Goal: Task Accomplishment & Management: Manage account settings

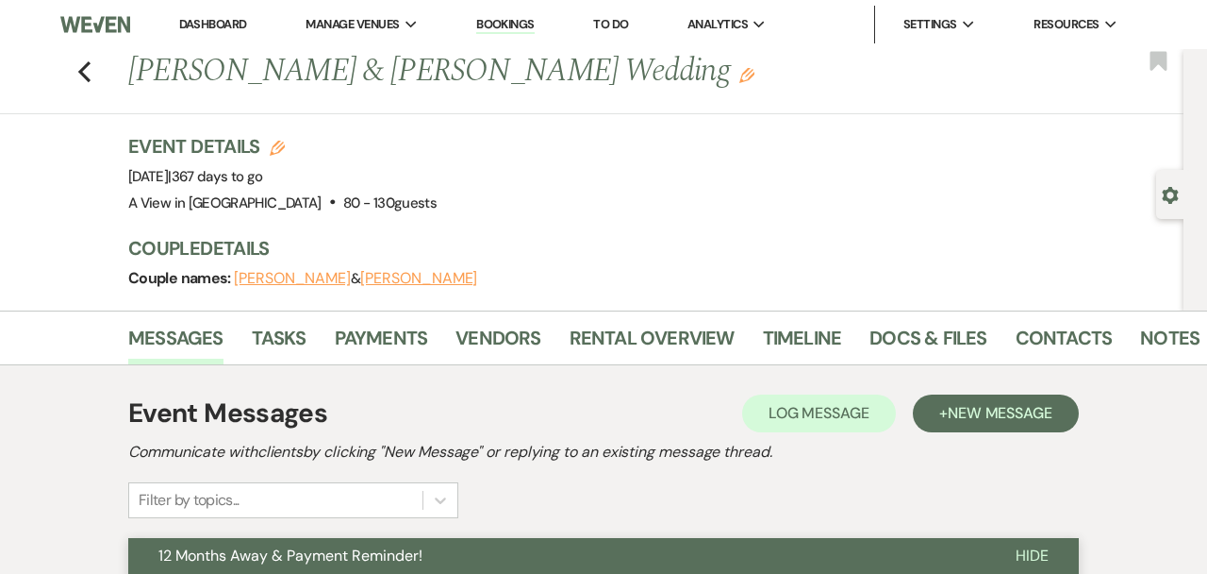
click at [70, 71] on div "Previous [PERSON_NAME] & [PERSON_NAME] Wedding Edit Bookmark" at bounding box center [587, 81] width 1193 height 65
click at [85, 71] on icon "Previous" at bounding box center [84, 71] width 14 height 23
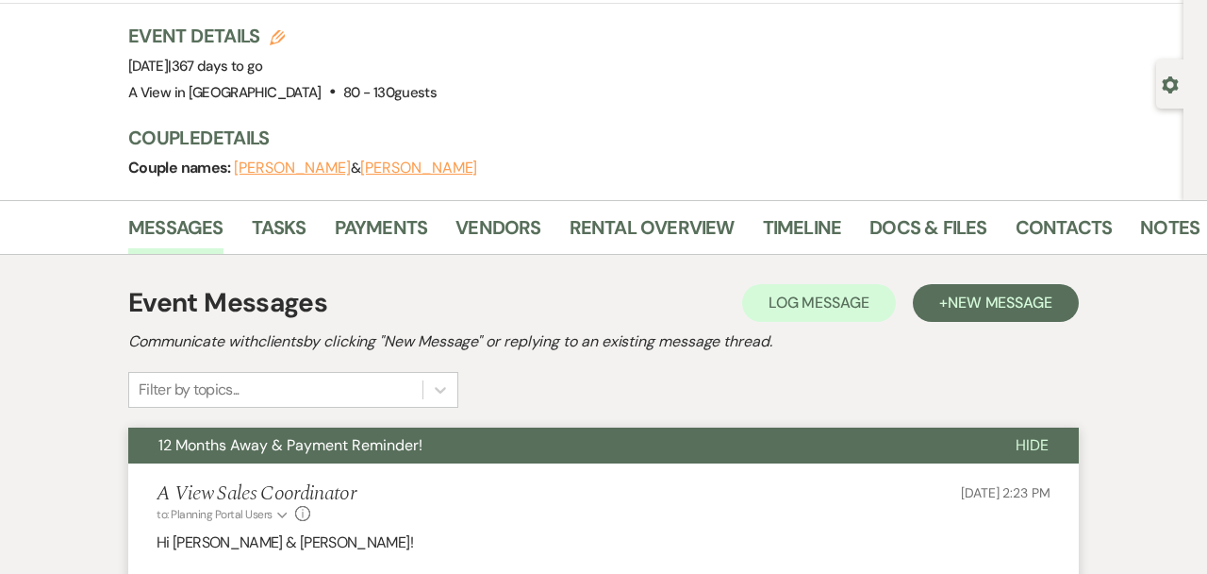
select select "8"
select select "4"
select select "8"
select select "4"
select select "8"
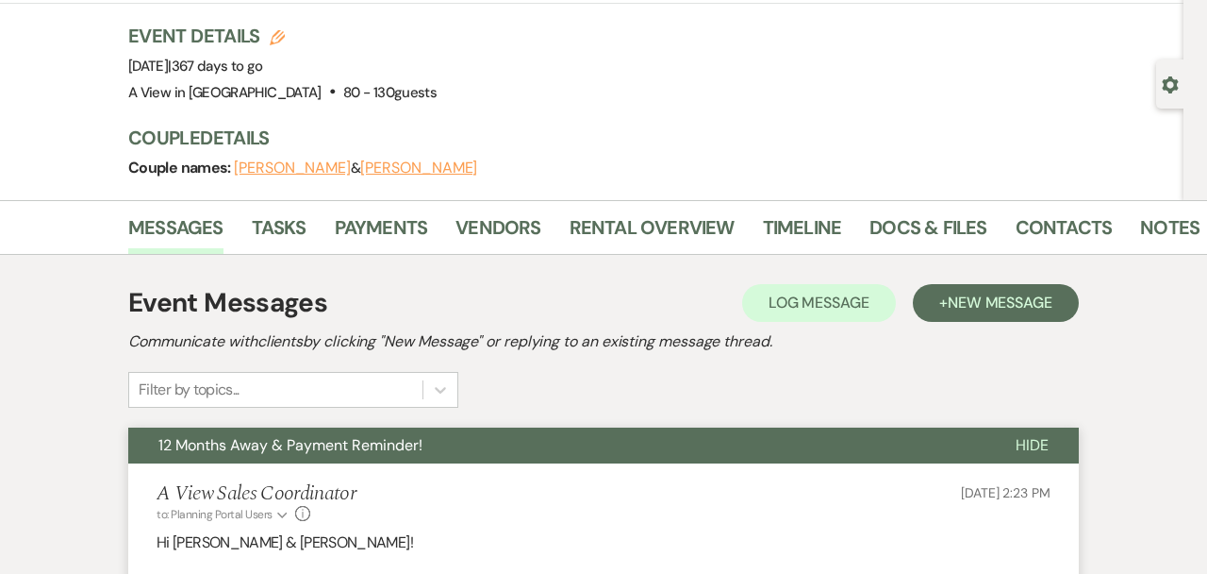
select select "8"
select select "4"
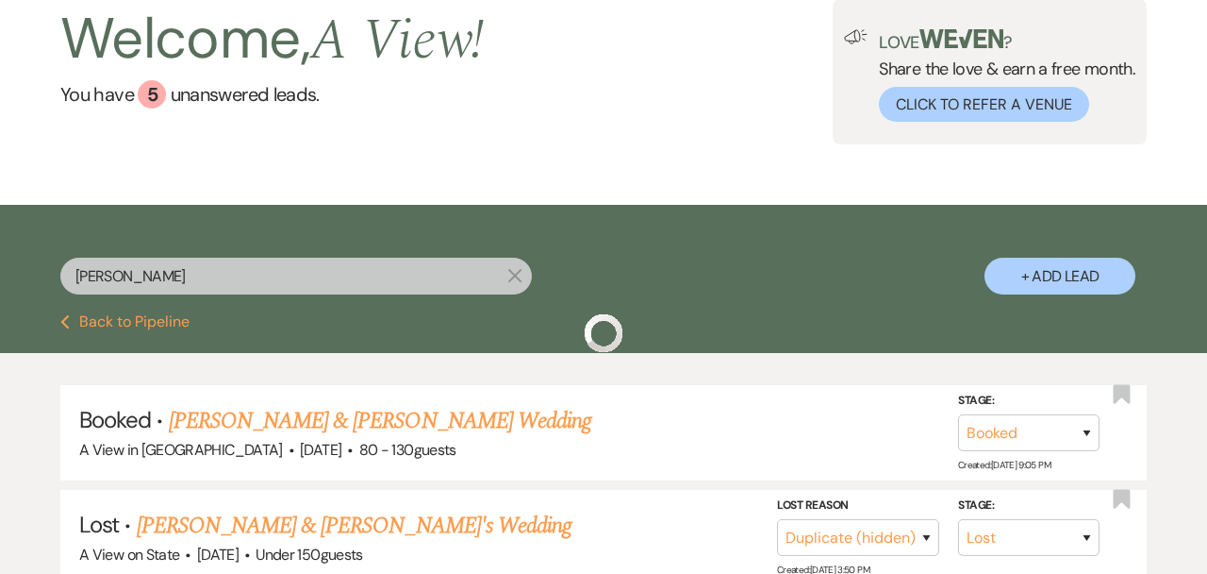
click at [173, 270] on input "[PERSON_NAME]" at bounding box center [296, 276] width 472 height 37
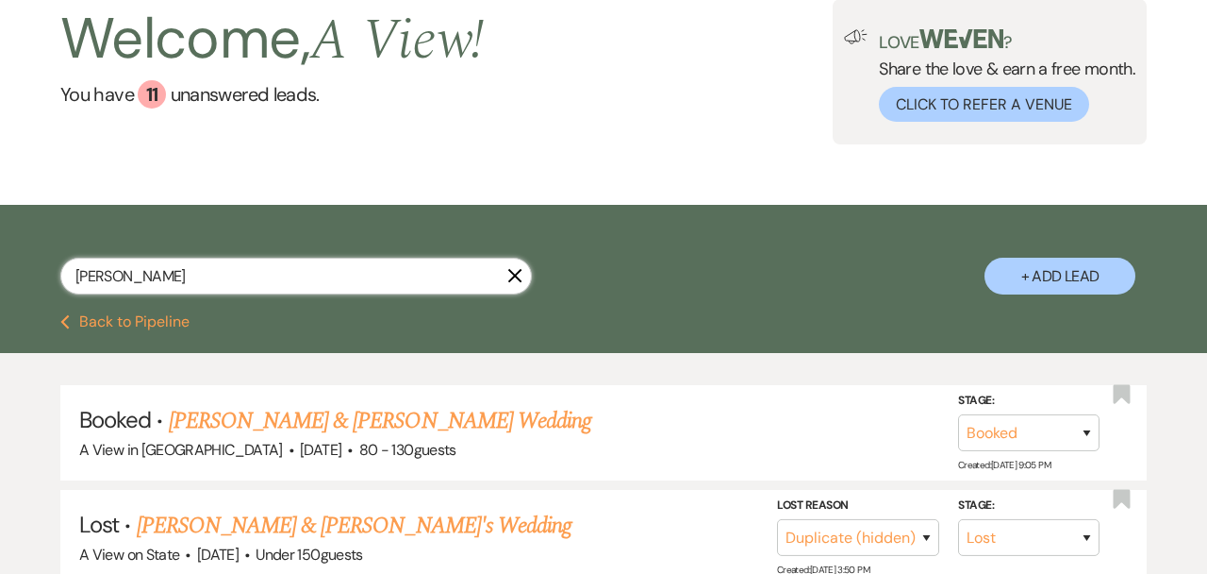
click at [173, 270] on input "[PERSON_NAME]" at bounding box center [296, 276] width 472 height 37
paste input "[PERSON_NAME] & [PERSON_NAME] "Buck" Worrall"
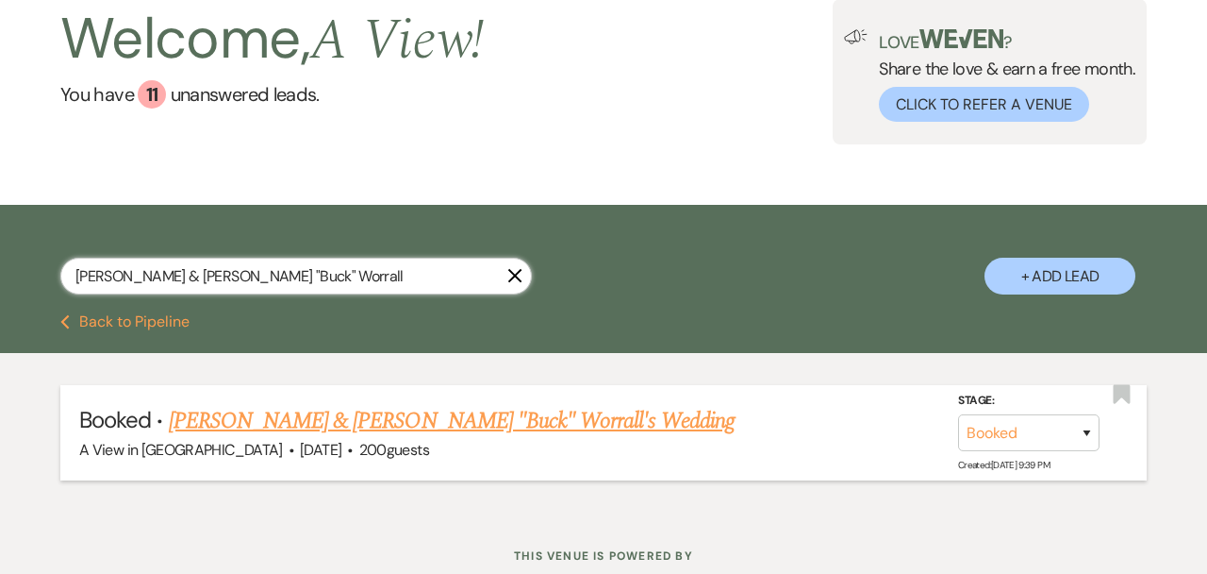
type input "[PERSON_NAME] & [PERSON_NAME] "Buck" Worrall"
click at [223, 407] on link "[PERSON_NAME] & [PERSON_NAME] "Buck" Worrall's Wedding" at bounding box center [452, 421] width 566 height 34
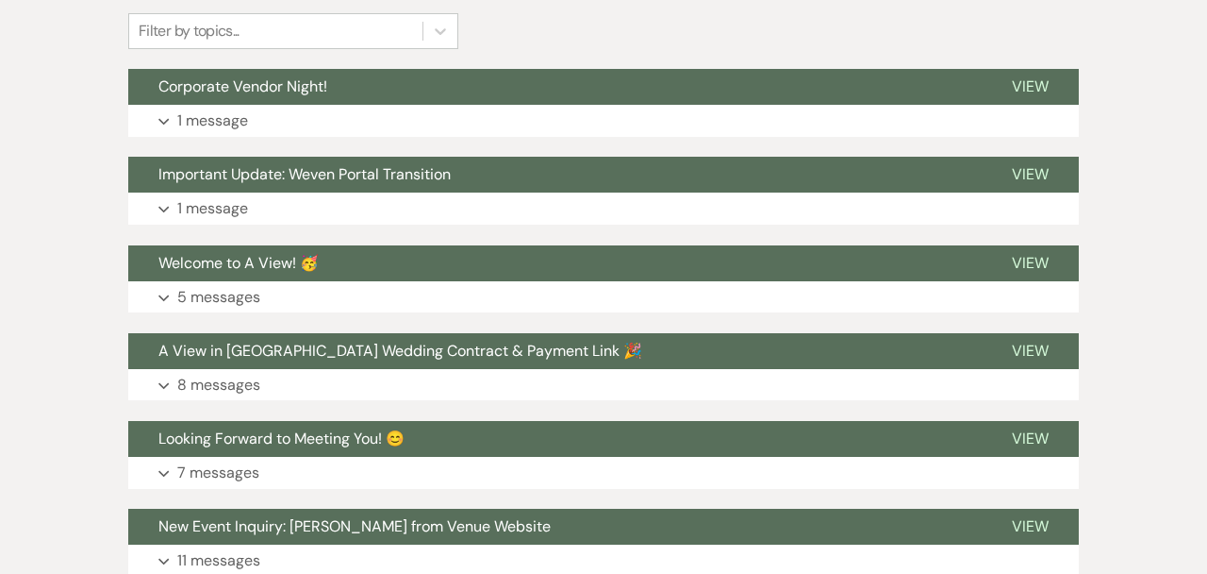
scroll to position [493, 0]
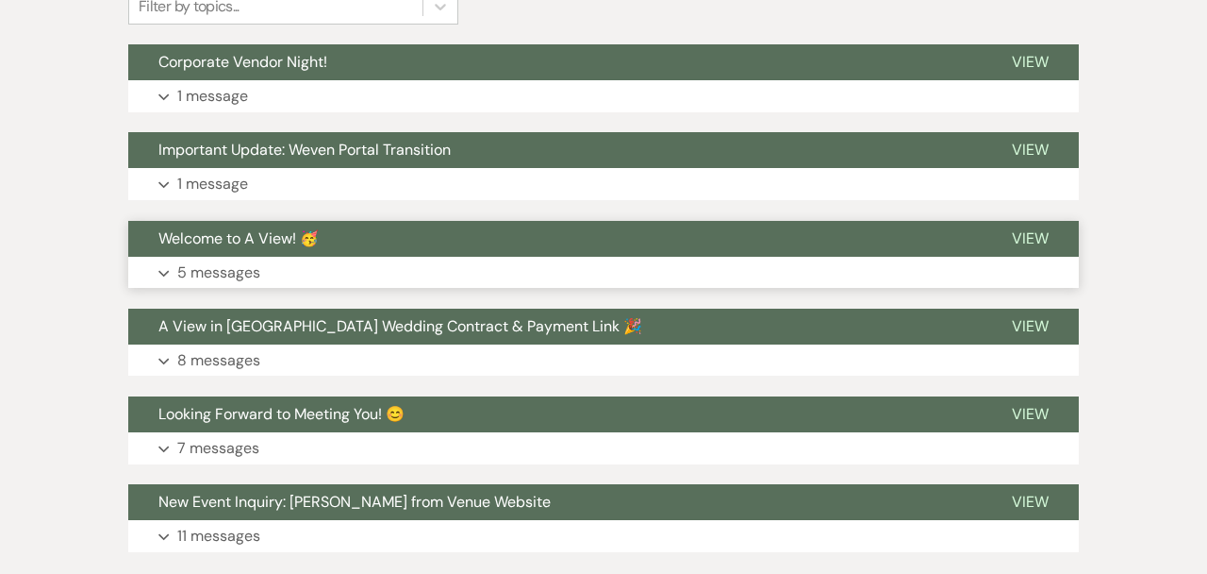
click at [304, 266] on button "Expand 5 messages" at bounding box center [603, 273] width 951 height 32
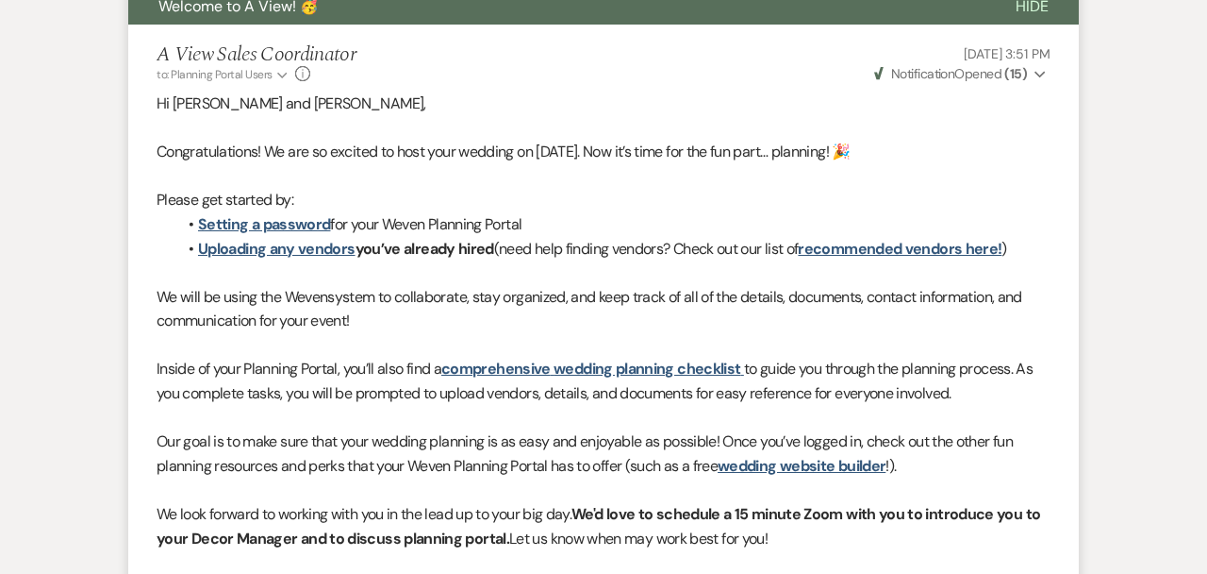
scroll to position [630, 0]
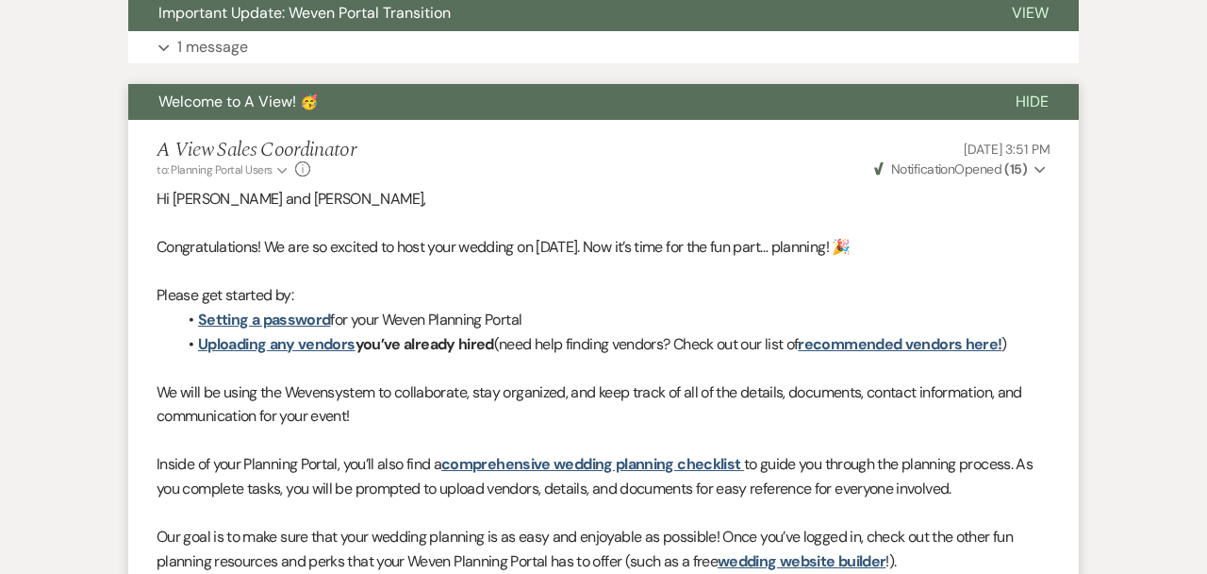
click at [373, 103] on button "Welcome to A View! 🥳" at bounding box center [556, 102] width 857 height 36
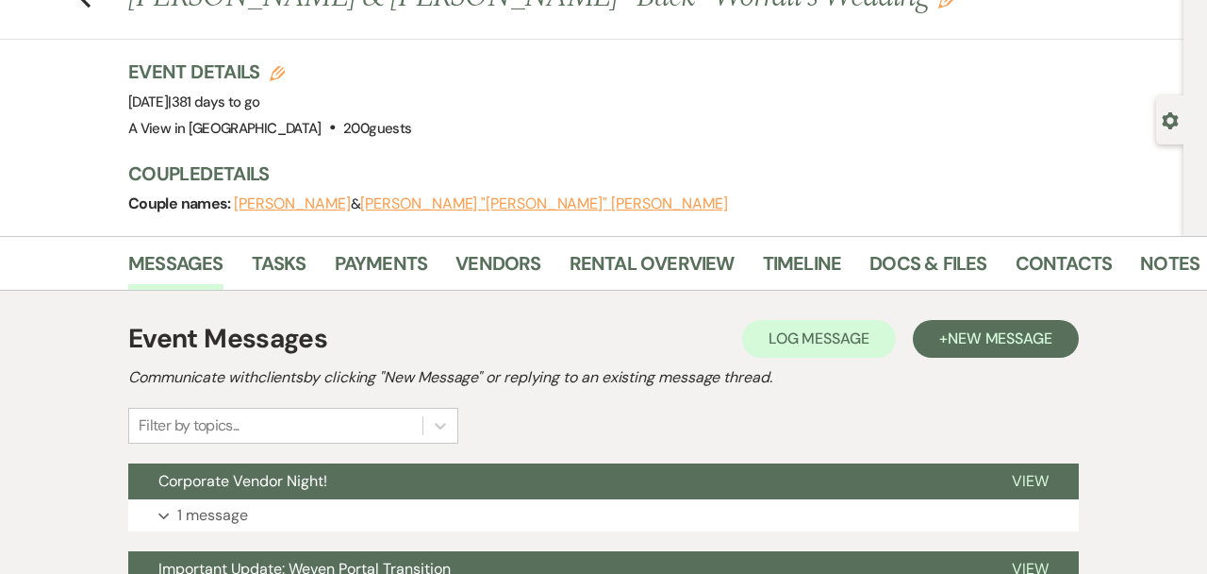
scroll to position [0, 0]
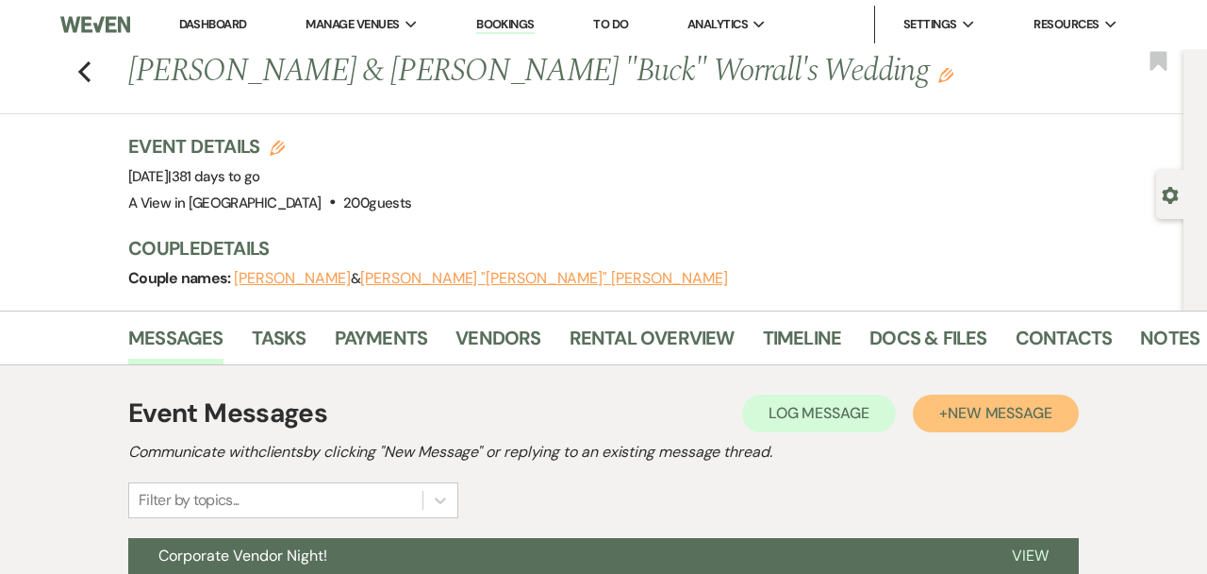
click at [979, 403] on span "New Message" at bounding box center [1000, 413] width 105 height 20
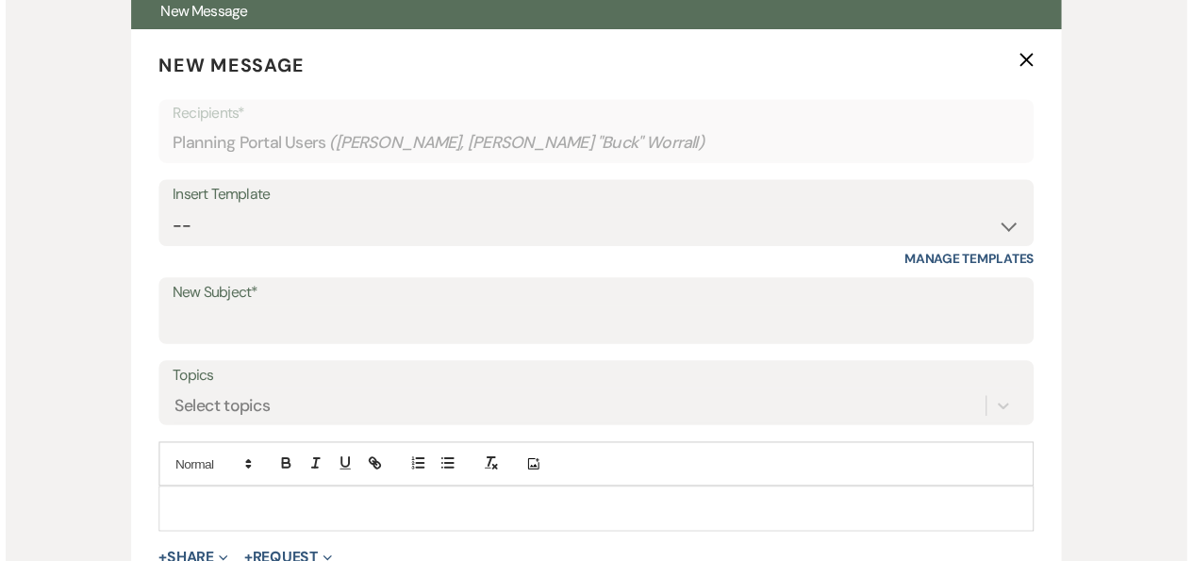
scroll to position [546, 0]
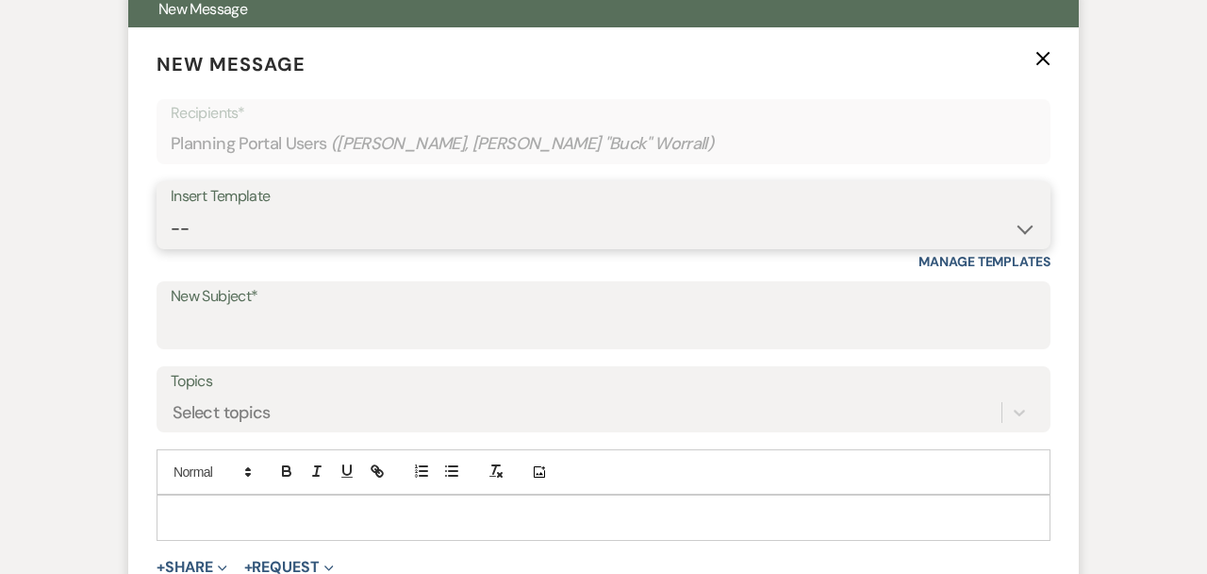
click at [455, 240] on select "-- Tour Confirmation Contract (Pre-Booked Leads) Out of office Inquiry Email Al…" at bounding box center [604, 228] width 866 height 37
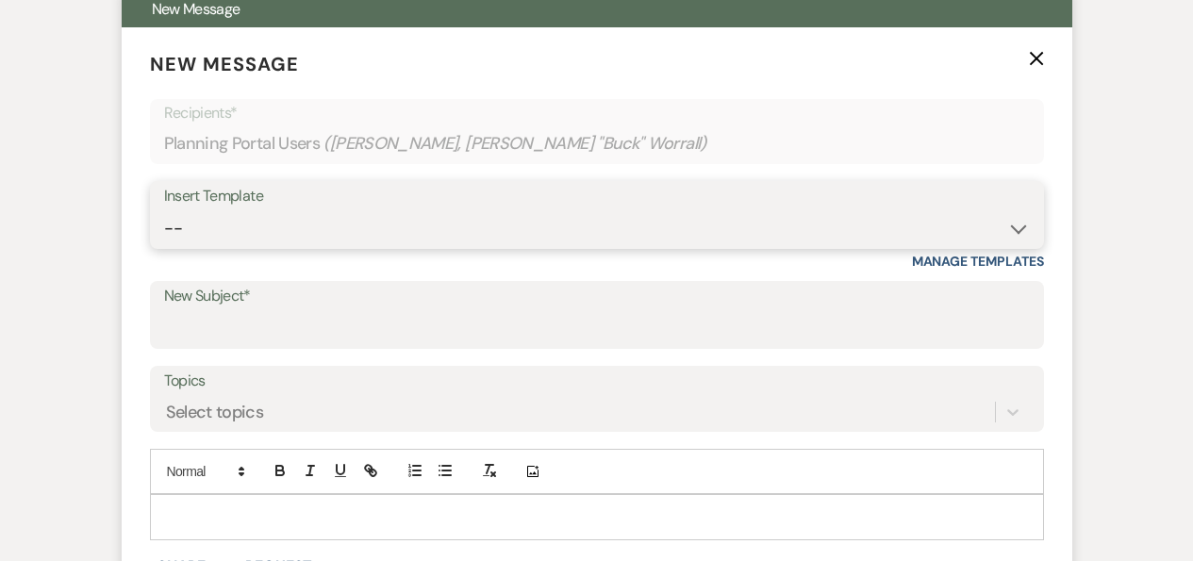
click at [292, 226] on select "-- Tour Confirmation Contract (Pre-Booked Leads) Out of office Inquiry Email Al…" at bounding box center [597, 228] width 866 height 37
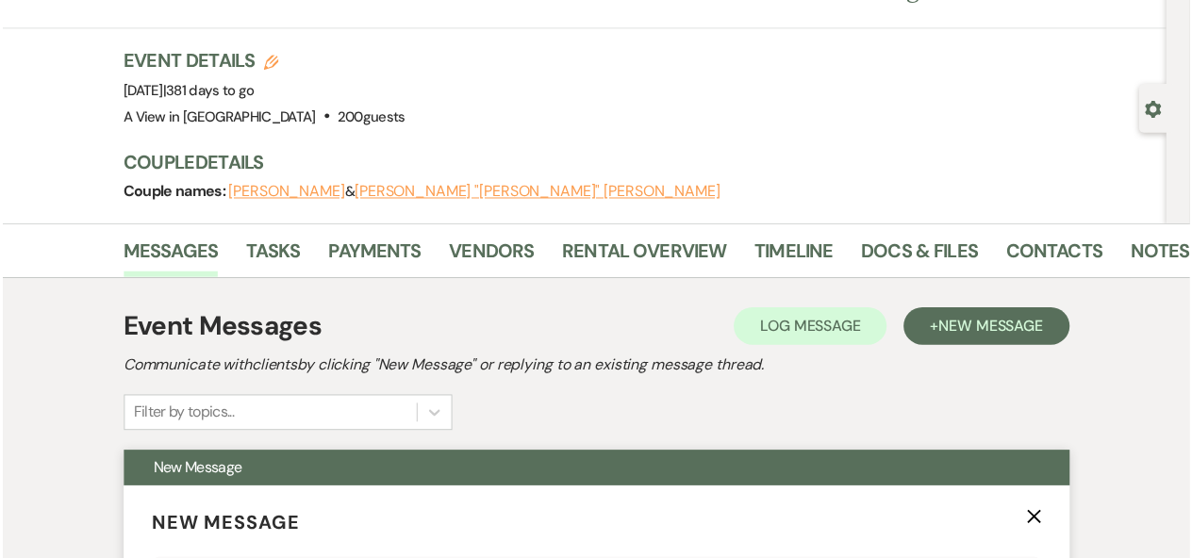
scroll to position [0, 0]
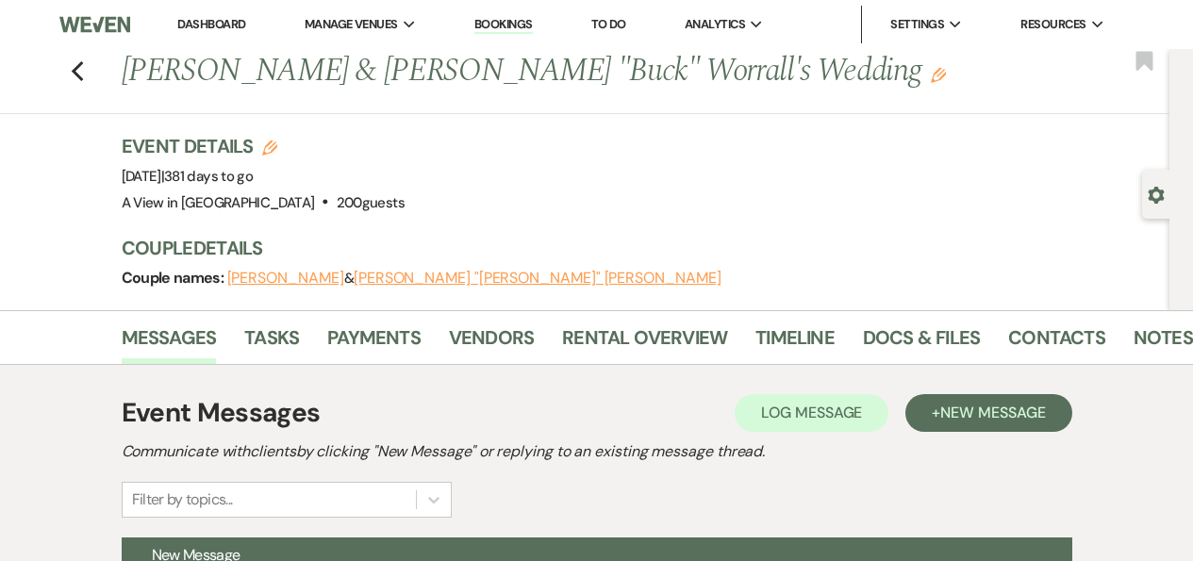
click at [256, 79] on h1 "[PERSON_NAME] & [PERSON_NAME] "[PERSON_NAME]" [PERSON_NAME] Wedding Edit" at bounding box center [537, 71] width 831 height 45
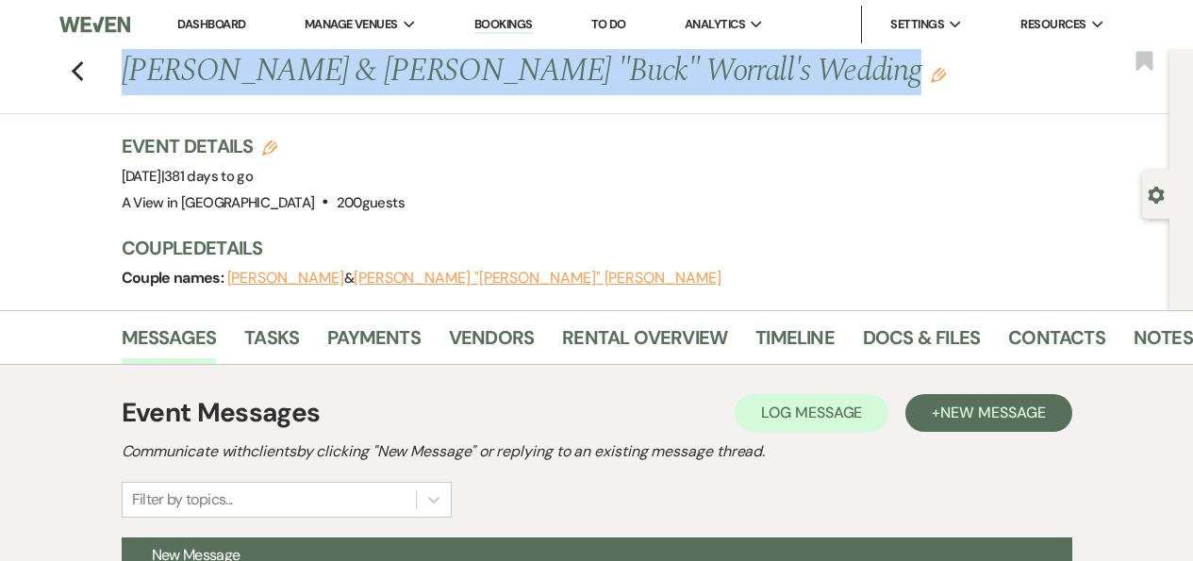
click at [255, 79] on h1 "[PERSON_NAME] & [PERSON_NAME] "[PERSON_NAME]" [PERSON_NAME] Wedding Edit" at bounding box center [537, 71] width 831 height 45
copy div "[PERSON_NAME] & [PERSON_NAME] "Buck" Worrall's Wedding Edit Bookmark Gear Setti…"
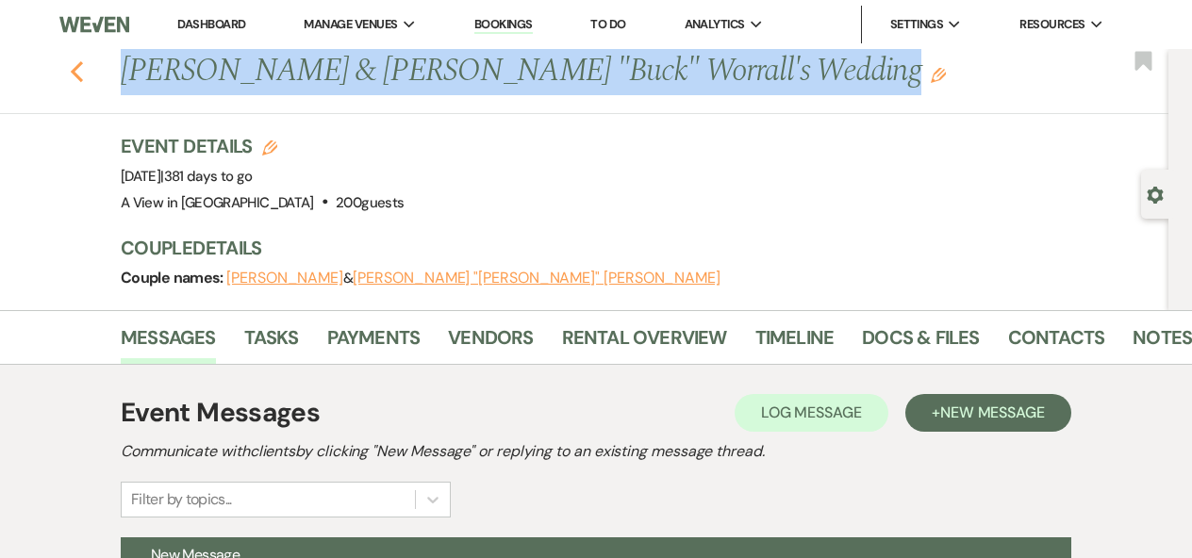
click at [76, 73] on icon "Previous" at bounding box center [77, 71] width 14 height 23
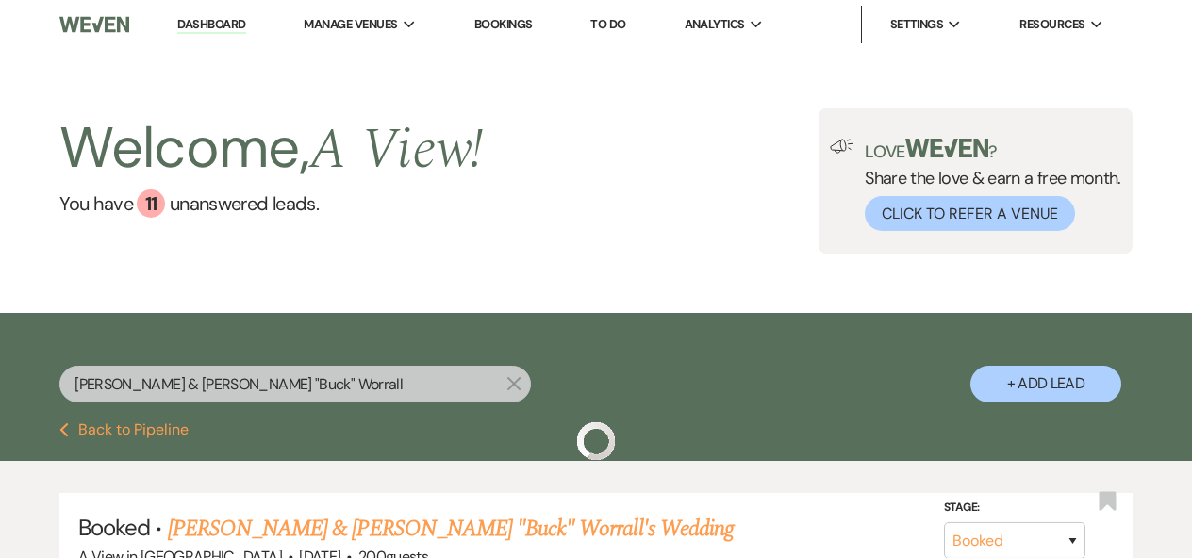
scroll to position [110, 0]
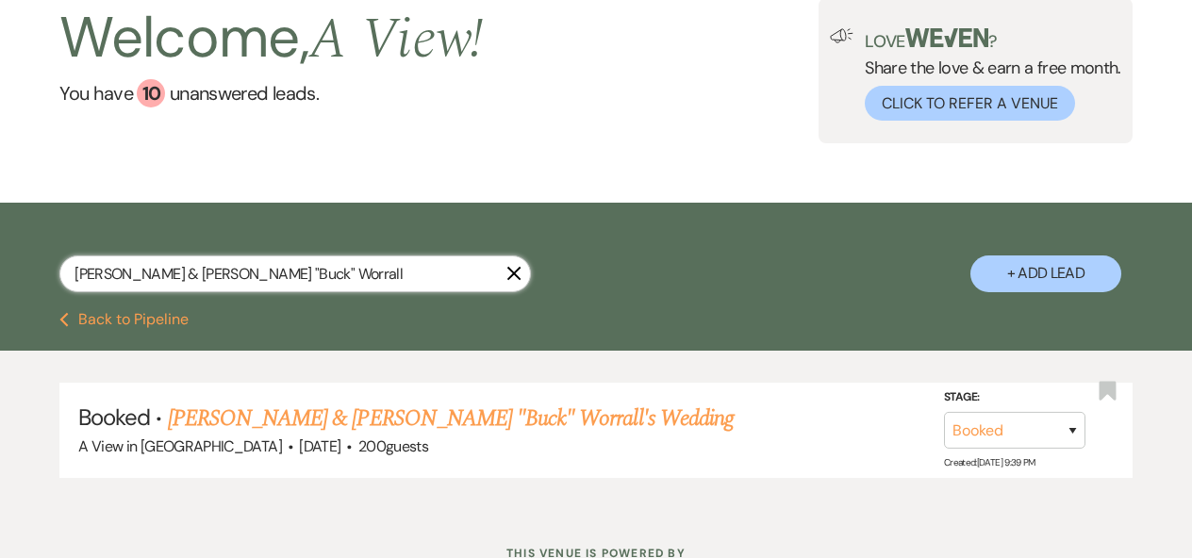
click at [207, 268] on input "[PERSON_NAME] & [PERSON_NAME] "Buck" Worrall" at bounding box center [295, 274] width 472 height 37
paste input "[PERSON_NAME] & [PERSON_NAME]"
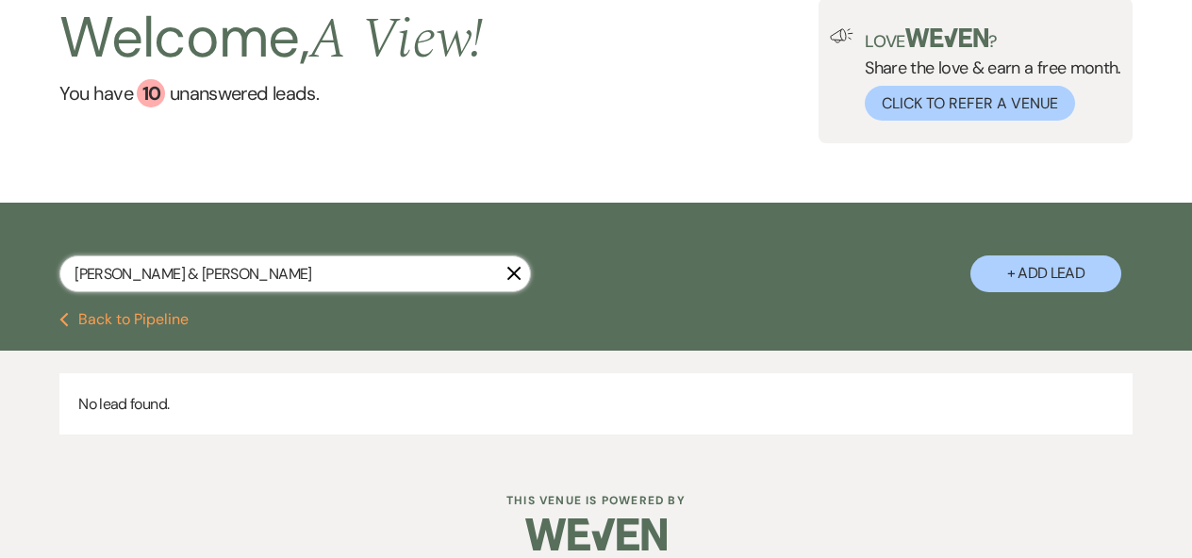
drag, startPoint x: 171, startPoint y: 274, endPoint x: 508, endPoint y: 288, distance: 337.9
click at [508, 288] on input "[PERSON_NAME] & [PERSON_NAME]" at bounding box center [295, 274] width 472 height 37
type input "[PERSON_NAME]"
select select "8"
select select "6"
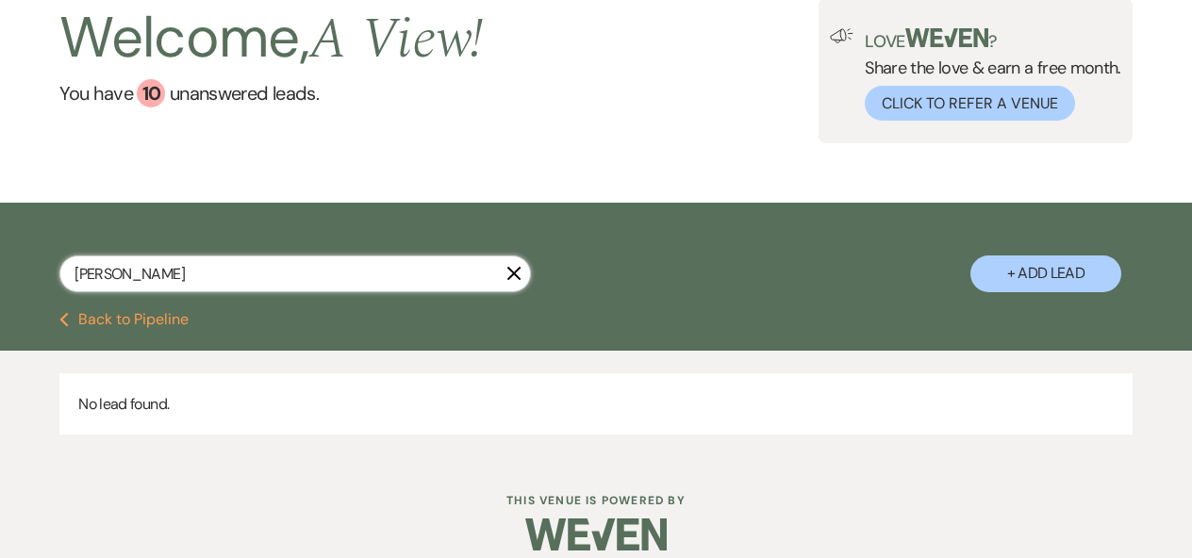
select select "8"
select select "4"
select select "8"
select select "4"
select select "8"
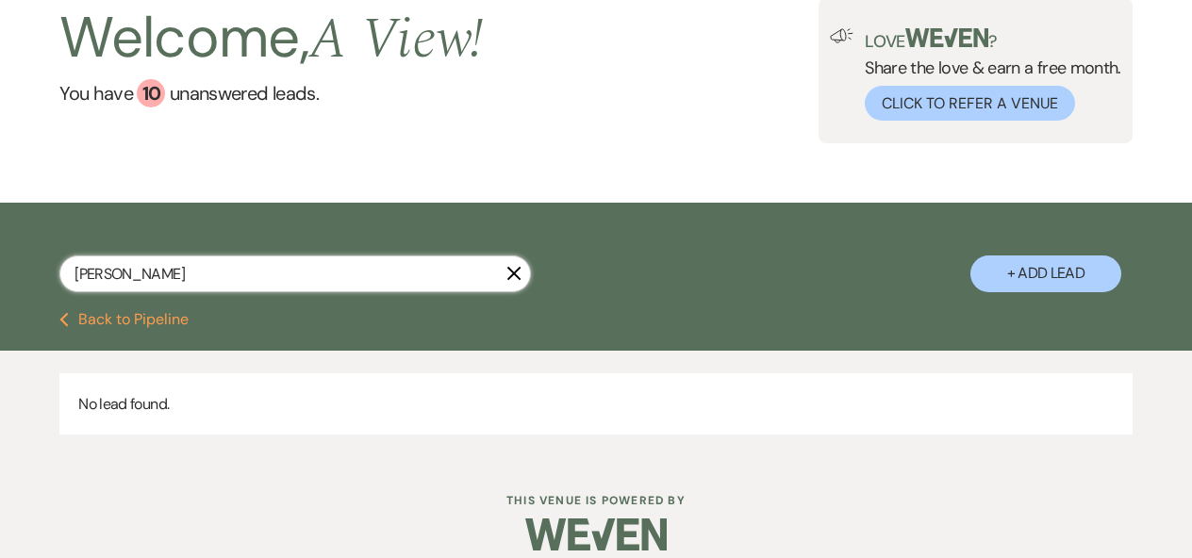
select select "4"
select select "8"
select select "5"
select select "8"
select select "4"
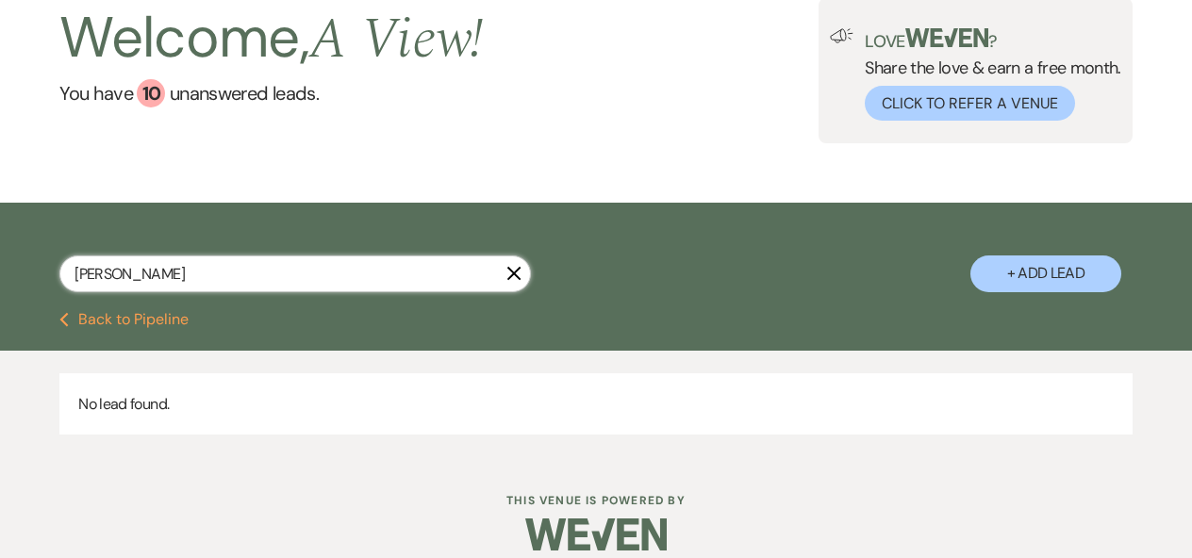
select select "8"
select select "4"
select select "8"
select select "5"
select select "8"
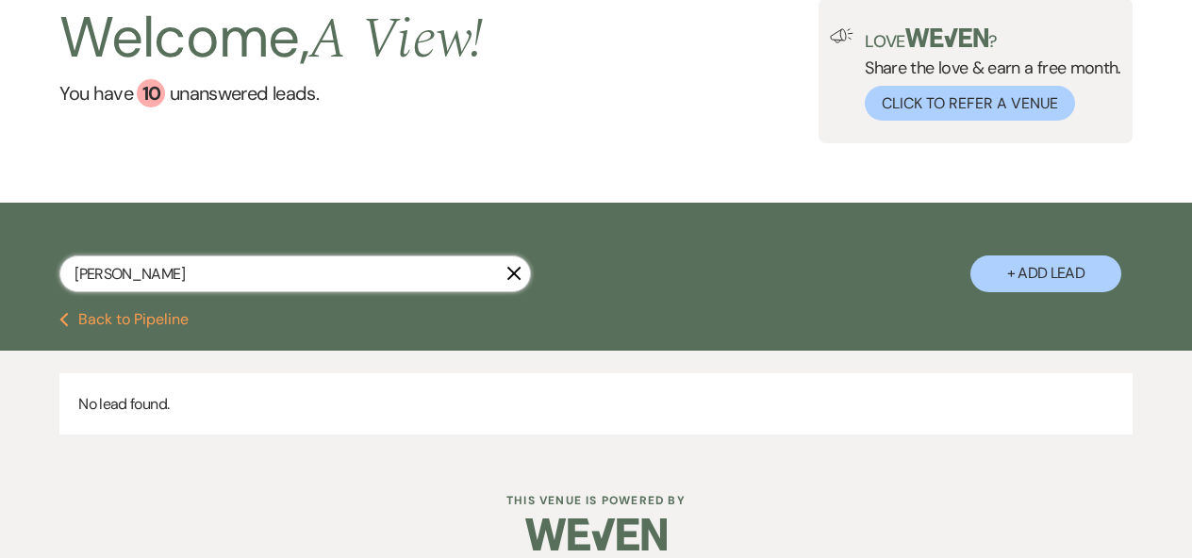
select select "4"
select select "8"
select select "4"
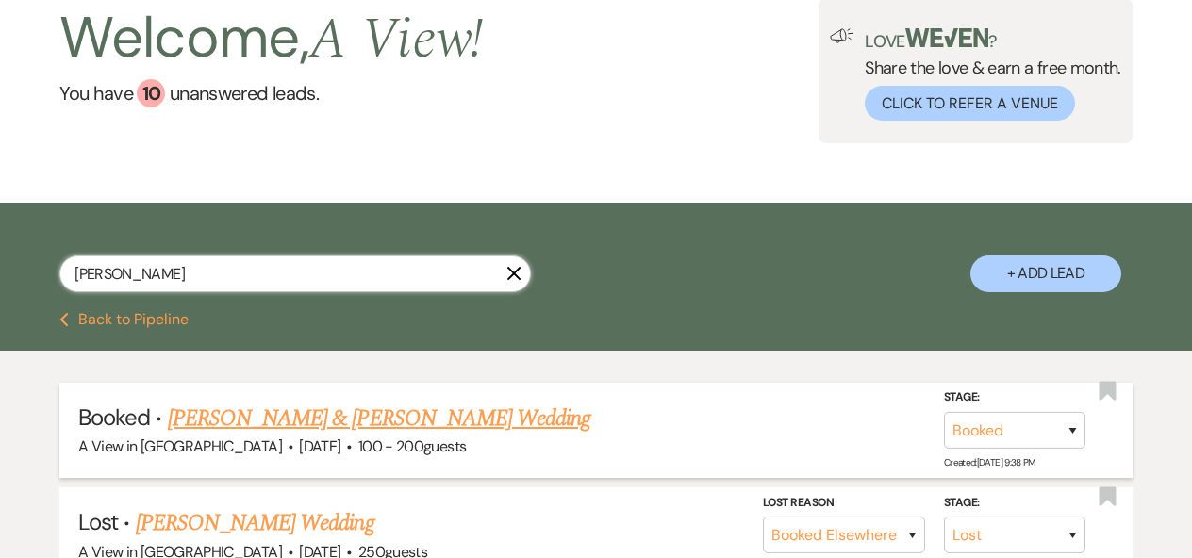
type input "[PERSON_NAME]"
click at [465, 424] on link "[PERSON_NAME] & [PERSON_NAME] Wedding" at bounding box center [379, 419] width 423 height 34
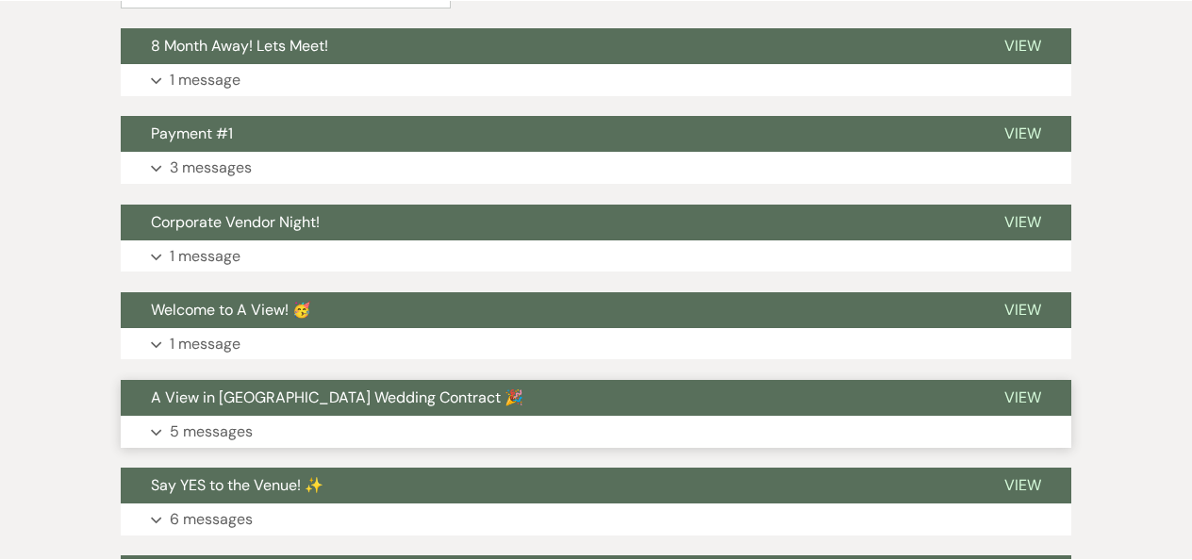
scroll to position [494, 0]
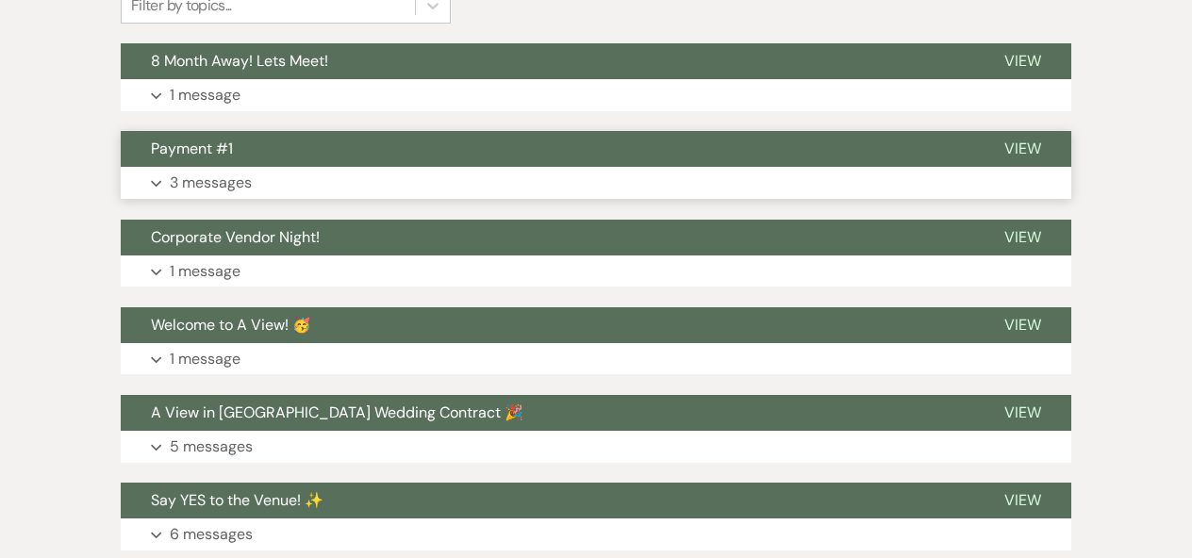
click at [427, 164] on button "Payment #1" at bounding box center [548, 149] width 854 height 36
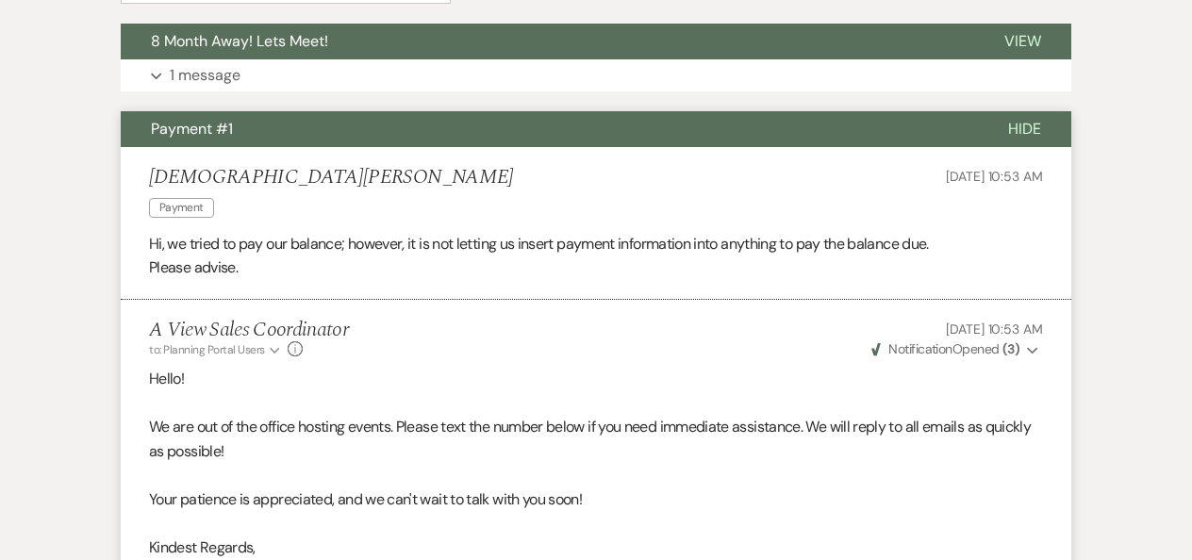
scroll to position [141, 0]
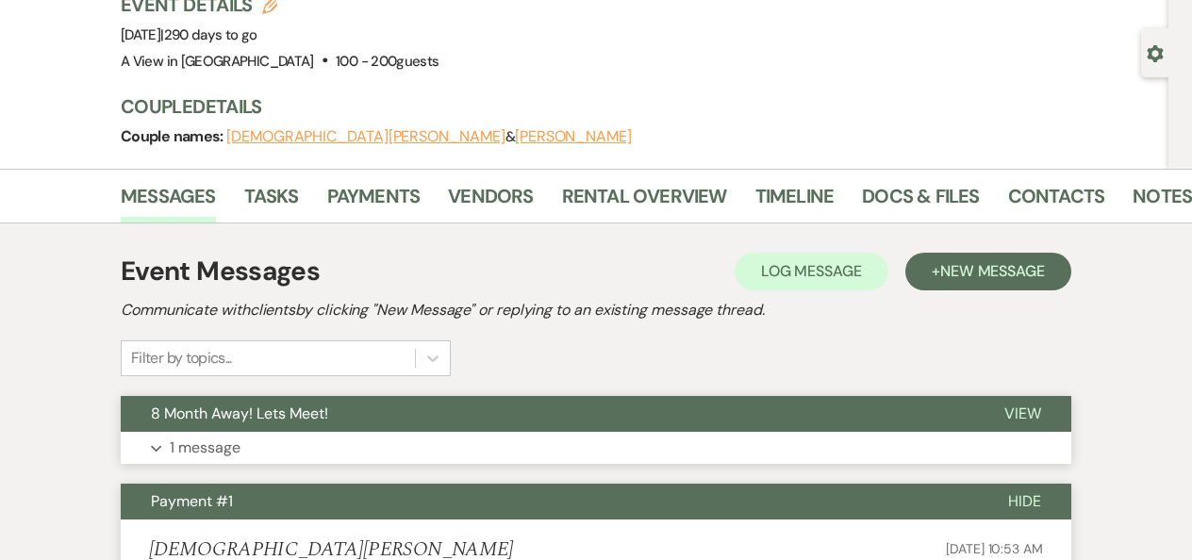
click at [347, 445] on button "Expand 1 message" at bounding box center [596, 448] width 951 height 32
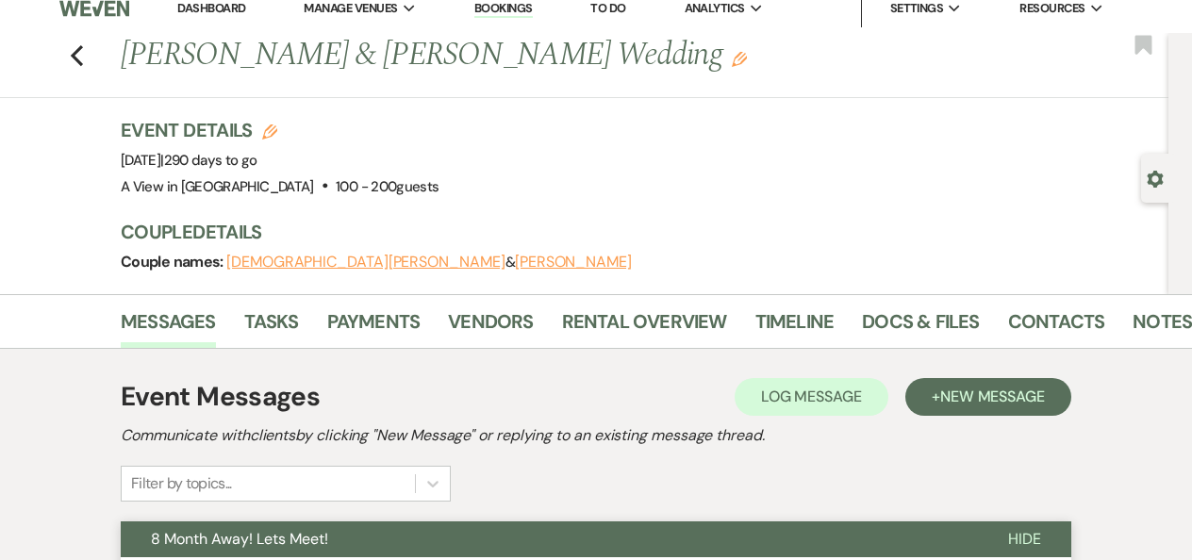
scroll to position [0, 0]
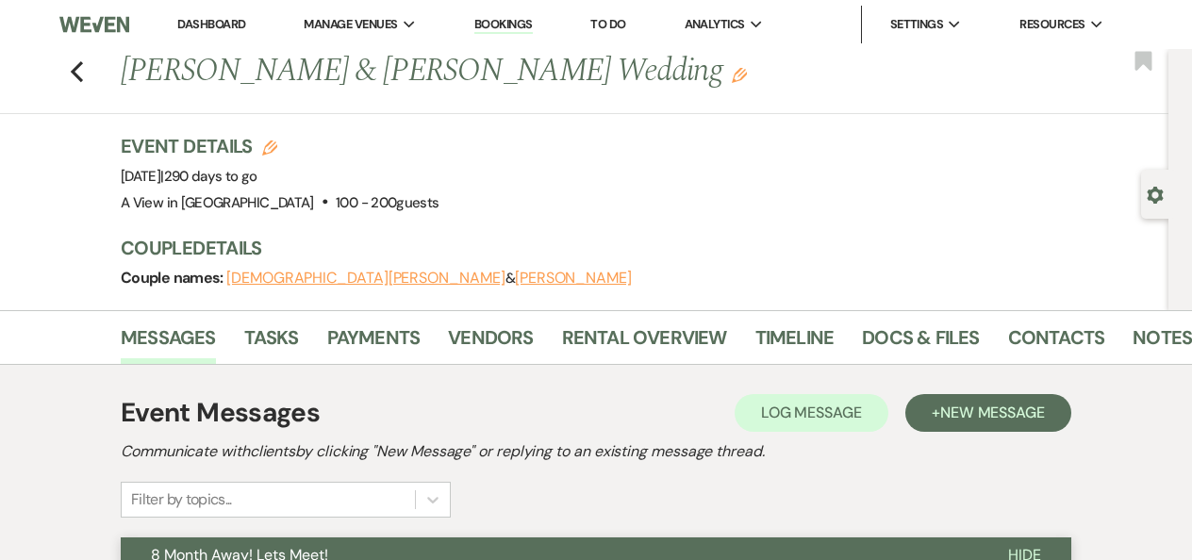
click at [85, 58] on div "Previous [PERSON_NAME] & [PERSON_NAME] Wedding Edit Bookmark" at bounding box center [580, 81] width 1178 height 65
click at [79, 65] on use "button" at bounding box center [77, 71] width 12 height 21
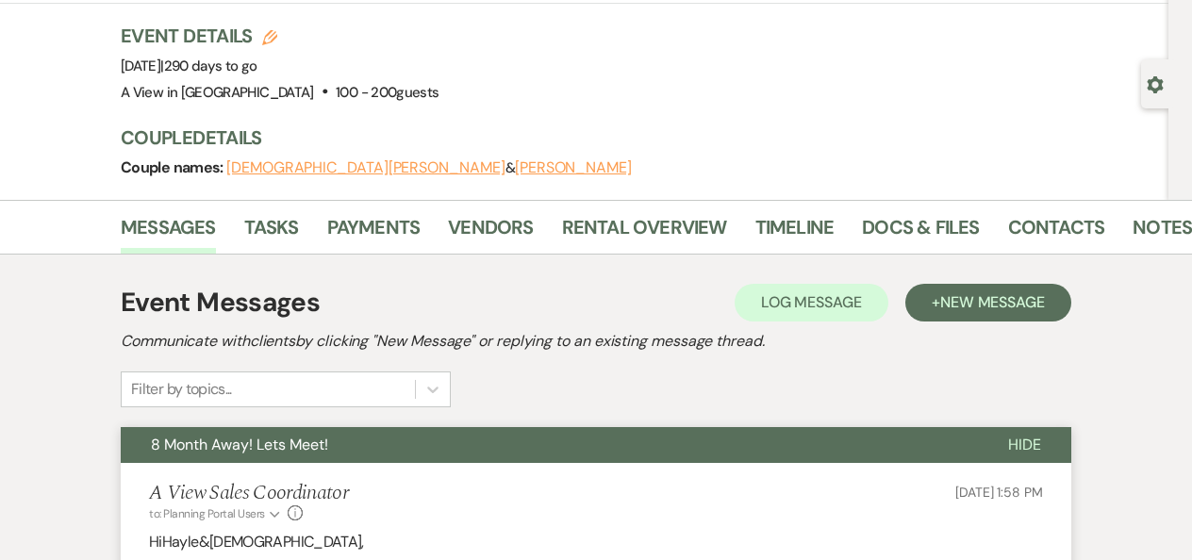
select select "8"
select select "6"
select select "8"
select select "4"
select select "8"
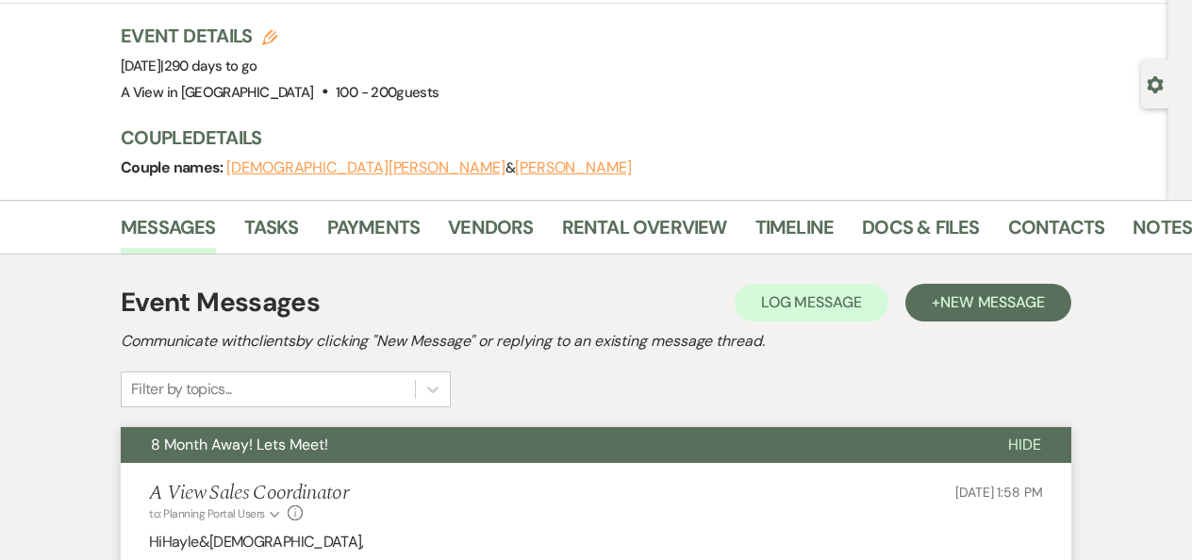
select select "4"
select select "8"
select select "4"
select select "8"
select select "5"
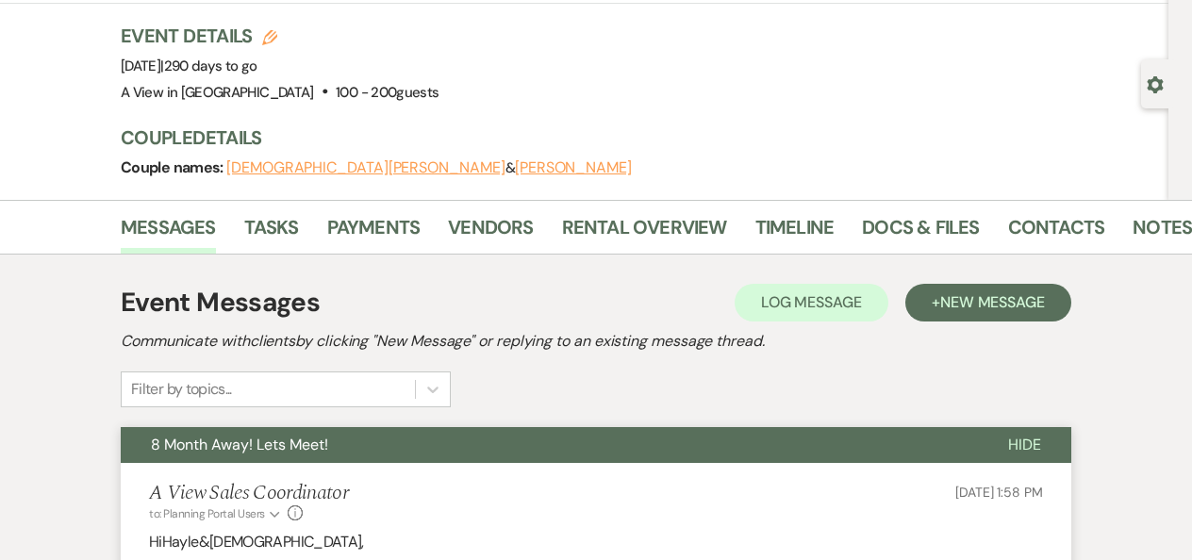
select select "8"
select select "4"
select select "8"
select select "4"
select select "8"
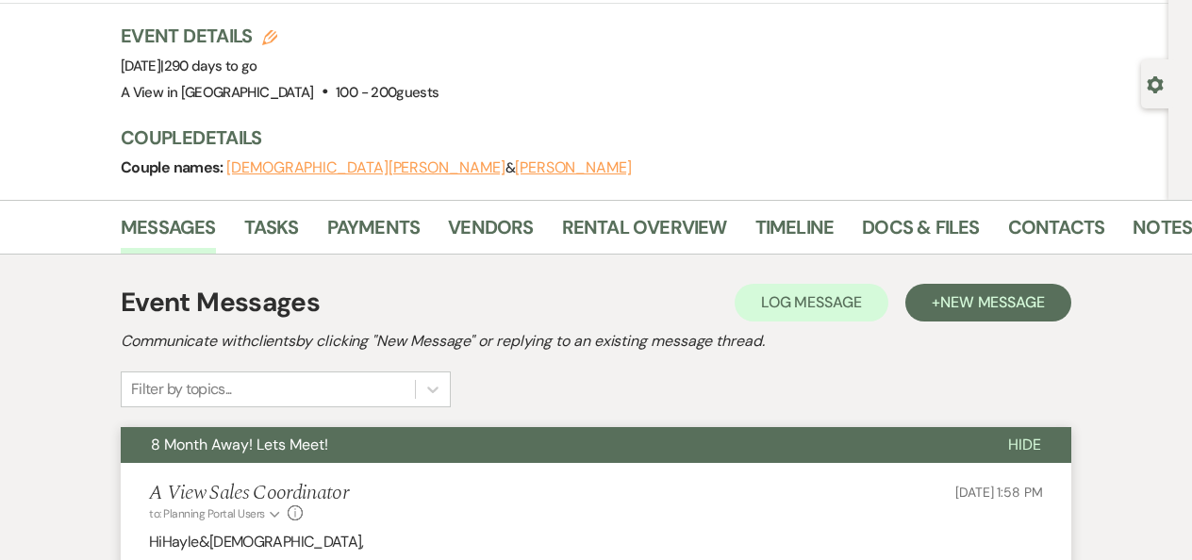
select select "5"
select select "8"
select select "4"
select select "8"
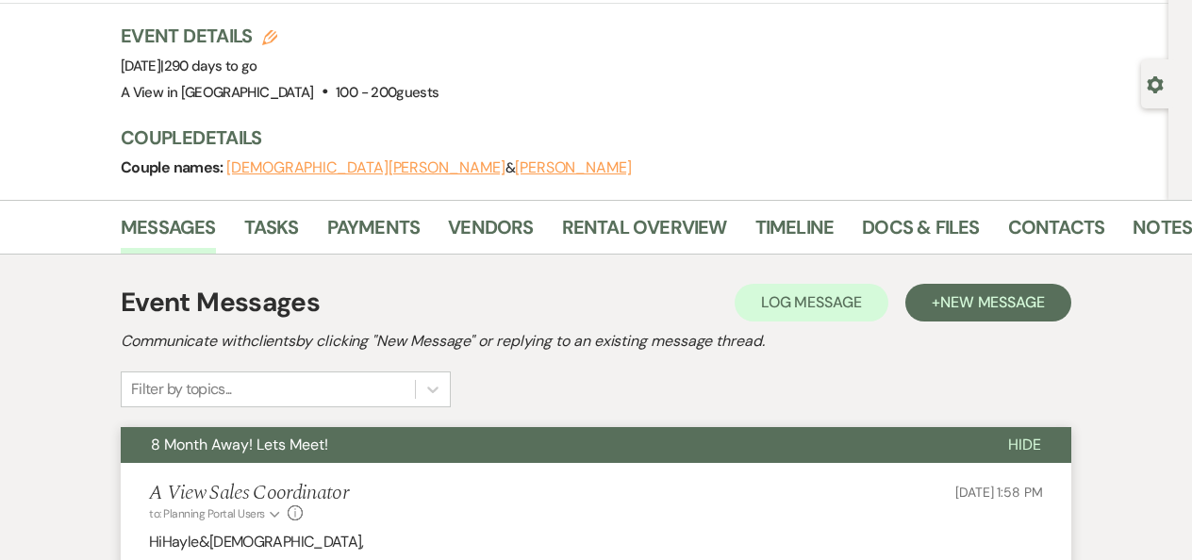
select select "4"
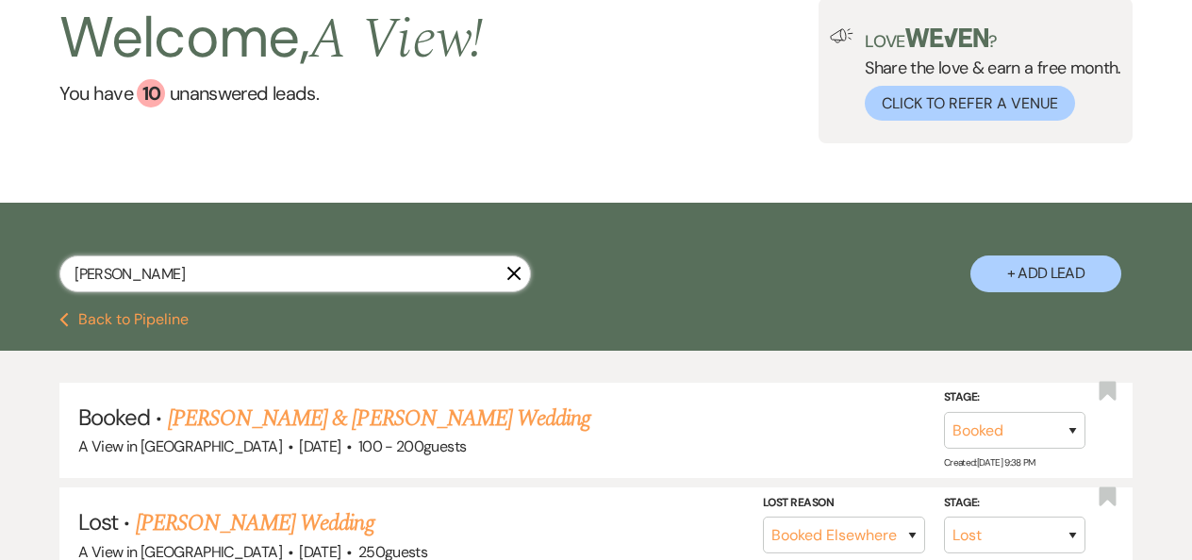
click at [137, 263] on input "[PERSON_NAME]" at bounding box center [295, 274] width 472 height 37
paste input "[PERSON_NAME] & [PERSON_NAME]"
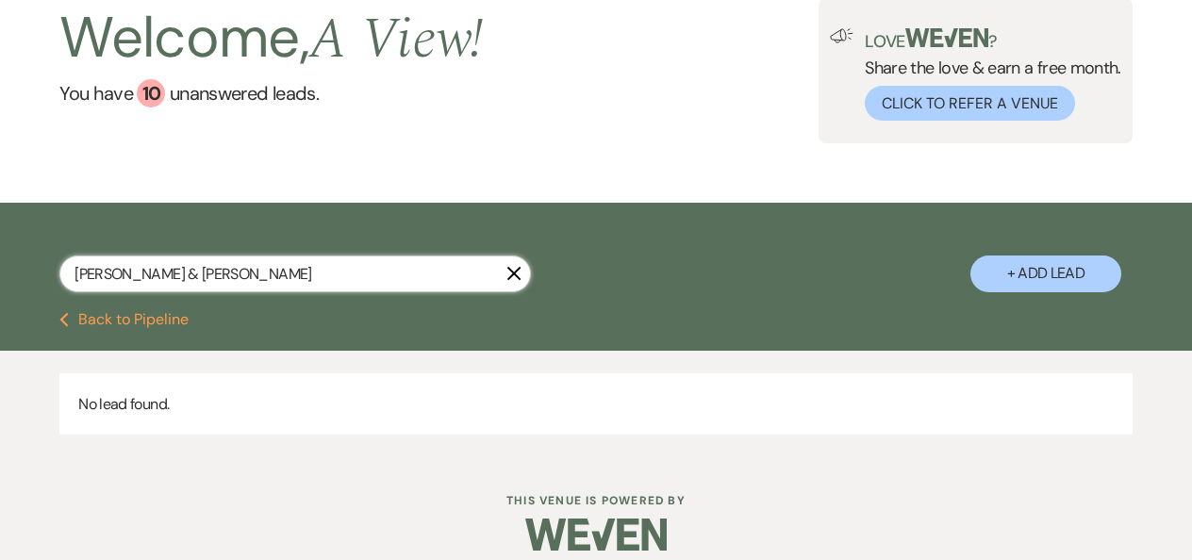
drag, startPoint x: 184, startPoint y: 272, endPoint x: 481, endPoint y: 267, distance: 297.2
click at [481, 267] on input "[PERSON_NAME] & [PERSON_NAME]" at bounding box center [295, 274] width 472 height 37
click at [104, 278] on input "[PERSON_NAME]" at bounding box center [295, 274] width 472 height 37
type input "[PERSON_NAME]"
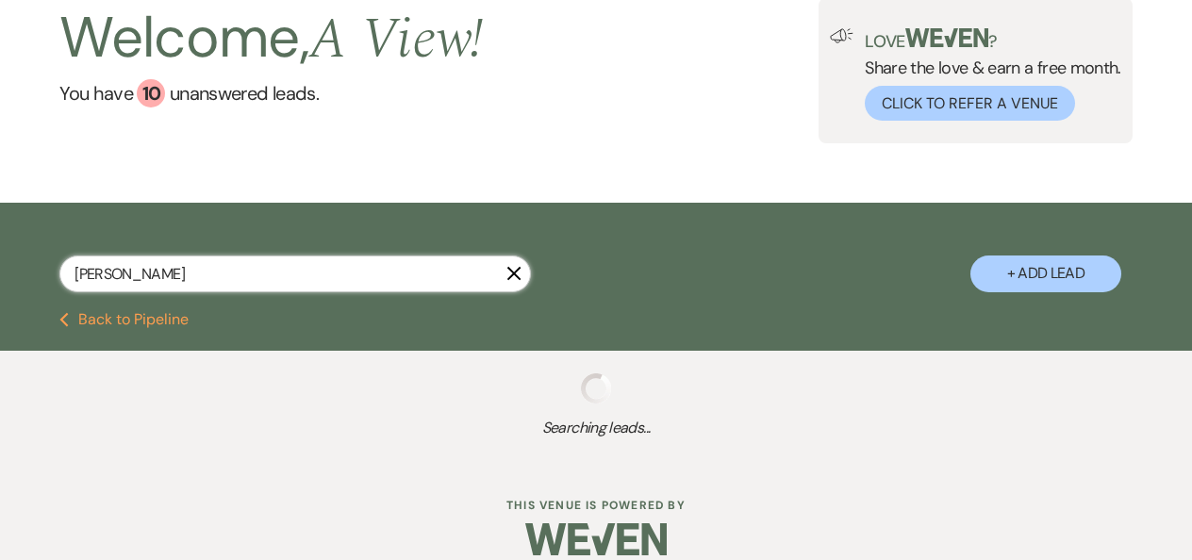
select select "8"
select select "4"
select select "8"
select select "4"
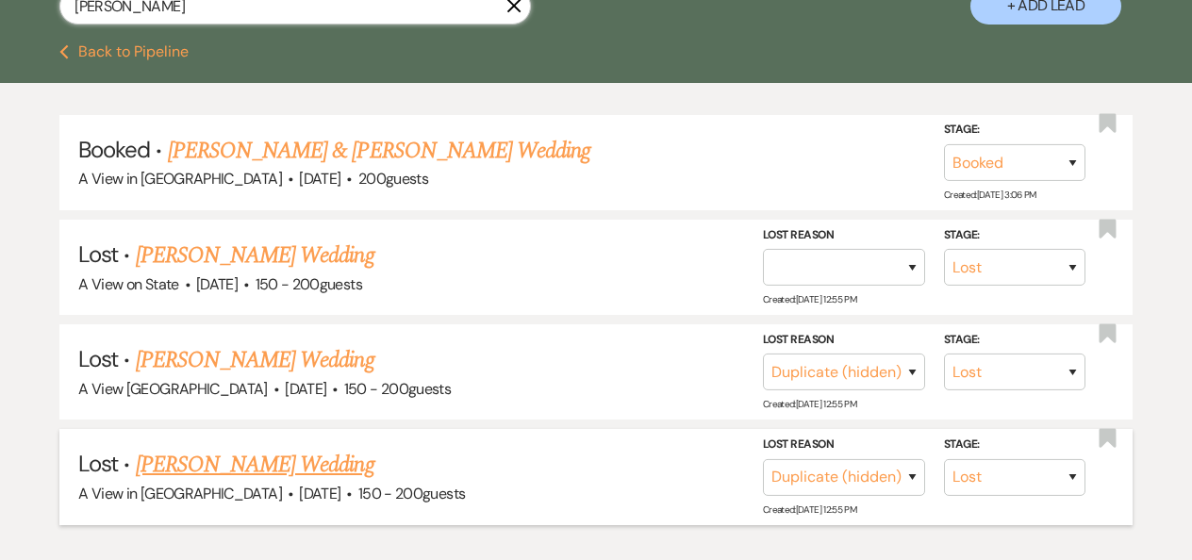
scroll to position [380, 0]
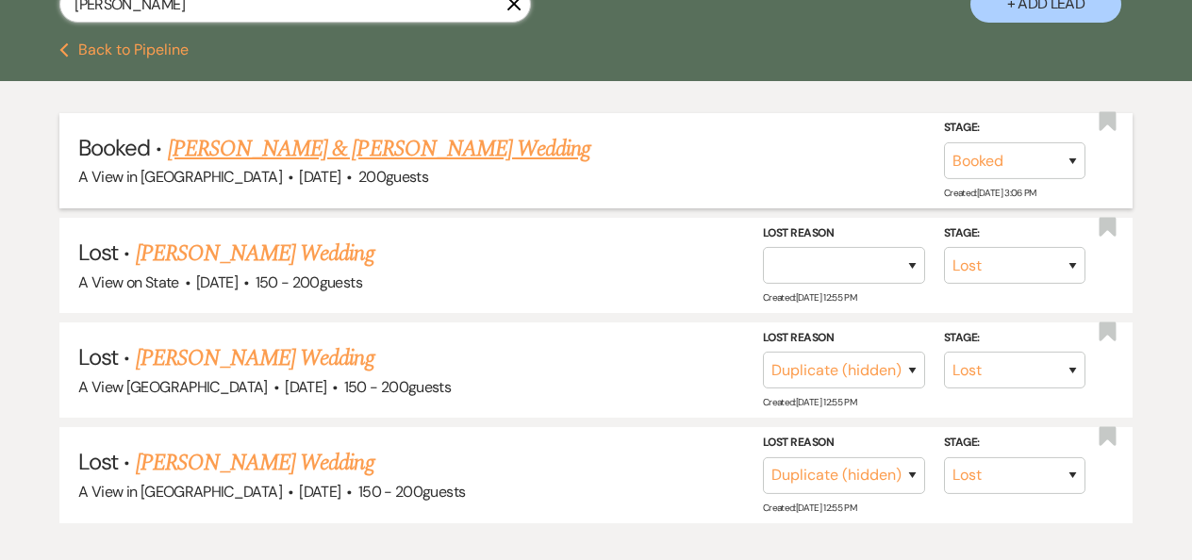
type input "[PERSON_NAME]"
click at [270, 158] on link "[PERSON_NAME] & [PERSON_NAME] Wedding" at bounding box center [379, 149] width 423 height 34
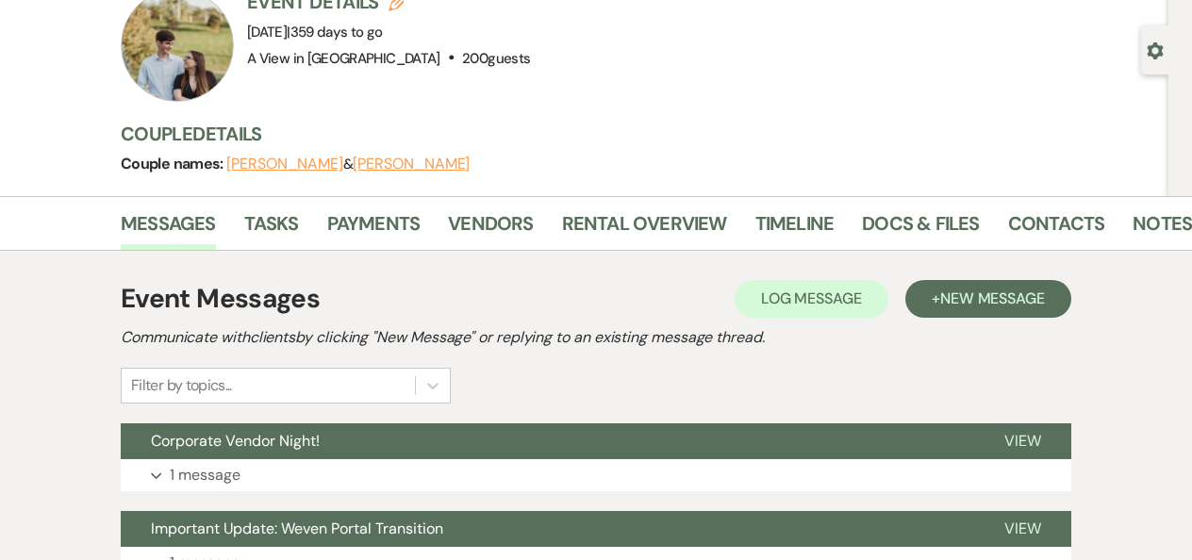
scroll to position [142, 0]
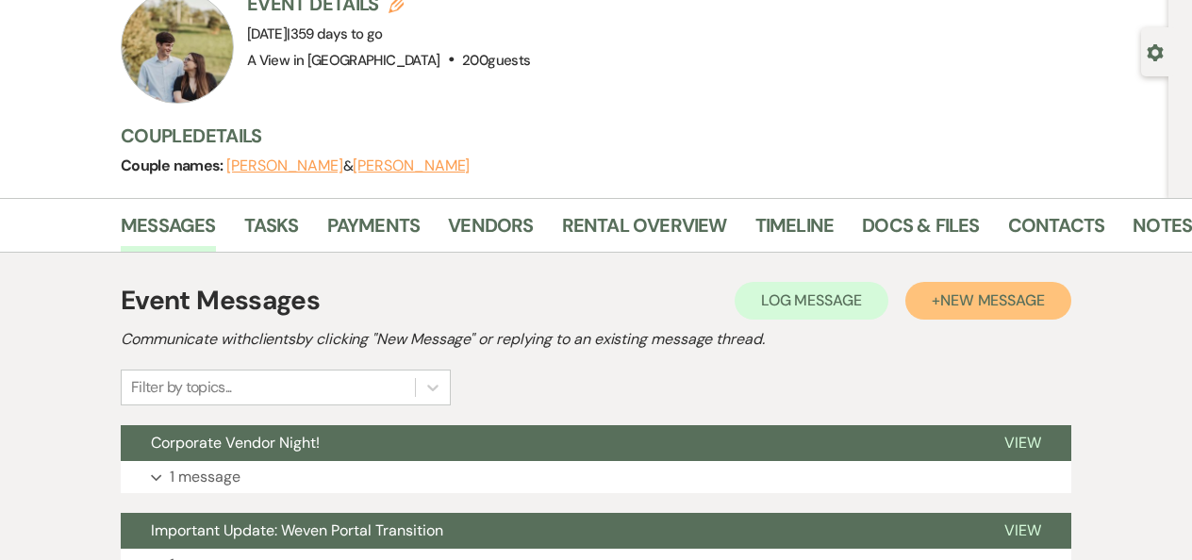
click at [989, 302] on span "New Message" at bounding box center [992, 301] width 105 height 20
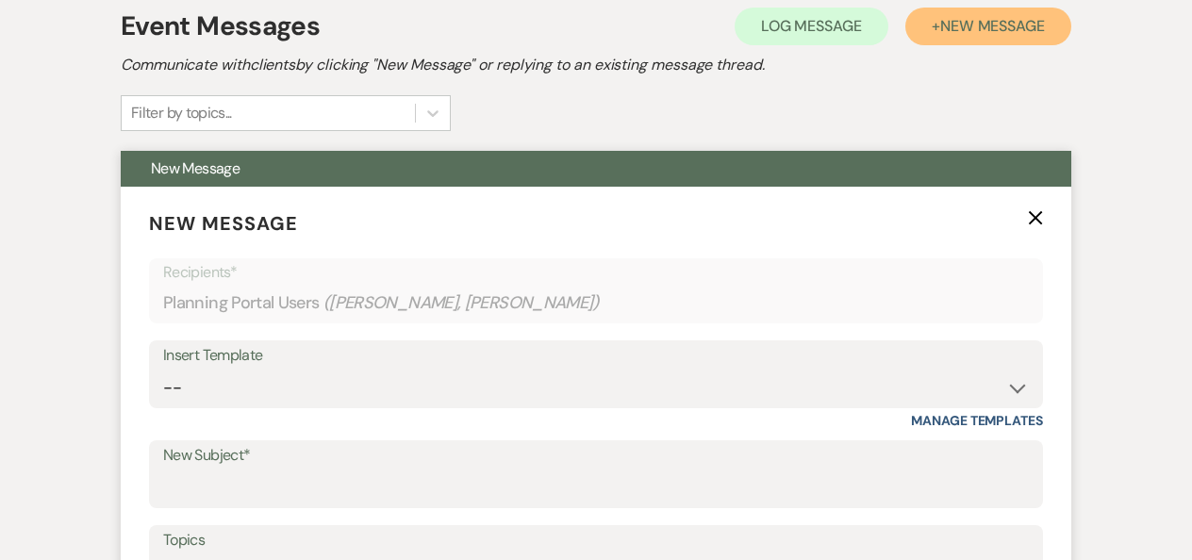
scroll to position [418, 0]
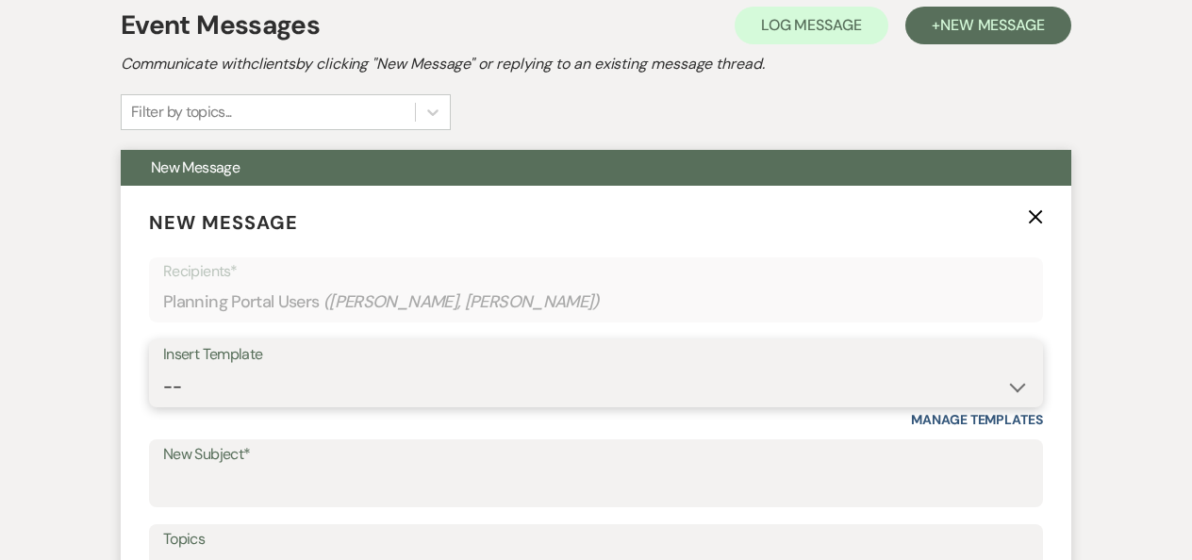
click at [476, 376] on select "-- Tour Confirmation Contract (Pre-Booked Leads) Out of office Inquiry Email Al…" at bounding box center [596, 387] width 866 height 37
select select "3893"
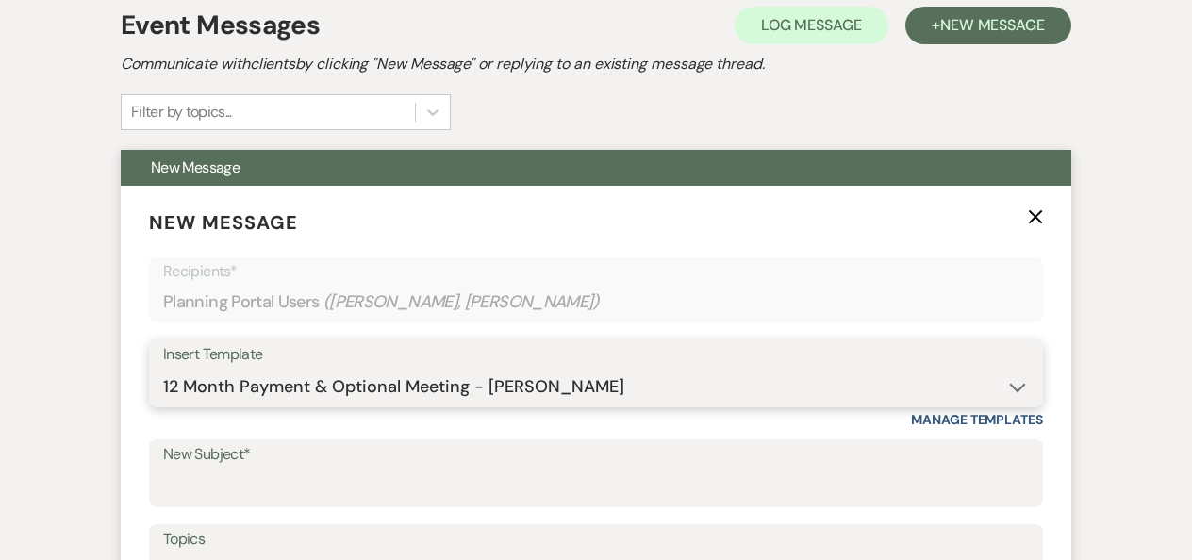
click at [163, 369] on select "-- Tour Confirmation Contract (Pre-Booked Leads) Out of office Inquiry Email Al…" at bounding box center [596, 387] width 866 height 37
type input "12 Month Payment & Meeting!"
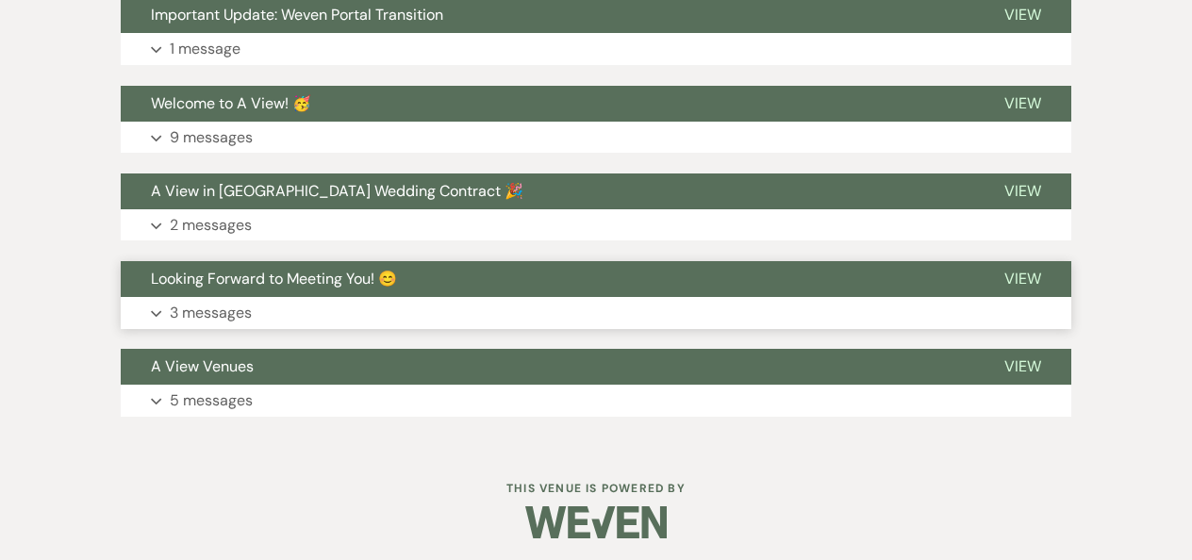
scroll to position [1694, 0]
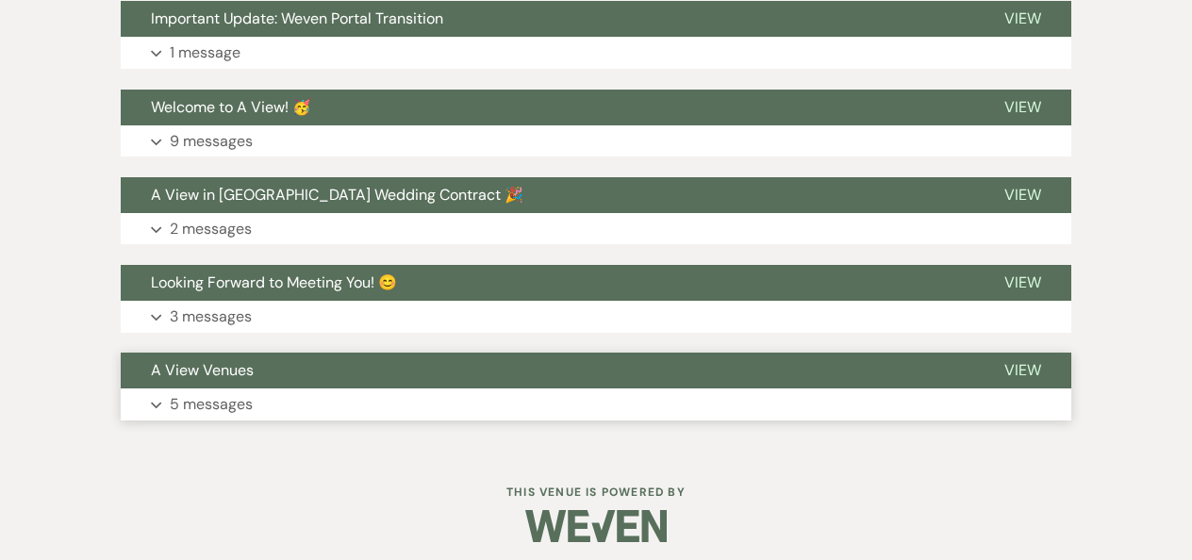
click at [483, 421] on button "Expand 5 messages" at bounding box center [596, 405] width 951 height 32
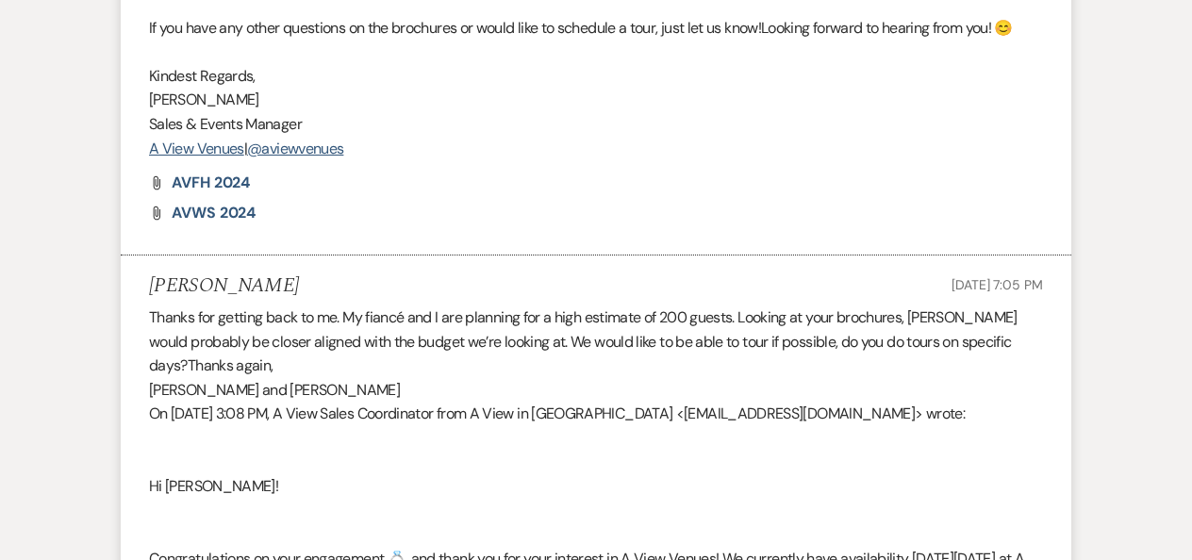
scroll to position [2423, 0]
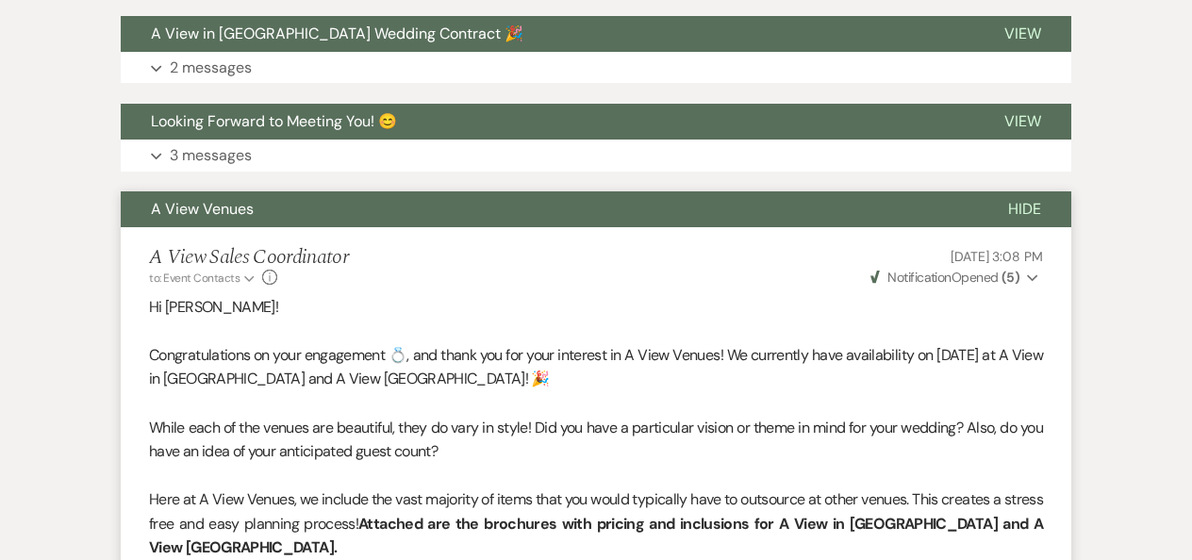
click at [540, 227] on button "A View Venues" at bounding box center [549, 209] width 857 height 36
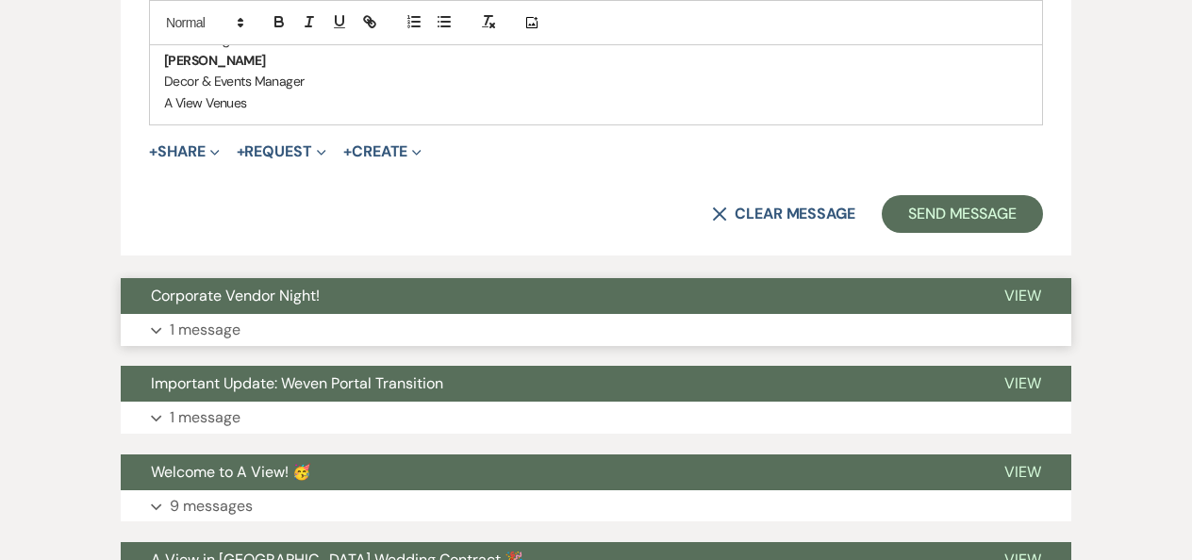
scroll to position [1333, 0]
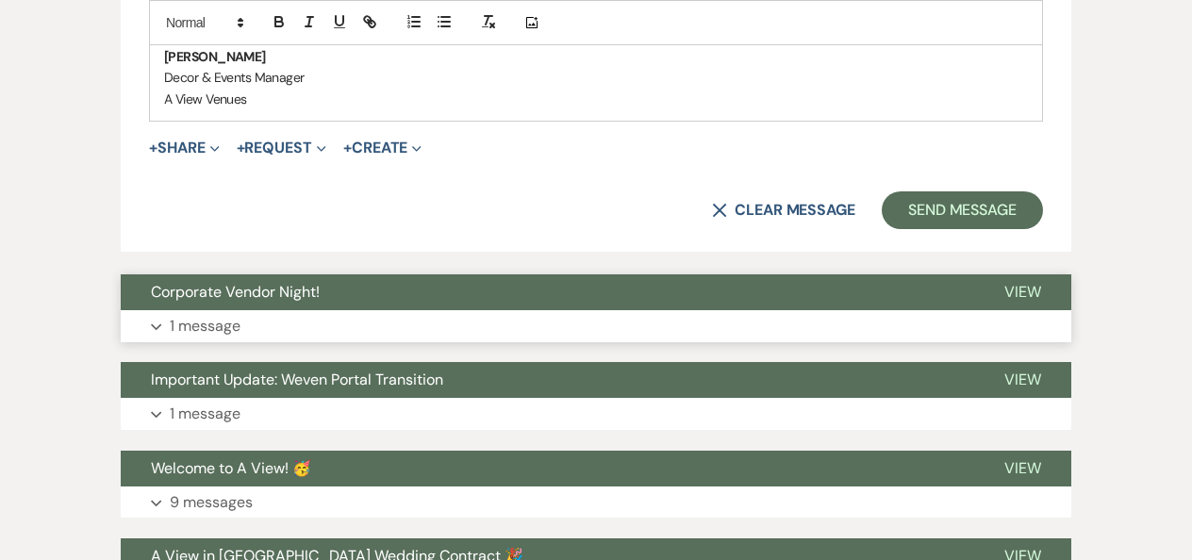
click at [496, 330] on div "Corporate Vendor Night! View Expand 1 message" at bounding box center [596, 308] width 951 height 68
click at [505, 342] on button "Expand 1 message" at bounding box center [596, 326] width 951 height 32
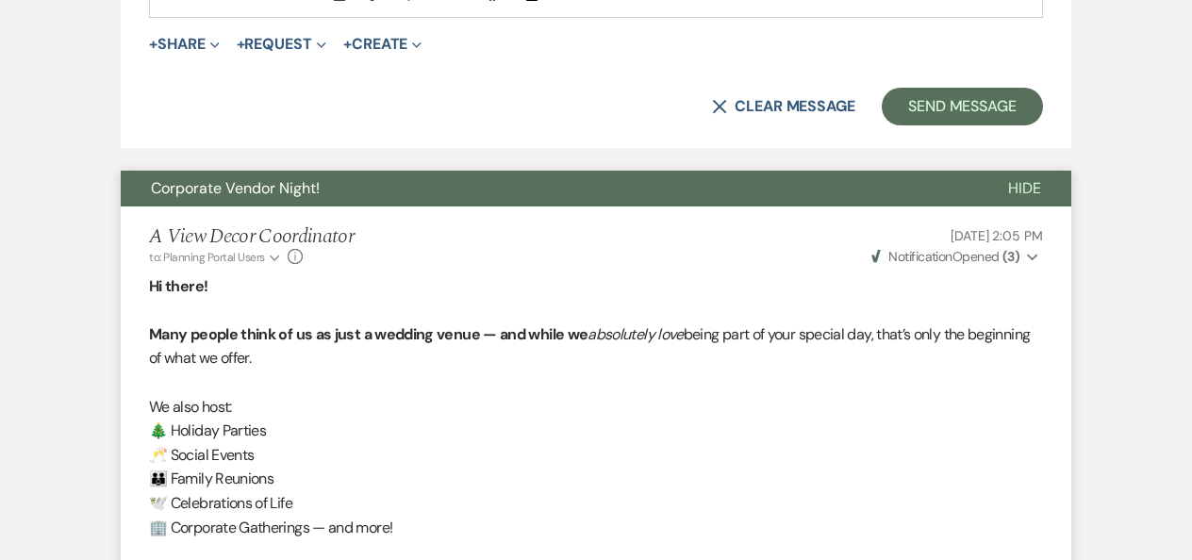
scroll to position [1431, 0]
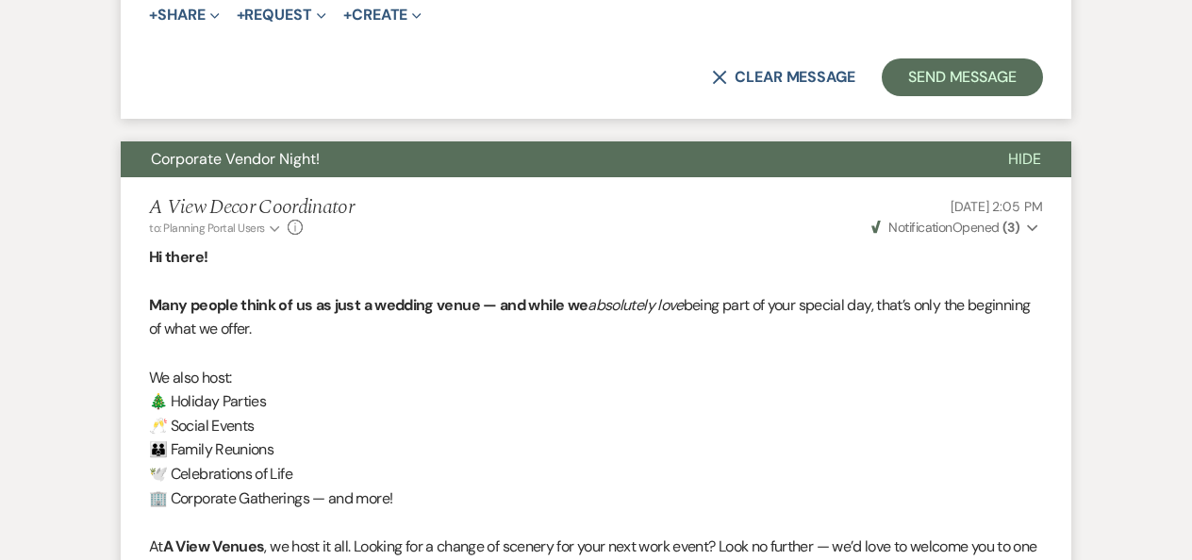
scroll to position [1539, 0]
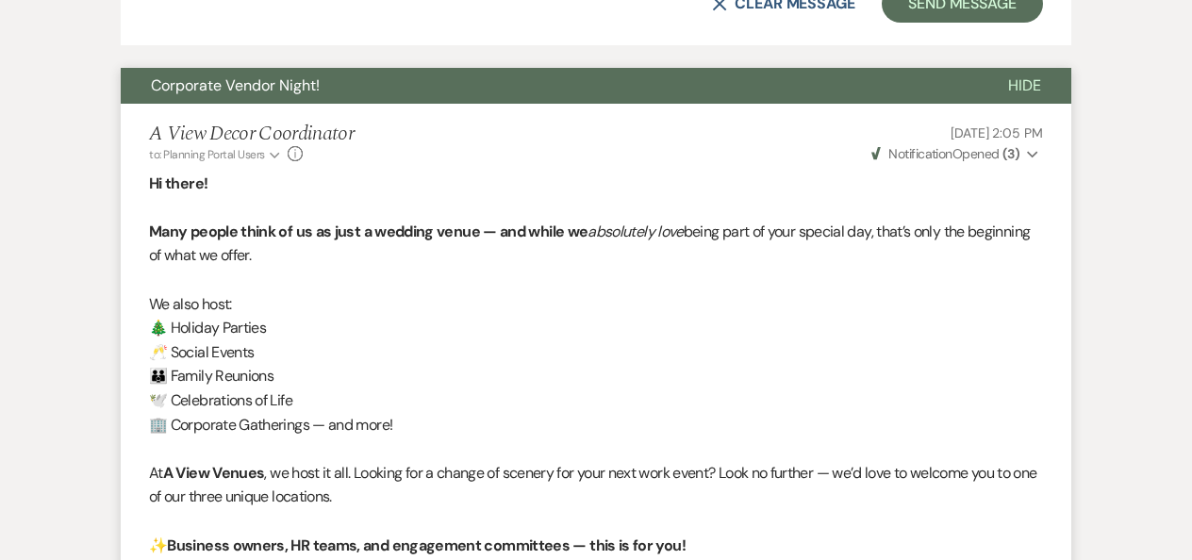
click at [538, 104] on button "Corporate Vendor Night!" at bounding box center [549, 86] width 857 height 36
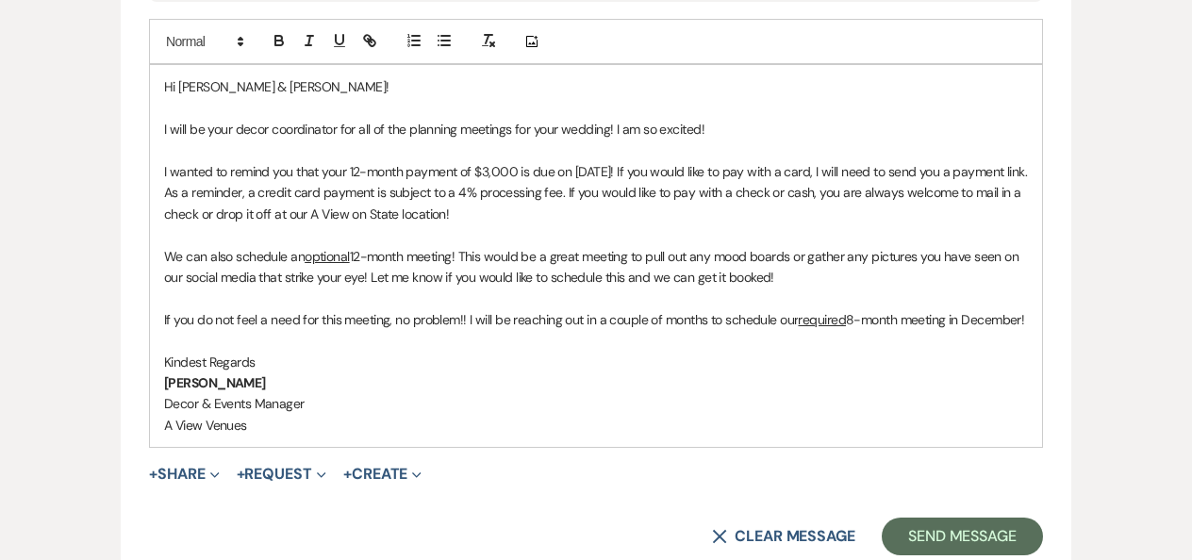
scroll to position [992, 0]
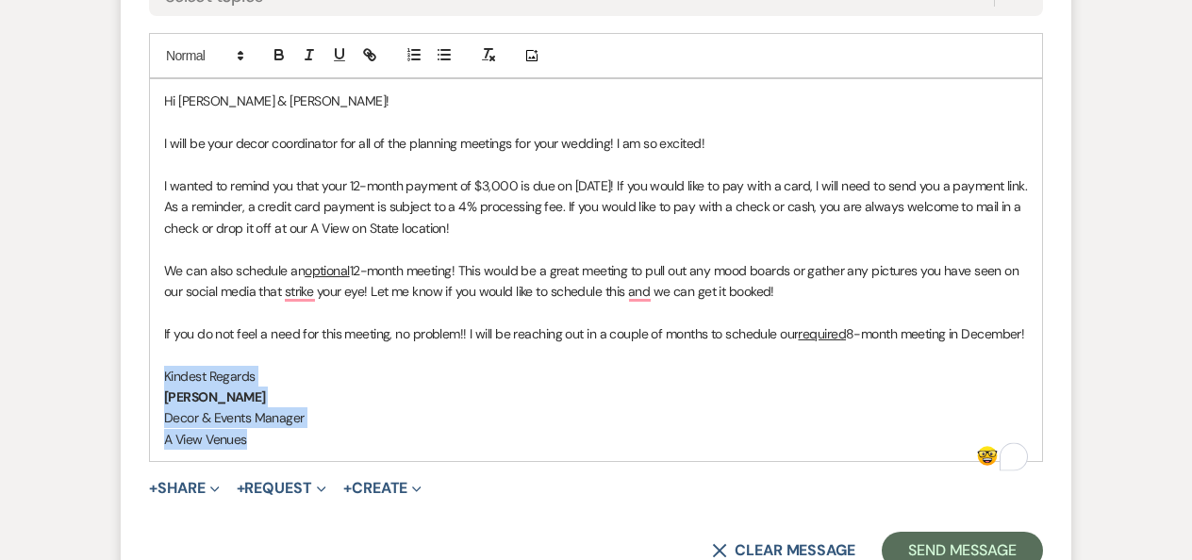
drag, startPoint x: 291, startPoint y: 467, endPoint x: 123, endPoint y: 407, distance: 178.4
click at [123, 407] on form "New Message X Draft Recipients* Planning Portal Users ( [PERSON_NAME], [PERSON_…" at bounding box center [596, 101] width 951 height 981
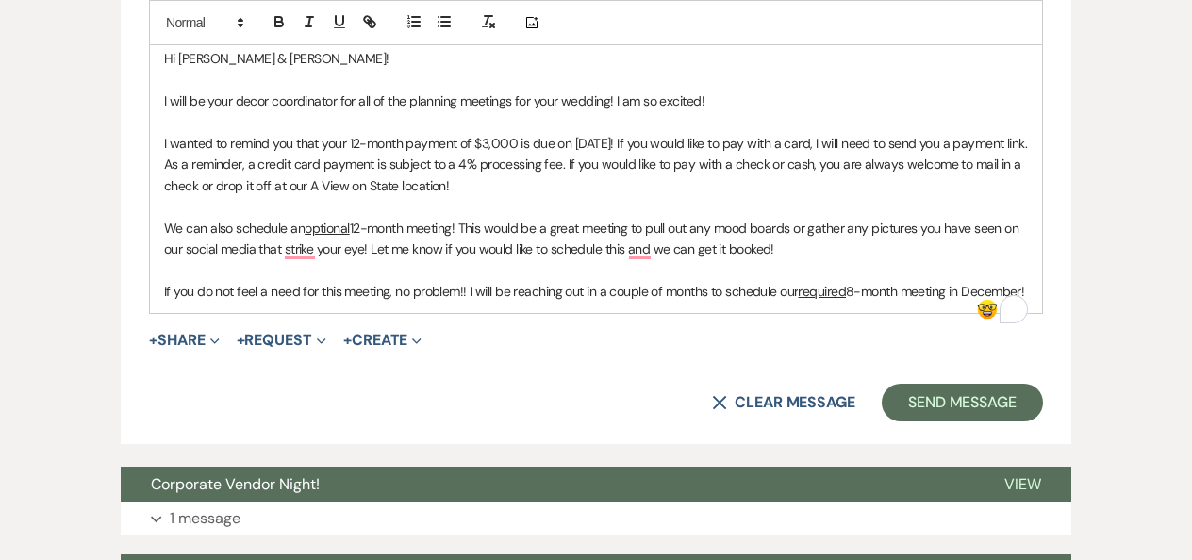
scroll to position [966, 0]
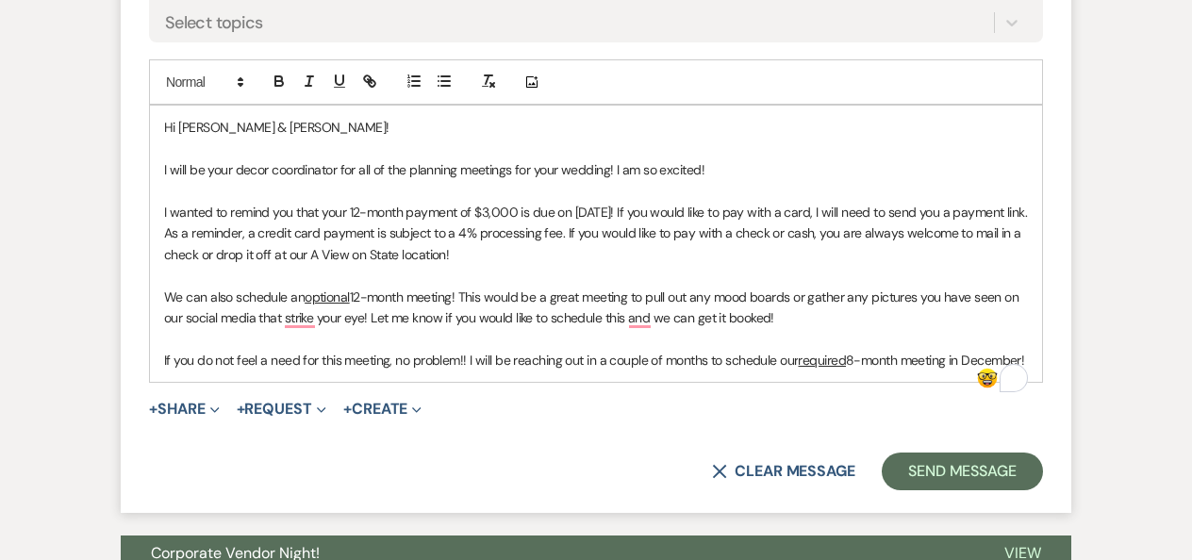
click at [204, 121] on span "Hi [PERSON_NAME] & [PERSON_NAME]!" at bounding box center [276, 127] width 225 height 17
click at [242, 125] on span "Hi [PERSON_NAME] & [PERSON_NAME]!" at bounding box center [276, 127] width 225 height 17
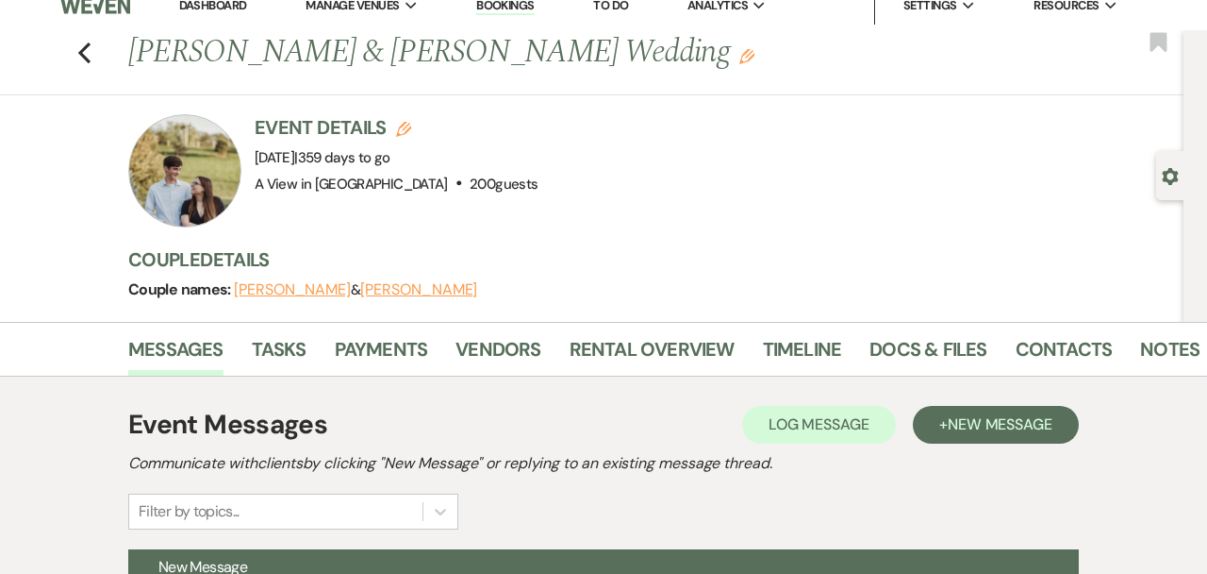
scroll to position [0, 0]
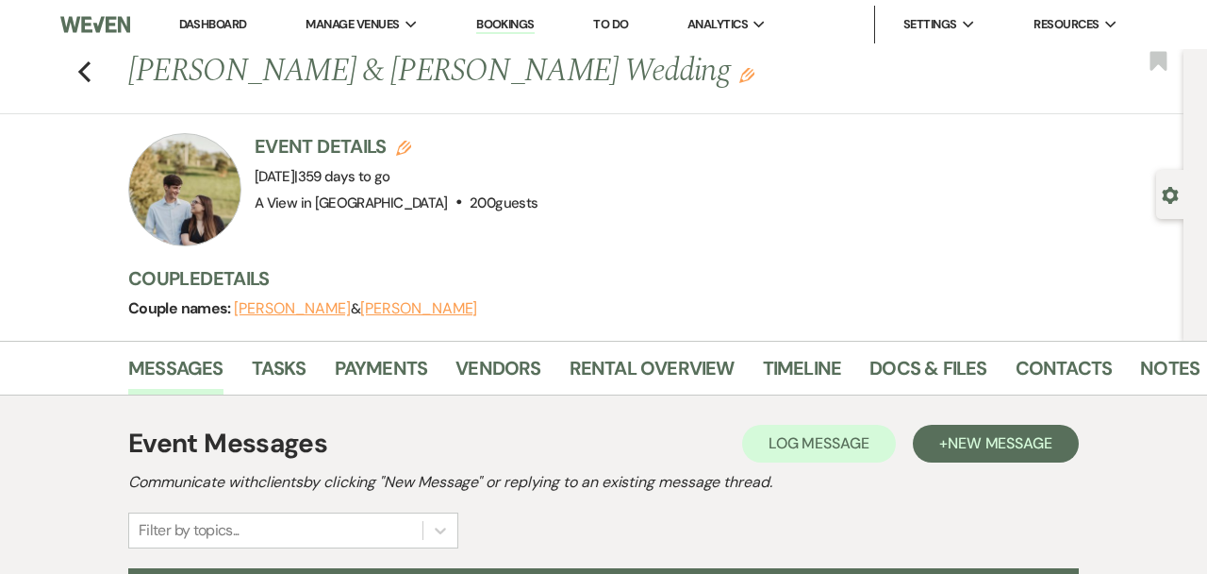
click at [270, 75] on h1 "[PERSON_NAME] & [PERSON_NAME] Wedding Edit" at bounding box center [546, 71] width 837 height 45
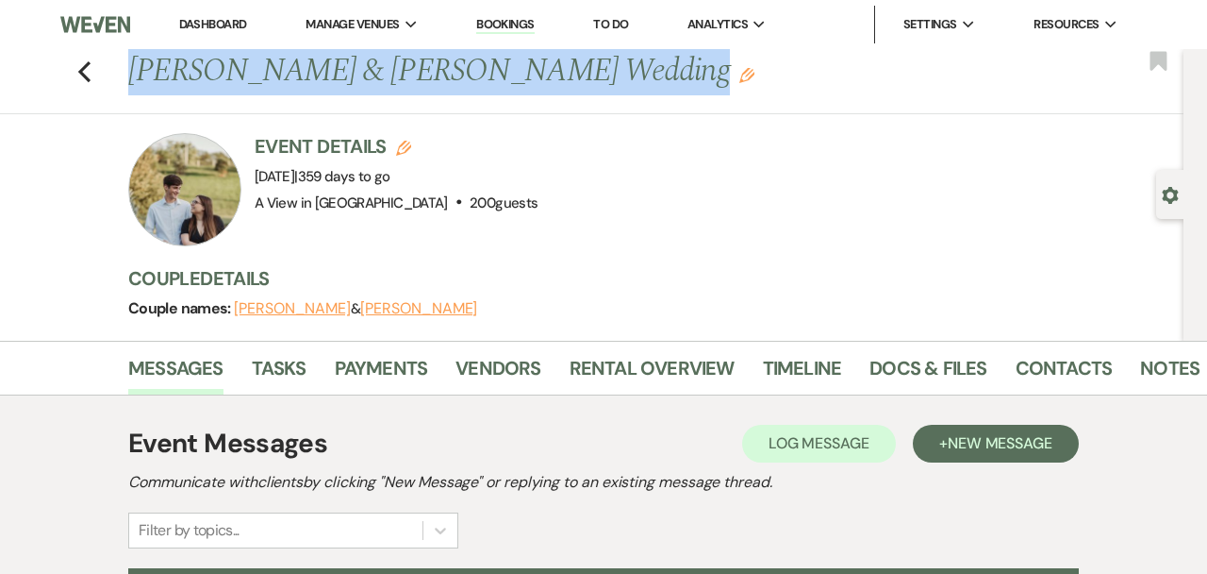
click at [270, 75] on h1 "[PERSON_NAME] & [PERSON_NAME] Wedding Edit" at bounding box center [546, 71] width 837 height 45
copy div "[PERSON_NAME] & [PERSON_NAME] Wedding Edit Bookmark Gear Settings"
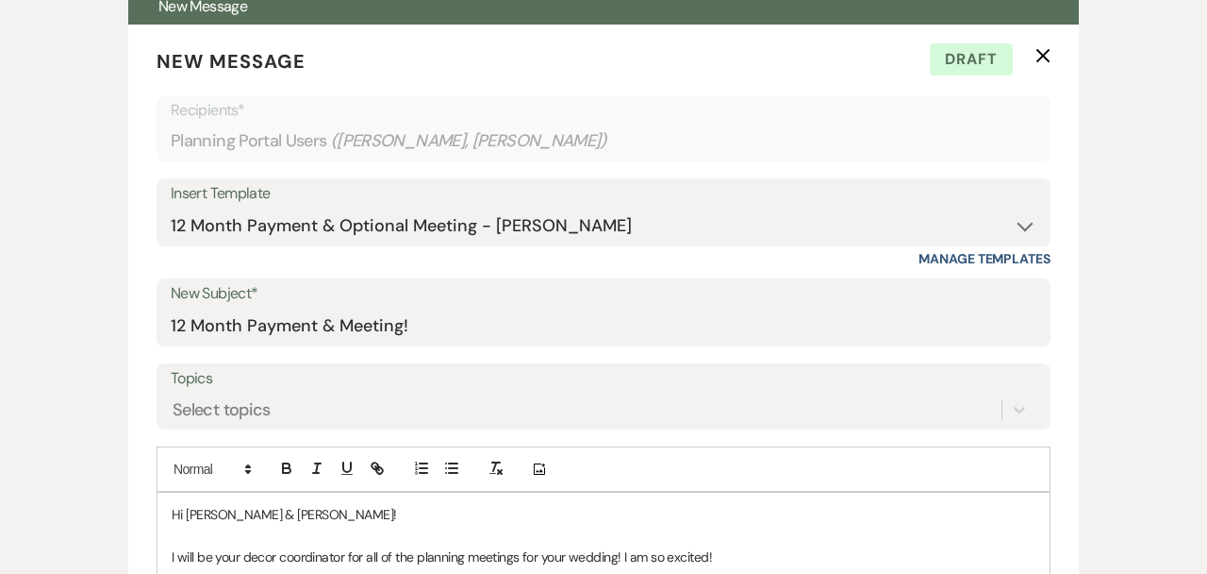
scroll to position [688, 0]
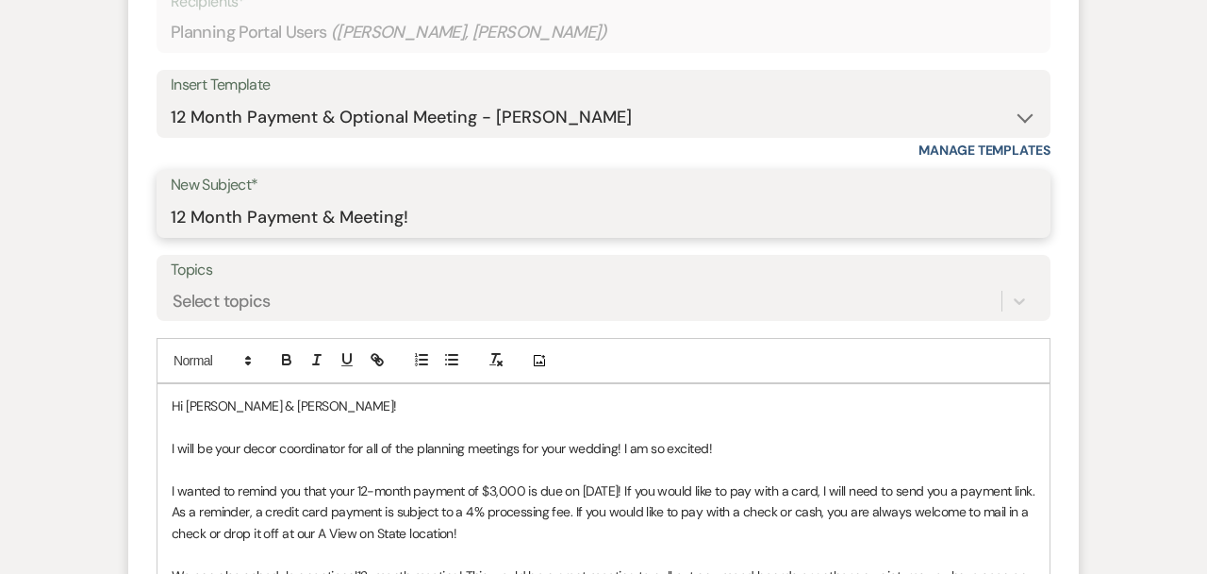
click at [341, 215] on input "12 Month Payment & Meeting!" at bounding box center [604, 217] width 866 height 37
click at [428, 223] on input "12 Month Payment & Meeting!" at bounding box center [604, 217] width 866 height 37
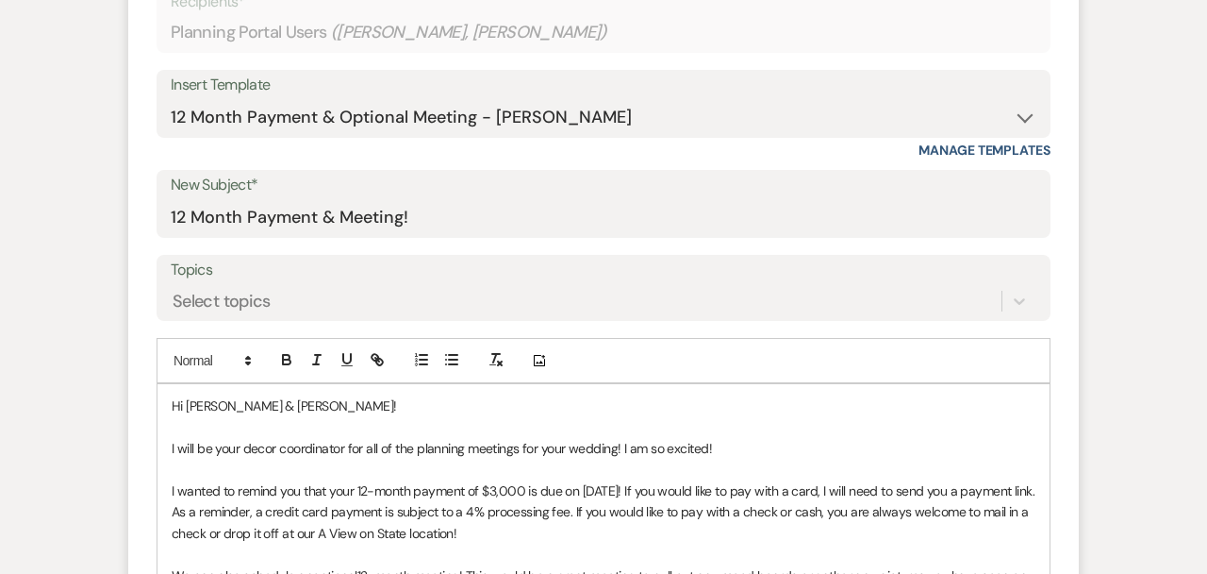
click at [525, 55] on form "New Message X Draft Recipients* Planning Portal Users ( [PERSON_NAME], [PERSON_…" at bounding box center [603, 353] width 951 height 875
click at [535, 92] on div "Insert Template" at bounding box center [604, 85] width 866 height 27
click at [1038, 109] on div "Insert Template -- Tour Confirmation Contract (Pre-Booked Leads) Out of office …" at bounding box center [604, 104] width 894 height 68
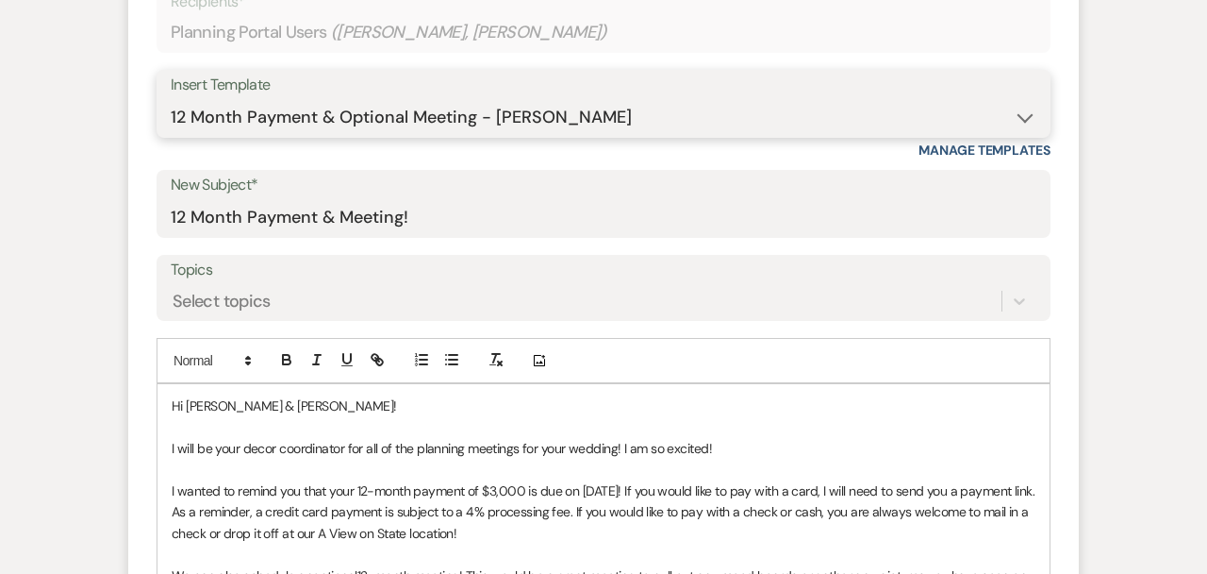
click at [1028, 112] on select "-- Tour Confirmation Contract (Pre-Booked Leads) Out of office Inquiry Email Al…" at bounding box center [604, 117] width 866 height 37
select select "3927"
click at [171, 99] on select "-- Tour Confirmation Contract (Pre-Booked Leads) Out of office Inquiry Email Al…" at bounding box center [604, 117] width 866 height 37
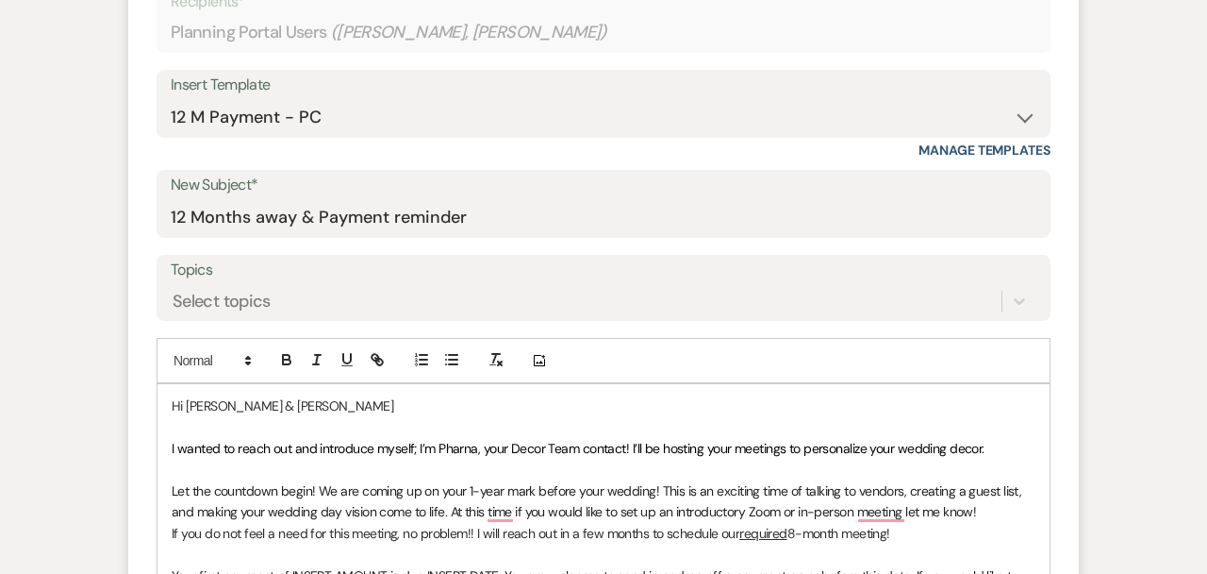
click at [714, 198] on div "New Subject* 12 Months away & Payment reminder" at bounding box center [604, 204] width 894 height 68
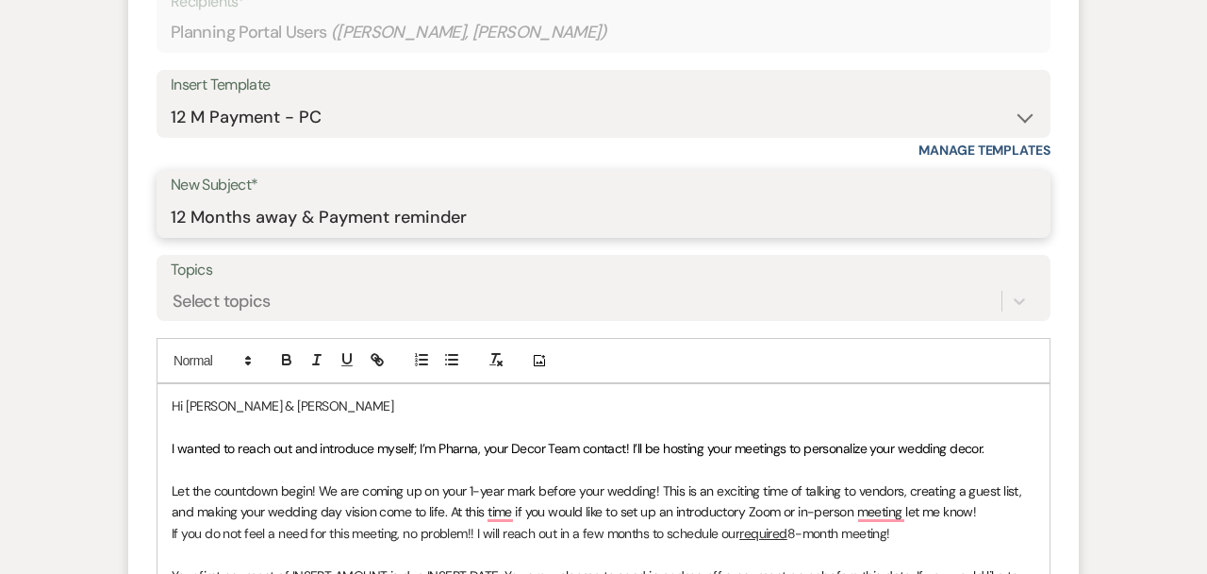
drag, startPoint x: 290, startPoint y: 222, endPoint x: 469, endPoint y: 224, distance: 179.2
click at [469, 224] on input "12 Months away & Payment reminder" at bounding box center [604, 217] width 866 height 37
type input "12 Months away"
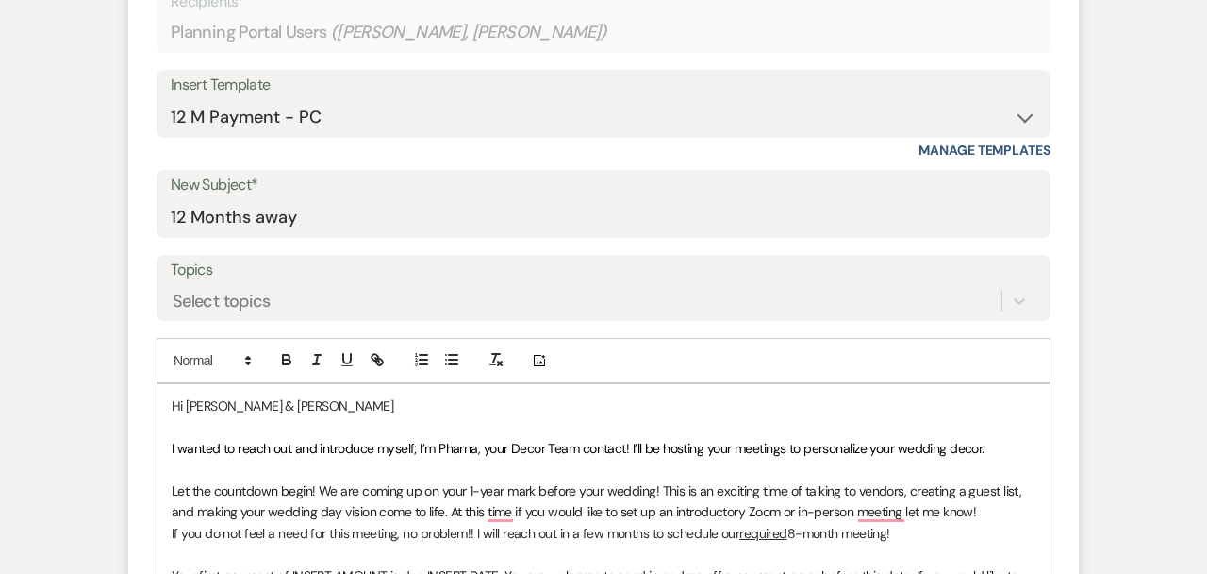
click at [396, 440] on span "I wanted to reach out and introduce myself; I’m Pharna, your Decor Team contact…" at bounding box center [578, 448] width 813 height 17
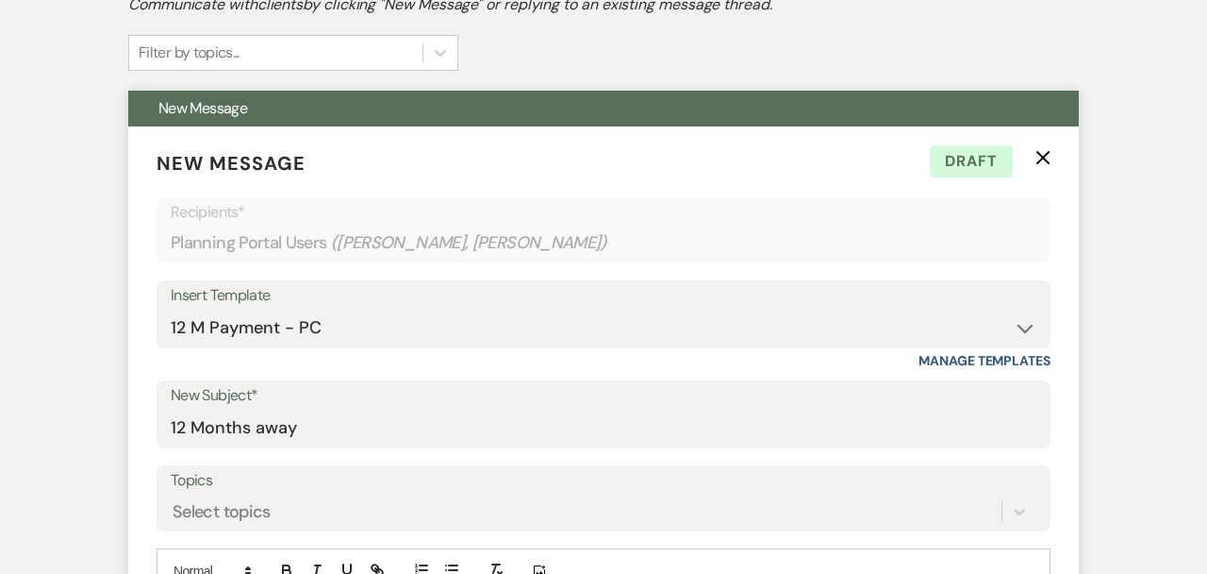
scroll to position [475, 0]
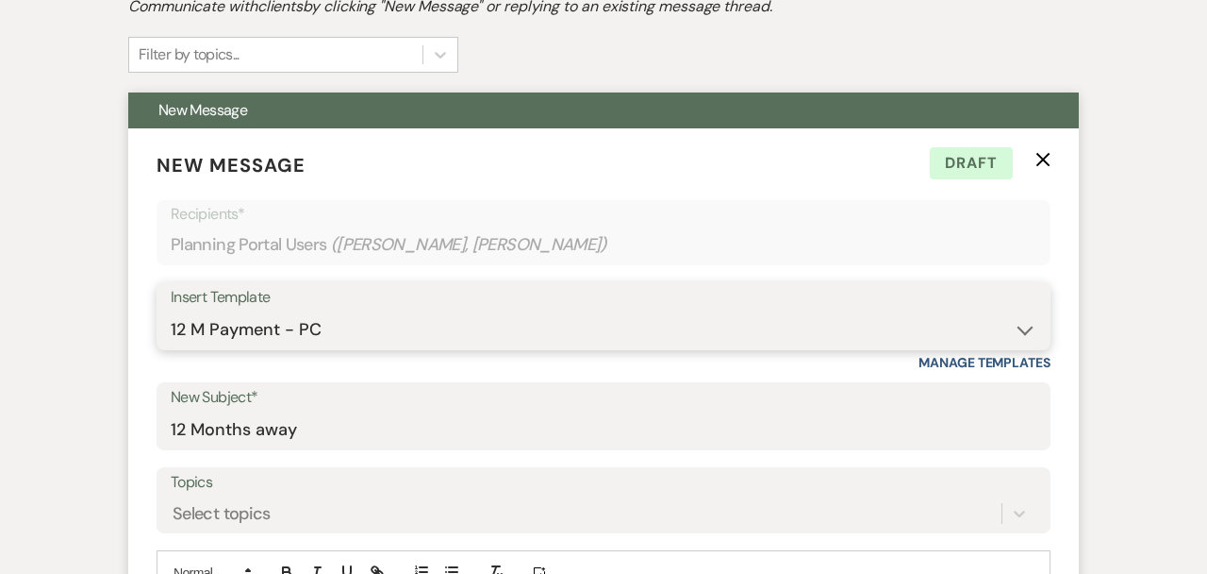
click at [553, 315] on select "-- Tour Confirmation Contract (Pre-Booked Leads) Out of office Inquiry Email Al…" at bounding box center [604, 329] width 866 height 37
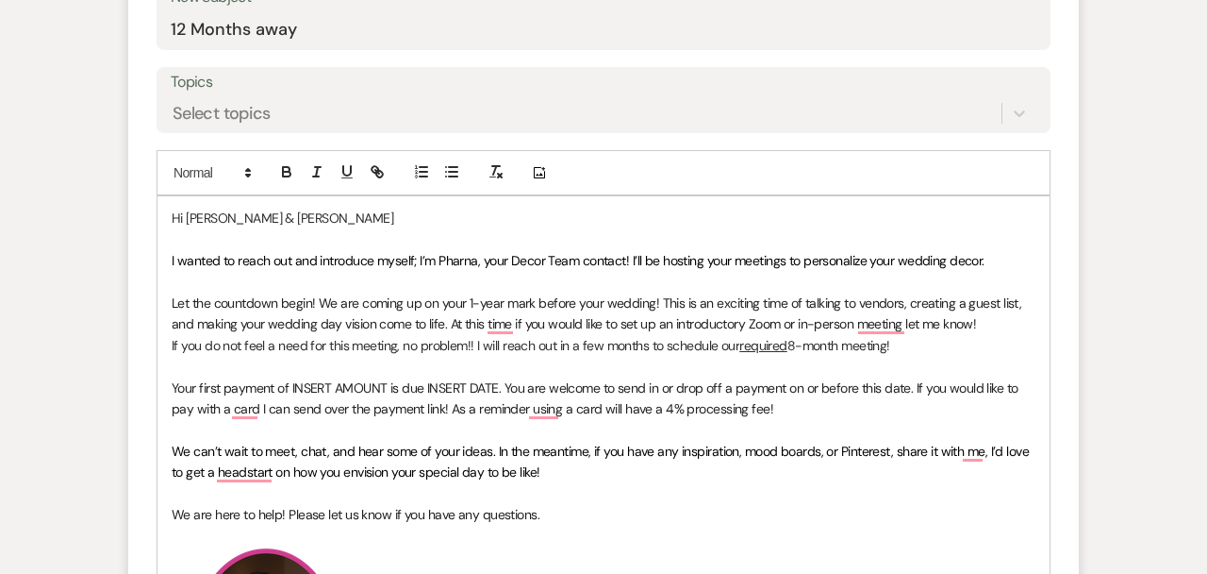
scroll to position [877, 0]
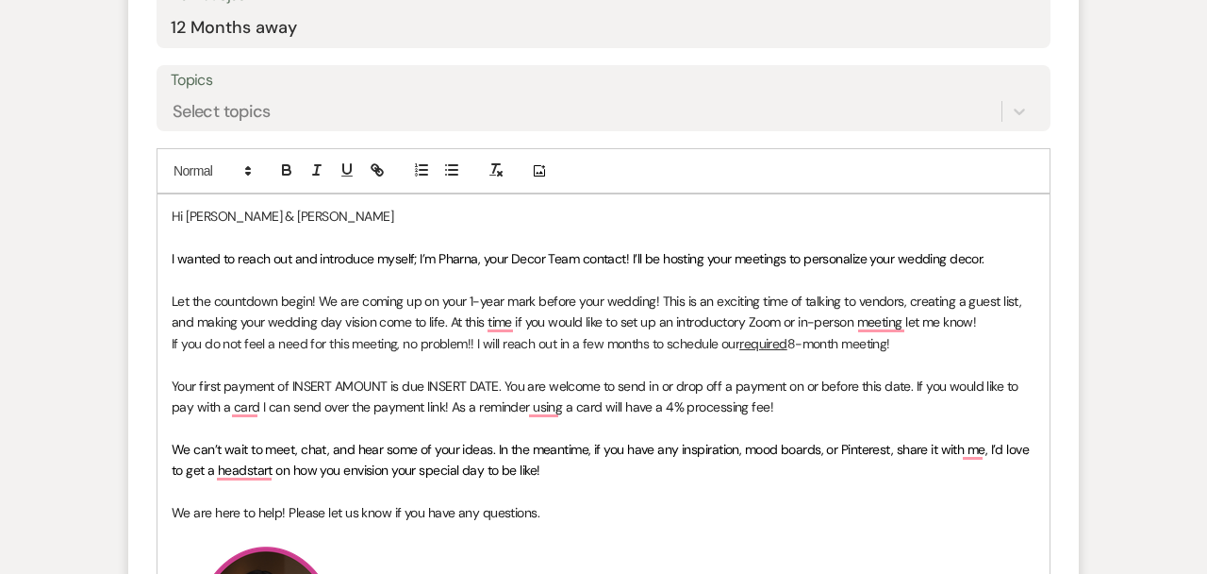
click at [420, 393] on p "Your first payment of INSERT AMOUNT is due INSERT DATE. You are welcome to send…" at bounding box center [604, 396] width 864 height 42
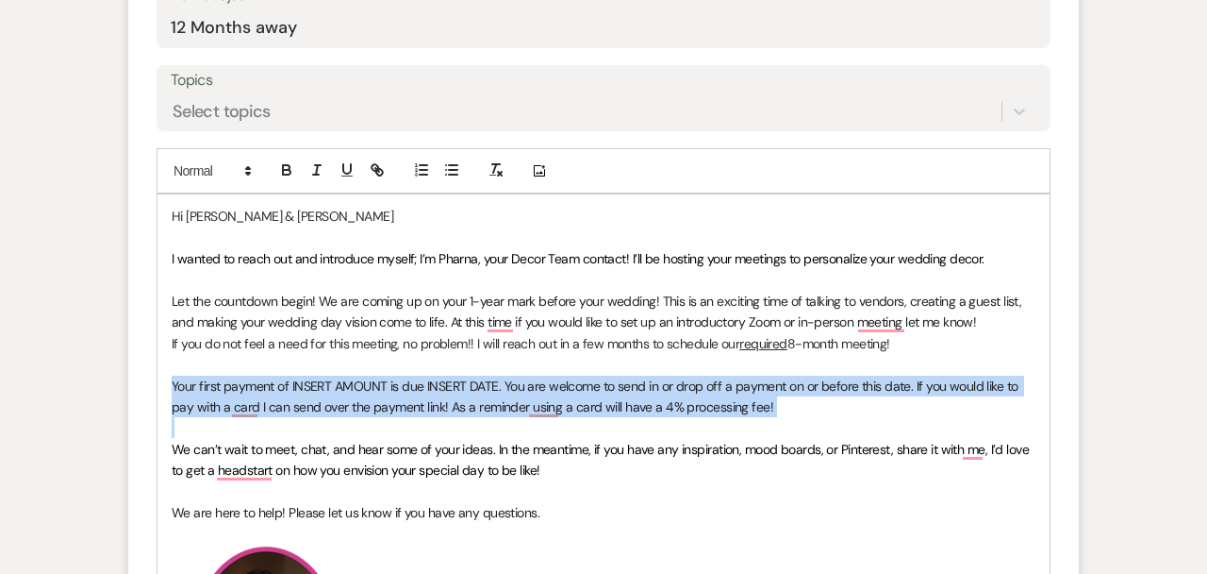
click at [420, 393] on p "Your first payment of INSERT AMOUNT is due INSERT DATE. You are welcome to send…" at bounding box center [604, 396] width 864 height 42
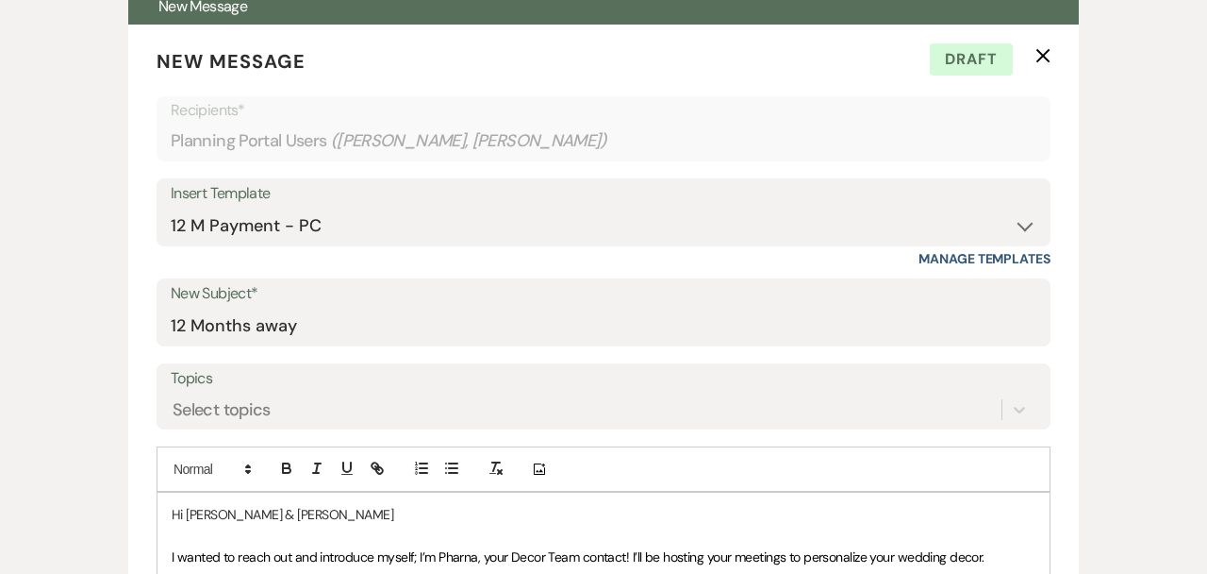
scroll to position [592, 0]
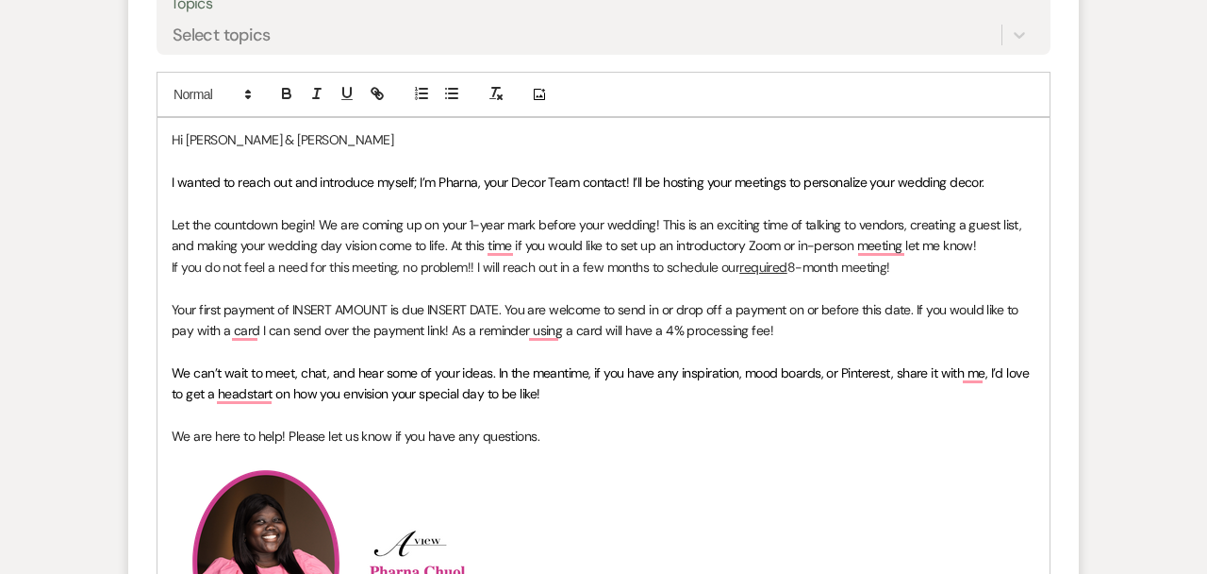
scroll to position [901, 0]
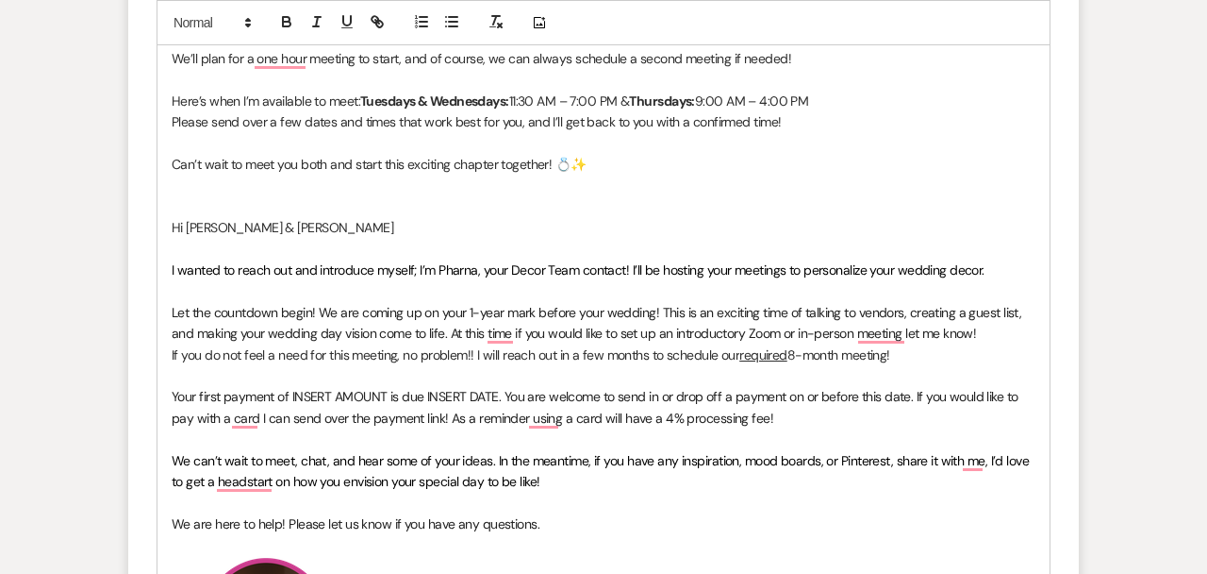
scroll to position [1295, 0]
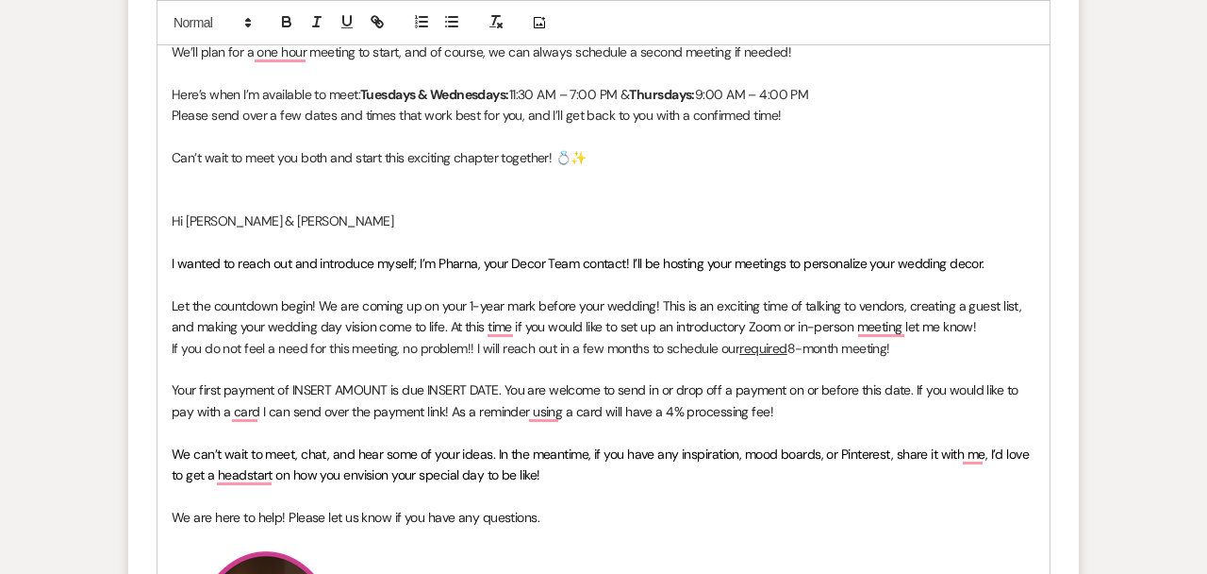
click at [760, 327] on span "Let the countdown begin! We are coming up on your 1-year mark before your weddi…" at bounding box center [599, 316] width 854 height 38
click at [759, 327] on span "Let the countdown begin! We are coming up on your 1-year mark before your weddi…" at bounding box center [599, 316] width 854 height 38
click at [758, 324] on span "Let the countdown begin! We are coming up on your 1-year mark before your weddi…" at bounding box center [599, 316] width 854 height 38
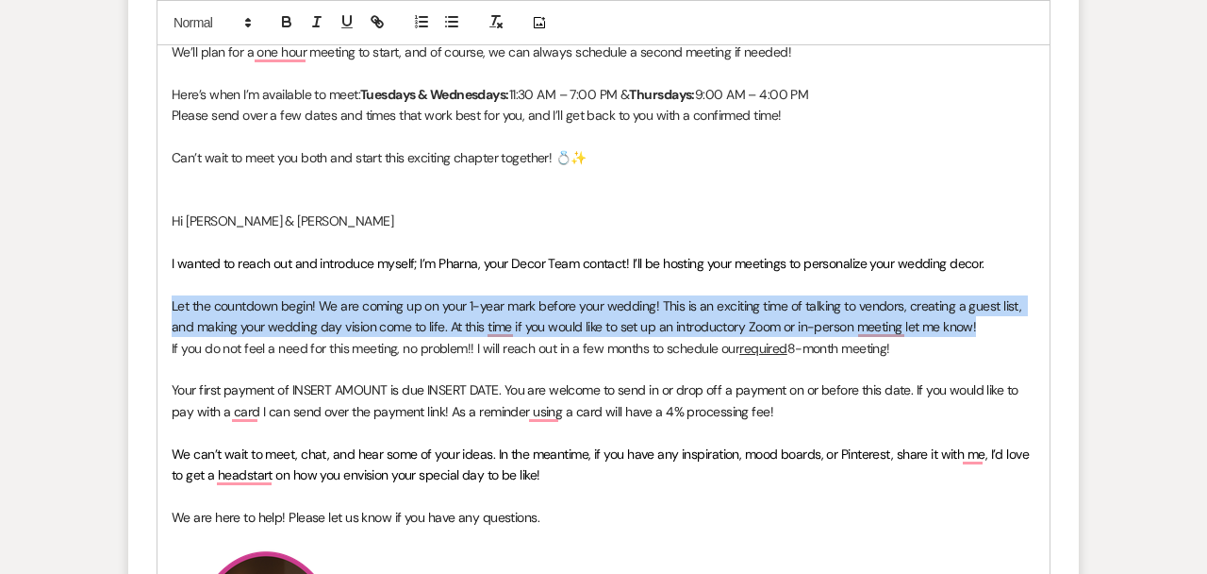
click at [758, 324] on span "Let the countdown begin! We are coming up on your 1-year mark before your weddi…" at bounding box center [599, 316] width 854 height 38
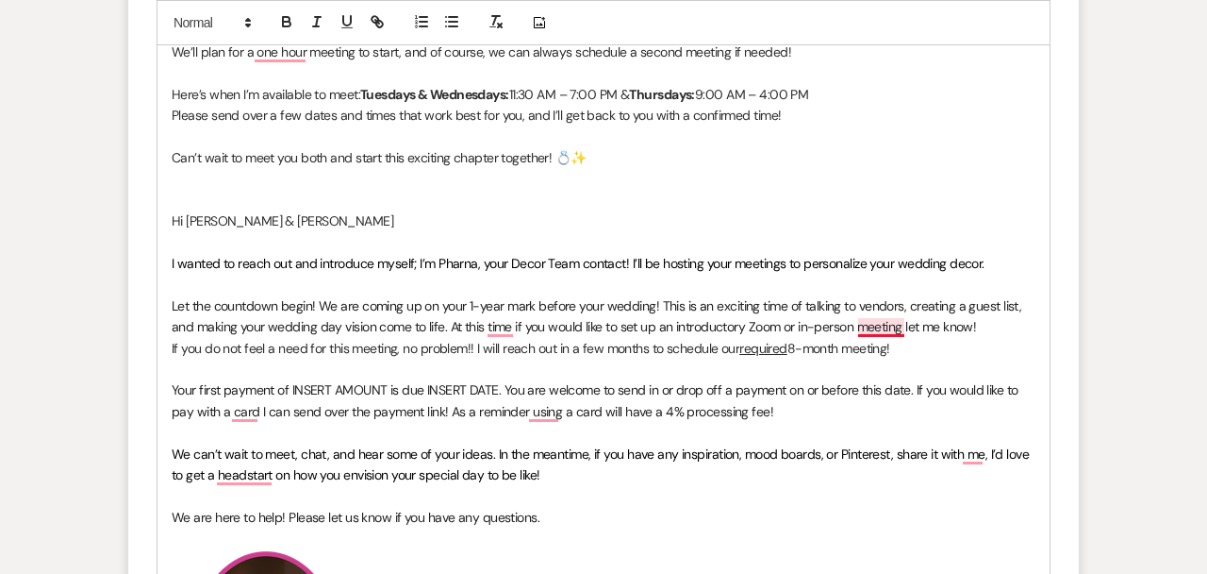
click at [908, 343] on p "If you do not feel a need for this meeting, no problem!! I will reach out in a …" at bounding box center [604, 348] width 864 height 21
drag, startPoint x: 923, startPoint y: 357, endPoint x: 166, endPoint y: 305, distance: 759.3
click at [166, 305] on div "Hi [PERSON_NAME] & [DEMOGRAPHIC_DATA], I hope you're enjoying the wedding plann…" at bounding box center [604, 420] width 892 height 1289
copy div "Let the countdown begin! We are coming up on your 1-year mark before your weddi…"
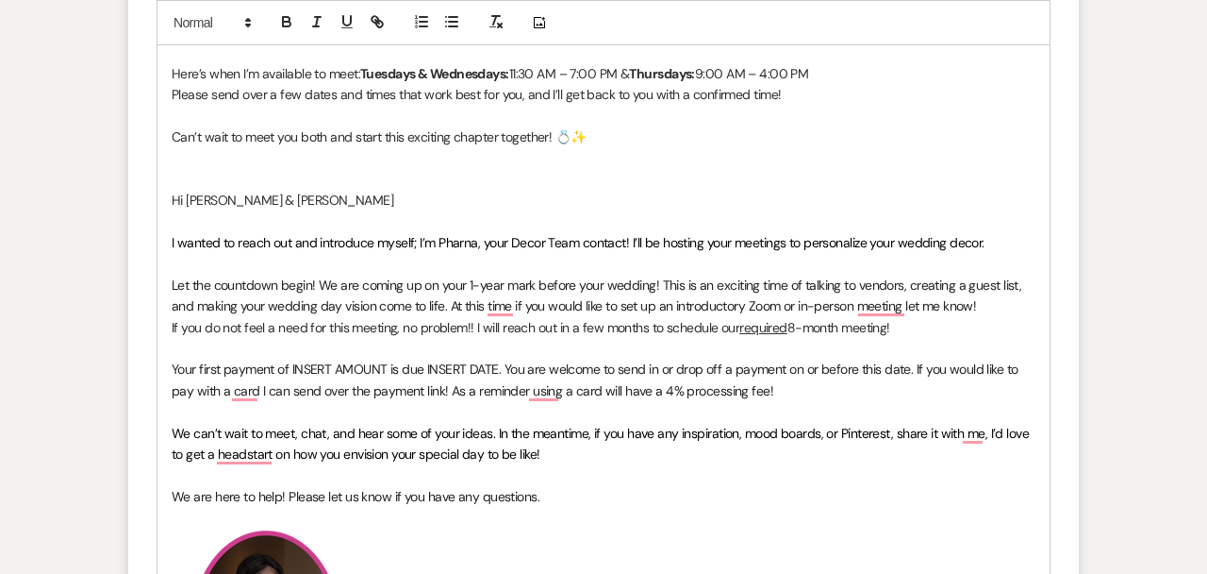
scroll to position [1404, 0]
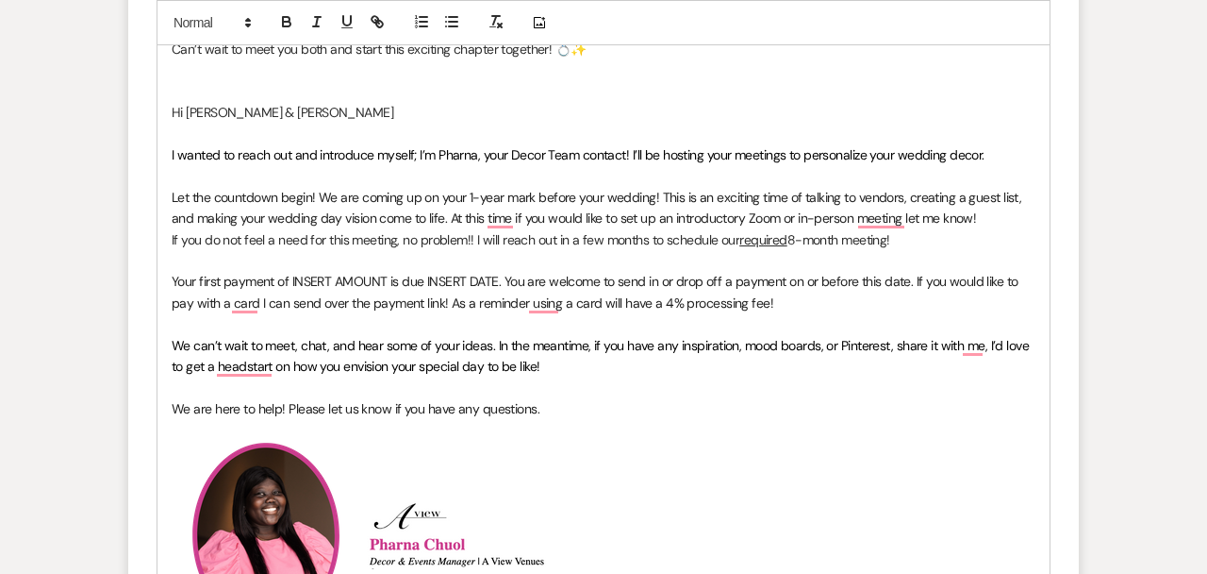
click at [472, 242] on span "If you do not feel a need for this meeting, no problem!! I will reach out in a …" at bounding box center [456, 239] width 568 height 17
click at [468, 236] on span "If you do not feel a need for this meeting, no problem!! I will reach out in a …" at bounding box center [456, 239] width 568 height 17
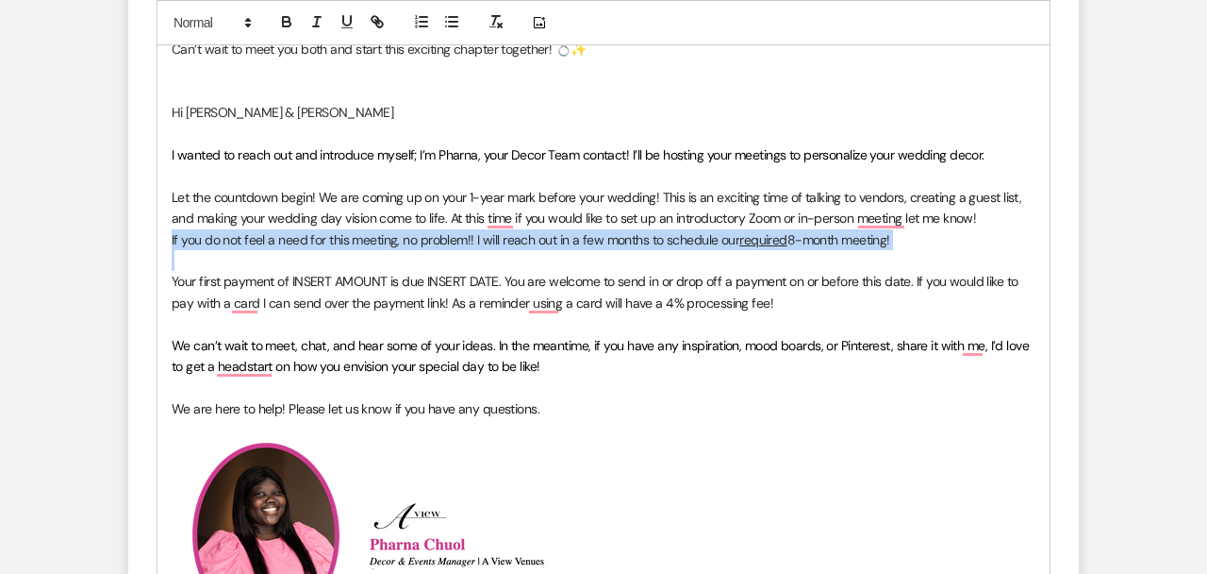
click at [468, 236] on span "If you do not feel a need for this meeting, no problem!! I will reach out in a …" at bounding box center [456, 239] width 568 height 17
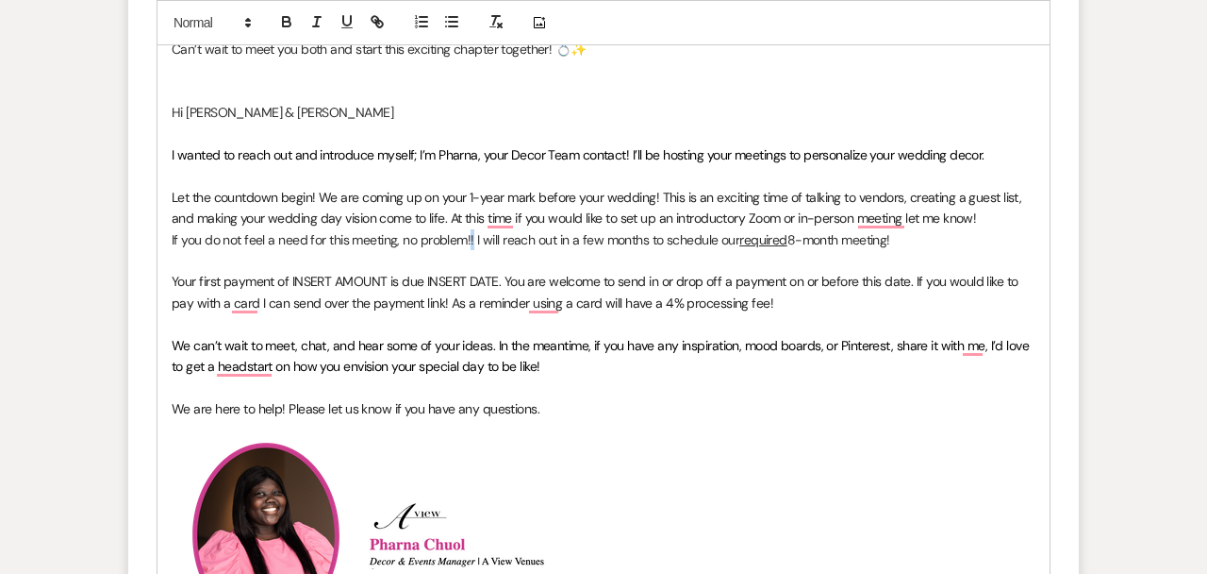
click at [468, 236] on span "If you do not feel a need for this meeting, no problem!! I will reach out in a …" at bounding box center [456, 239] width 568 height 17
drag, startPoint x: 905, startPoint y: 244, endPoint x: 155, endPoint y: 183, distance: 752.4
click at [155, 185] on form "New Message X Draft Recipients* Planning Portal Users ( [PERSON_NAME], [PERSON_…" at bounding box center [603, 143] width 951 height 1887
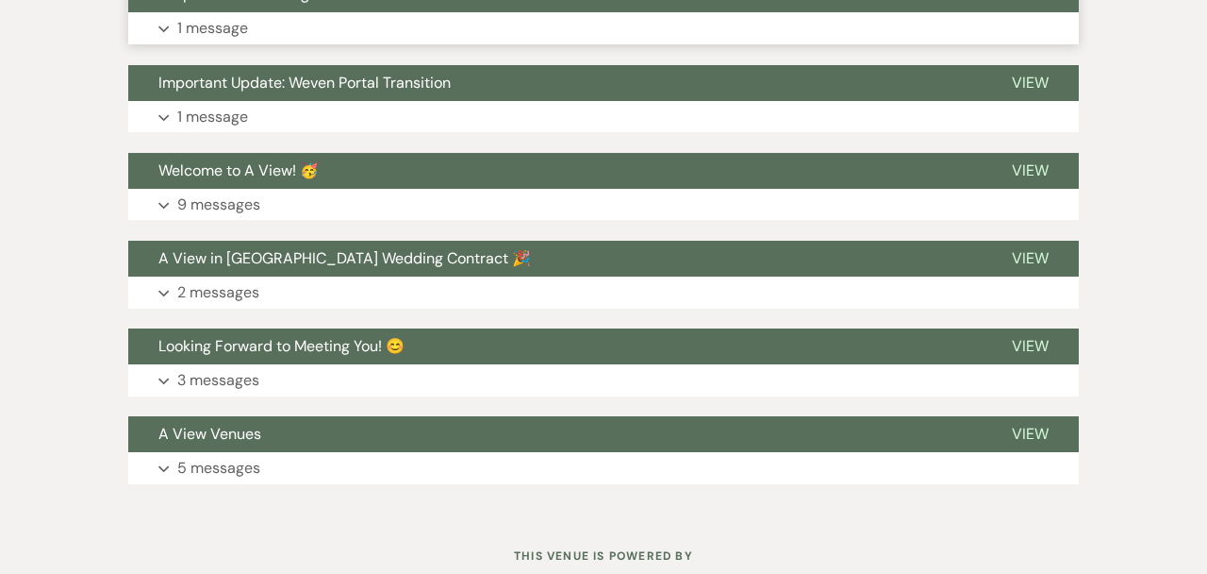
scroll to position [2539, 0]
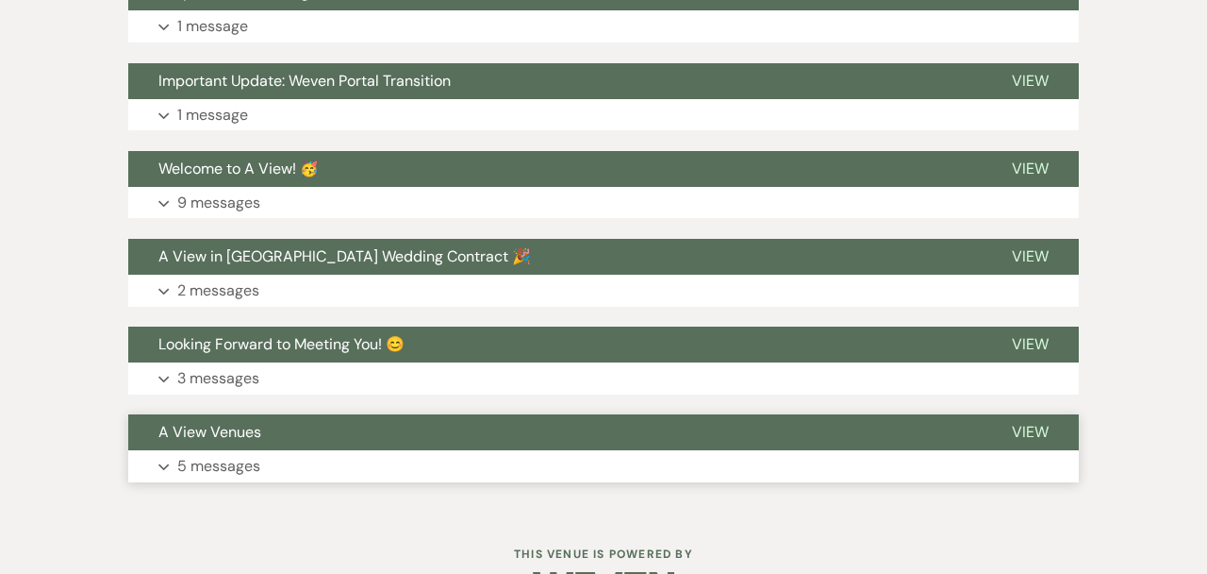
click at [190, 468] on p "5 messages" at bounding box center [218, 466] width 83 height 25
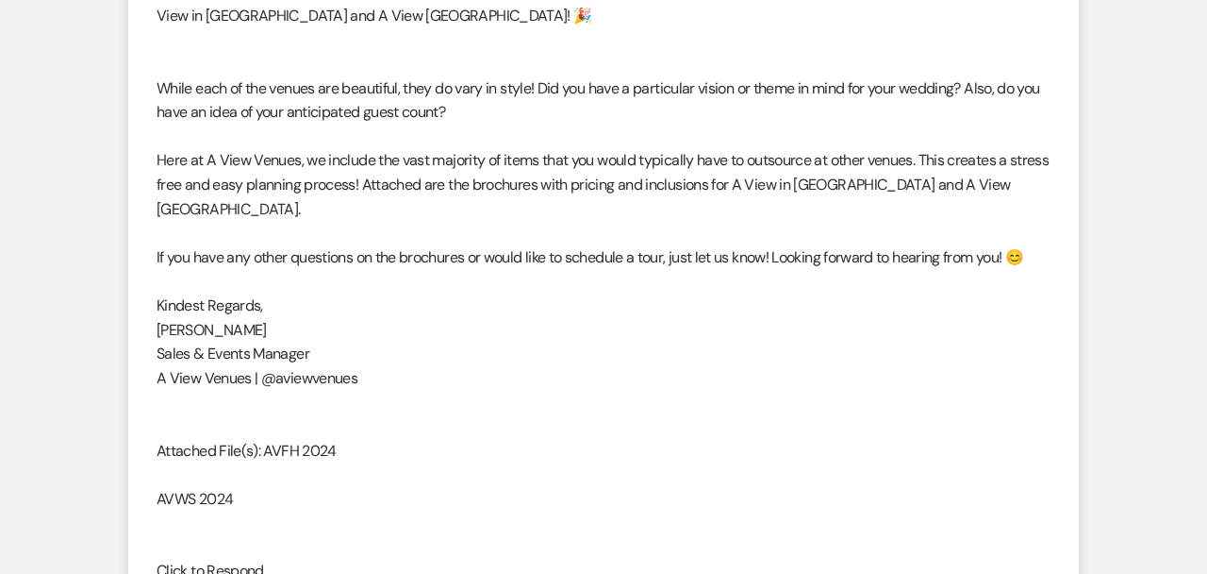
scroll to position [4554, 0]
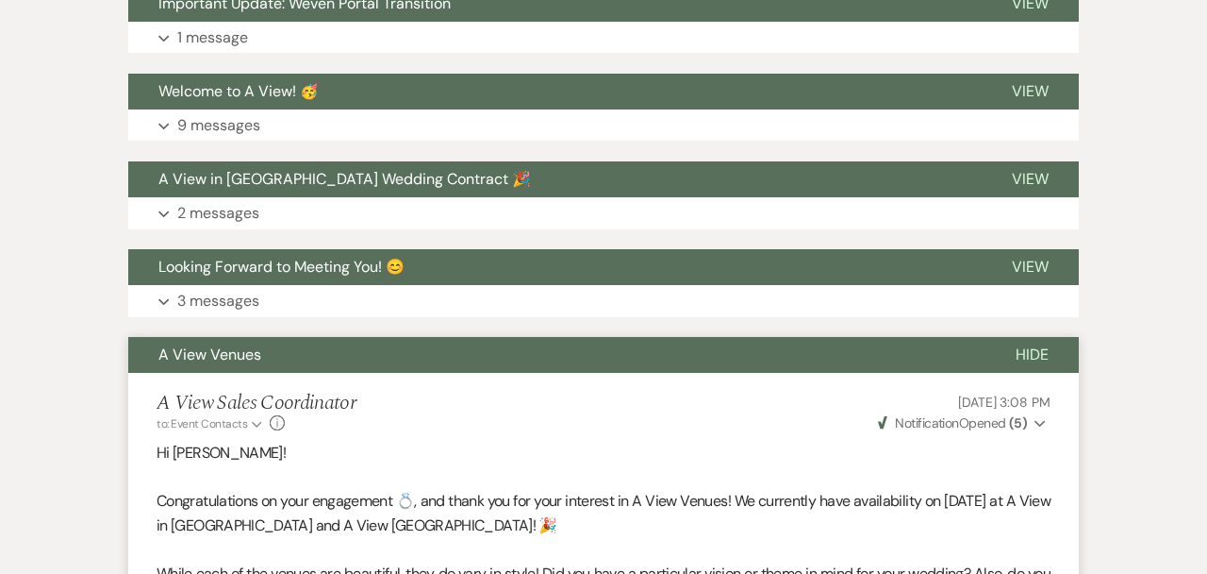
click at [324, 353] on button "A View Venues" at bounding box center [556, 355] width 857 height 36
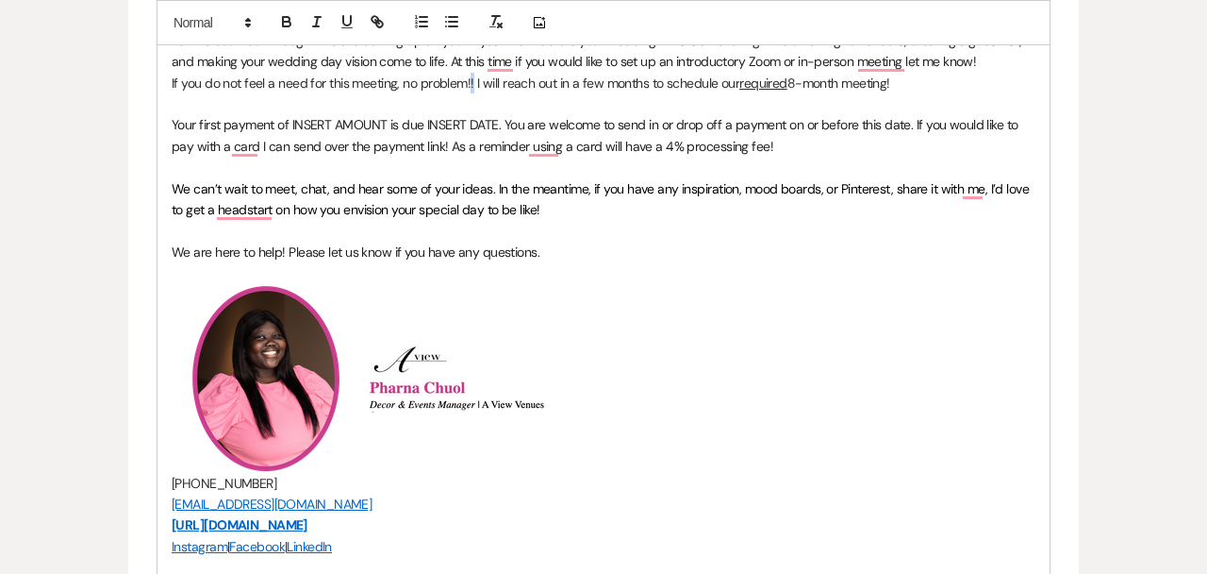
scroll to position [1474, 0]
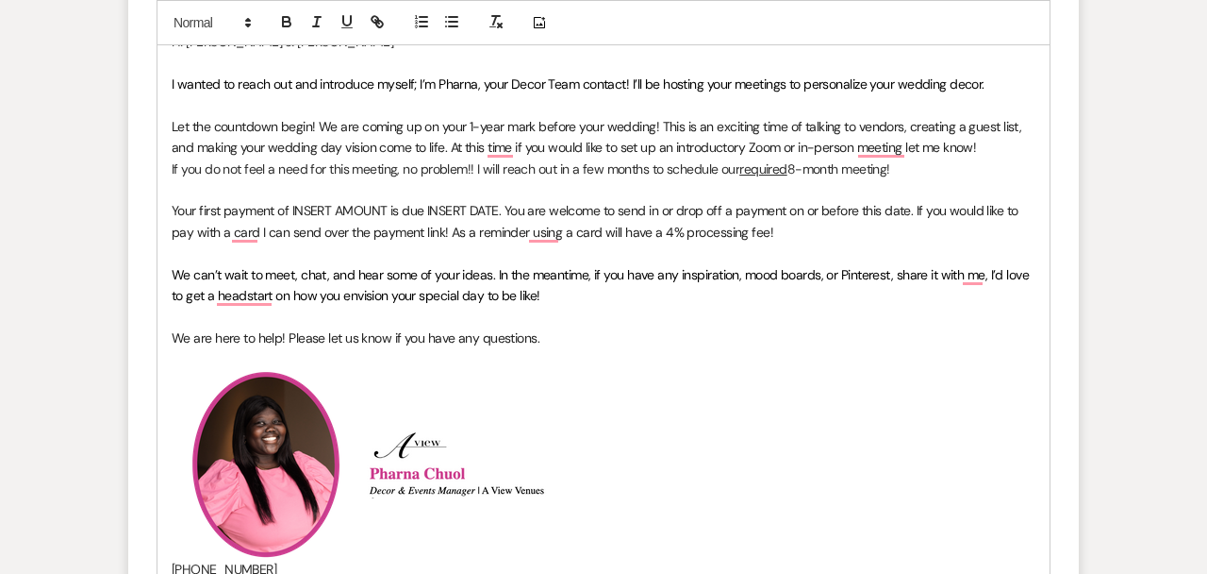
click at [604, 496] on p "﻿ ﻿ ﻿ ﻿" at bounding box center [604, 464] width 864 height 189
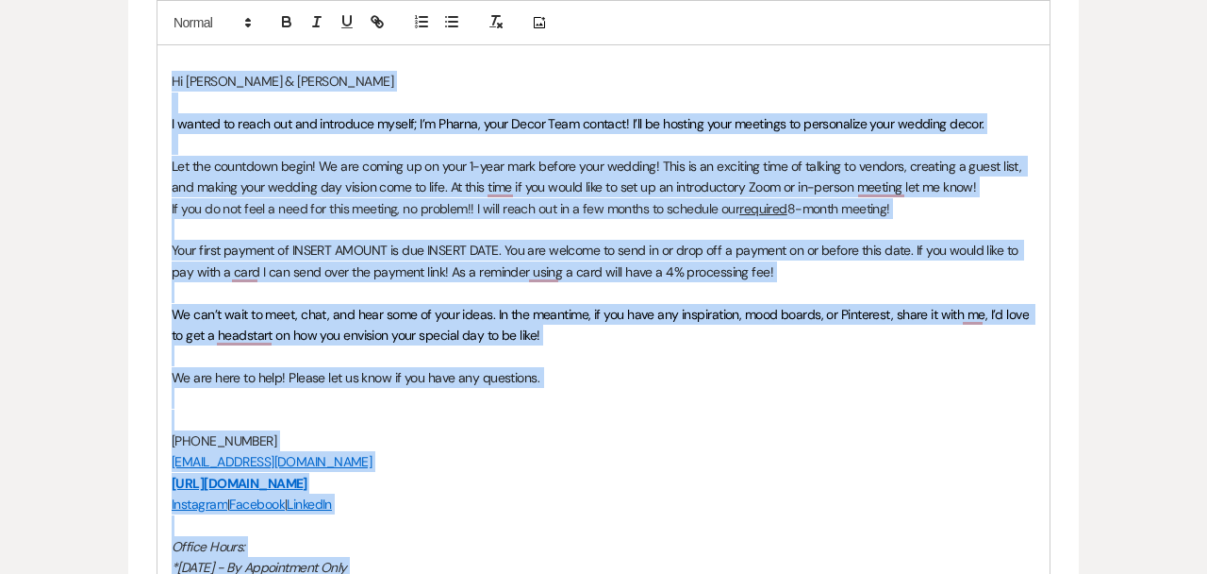
scroll to position [2430, 0]
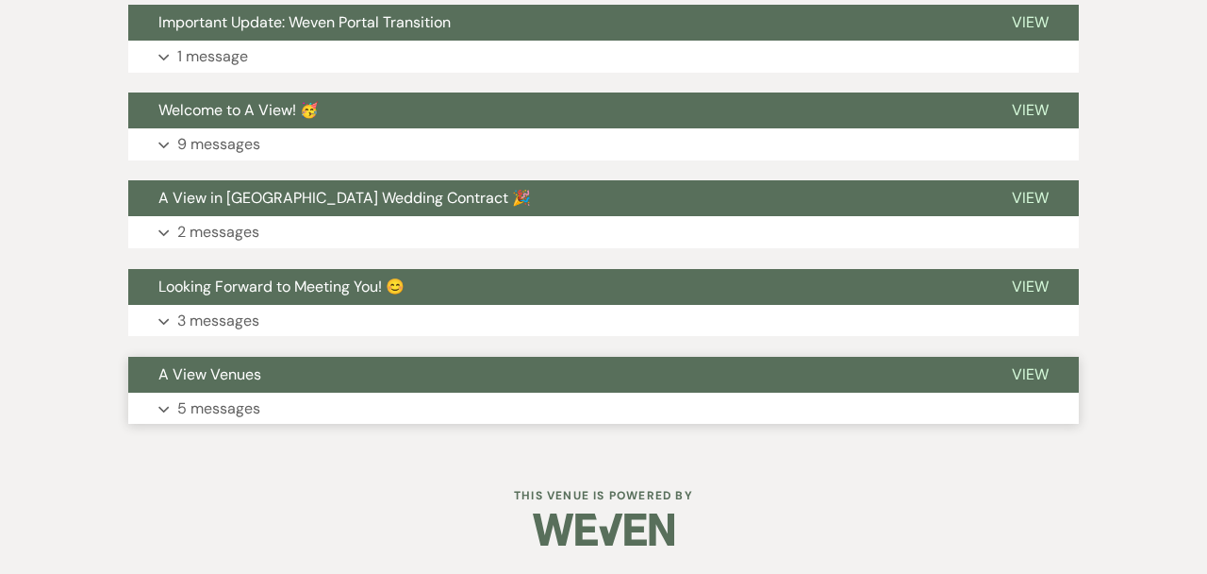
drag, startPoint x: 170, startPoint y: 283, endPoint x: 449, endPoint y: 422, distance: 311.7
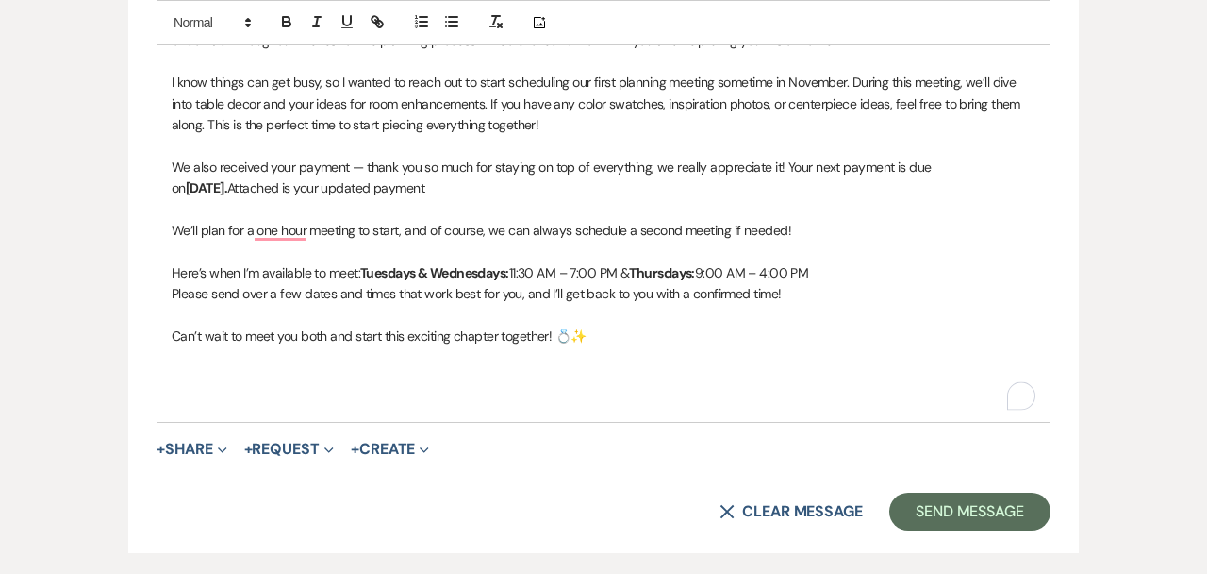
scroll to position [1021, 0]
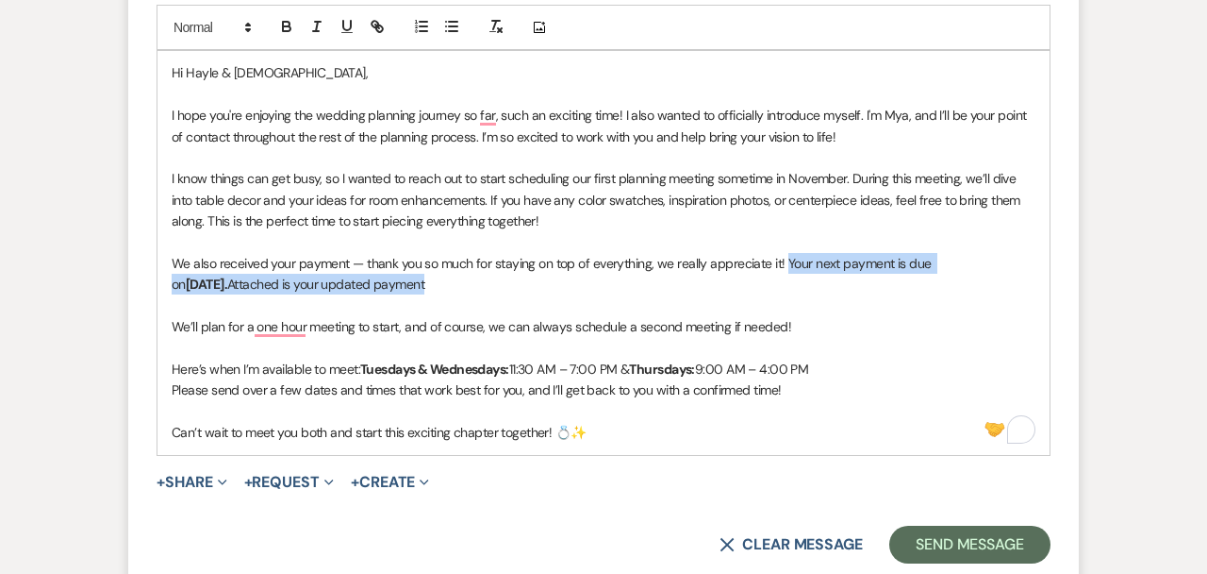
drag, startPoint x: 483, startPoint y: 277, endPoint x: 786, endPoint y: 263, distance: 303.1
click at [786, 263] on p "We also received your payment — thank you so much for staying on top of everyth…" at bounding box center [604, 274] width 864 height 42
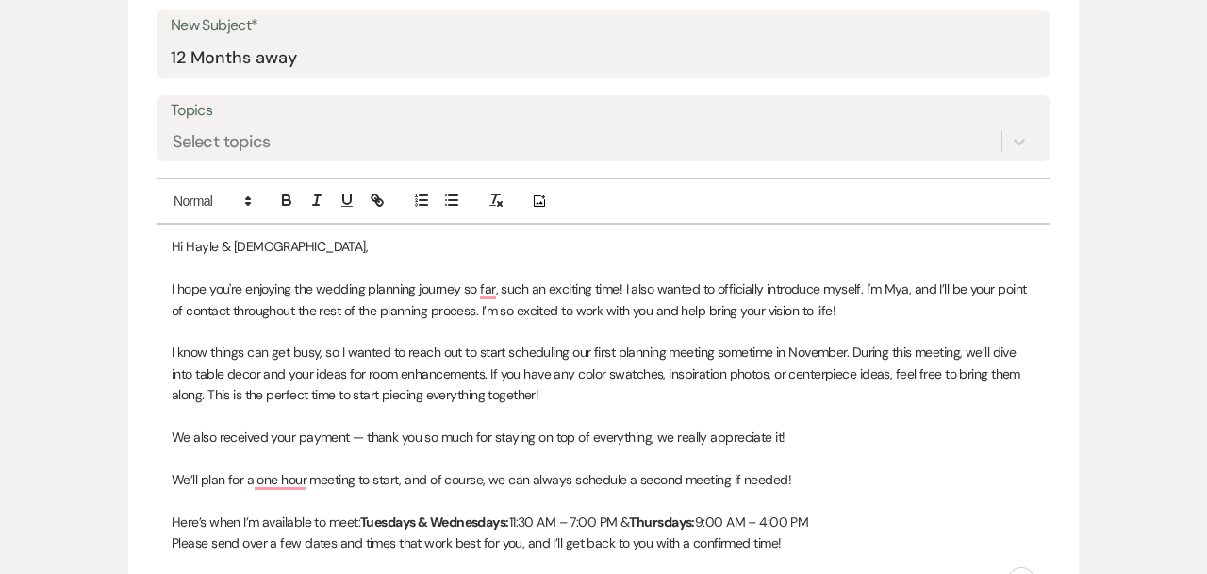
scroll to position [848, 0]
click at [819, 350] on span "I know things can get busy, so I wanted to reach out to start scheduling our fi…" at bounding box center [598, 371] width 852 height 59
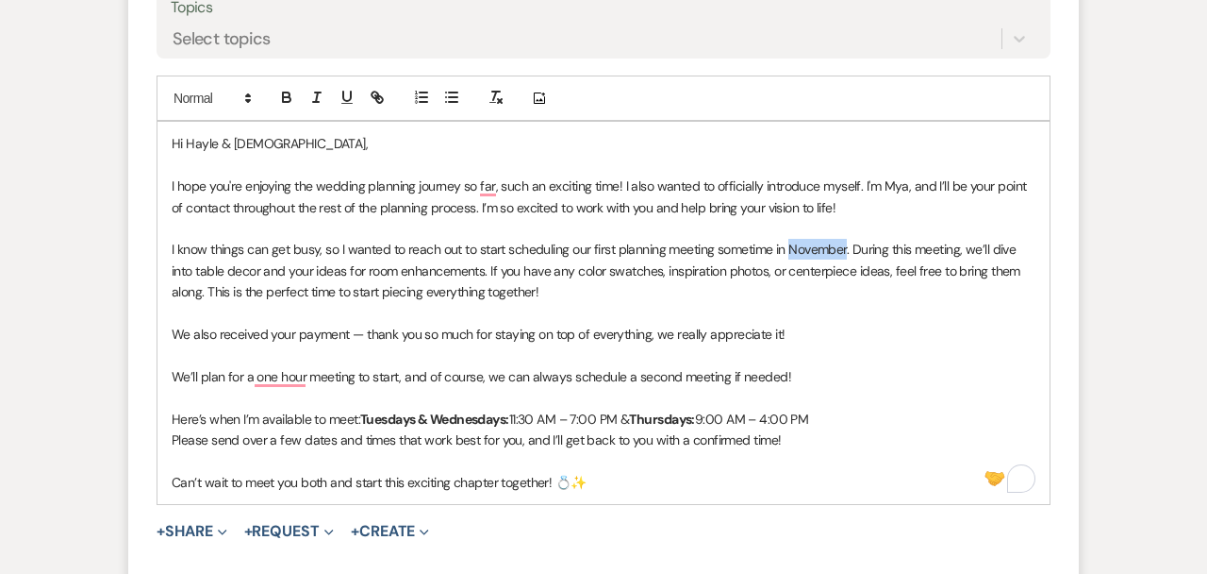
scroll to position [946, 0]
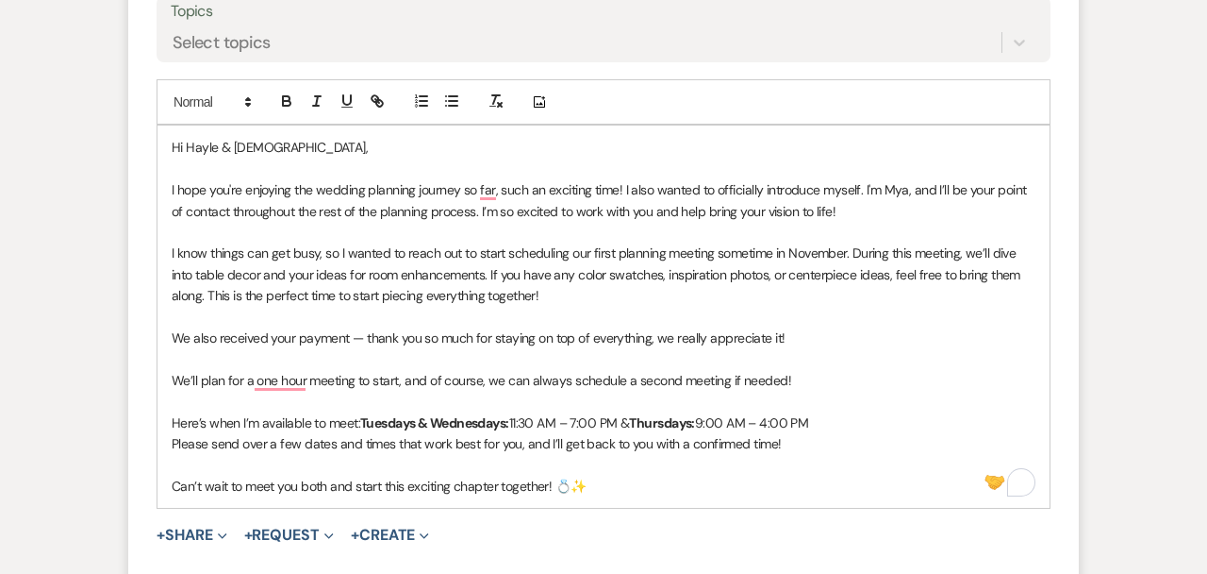
click at [602, 493] on p "Can’t wait to meet you both and start this exciting chapter together! 💍✨" at bounding box center [604, 485] width 864 height 21
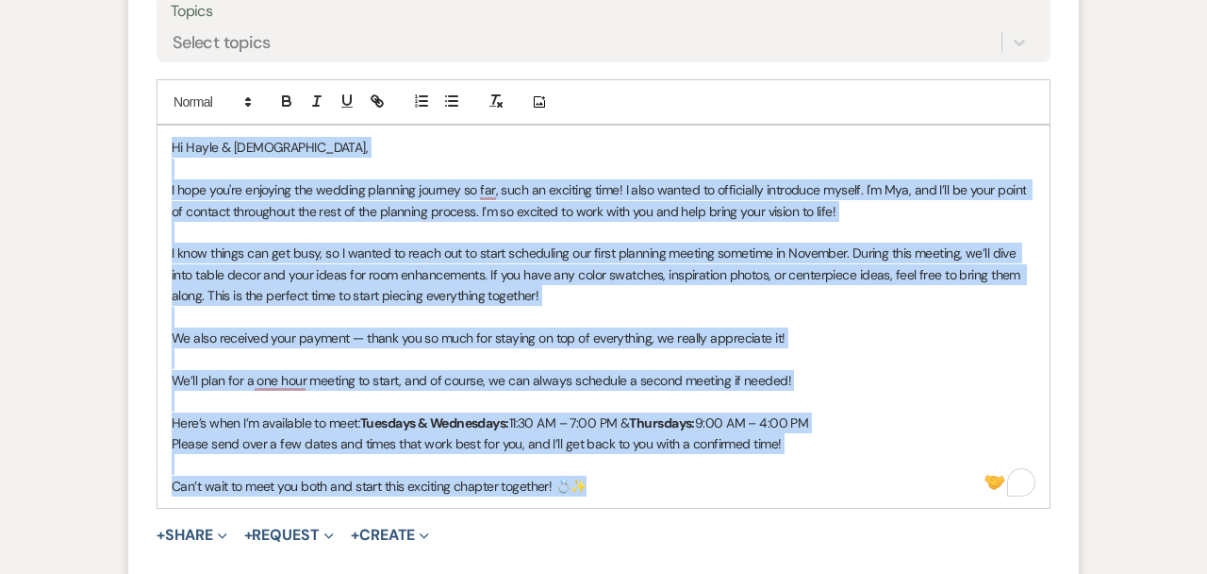
drag, startPoint x: 602, startPoint y: 493, endPoint x: 146, endPoint y: 143, distance: 574.5
click at [146, 143] on form "New Message X Draft Recipients* Planning Portal Users ( [PERSON_NAME], [PERSON_…" at bounding box center [603, 148] width 951 height 981
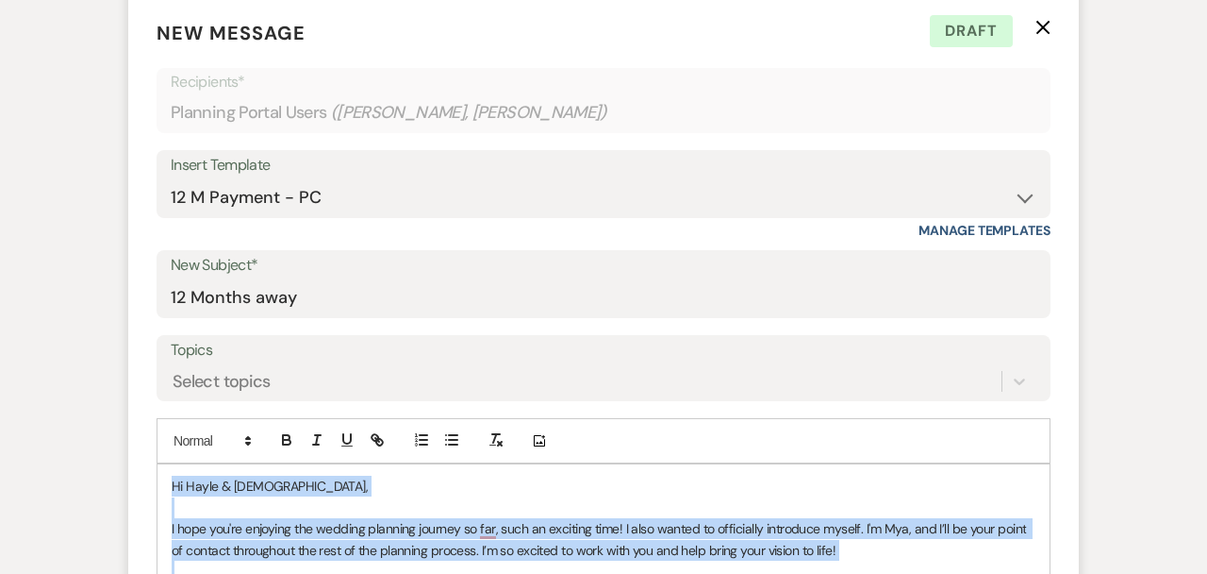
scroll to position [579, 0]
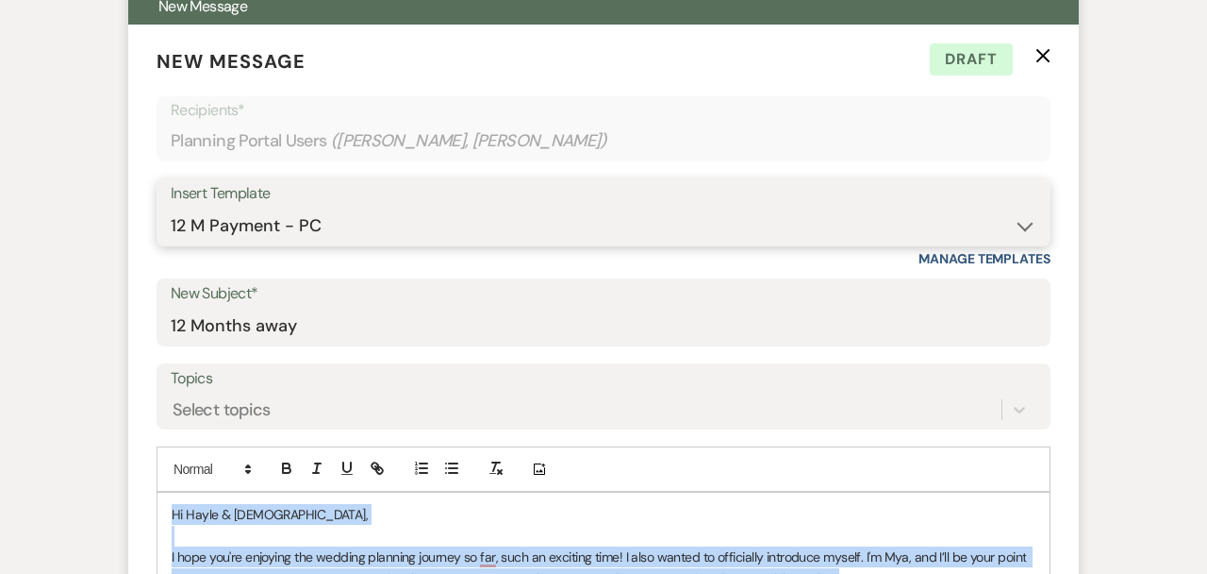
click at [303, 211] on select "-- Tour Confirmation Contract (Pre-Booked Leads) Out of office Inquiry Email Al…" at bounding box center [604, 226] width 866 height 37
click at [171, 208] on select "-- Tour Confirmation Contract (Pre-Booked Leads) Out of office Inquiry Email Al…" at bounding box center [604, 226] width 866 height 37
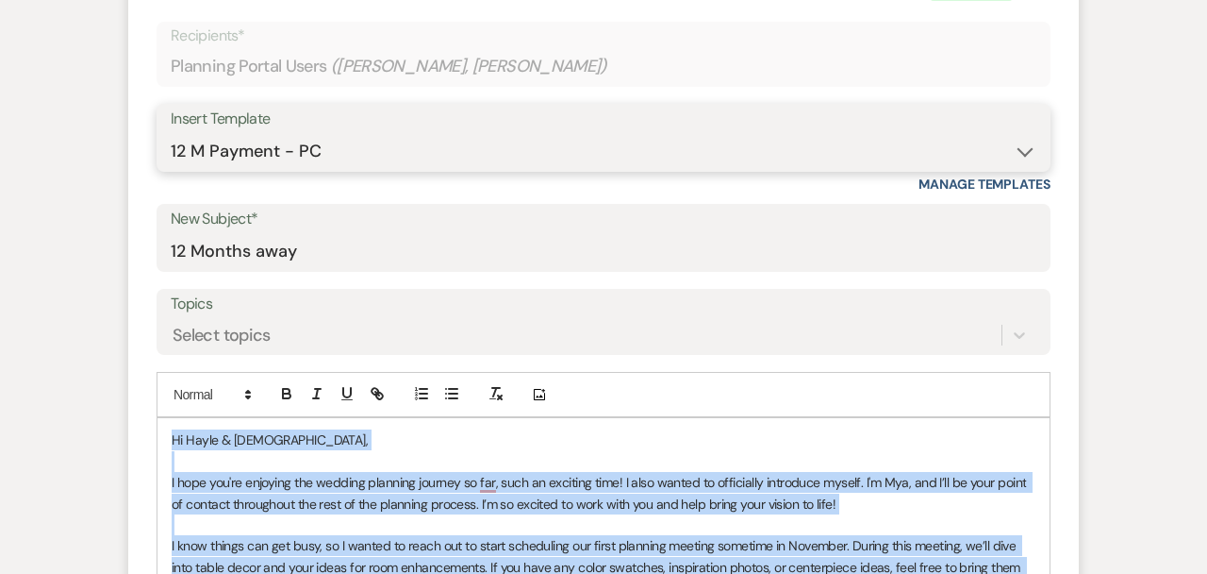
scroll to position [655, 0]
click at [329, 163] on select "-- Tour Confirmation Contract (Pre-Booked Leads) Out of office Inquiry Email Al…" at bounding box center [604, 150] width 866 height 37
select select "3893"
click at [171, 132] on select "-- Tour Confirmation Contract (Pre-Booked Leads) Out of office Inquiry Email Al…" at bounding box center [604, 150] width 866 height 37
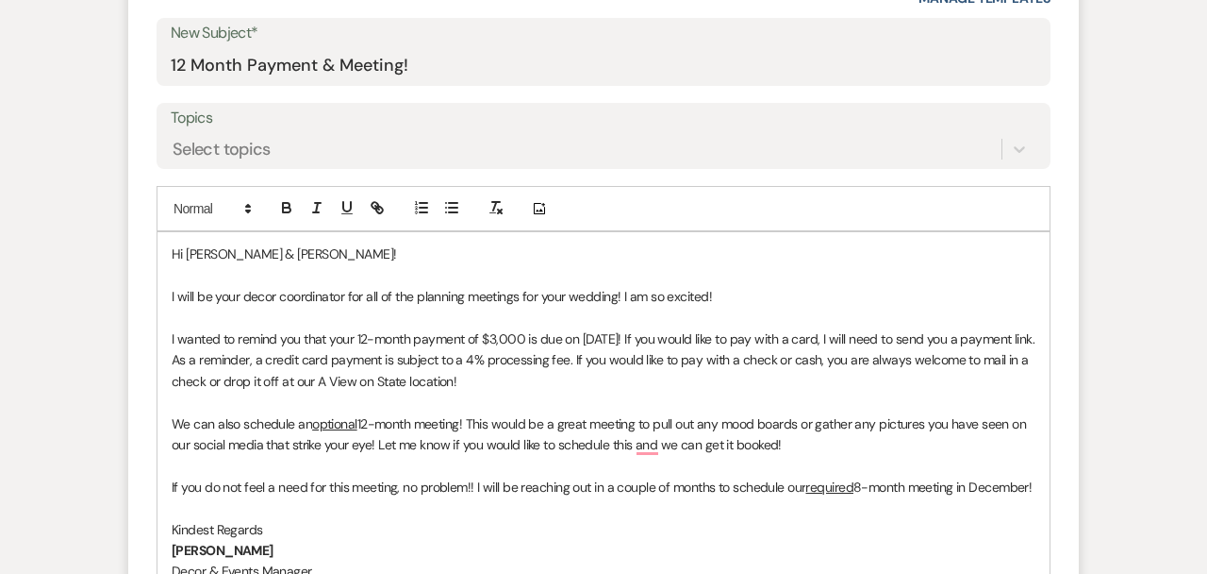
scroll to position [840, 0]
click at [381, 356] on span "I wanted to remind you that your 12-month payment of $3,000 is due on [DATE]! I…" at bounding box center [605, 358] width 867 height 59
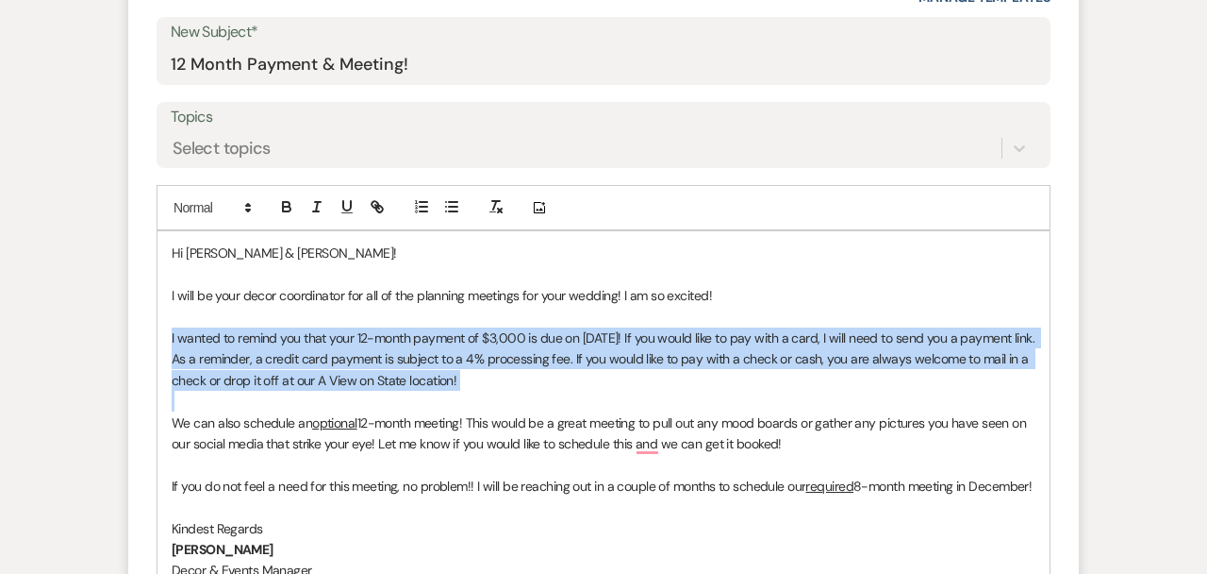
click at [381, 356] on span "I wanted to remind you that your 12-month payment of $3,000 is due on [DATE]! I…" at bounding box center [605, 358] width 867 height 59
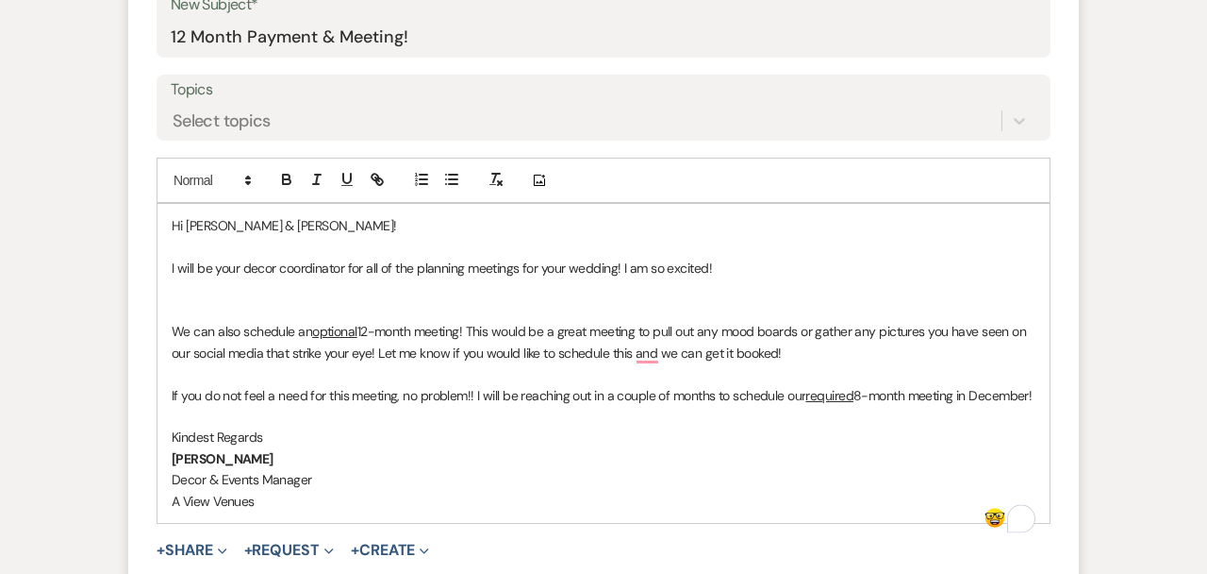
scroll to position [874, 0]
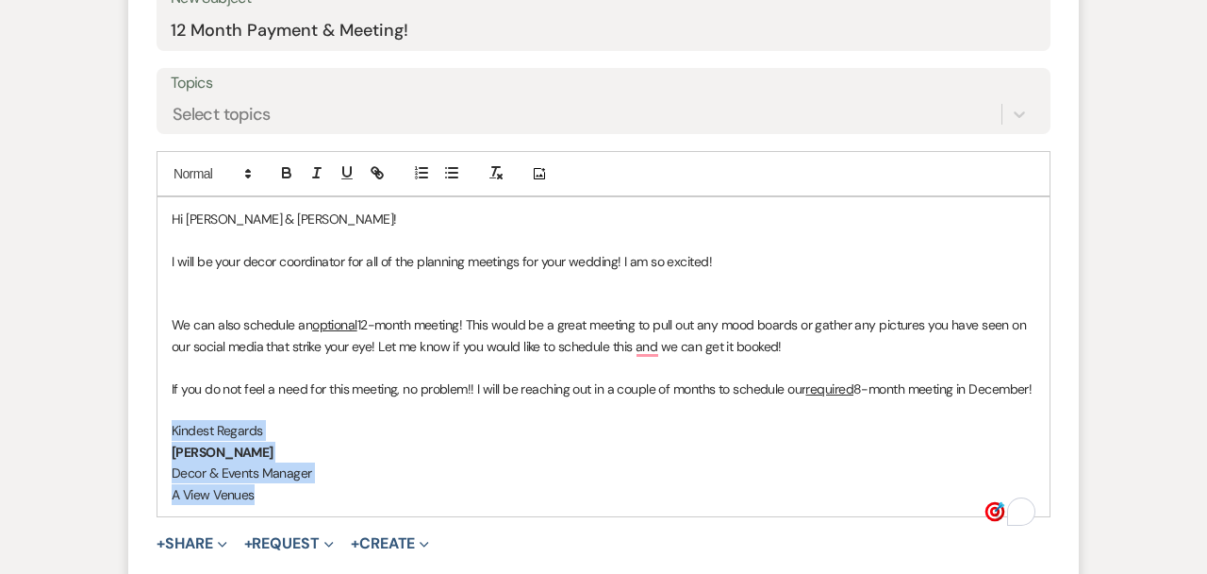
drag, startPoint x: 286, startPoint y: 524, endPoint x: 147, endPoint y: 443, distance: 160.6
click at [148, 446] on form "New Message X Draft saved! Recipients* Planning Portal Users ( [PERSON_NAME], […" at bounding box center [603, 188] width 951 height 918
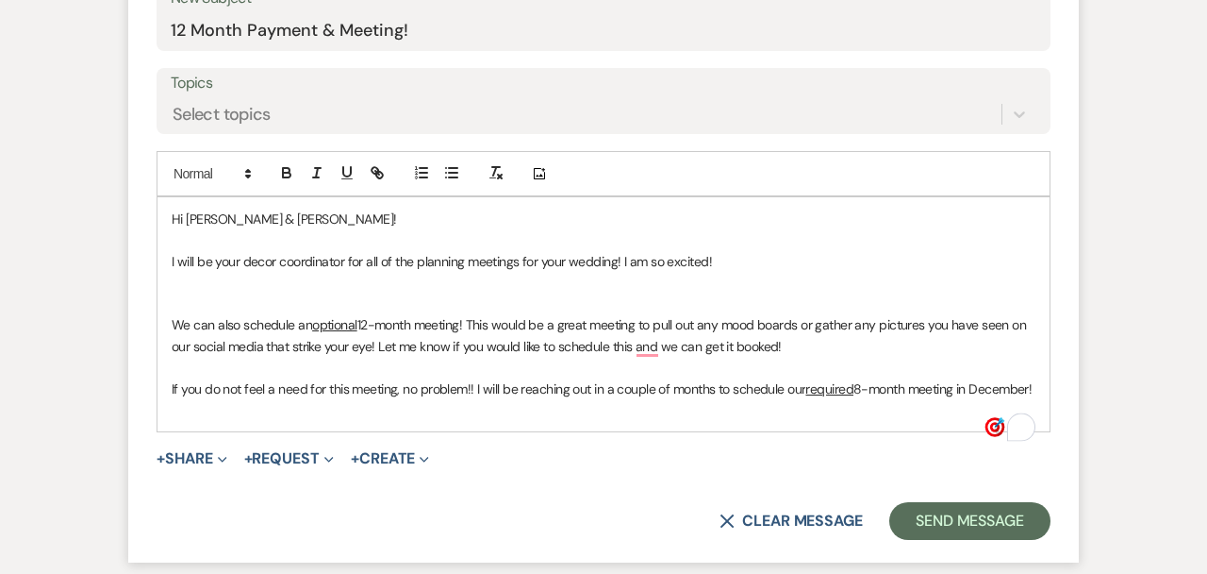
click at [854, 397] on span "8-month meeting in December!" at bounding box center [943, 388] width 178 height 17
click at [478, 405] on p "To enrich screen reader interactions, please activate Accessibility in Grammarl…" at bounding box center [604, 409] width 864 height 21
click at [209, 217] on span "Hi [PERSON_NAME] & [PERSON_NAME]!" at bounding box center [284, 218] width 225 height 17
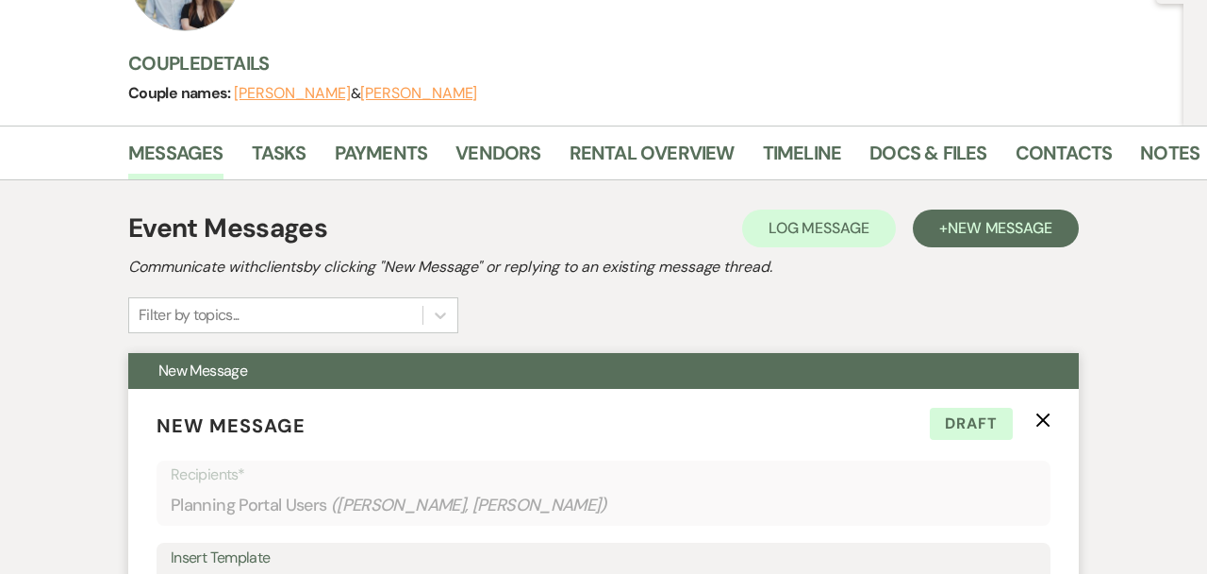
scroll to position [0, 0]
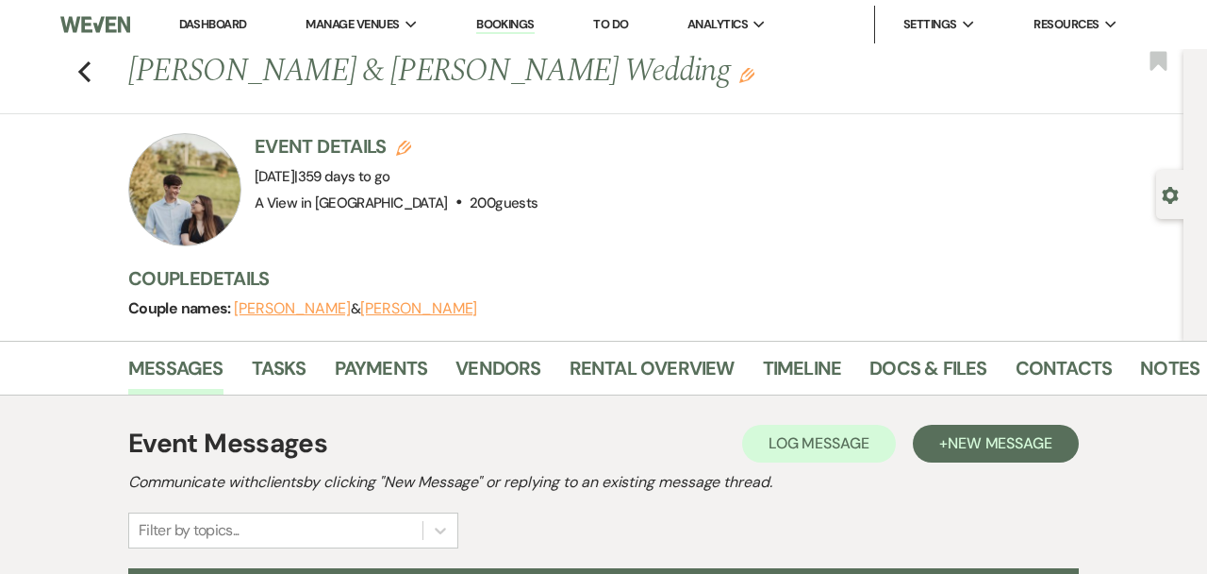
click at [166, 76] on h1 "[PERSON_NAME] & [PERSON_NAME] Wedding Edit" at bounding box center [546, 71] width 837 height 45
copy h1 "[PERSON_NAME]"
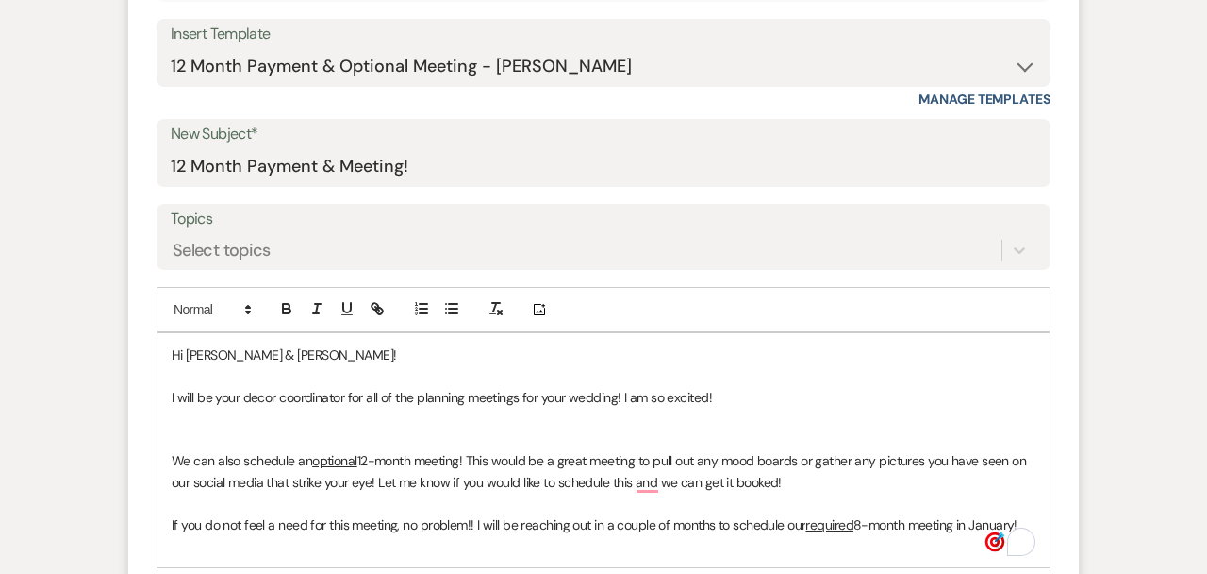
scroll to position [738, 0]
click at [196, 357] on span "Hi [PERSON_NAME] & [PERSON_NAME]!" at bounding box center [284, 355] width 225 height 17
click at [247, 356] on span "Hi [PERSON_NAME] & [PERSON_NAME]!" at bounding box center [284, 355] width 225 height 17
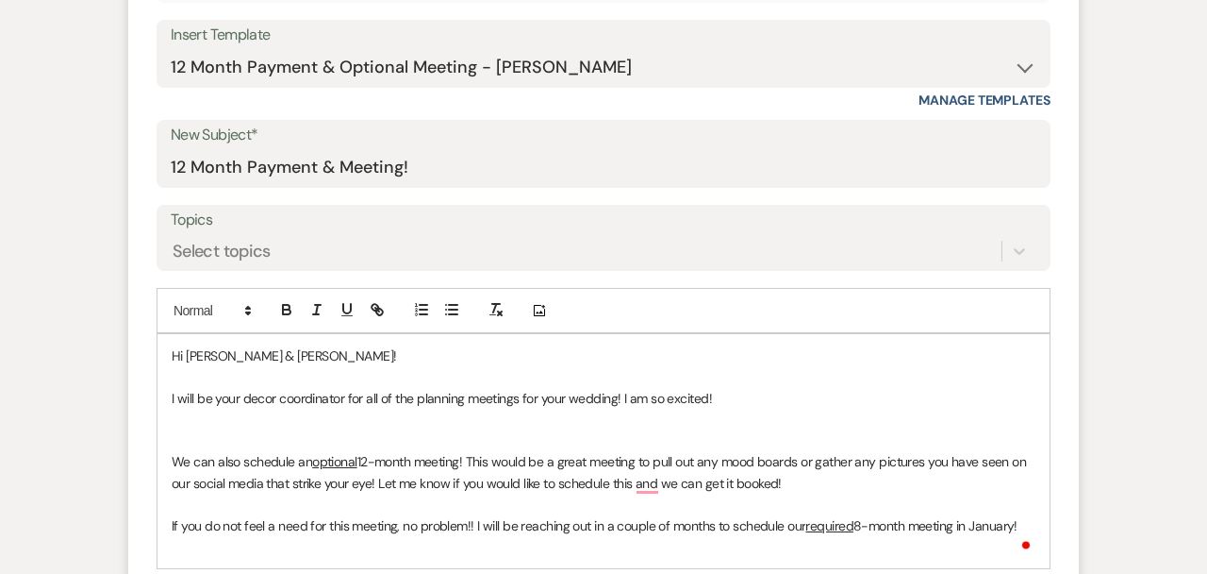
click at [241, 356] on span "Hi [PERSON_NAME] & [PERSON_NAME]!" at bounding box center [284, 355] width 225 height 17
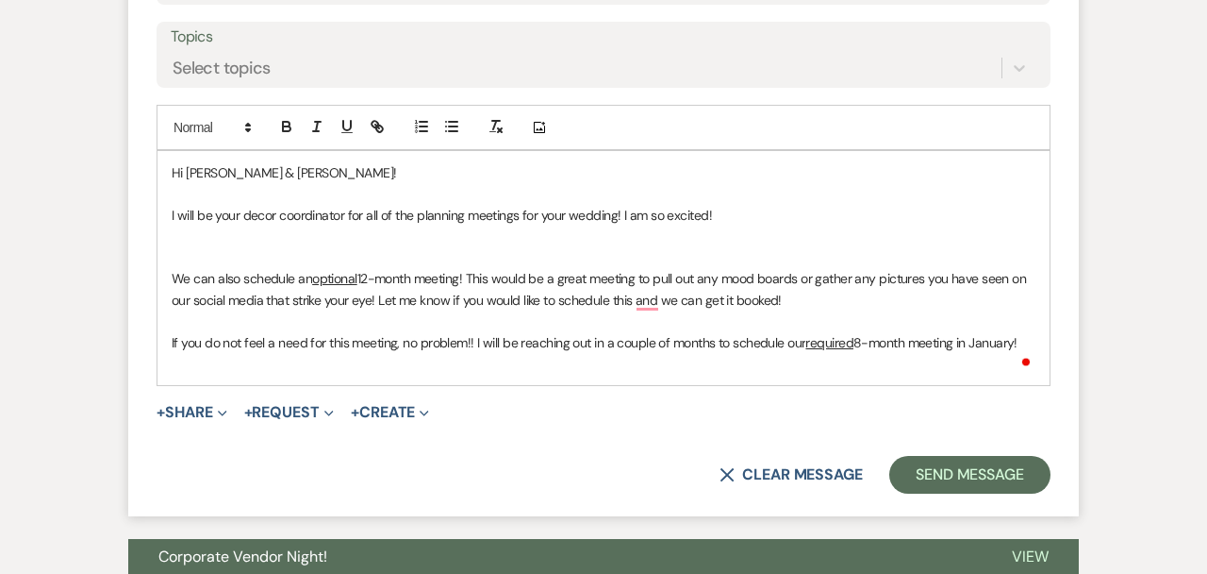
scroll to position [926, 0]
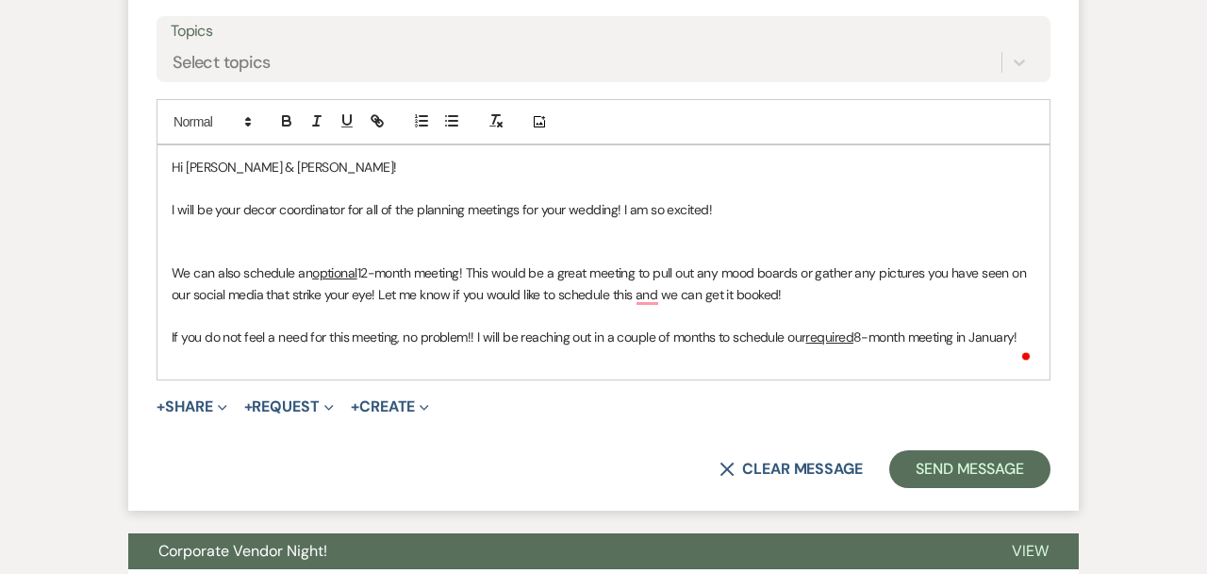
click at [361, 211] on span "I will be your decor coordinator for all of the planning meetings for your wedd…" at bounding box center [442, 209] width 540 height 17
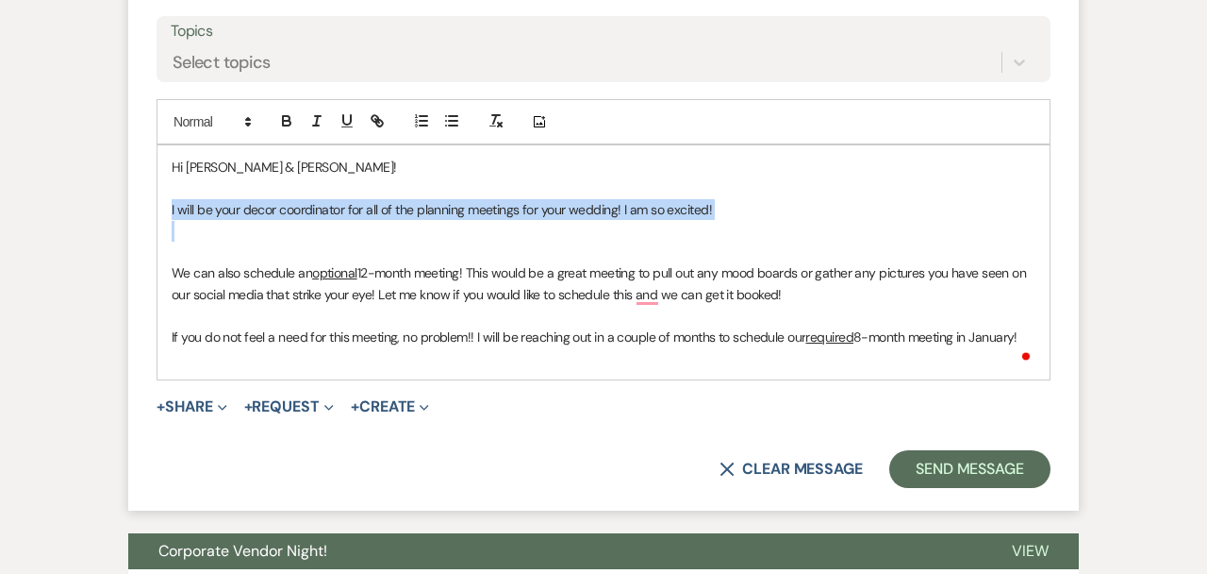
click at [361, 211] on span "I will be your decor coordinator for all of the planning meetings for your wedd…" at bounding box center [442, 209] width 540 height 17
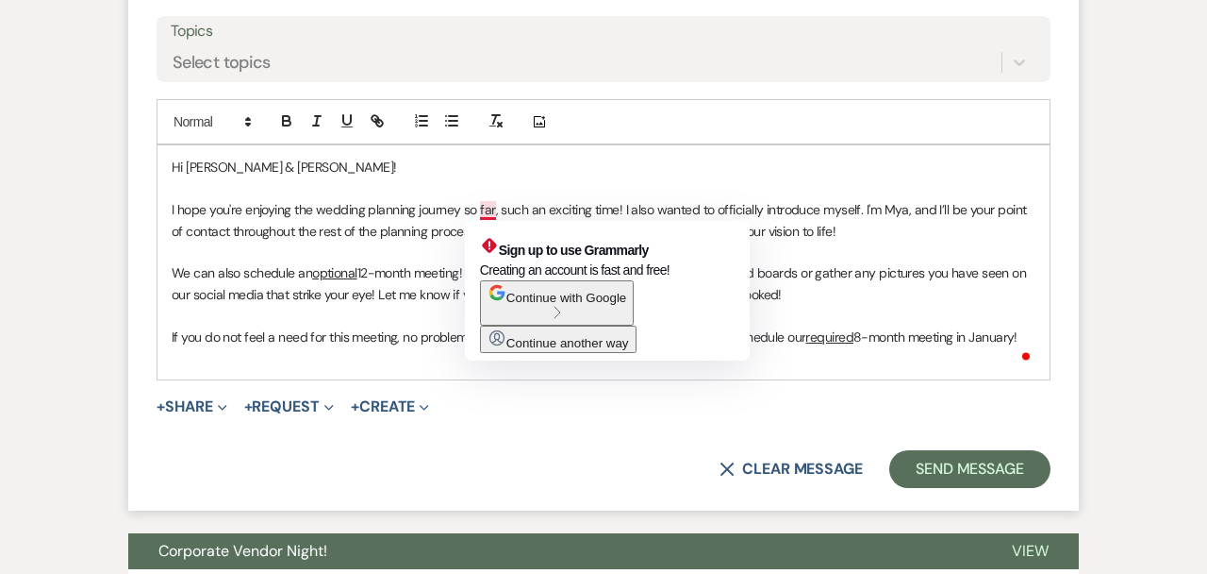
click at [440, 208] on p "I hope you're enjoying the wedding planning journey so far, such an exciting ti…" at bounding box center [604, 220] width 864 height 42
click at [507, 187] on p "To enrich screen reader interactions, please activate Accessibility in Grammarl…" at bounding box center [604, 188] width 864 height 21
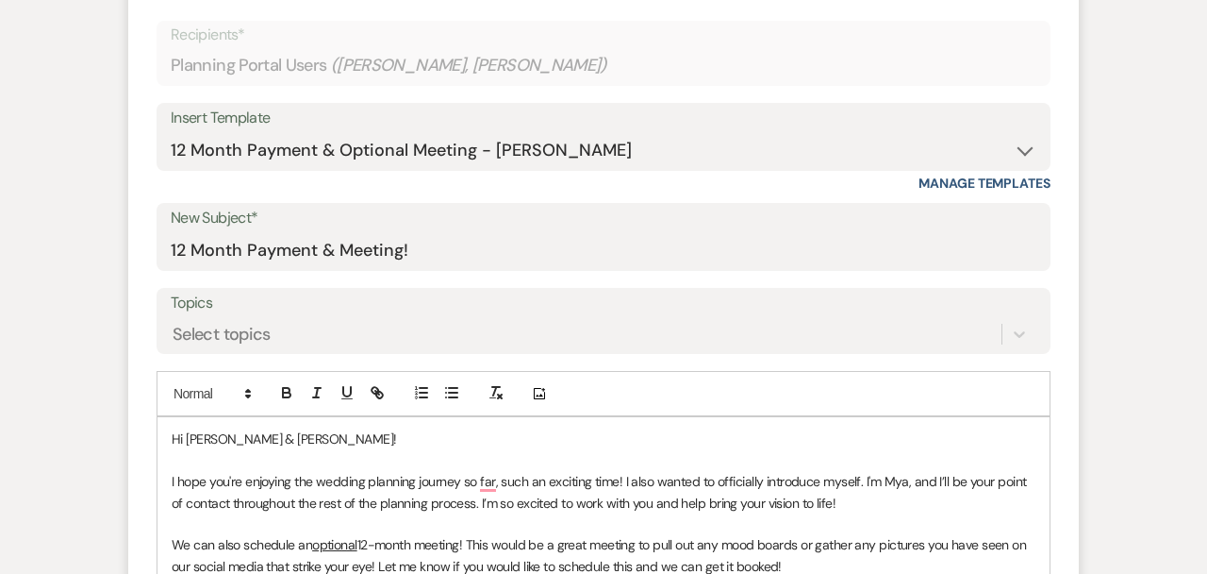
scroll to position [656, 0]
drag, startPoint x: 342, startPoint y: 249, endPoint x: 245, endPoint y: 251, distance: 97.2
click at [245, 251] on input "12 Month Payment & Meeting!" at bounding box center [604, 249] width 866 height 37
click at [172, 247] on input "12 Month Meeting!" at bounding box center [604, 249] width 866 height 37
click at [194, 250] on input "Intorduction & 12 Month Meeting!" at bounding box center [604, 249] width 866 height 37
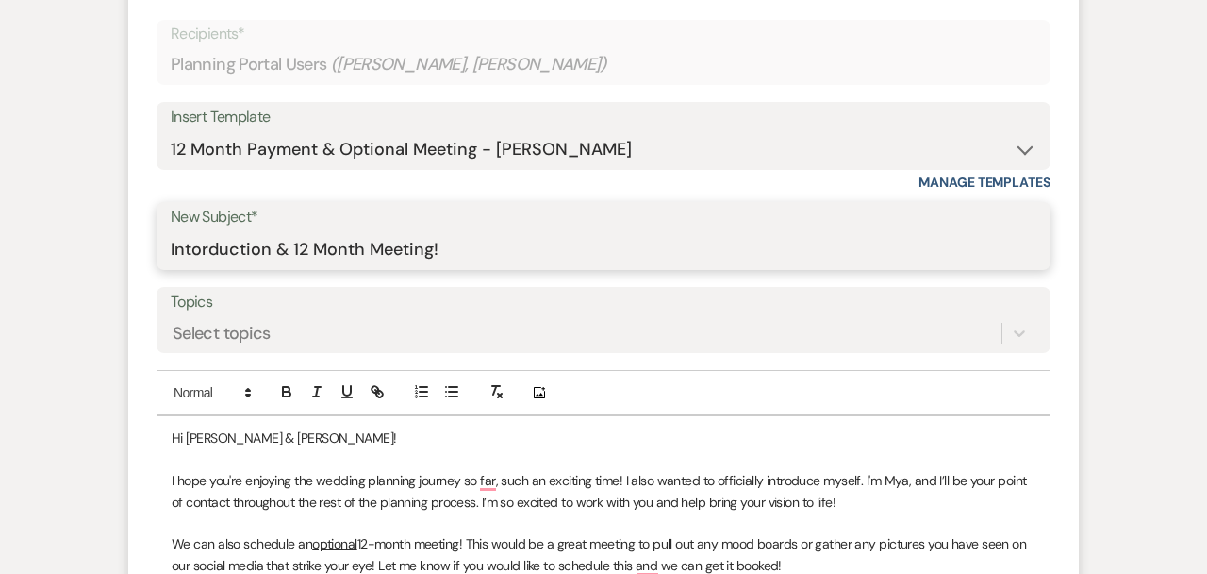
click at [212, 252] on input "Intorduction & 12 Month Meeting!" at bounding box center [604, 249] width 866 height 37
type input "Introduction & 12 Month Meeting!"
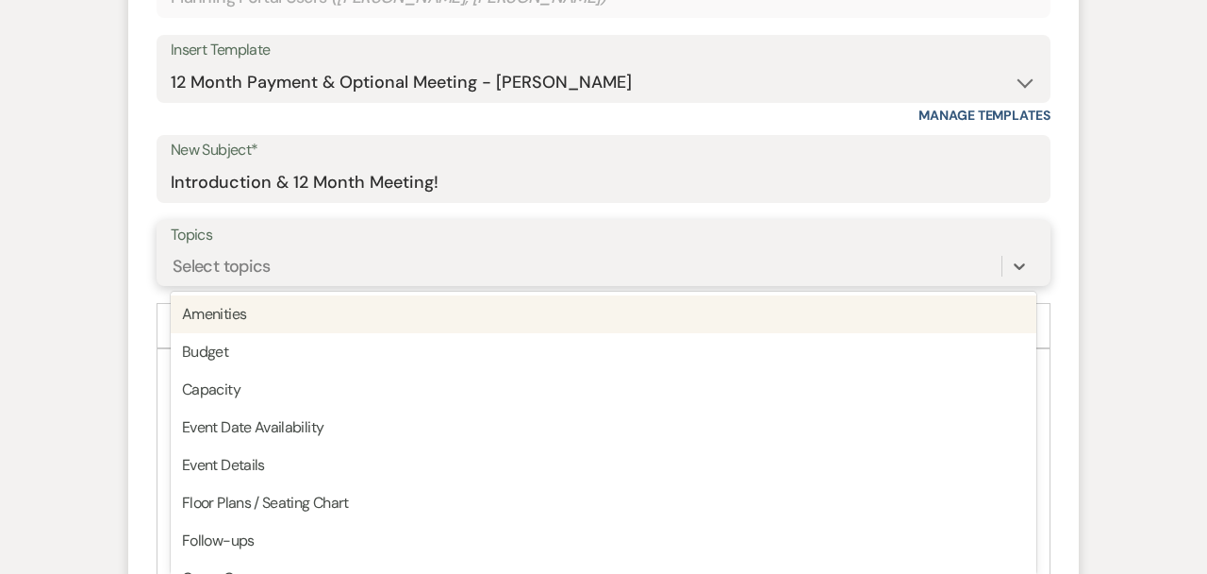
click at [268, 284] on div "option Amenities focused, 1 of 20. 20 results available. Use Up and Down to cho…" at bounding box center [604, 266] width 866 height 36
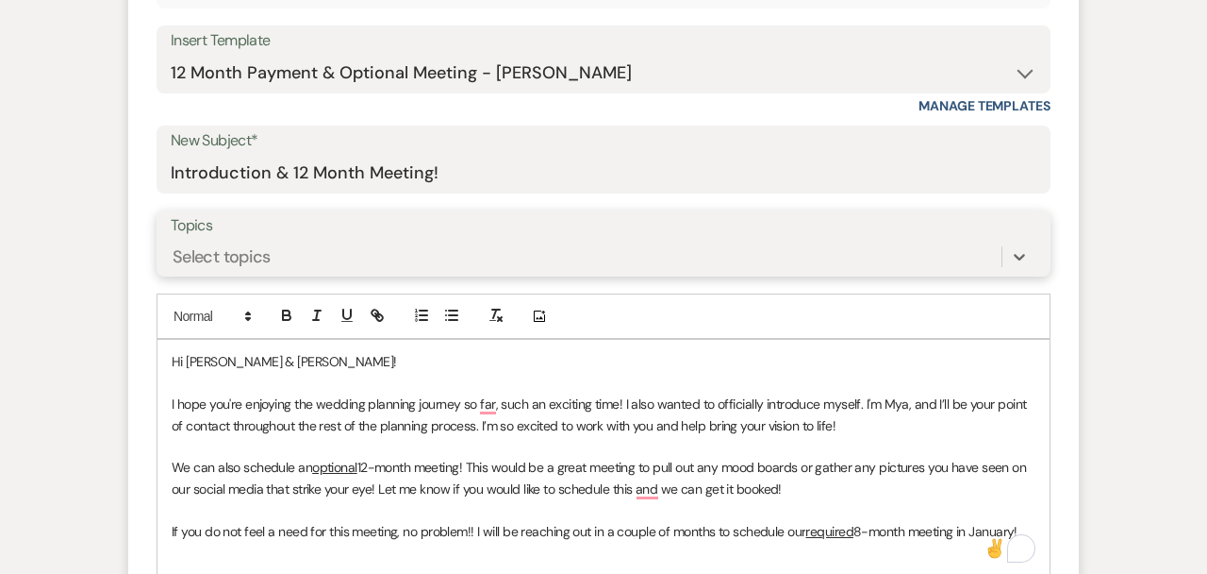
click at [245, 253] on div "Select topics" at bounding box center [222, 256] width 98 height 25
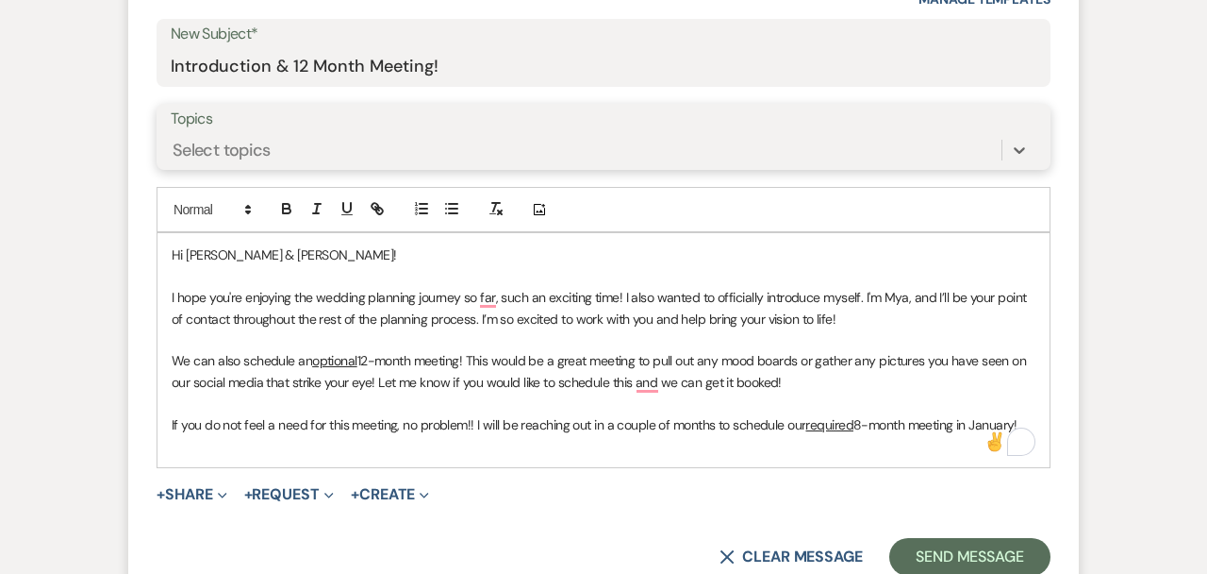
scroll to position [840, 0]
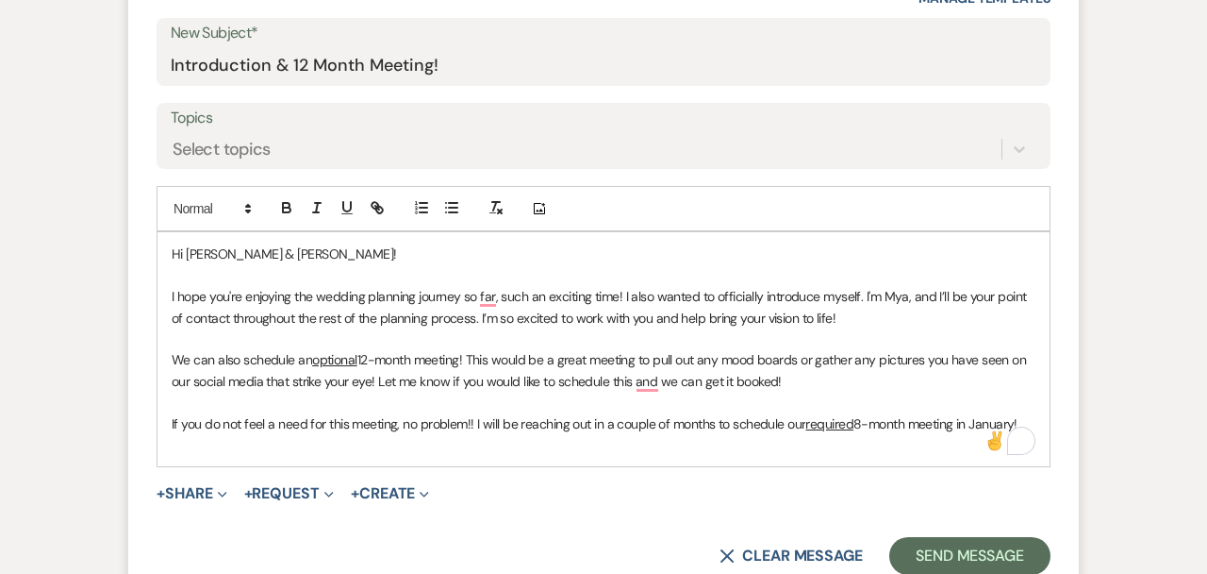
click at [243, 402] on p "To enrich screen reader interactions, please activate Accessibility in Grammarl…" at bounding box center [604, 401] width 864 height 21
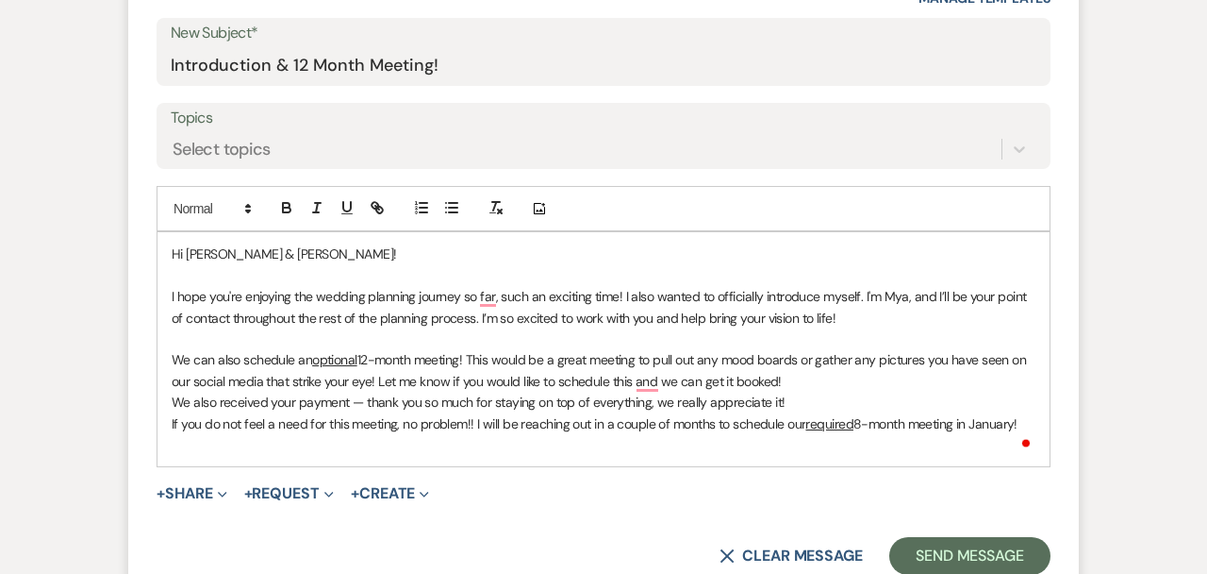
click at [789, 380] on p "We can also schedule an optional 12-month meeting! This would be a great meetin…" at bounding box center [604, 370] width 864 height 42
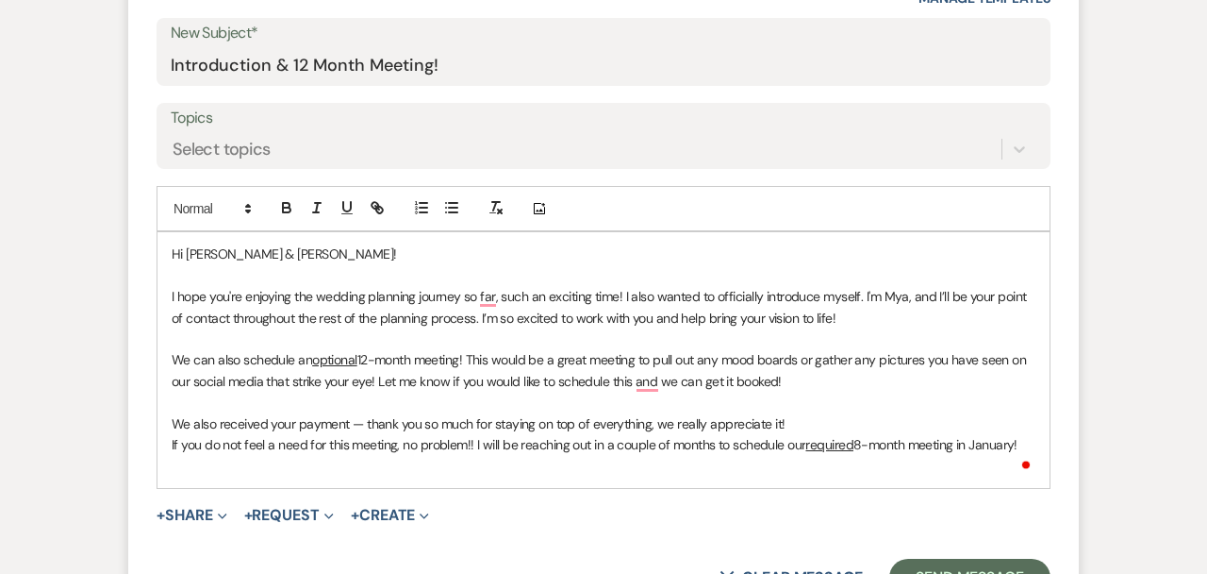
click at [833, 420] on p "We also received your payment — thank you so much for staying on top of everyth…" at bounding box center [604, 423] width 864 height 21
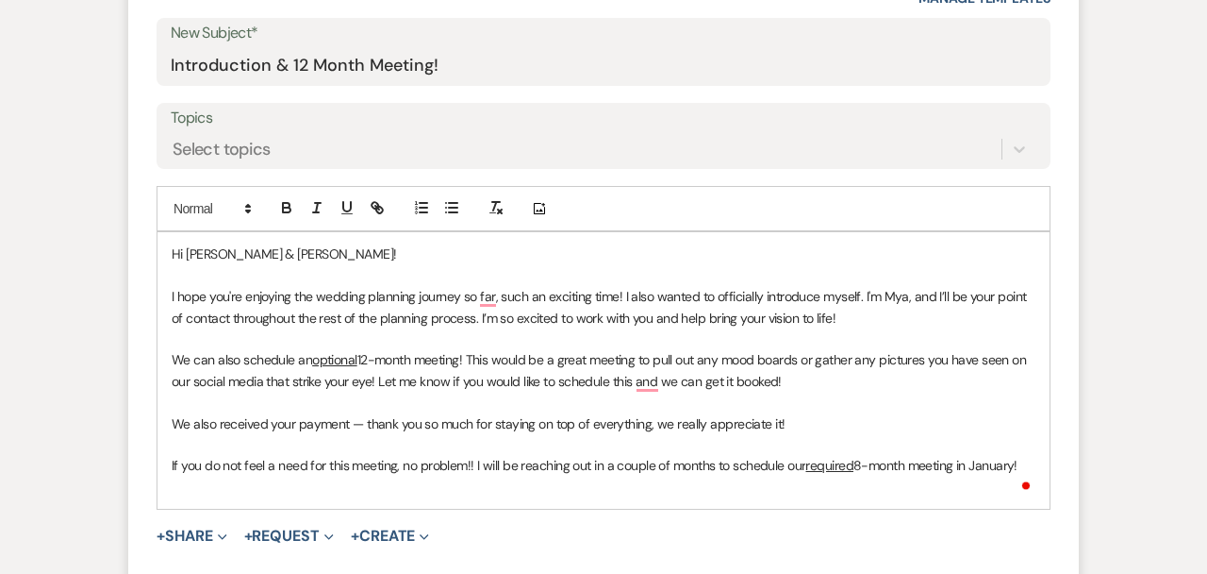
click at [831, 419] on p "We also received your payment — thank you so much for staying on top of everyth…" at bounding box center [604, 423] width 864 height 21
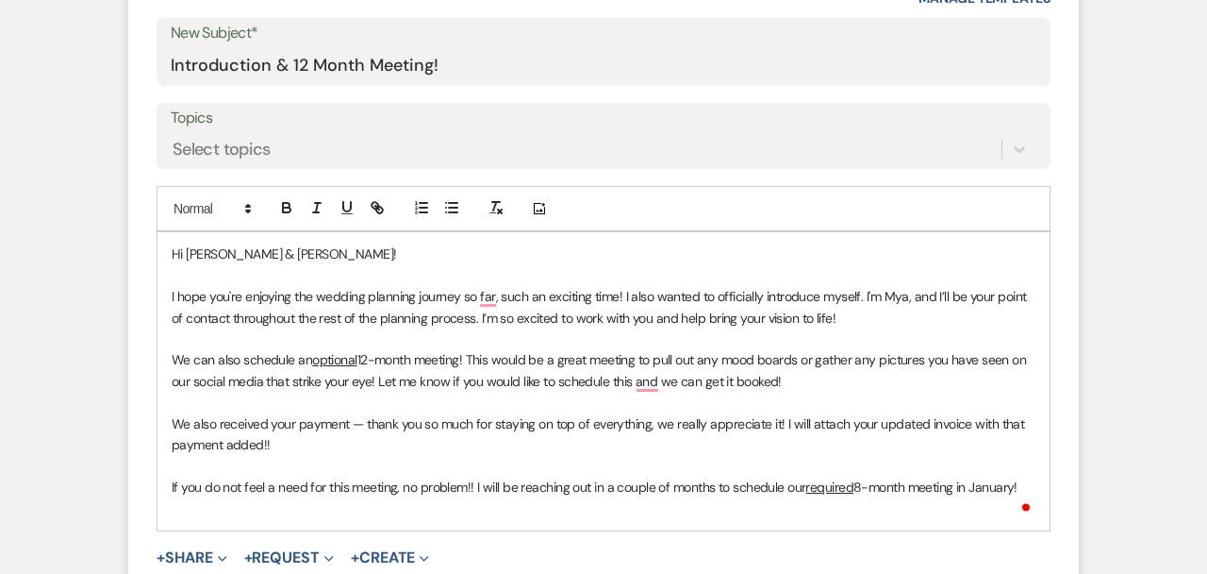
click at [686, 504] on p "To enrich screen reader interactions, please activate Accessibility in Grammarl…" at bounding box center [604, 507] width 864 height 21
click at [644, 388] on span "12-month meeting! This would be a great meeting to pull out any mood boards or …" at bounding box center [601, 370] width 858 height 38
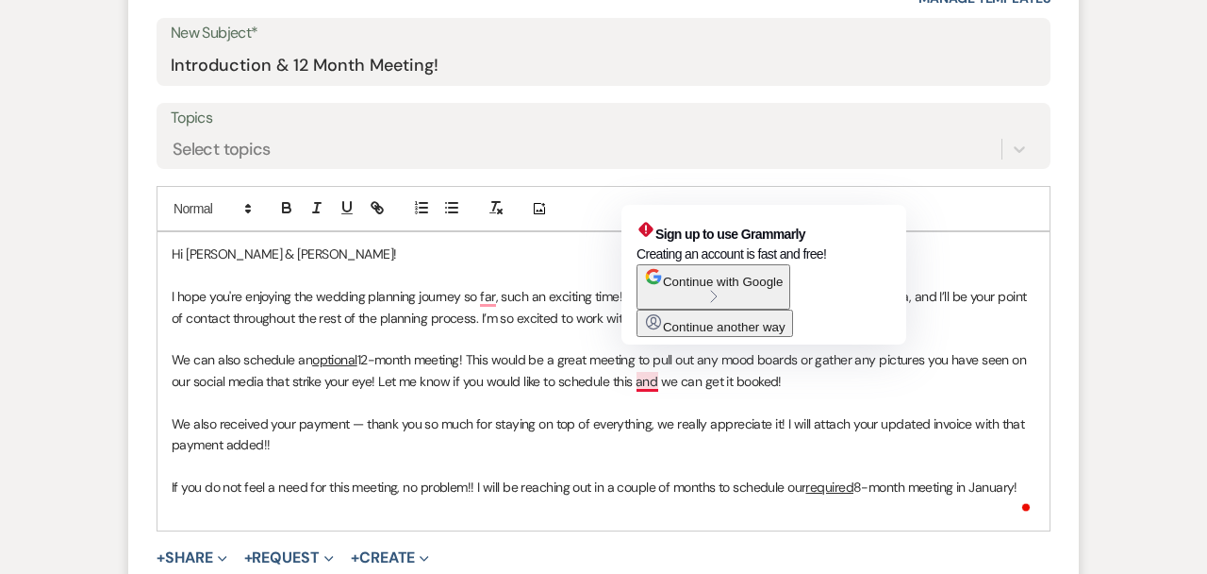
click at [644, 388] on span "12-month meeting! This would be a great meeting to pull out any mood boards or …" at bounding box center [601, 370] width 858 height 38
click at [645, 392] on p "To enrich screen reader interactions, please activate Accessibility in Grammarl…" at bounding box center [604, 401] width 864 height 21
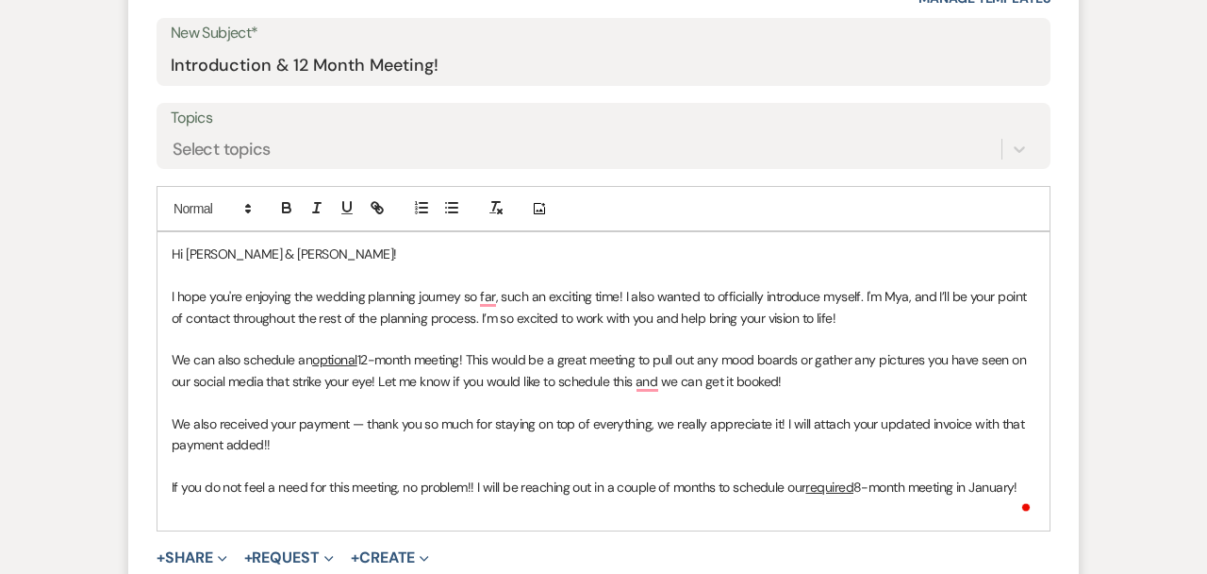
click at [613, 503] on p "To enrich screen reader interactions, please activate Accessibility in Grammarl…" at bounding box center [604, 507] width 864 height 21
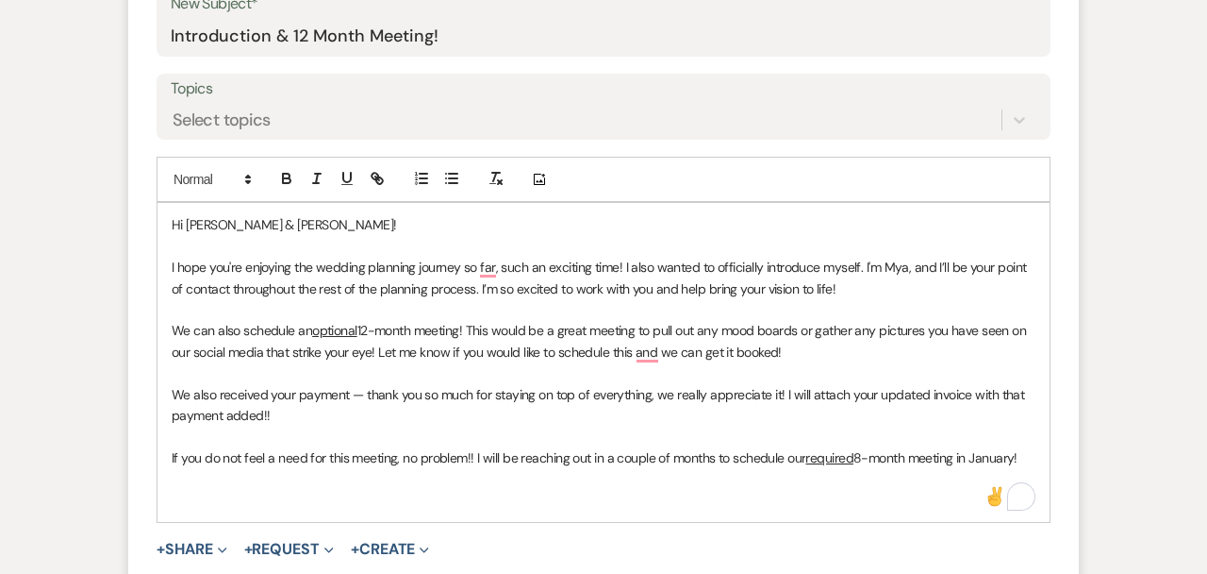
click at [466, 310] on p "To enrich screen reader interactions, please activate Accessibility in Grammarl…" at bounding box center [604, 309] width 864 height 21
click at [387, 366] on p "To enrich screen reader interactions, please activate Accessibility in Grammarl…" at bounding box center [604, 372] width 864 height 21
click at [283, 430] on p "To enrich screen reader interactions, please activate Accessibility in Grammarl…" at bounding box center [604, 435] width 864 height 21
click at [245, 482] on p "To enrich screen reader interactions, please activate Accessibility in Grammarl…" at bounding box center [604, 478] width 864 height 21
click at [268, 506] on p "To enrich screen reader interactions, please activate Accessibility in Grammarl…" at bounding box center [604, 500] width 864 height 21
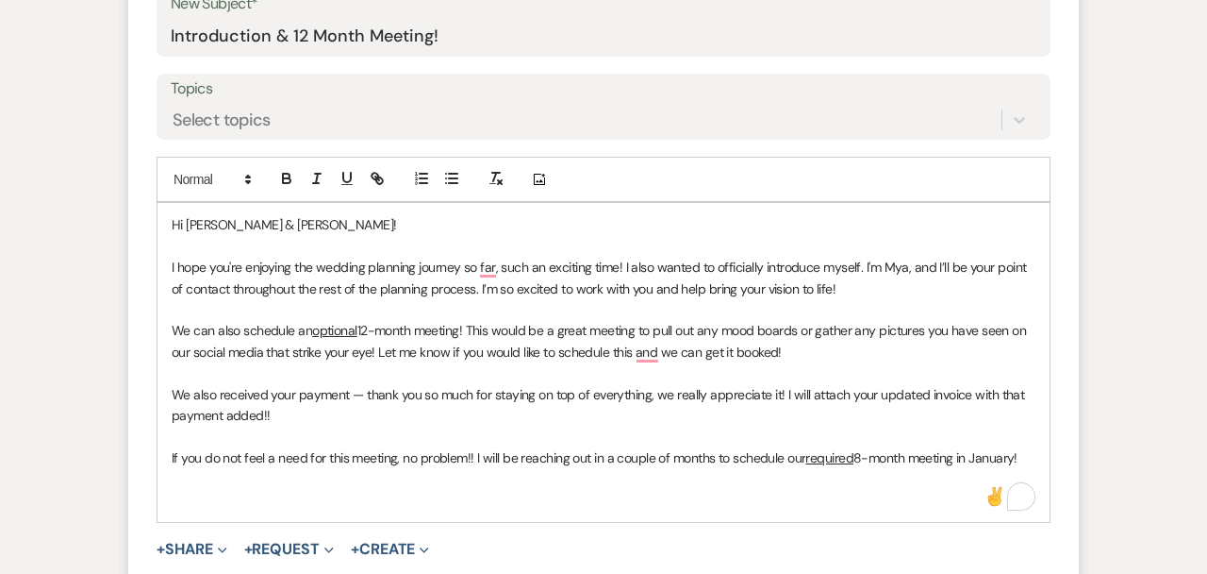
drag, startPoint x: 1034, startPoint y: 463, endPoint x: 263, endPoint y: 150, distance: 831.8
click at [263, 150] on form "New Message X Draft Recipients* Planning Portal Users ( [PERSON_NAME], [PERSON_…" at bounding box center [603, 194] width 951 height 918
copy div "Hi [PERSON_NAME] & [PERSON_NAME]! I hope you're enjoying the wedding planning j…"
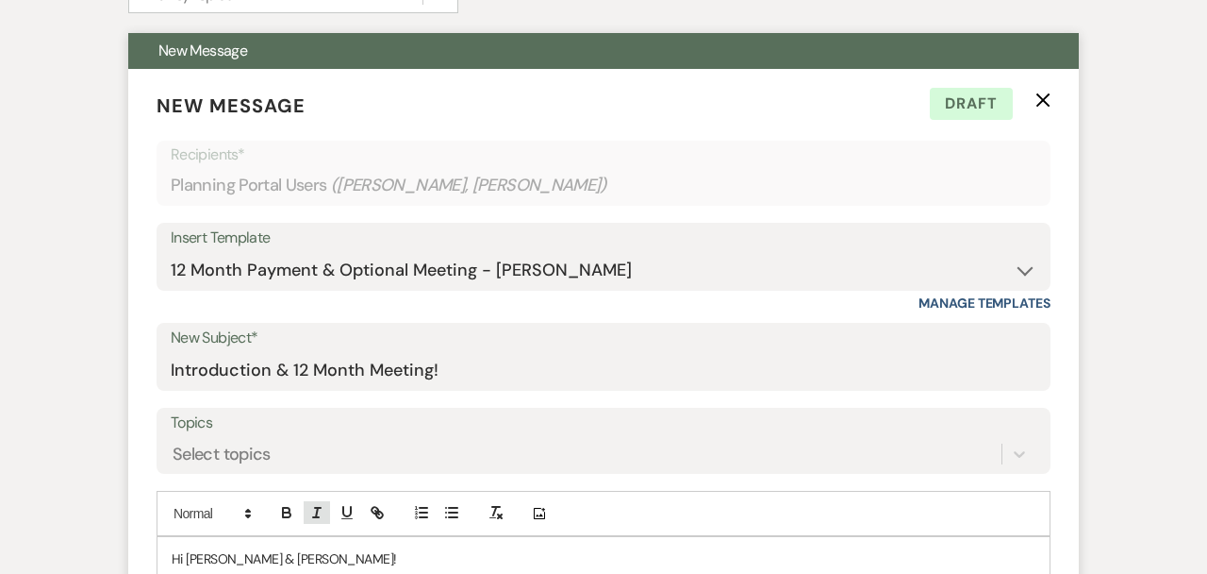
scroll to position [490, 0]
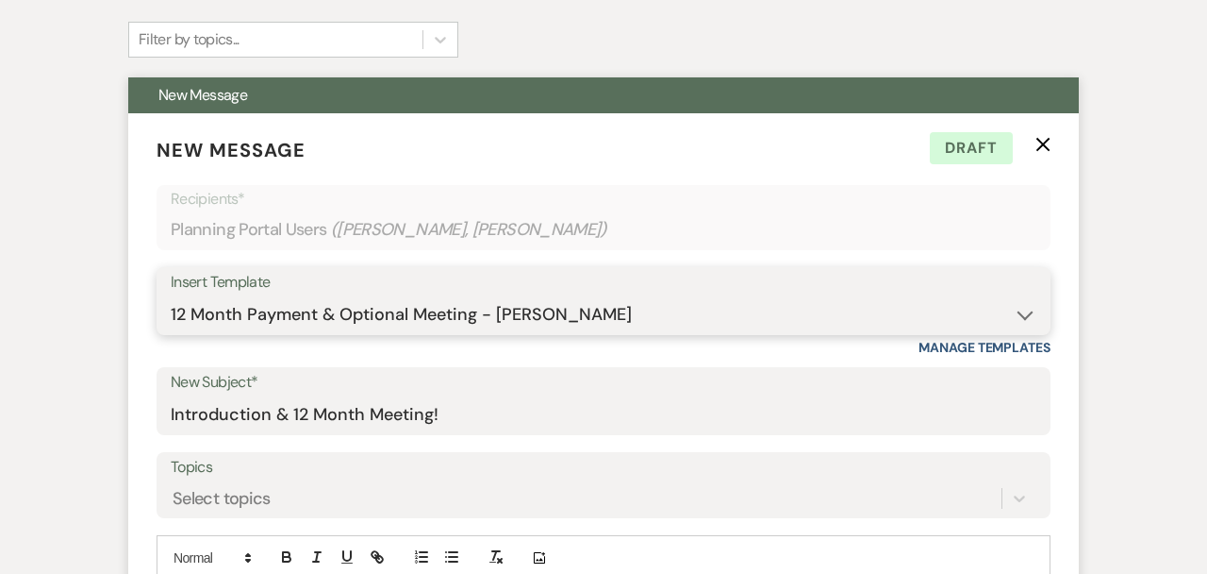
click at [335, 300] on select "-- Tour Confirmation Contract (Pre-Booked Leads) Out of office Inquiry Email Al…" at bounding box center [604, 314] width 866 height 37
select select "6177"
click at [171, 296] on select "-- Tour Confirmation Contract (Pre-Booked Leads) Out of office Inquiry Email Al…" at bounding box center [604, 314] width 866 height 37
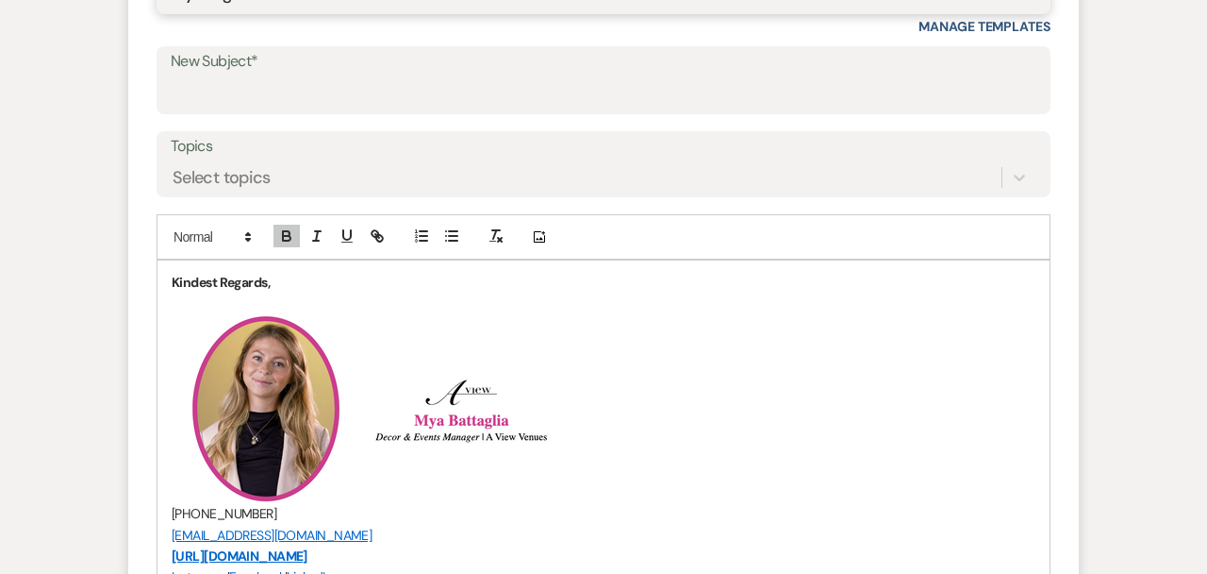
scroll to position [875, 0]
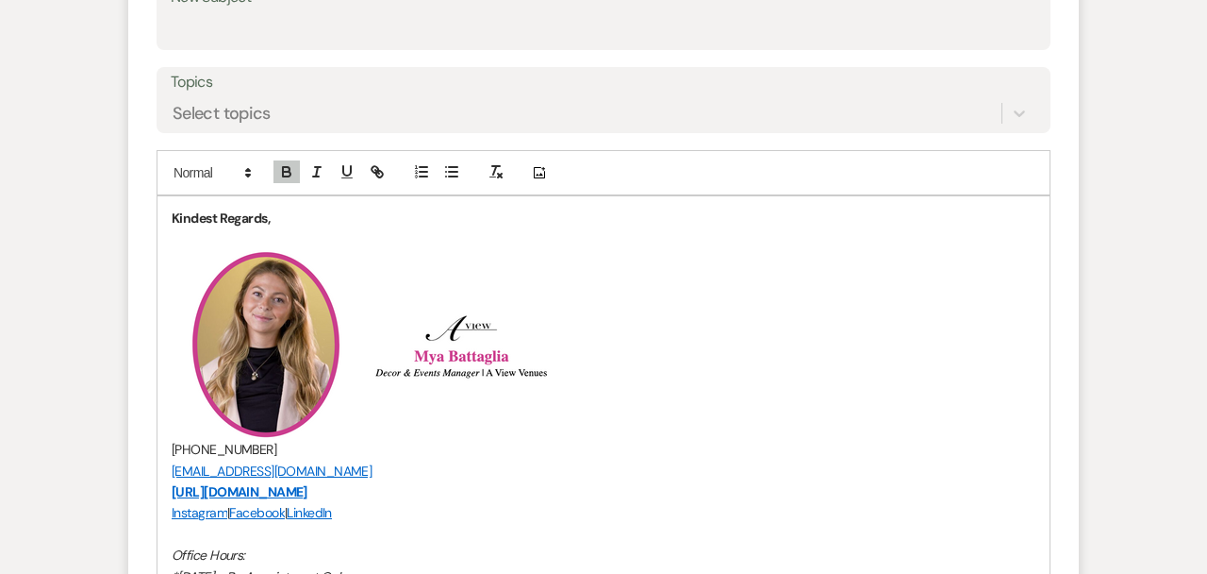
click at [171, 217] on div "Kindest Regards, ﻿ ﻿ ﻿ ﻿ [PHONE_NUMBER] [EMAIL_ADDRESS][DOMAIN_NAME] [URL][DOMA…" at bounding box center [604, 481] width 892 height 571
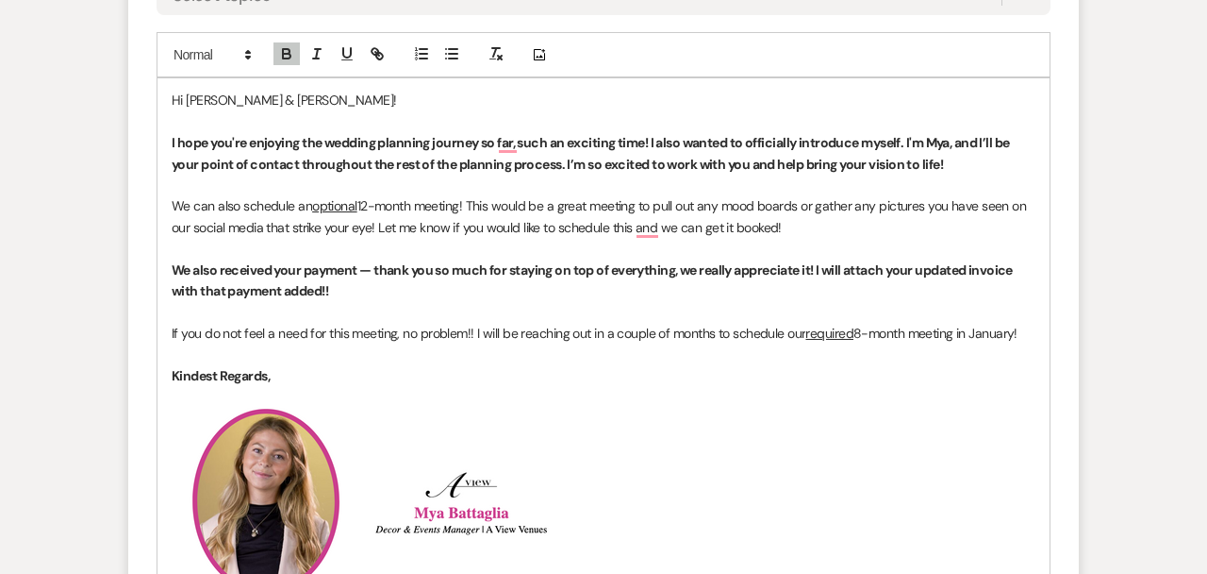
scroll to position [962, 0]
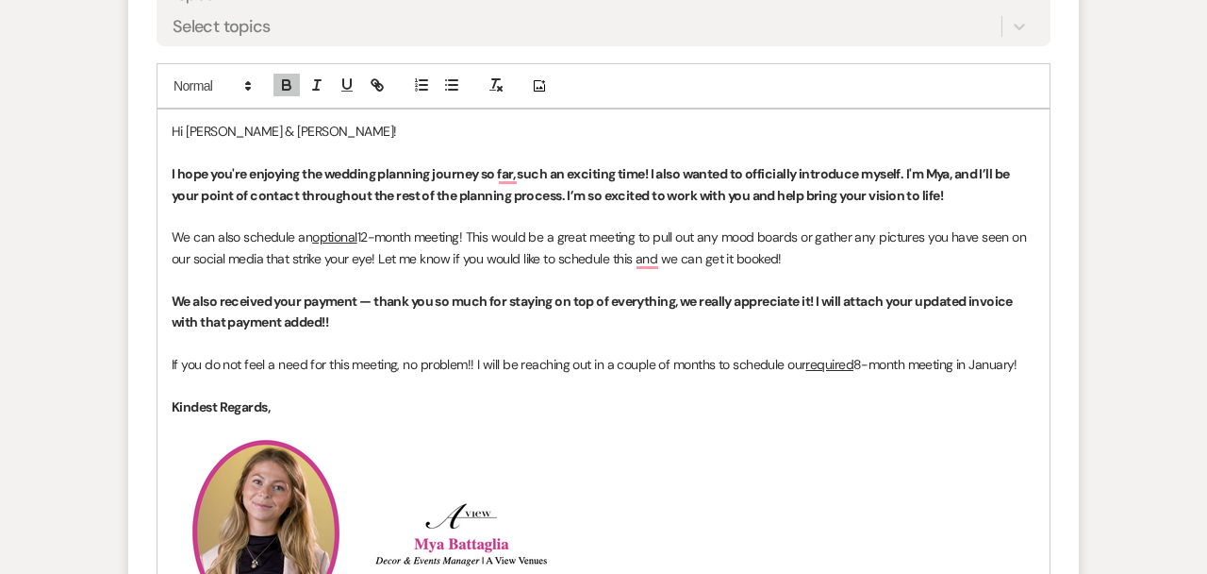
click at [322, 183] on p "I hope you're enjoying the wedding planning journey so far, such an exciting ti…" at bounding box center [604, 184] width 864 height 42
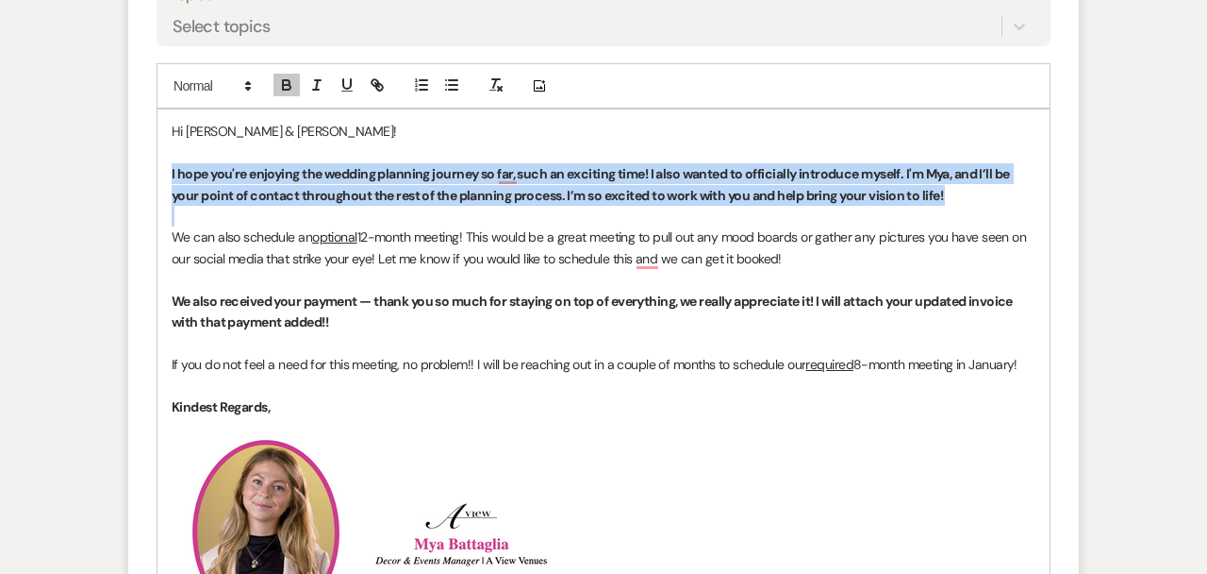
click at [322, 183] on p "I hope you're enjoying the wedding planning journey so far, such an exciting ti…" at bounding box center [604, 184] width 864 height 42
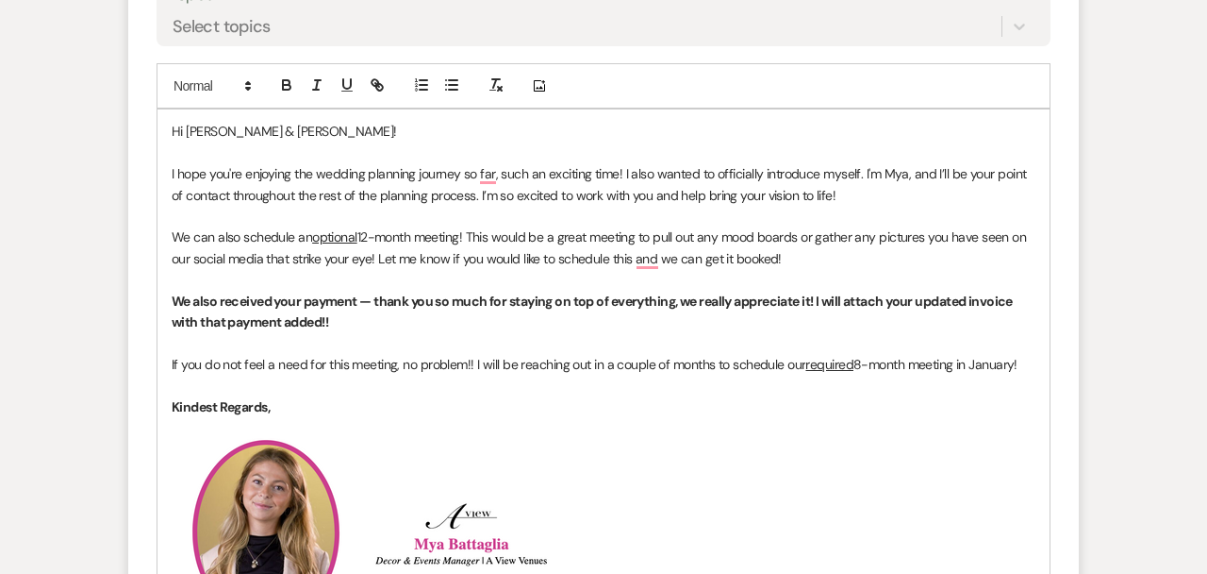
click at [389, 259] on span "12-month meeting! This would be a great meeting to pull out any mood boards or …" at bounding box center [601, 247] width 858 height 38
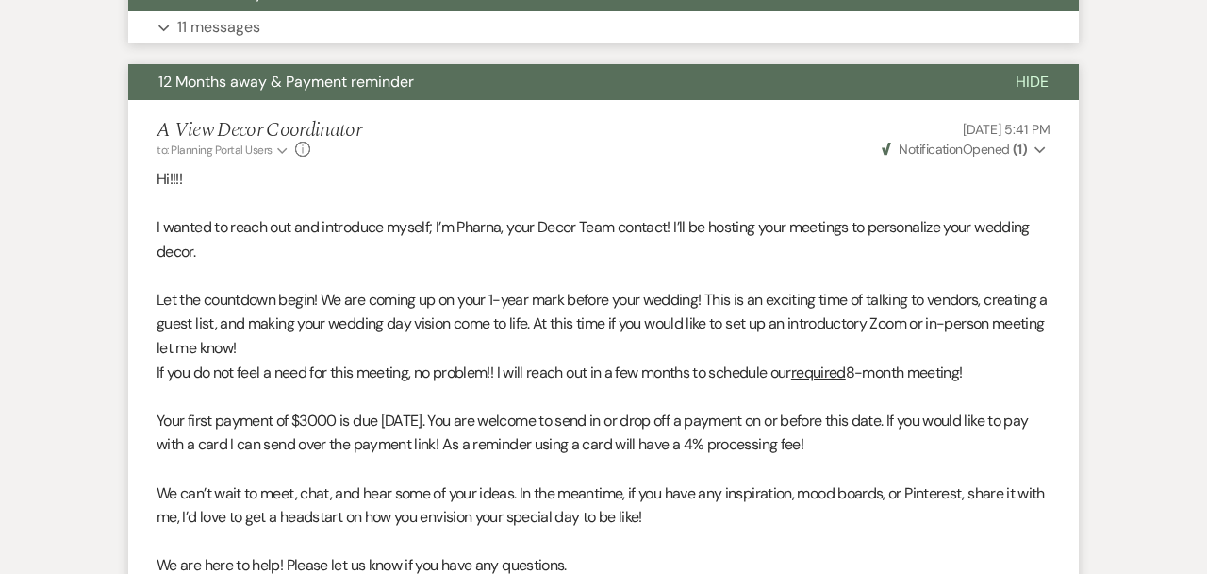
scroll to position [1092, 0]
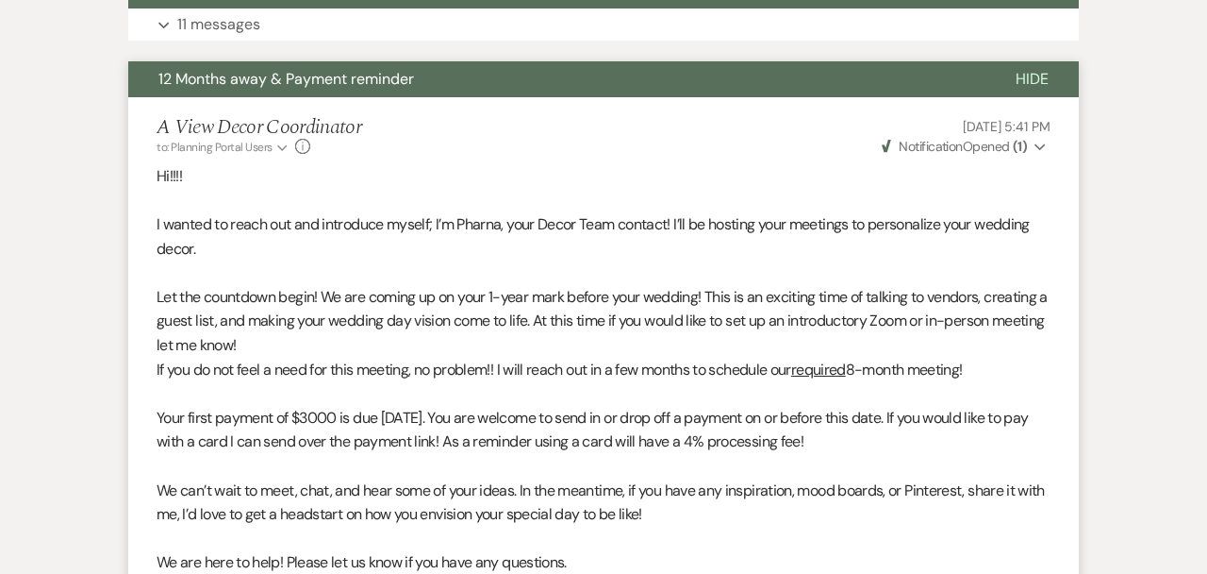
click at [460, 83] on button "12 Months away & Payment reminder" at bounding box center [556, 79] width 857 height 36
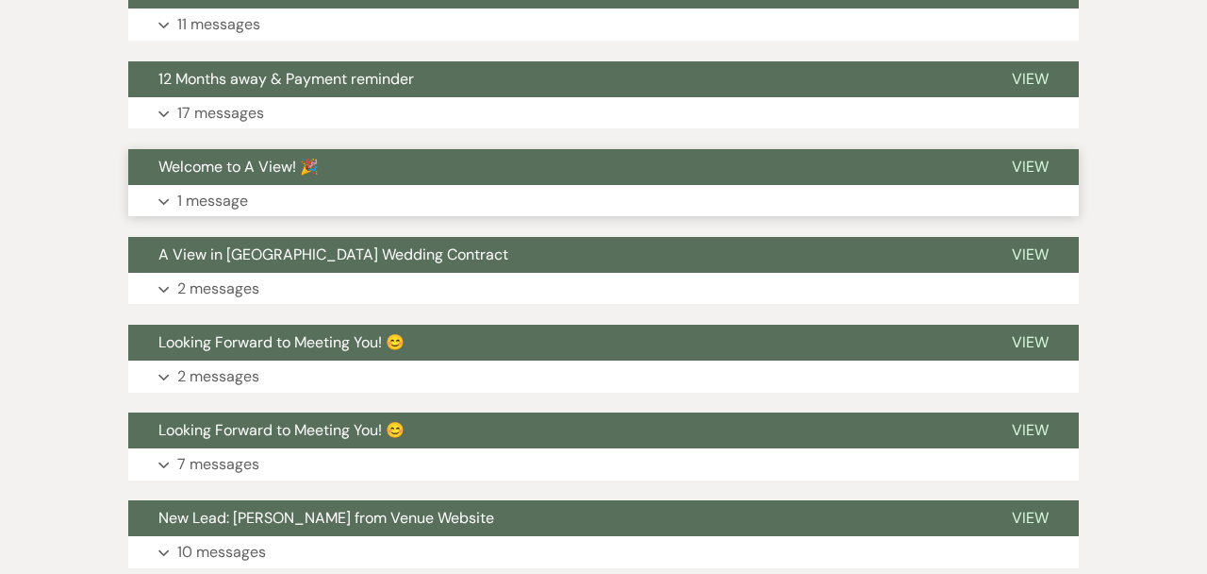
scroll to position [1237, 0]
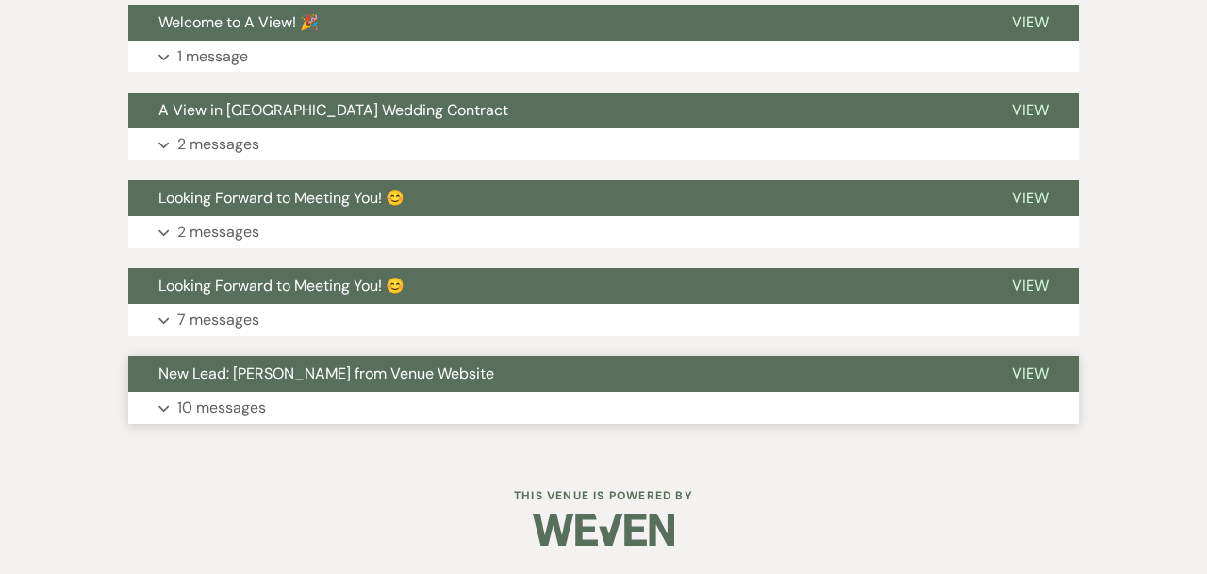
click at [357, 379] on span "New Lead: Drew Dunkelberger from Venue Website" at bounding box center [326, 373] width 336 height 20
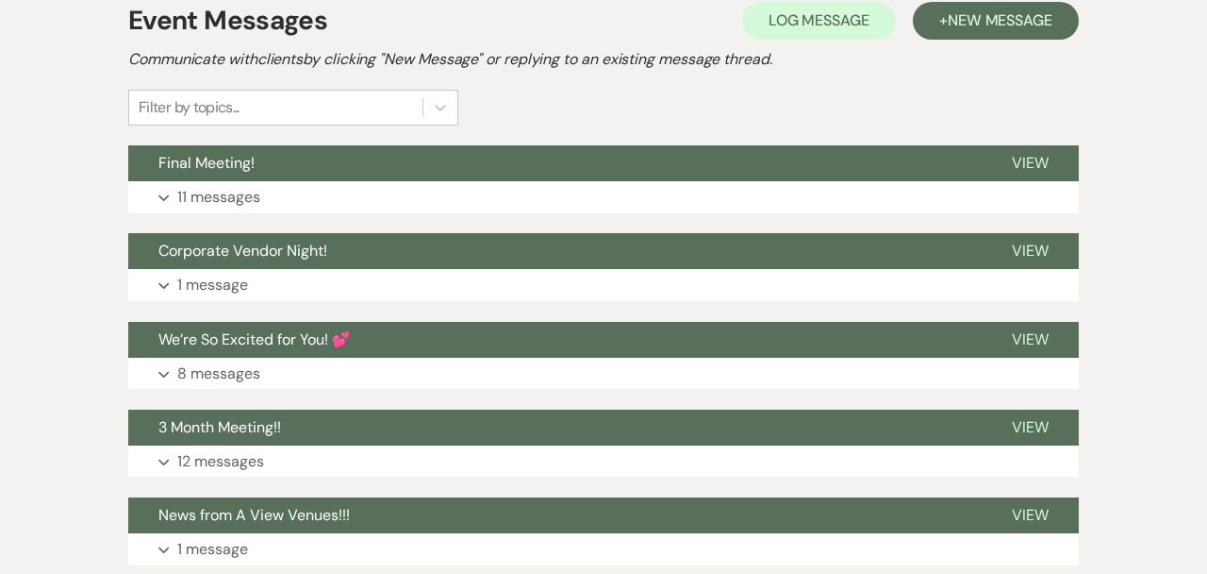
scroll to position [0, 0]
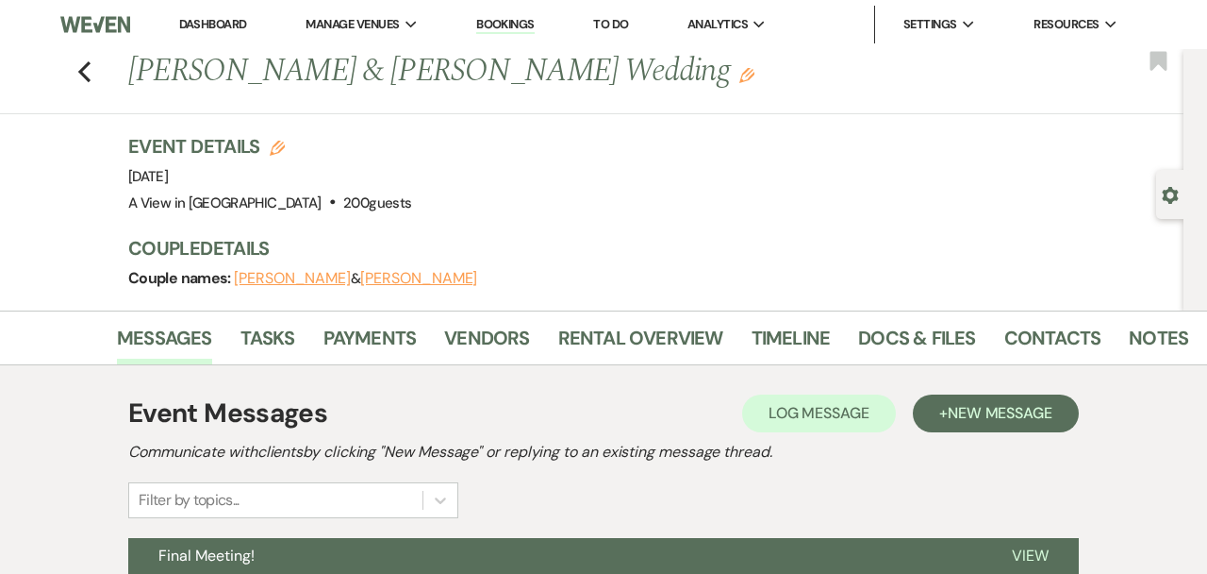
click at [93, 77] on div "Previous Drew Dunkelberger & Ken Gilreath's Wedding Edit Bookmark" at bounding box center [587, 81] width 1193 height 65
click at [91, 76] on div "Previous Drew Dunkelberger & Ken Gilreath's Wedding Edit Bookmark" at bounding box center [587, 81] width 1193 height 65
click at [83, 67] on use "button" at bounding box center [84, 71] width 12 height 21
select select "8"
select select "6"
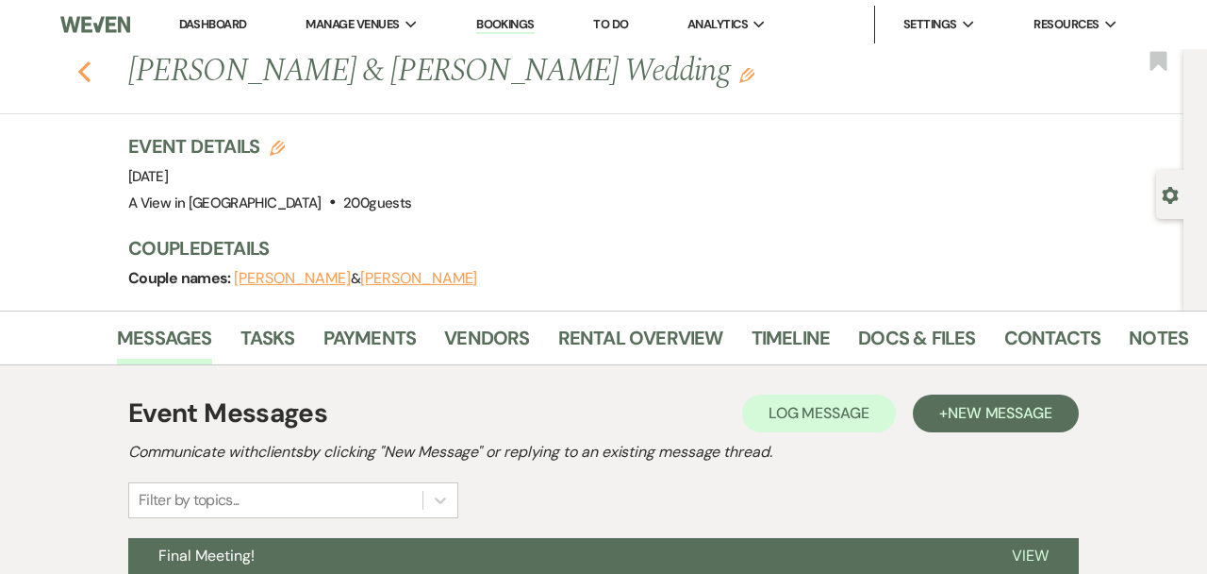
select select "8"
select select "5"
select select "8"
select select "10"
select select "8"
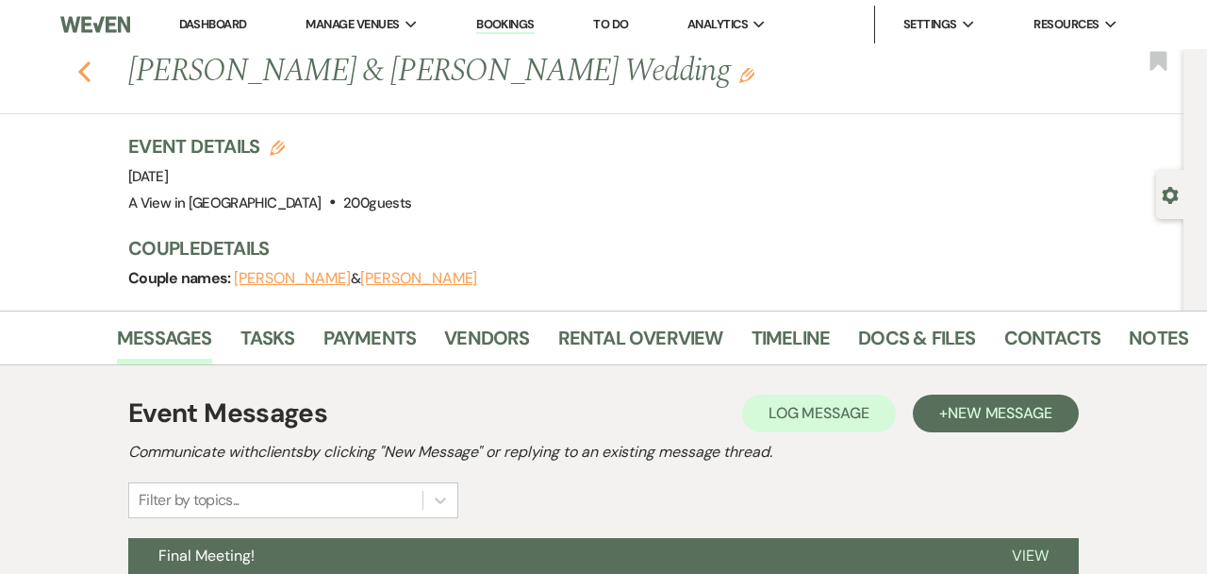
select select "7"
select select "8"
select select "7"
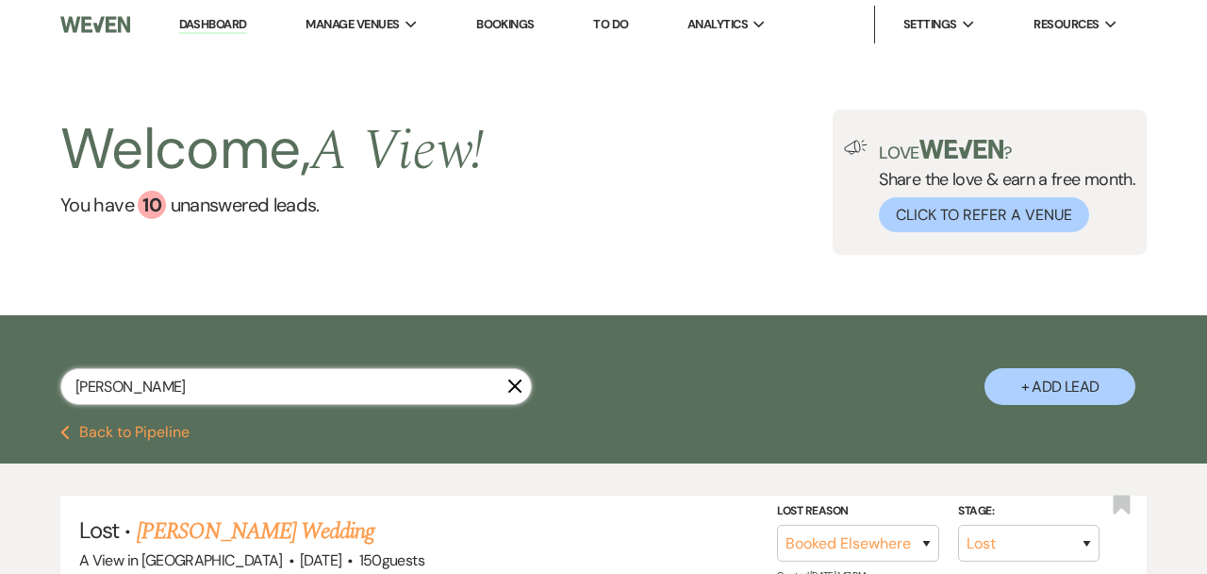
click at [203, 385] on input "Drew Dunkelberger" at bounding box center [296, 386] width 472 height 37
click at [201, 386] on input "Drew Dunkelberger" at bounding box center [296, 386] width 472 height 37
paste input "Jayleen Cortes & Adrian Nissen"
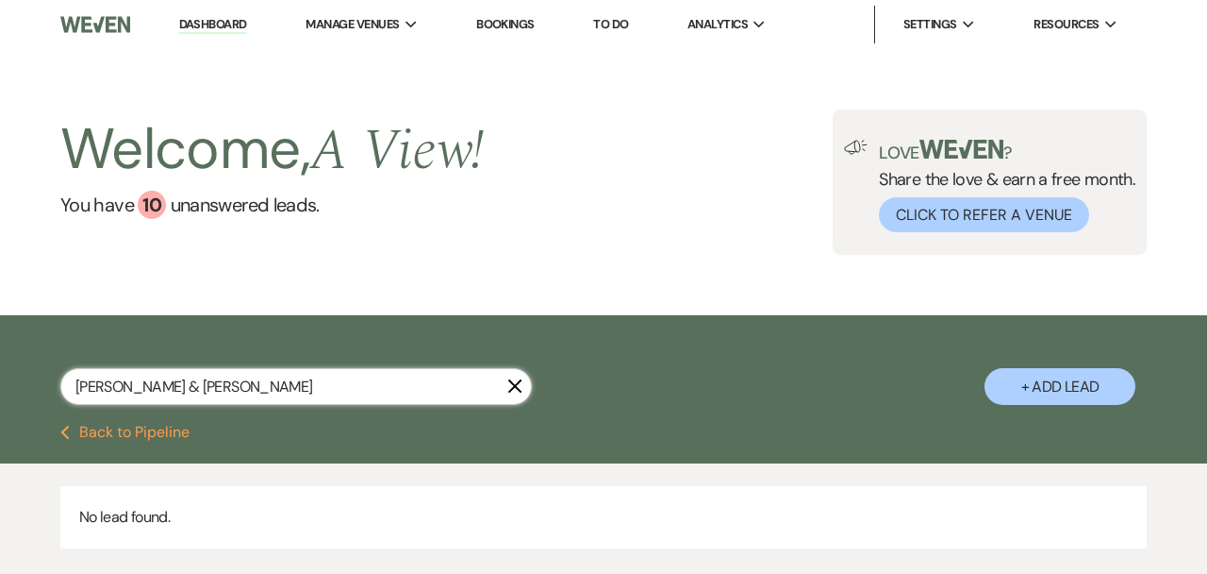
drag, startPoint x: 164, startPoint y: 389, endPoint x: 464, endPoint y: 406, distance: 300.4
click at [464, 406] on div "Jayleen Cortes & Adrian Nissen X" at bounding box center [296, 394] width 472 height 52
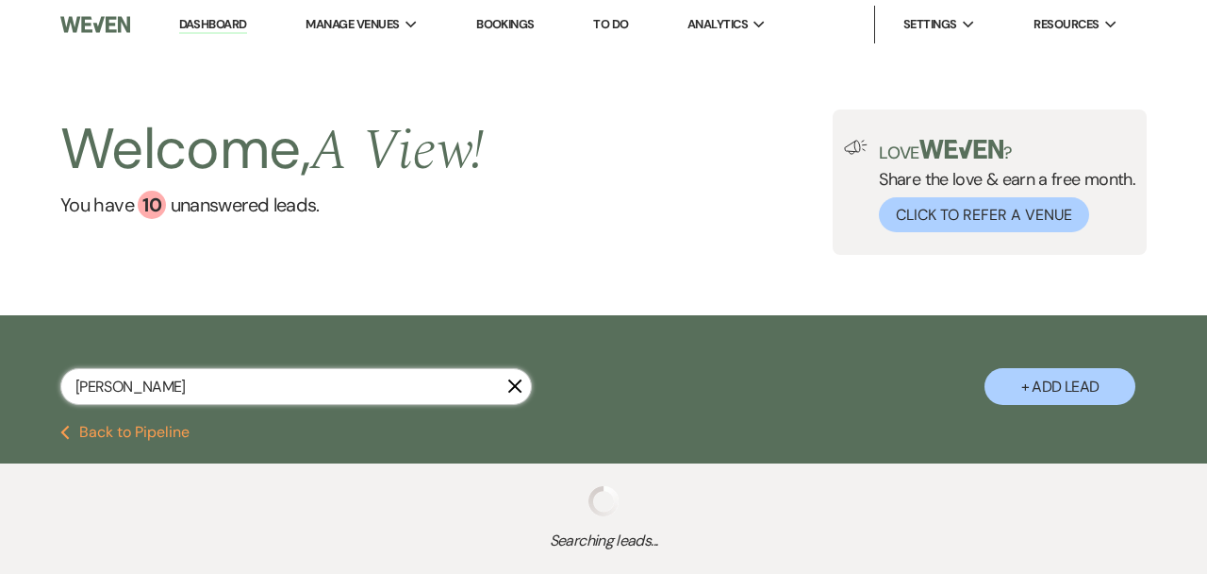
type input "Jayleen Corte"
select select "8"
select select "4"
select select "8"
select select "4"
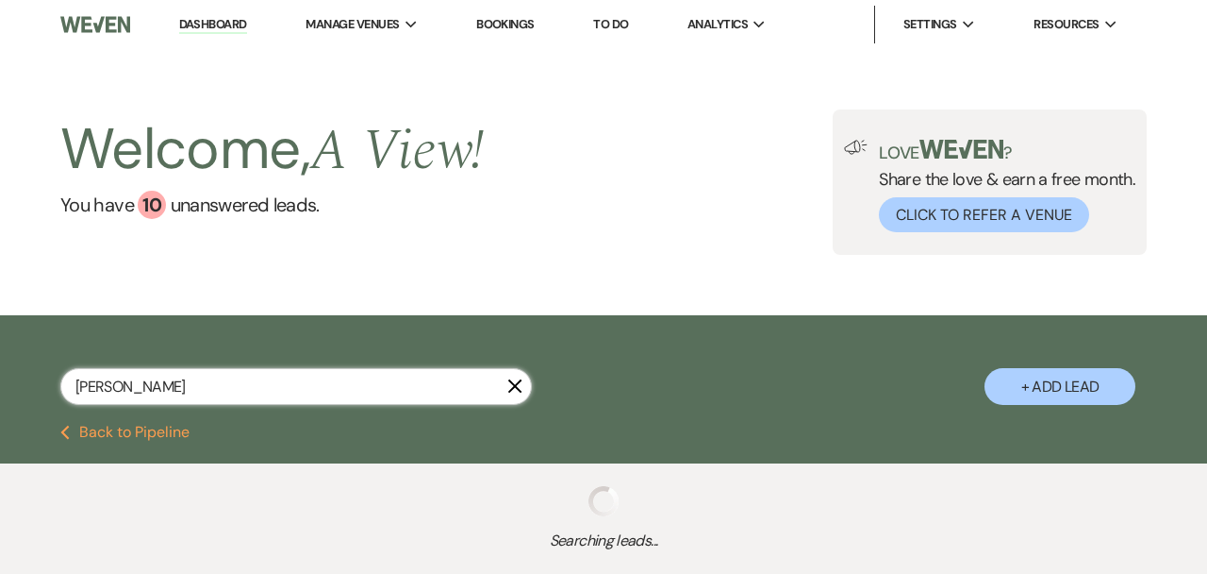
select select "8"
select select "4"
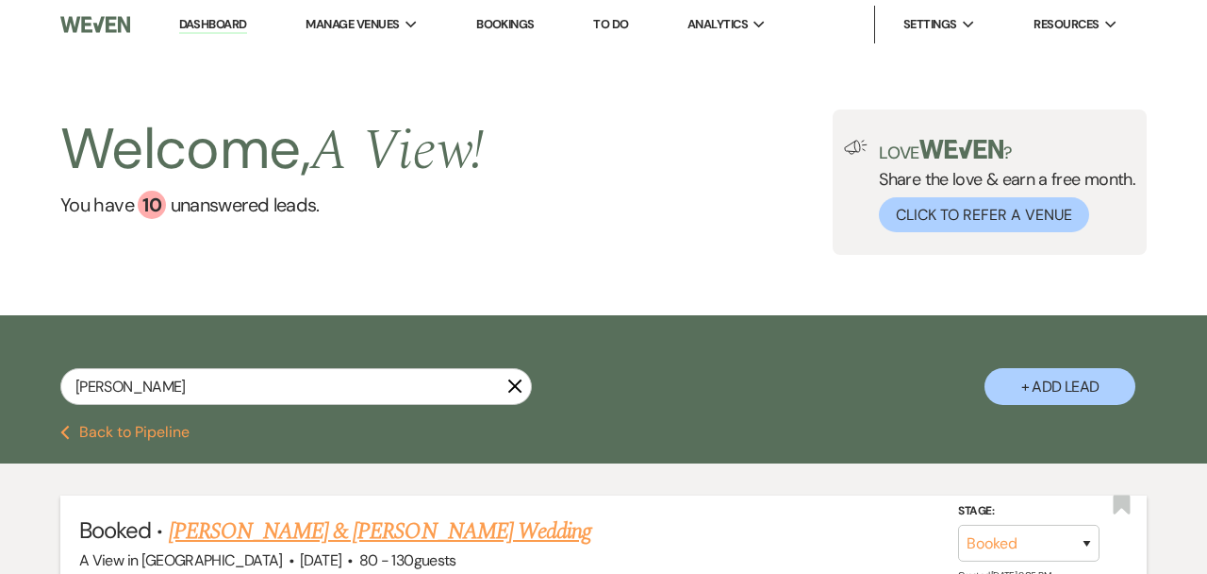
click at [377, 527] on link "[PERSON_NAME] & [PERSON_NAME] Wedding" at bounding box center [380, 531] width 423 height 34
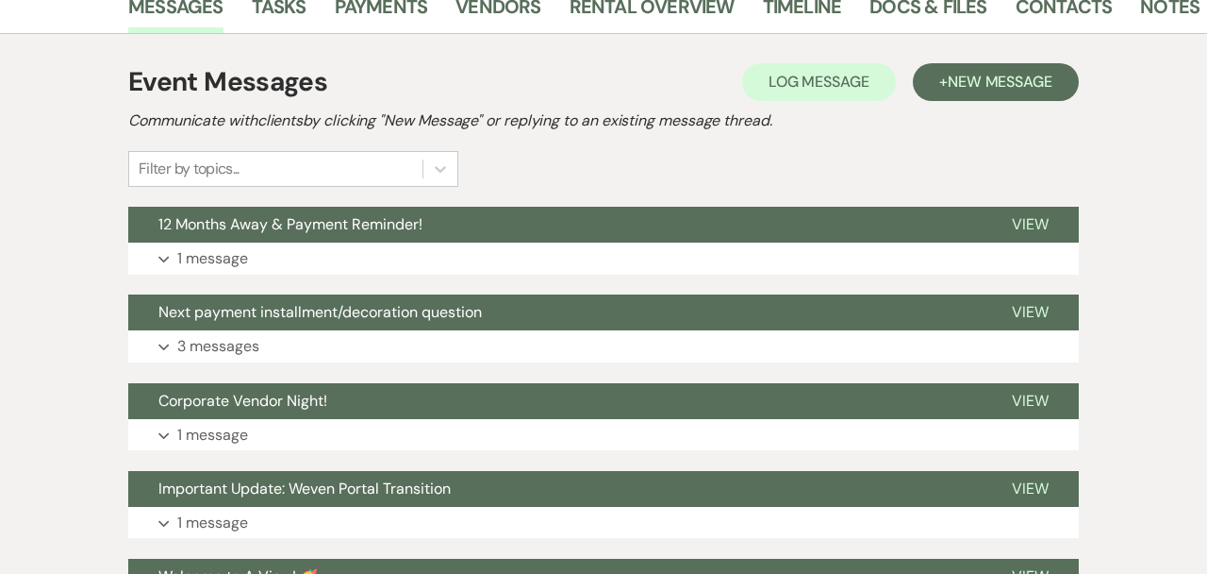
scroll to position [337, 0]
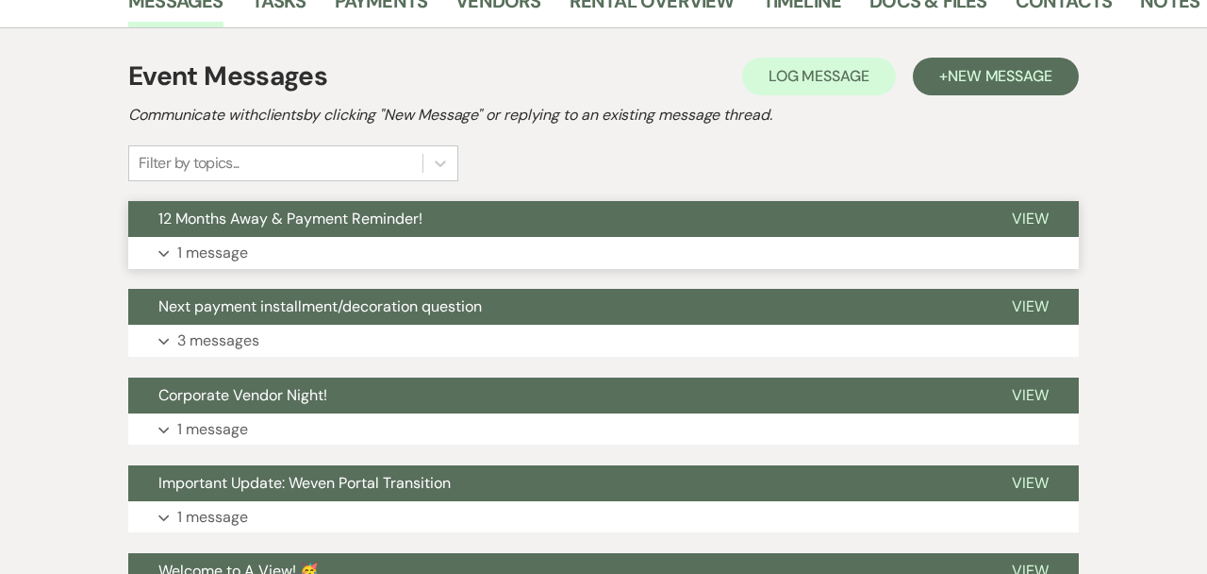
click at [428, 241] on button "Expand 1 message" at bounding box center [603, 253] width 951 height 32
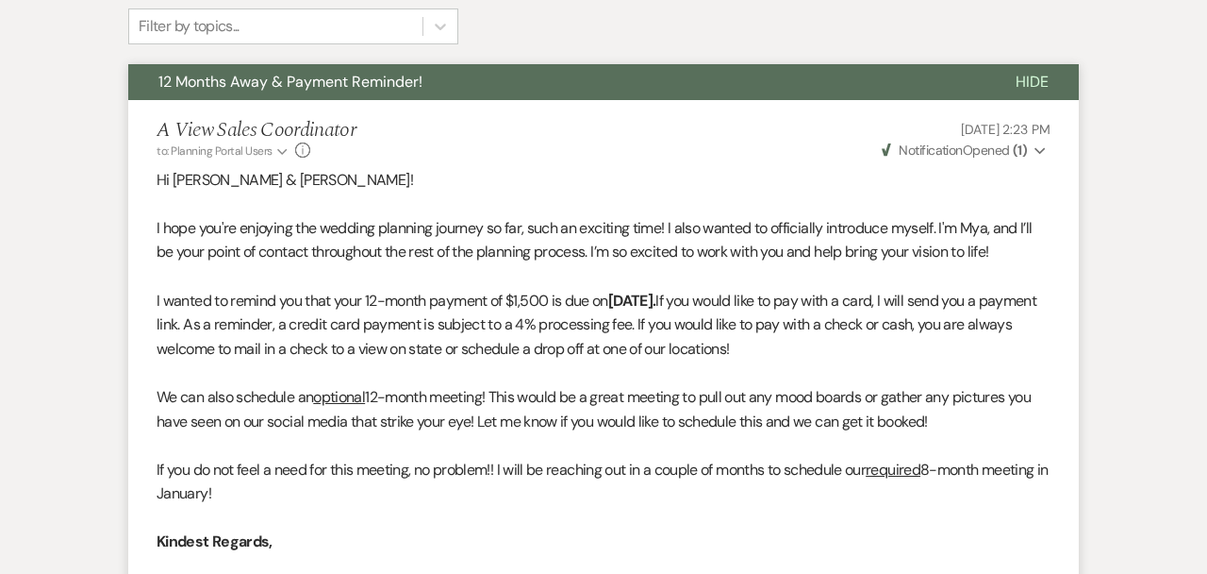
scroll to position [374, 0]
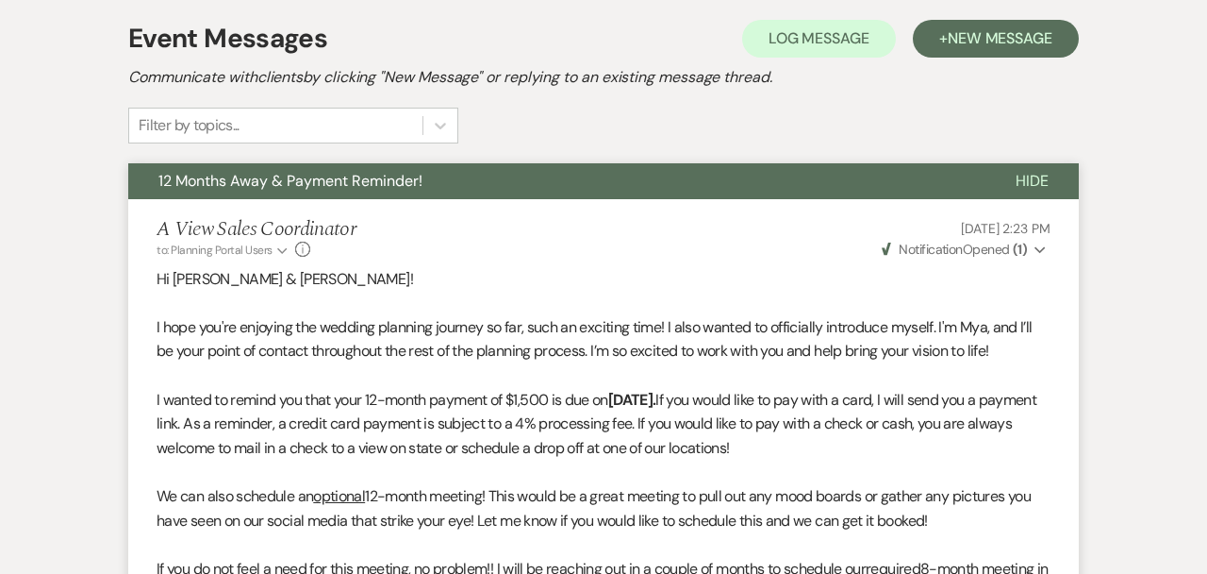
click at [422, 191] on span "12 Months Away & Payment Reminder!" at bounding box center [290, 181] width 264 height 20
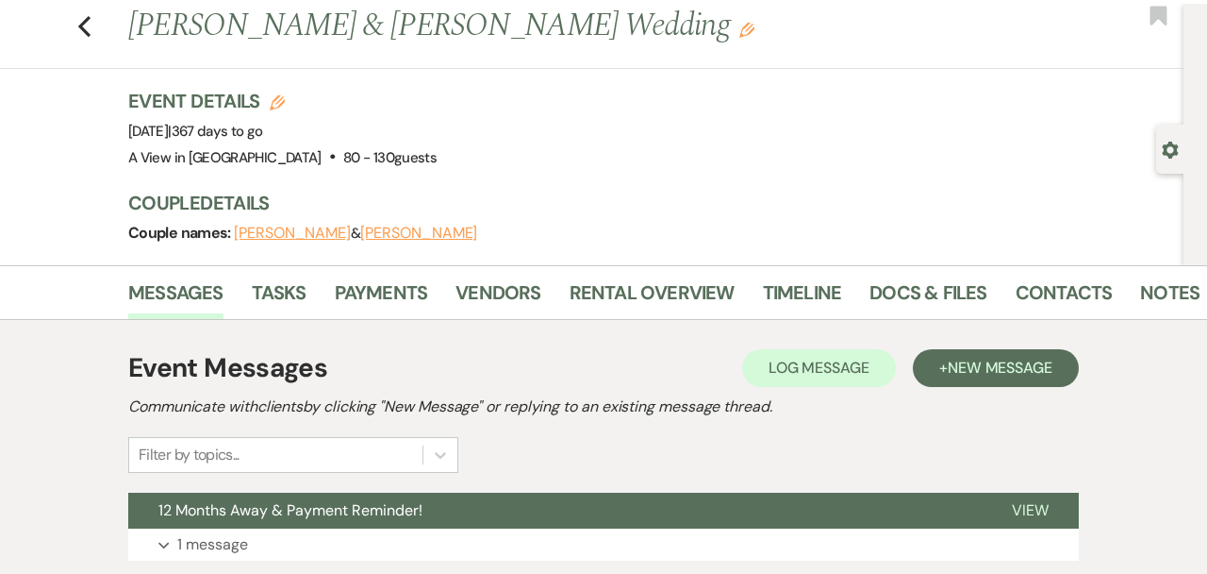
scroll to position [0, 0]
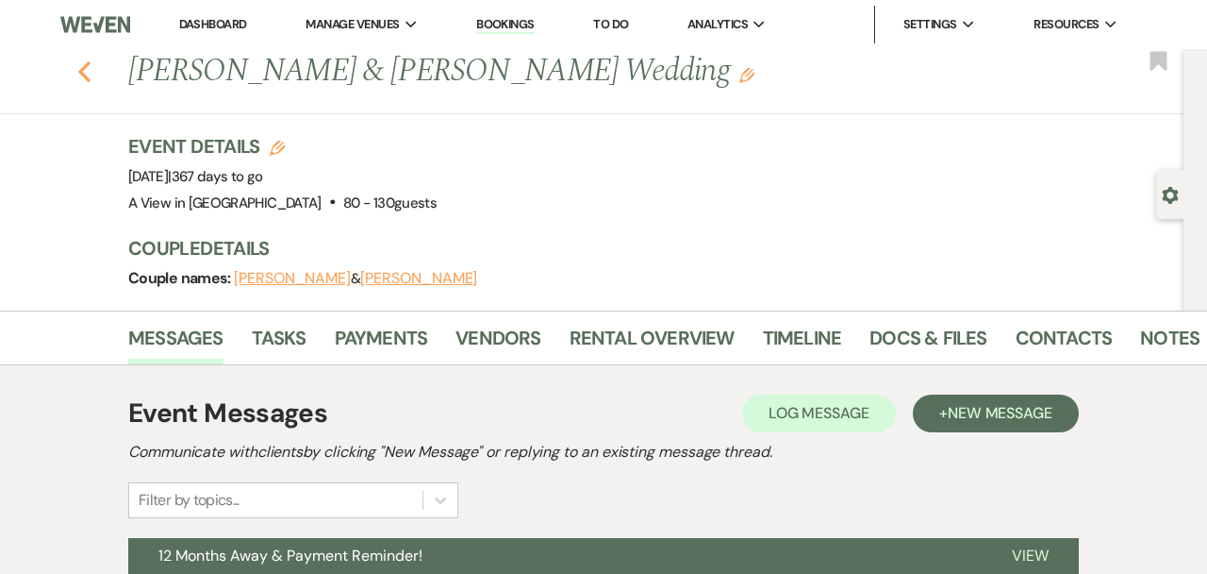
click at [91, 72] on div "Previous [PERSON_NAME] & [PERSON_NAME] Wedding Edit Bookmark" at bounding box center [587, 81] width 1193 height 65
click at [75, 79] on div "Previous [PERSON_NAME] & [PERSON_NAME] Wedding Edit Bookmark" at bounding box center [587, 81] width 1193 height 65
click at [88, 72] on icon "Previous" at bounding box center [84, 71] width 14 height 23
select select "8"
select select "4"
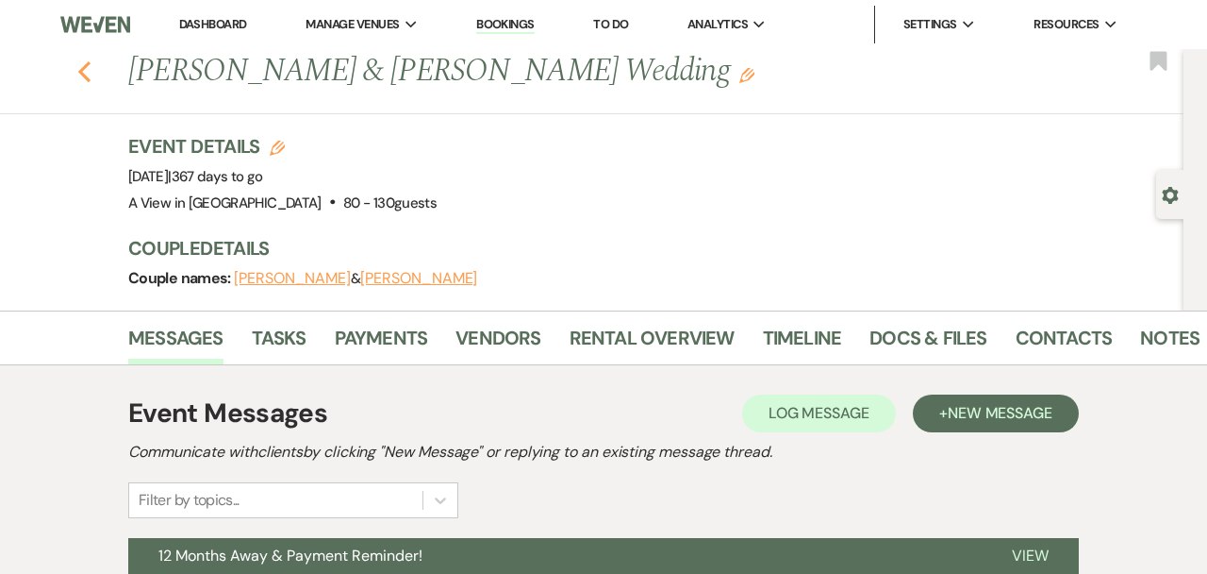
select select "8"
select select "4"
select select "8"
select select "4"
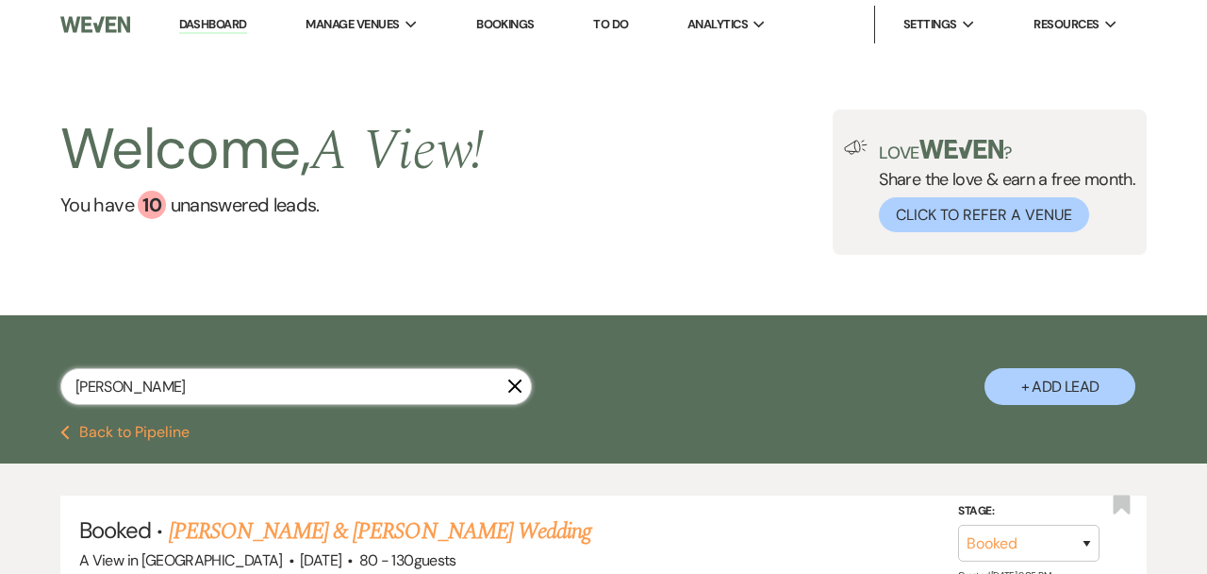
click at [168, 381] on input "Jayleen Corte" at bounding box center [296, 386] width 472 height 37
click at [168, 380] on input "Jayleen Corte" at bounding box center [296, 386] width 472 height 37
paste input "[PERSON_NAME] & [PERSON_NAME]"
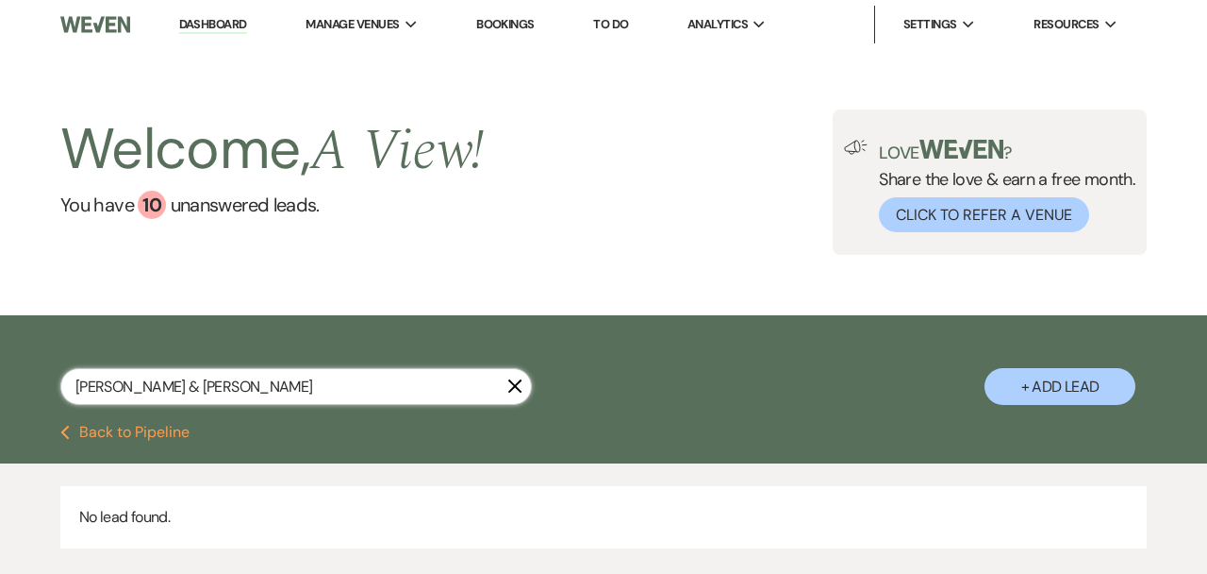
drag, startPoint x: 170, startPoint y: 384, endPoint x: 507, endPoint y: 381, distance: 337.7
click at [507, 381] on div "Hayle Yoakum & Chistian Steenbock X" at bounding box center [296, 394] width 472 height 52
type input "[PERSON_NAME]"
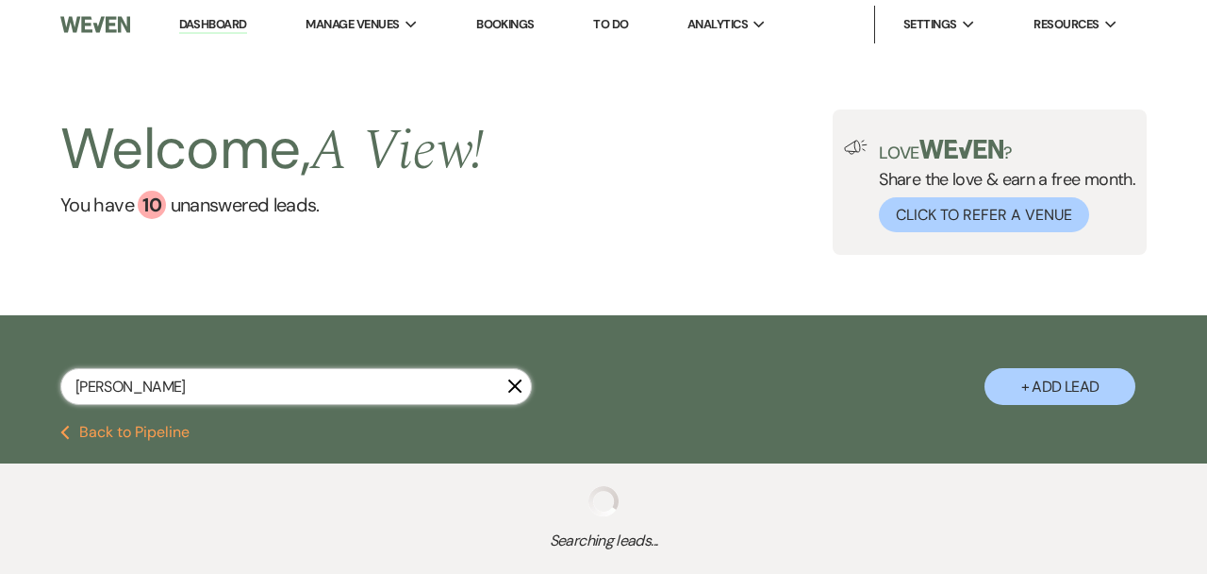
select select "8"
select select "6"
select select "8"
select select "4"
select select "8"
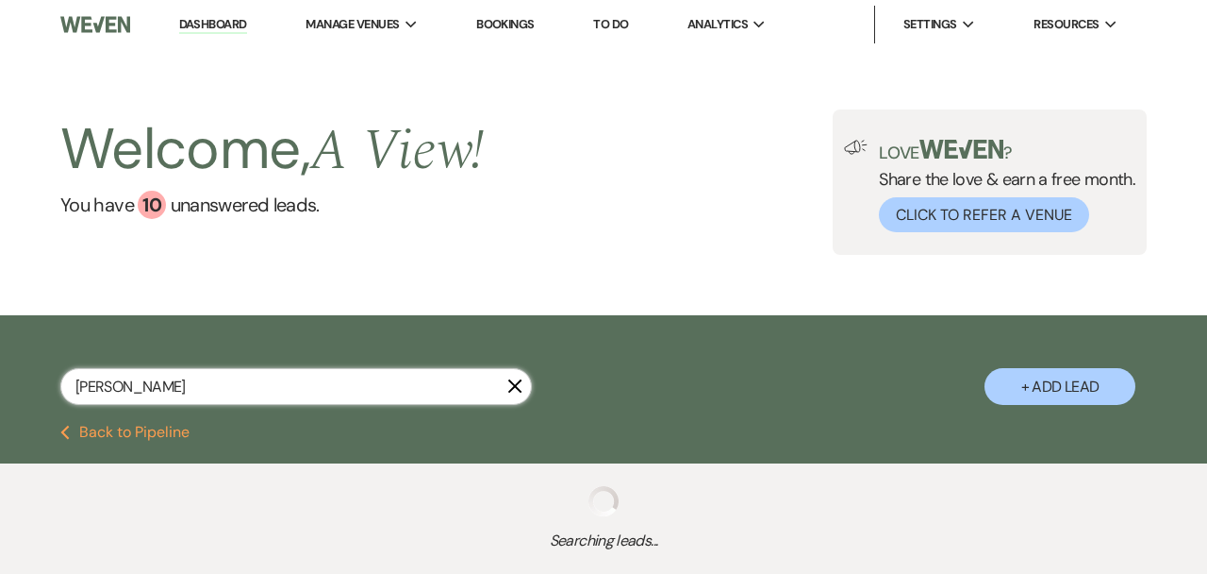
select select "4"
select select "8"
select select "4"
select select "8"
select select "5"
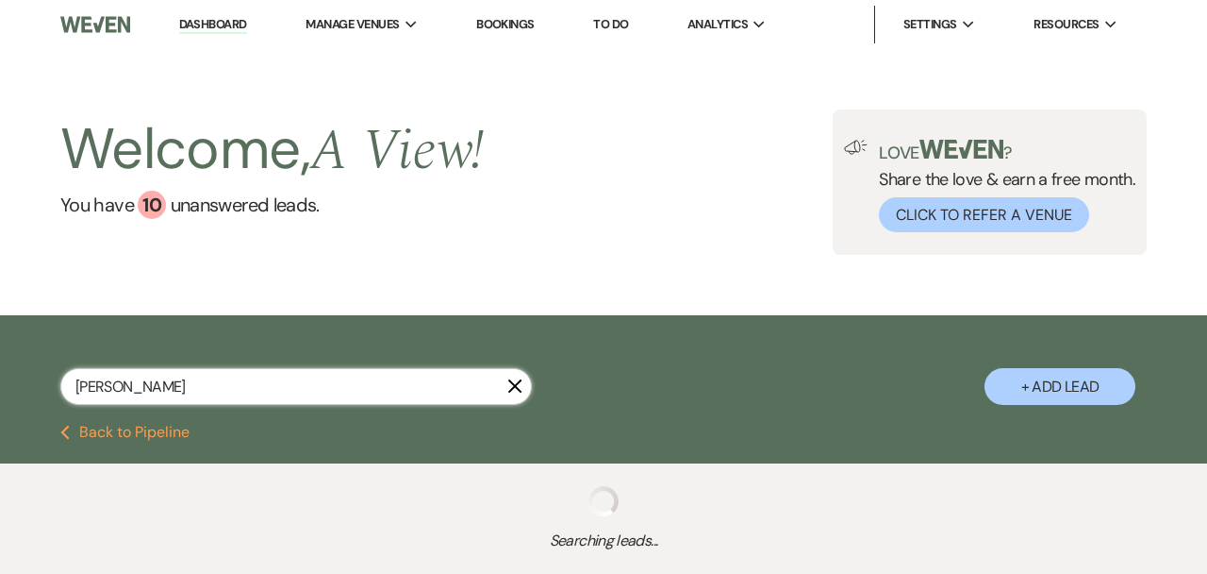
select select "8"
select select "4"
select select "8"
select select "4"
select select "8"
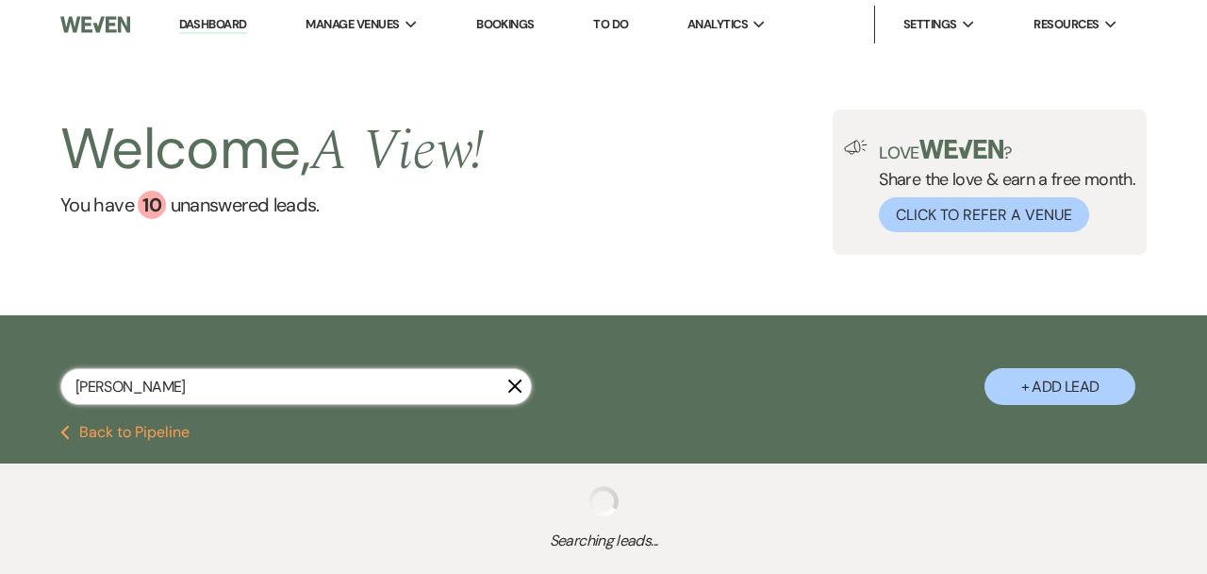
select select "5"
select select "8"
select select "4"
select select "8"
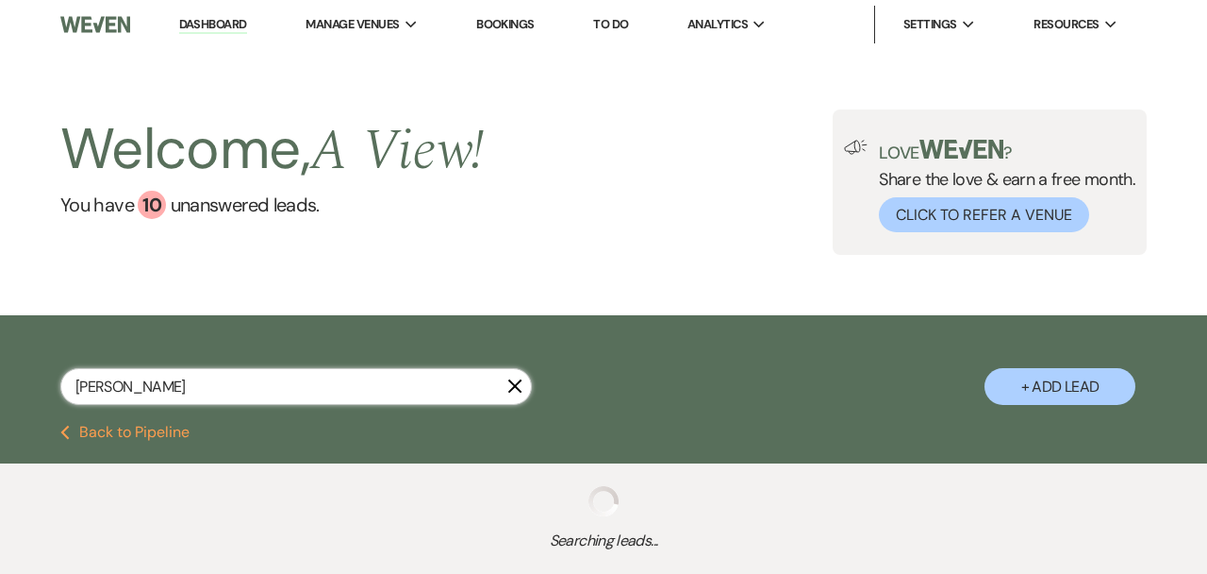
select select "4"
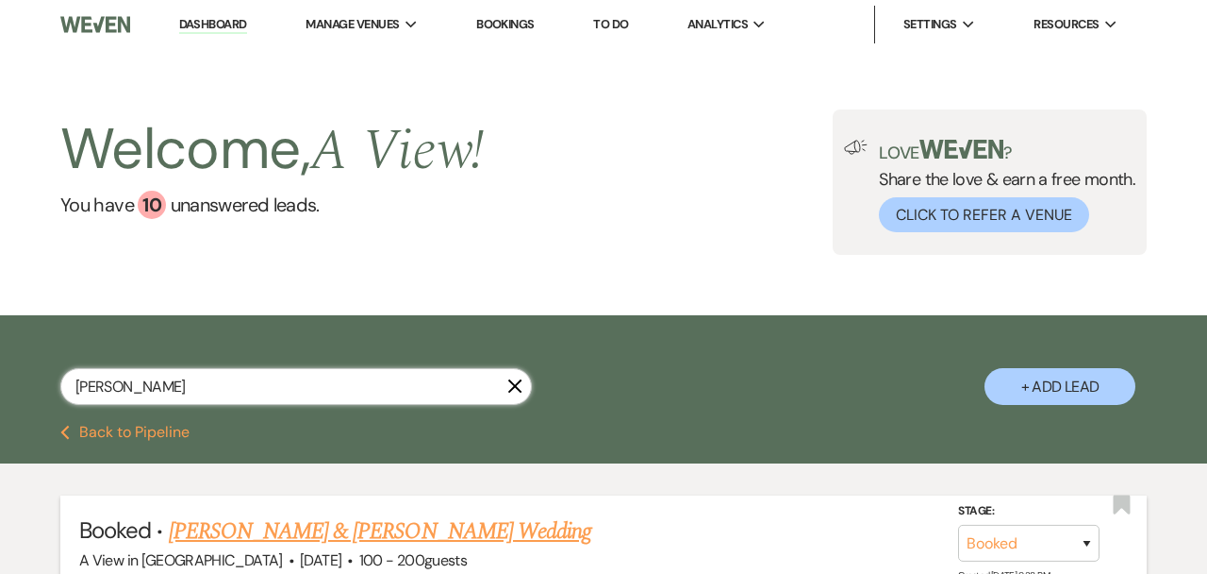
type input "[PERSON_NAME]"
click at [484, 524] on link "[PERSON_NAME] & [PERSON_NAME] Wedding" at bounding box center [380, 531] width 423 height 34
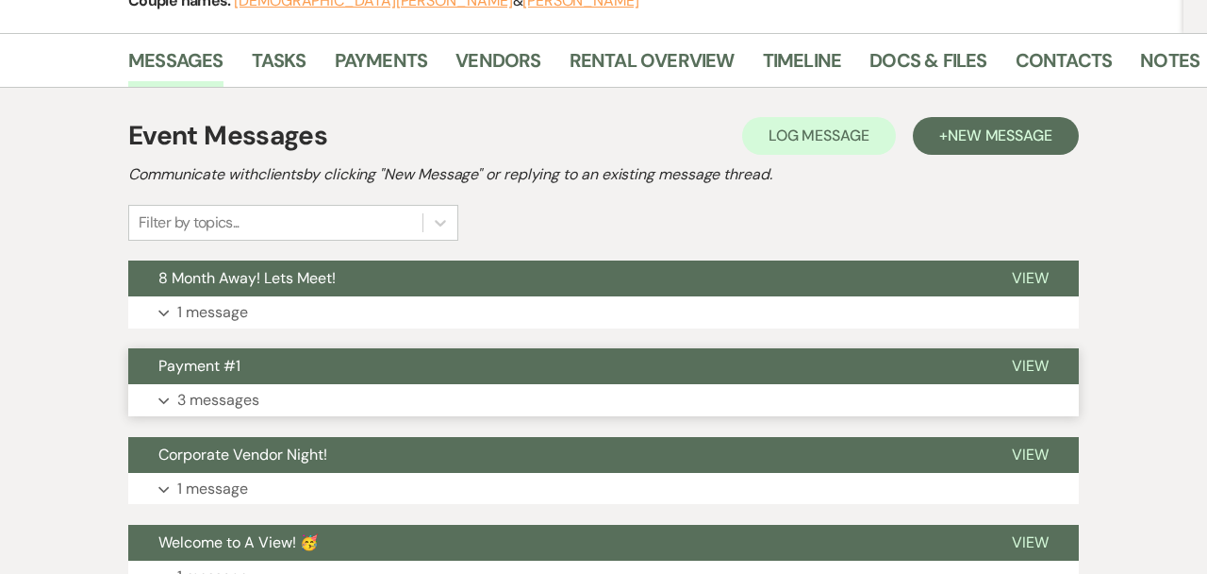
scroll to position [289, 0]
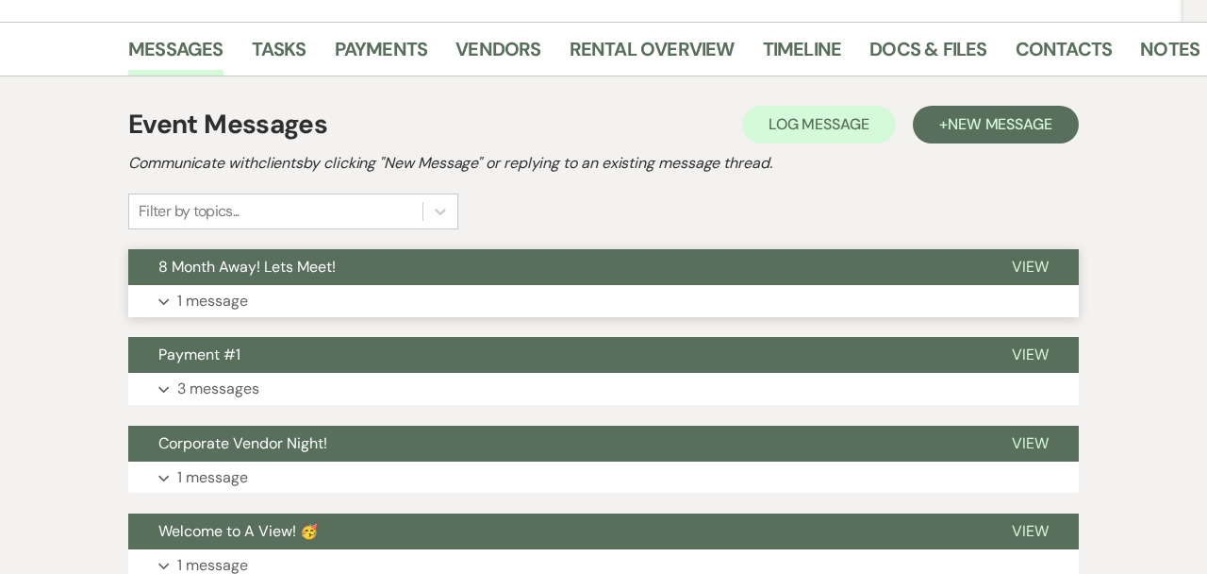
click at [553, 303] on button "Expand 1 message" at bounding box center [603, 301] width 951 height 32
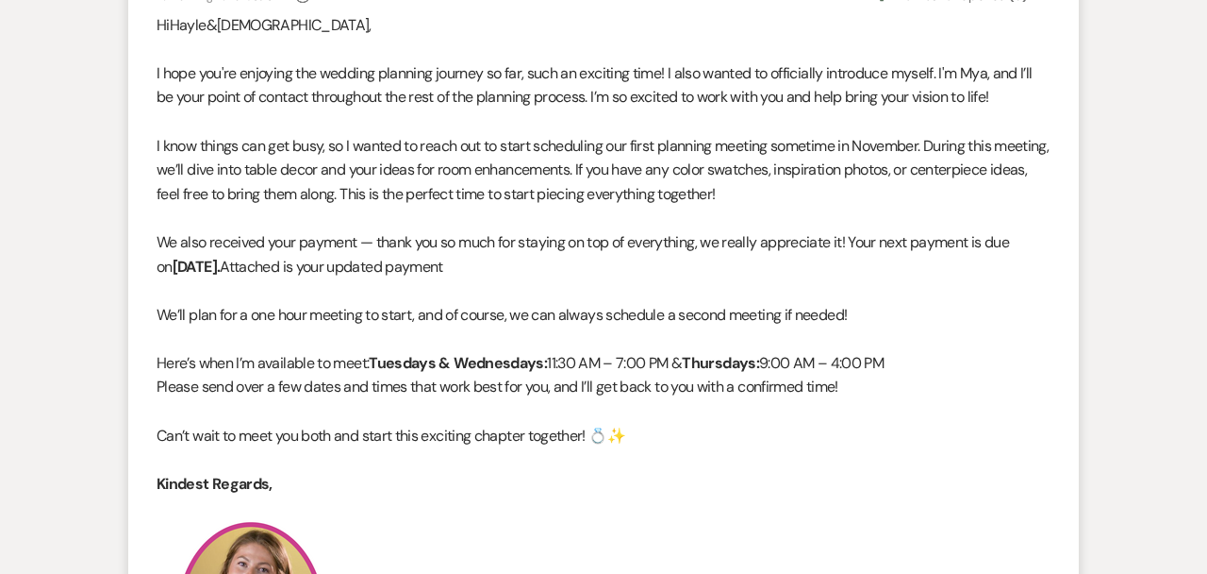
scroll to position [631, 0]
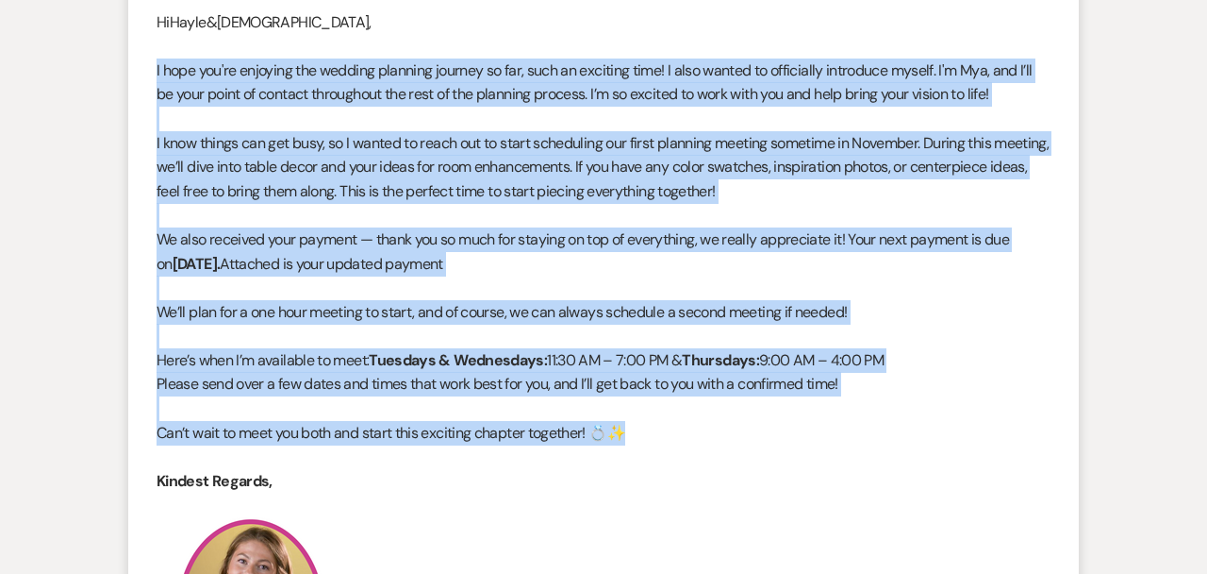
drag, startPoint x: 630, startPoint y: 433, endPoint x: 146, endPoint y: 60, distance: 610.7
click at [146, 60] on li "A View Sales Coordinator to: Planning Portal Users Expand Info Sep 23, 2025, 1:…" at bounding box center [603, 537] width 951 height 1190
copy div "I hope you're enjoying the wedding planning journey so far, such an exciting ti…"
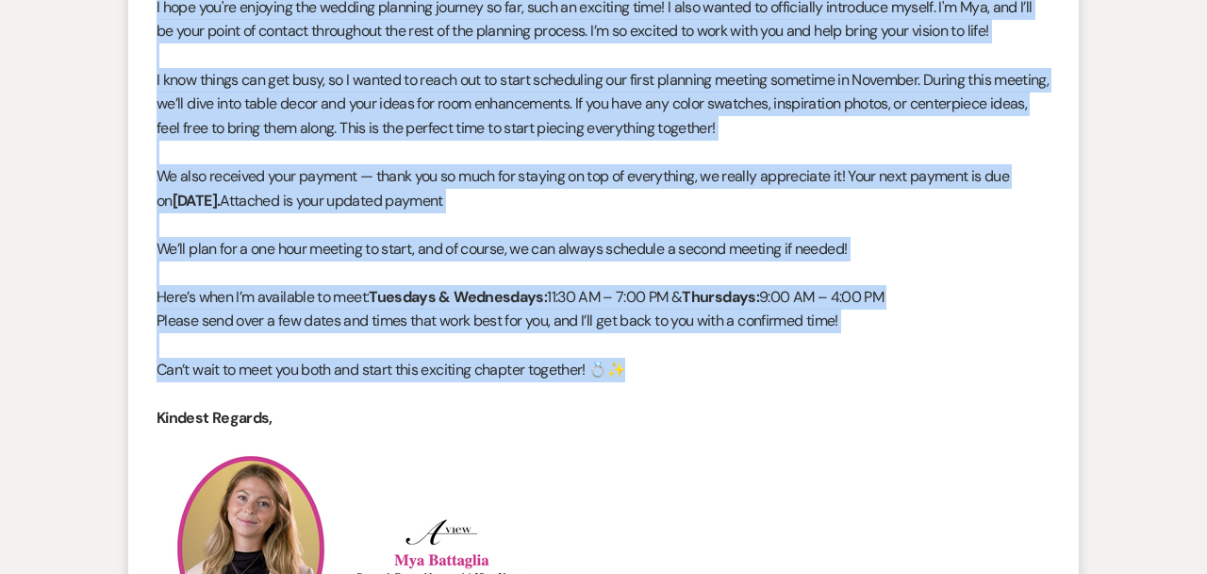
scroll to position [691, 0]
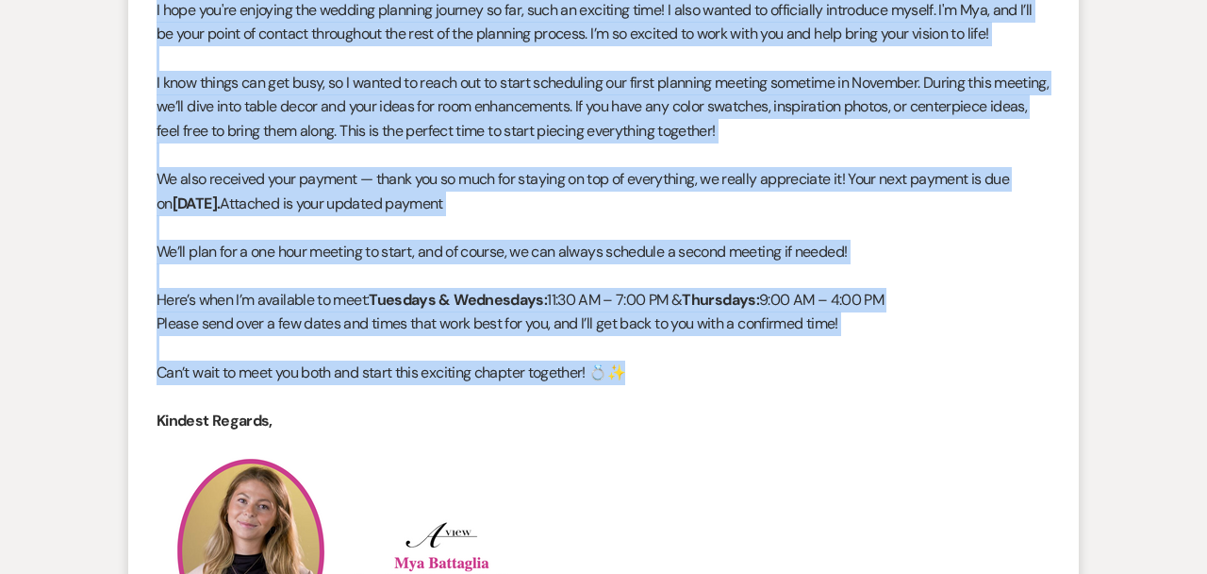
click at [302, 162] on p at bounding box center [604, 154] width 894 height 25
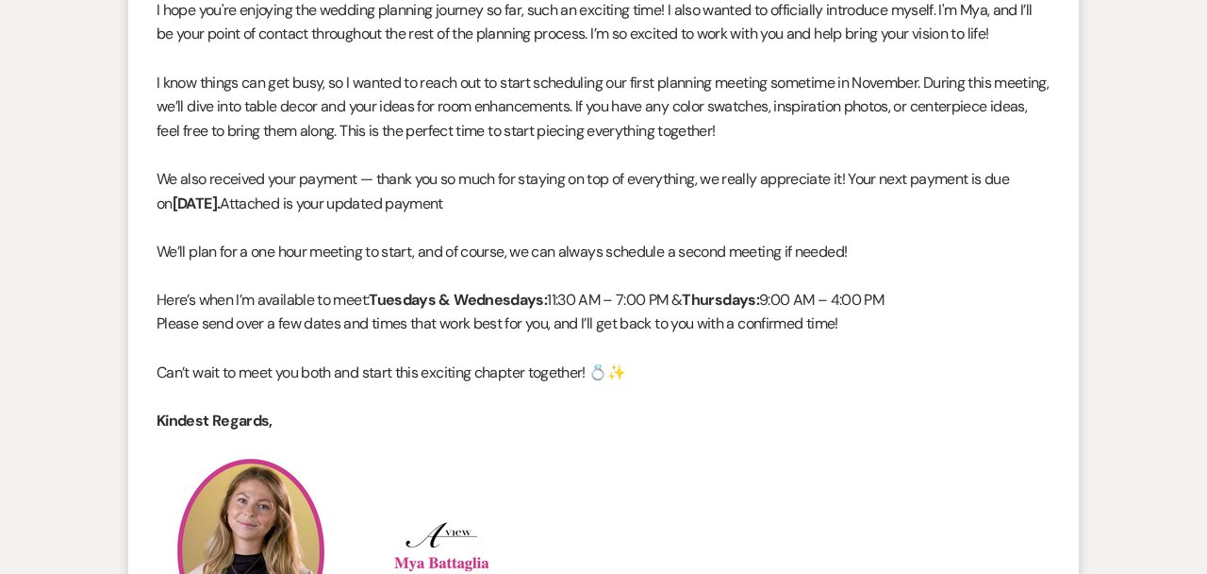
scroll to position [0, 0]
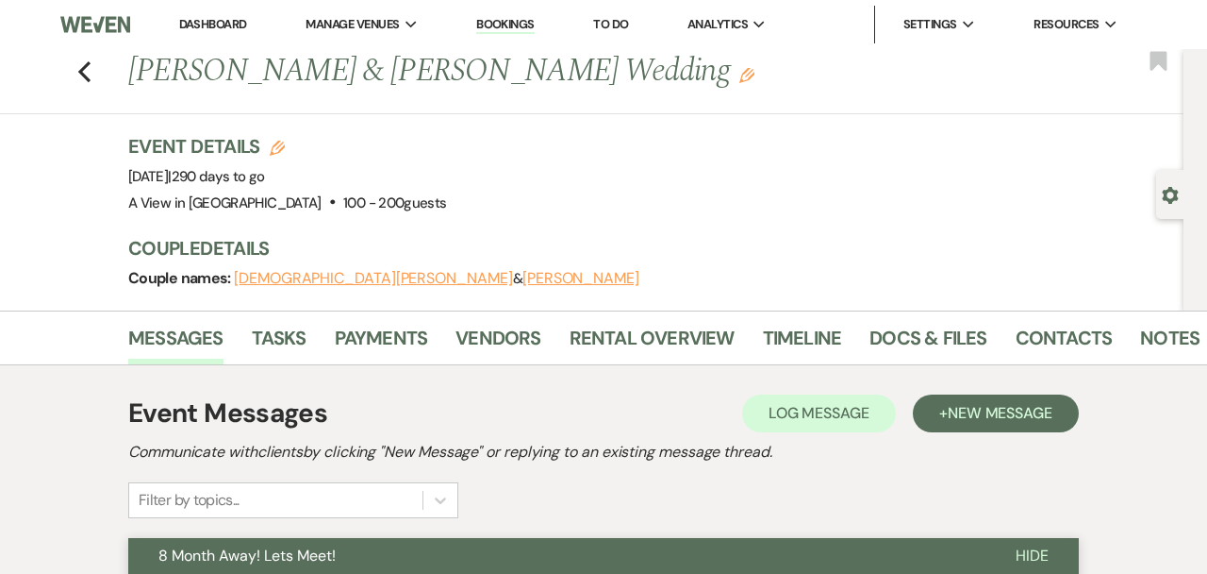
click at [93, 75] on div "Previous [PERSON_NAME] & [PERSON_NAME] Wedding Edit Bookmark" at bounding box center [587, 81] width 1193 height 65
click at [86, 70] on icon "Previous" at bounding box center [84, 71] width 14 height 23
select select "8"
select select "6"
select select "8"
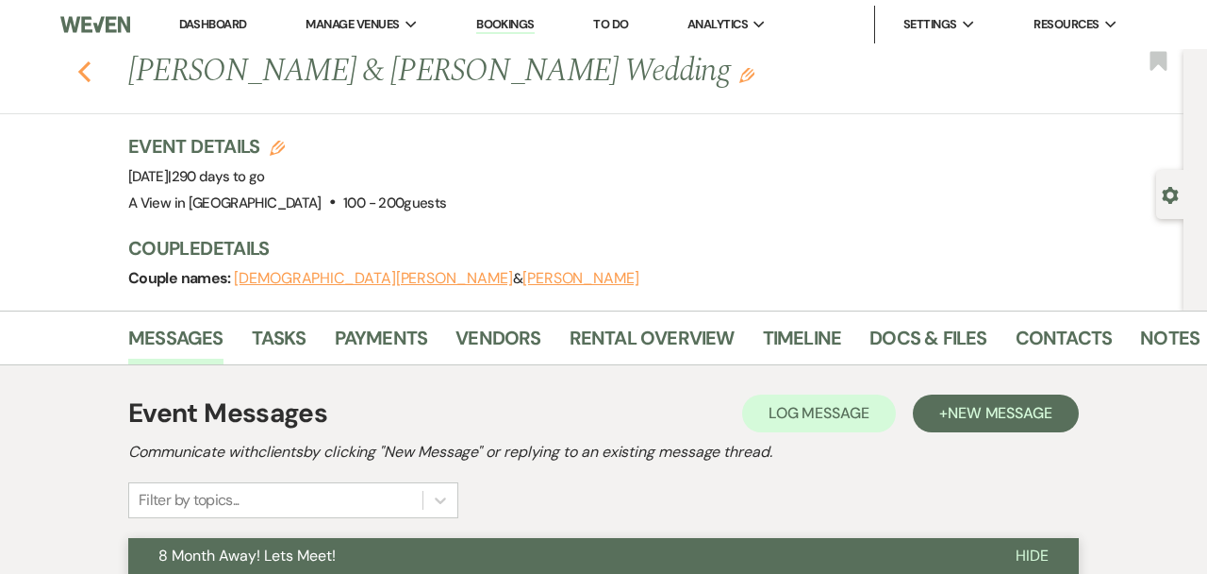
select select "4"
select select "8"
select select "4"
select select "8"
select select "4"
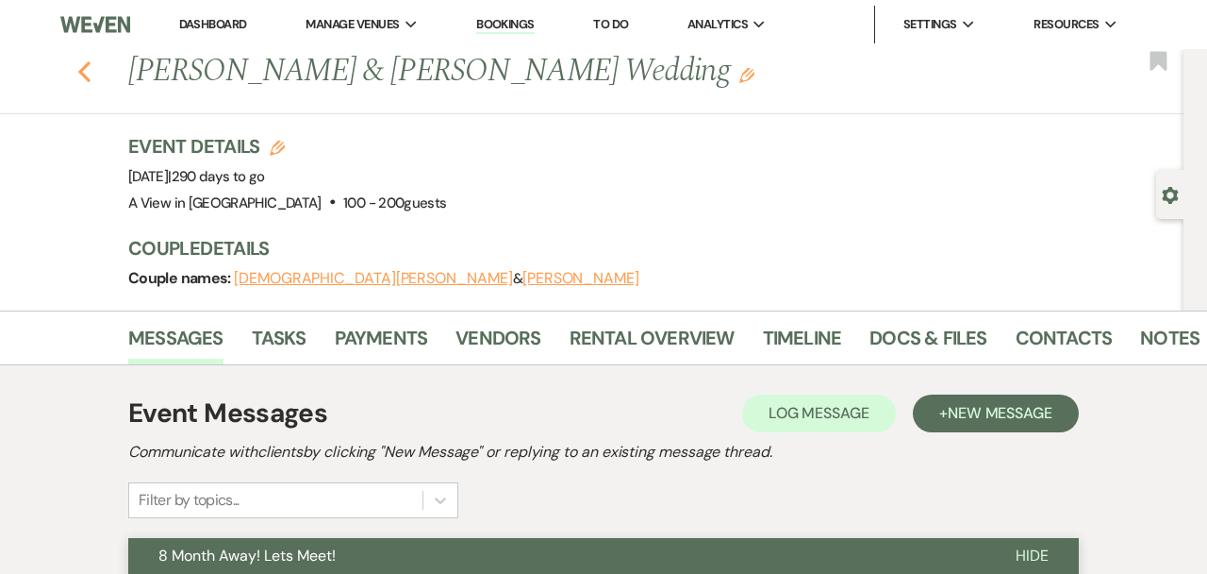
select select "8"
select select "5"
select select "8"
select select "4"
select select "8"
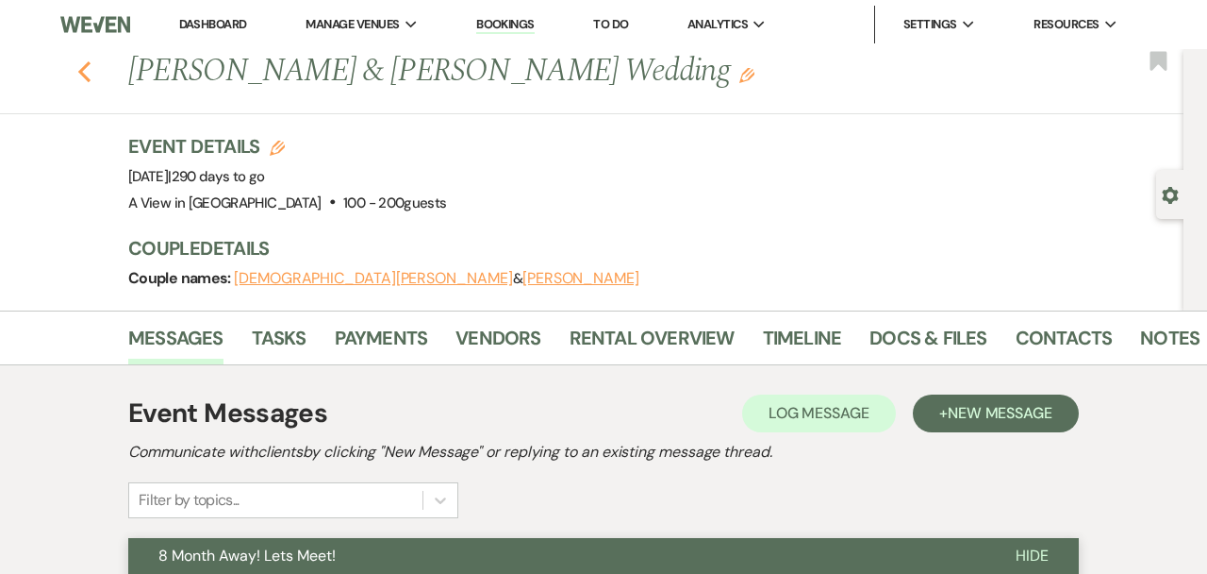
select select "4"
select select "8"
select select "5"
select select "8"
select select "4"
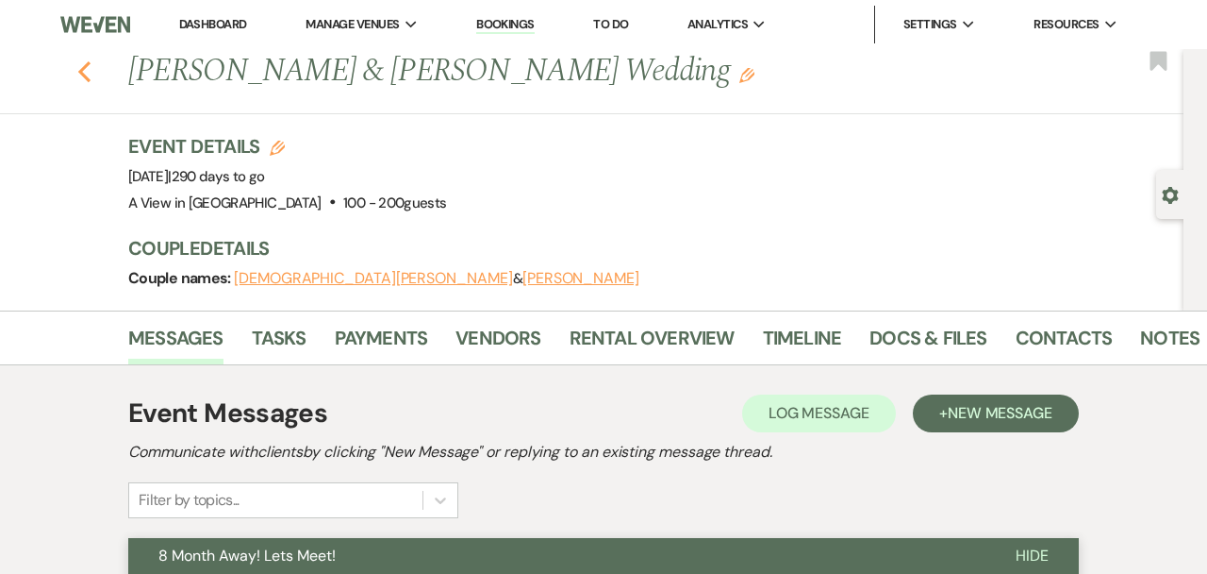
select select "8"
select select "4"
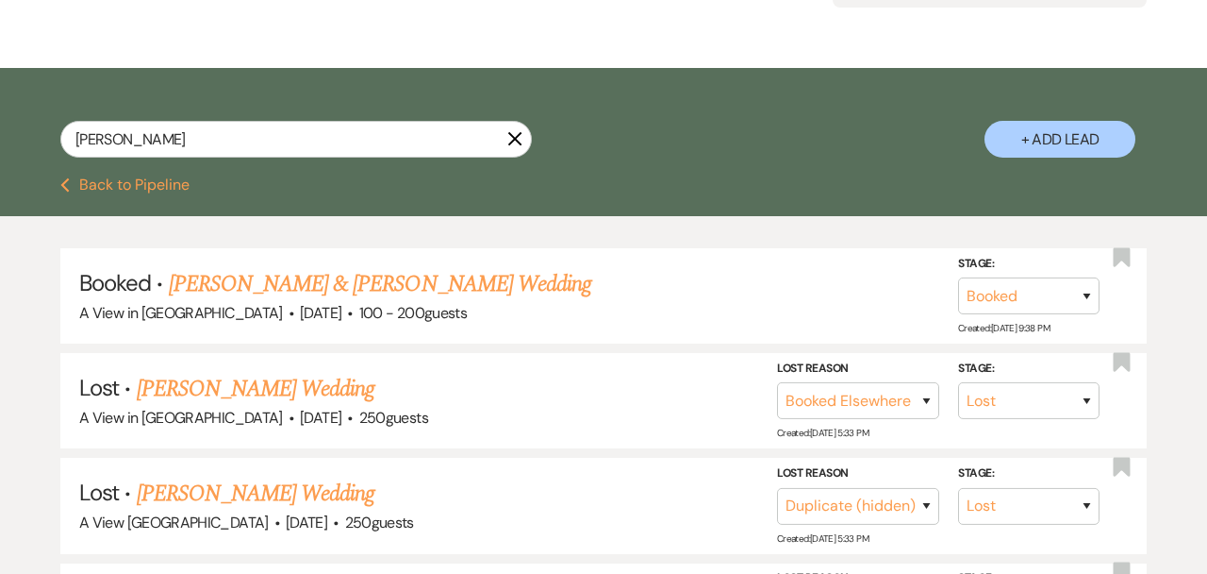
scroll to position [248, 0]
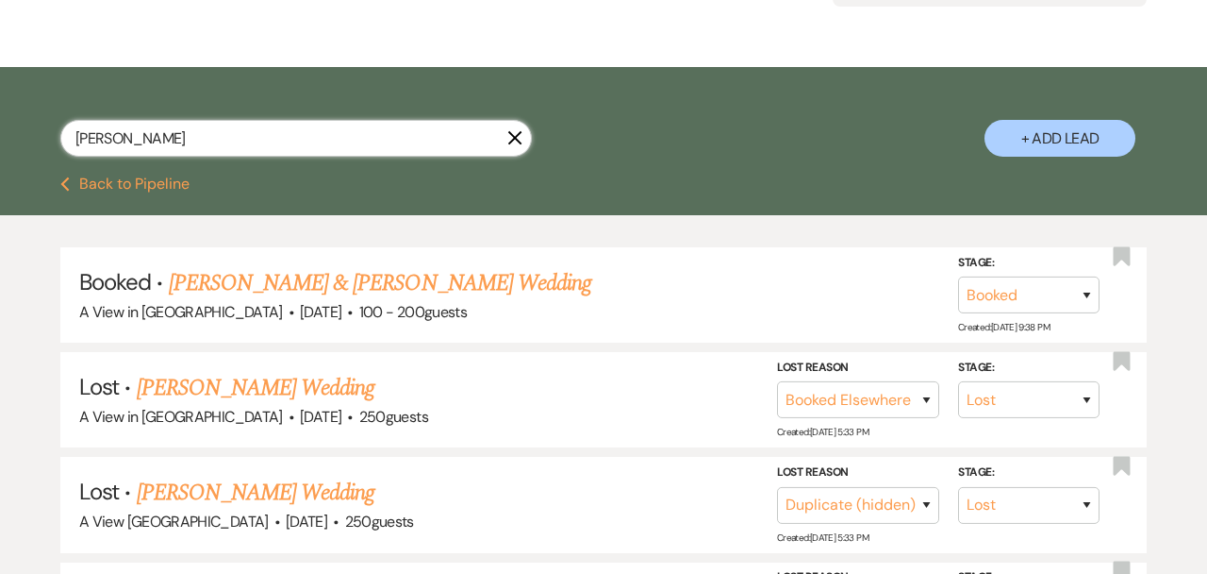
click at [297, 130] on input "[PERSON_NAME]" at bounding box center [296, 138] width 472 height 37
paste input "Cora Dorau & Caleb Koening"
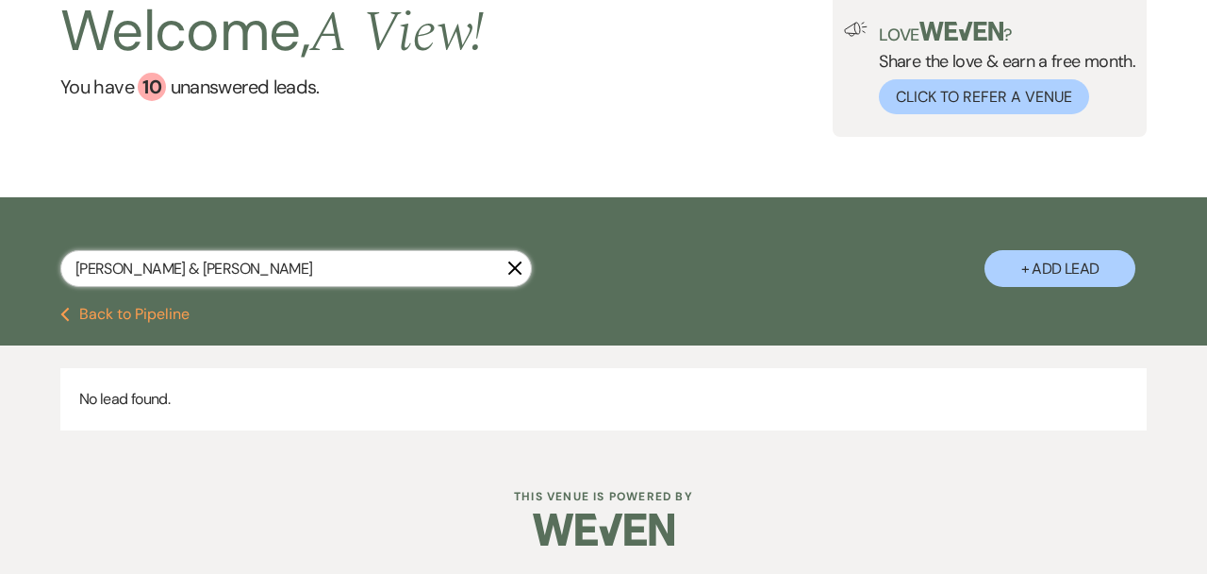
scroll to position [118, 0]
drag, startPoint x: 146, startPoint y: 265, endPoint x: 377, endPoint y: 265, distance: 231.1
click at [377, 265] on input "Cora Dorau & Caleb Koening" at bounding box center [296, 268] width 472 height 37
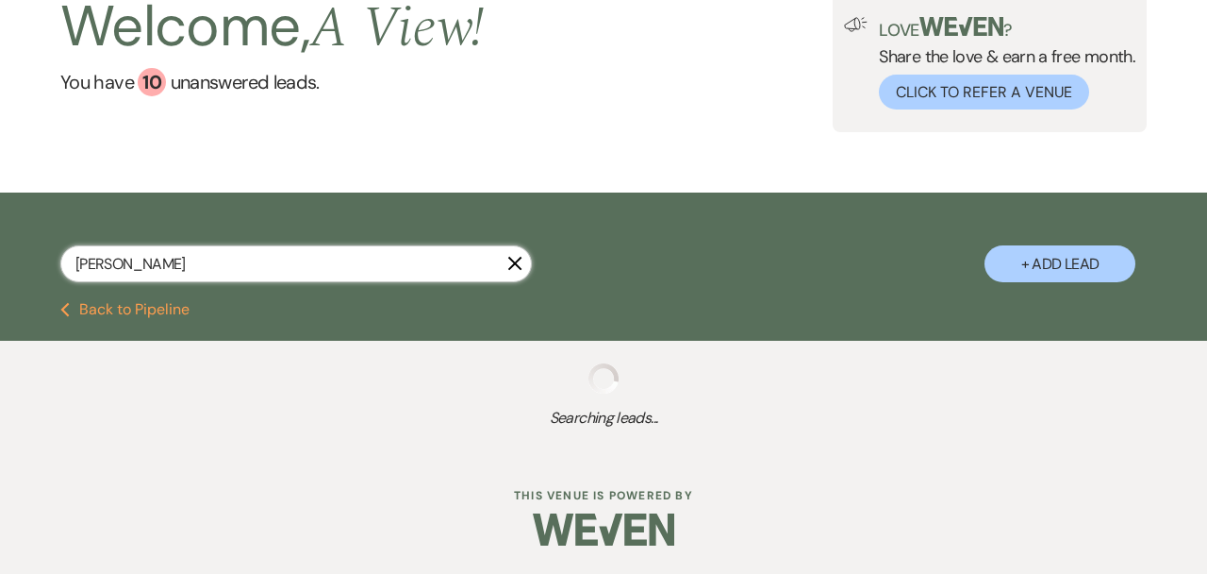
scroll to position [248, 0]
type input "Cora Dorau"
select select "8"
select select "4"
select select "8"
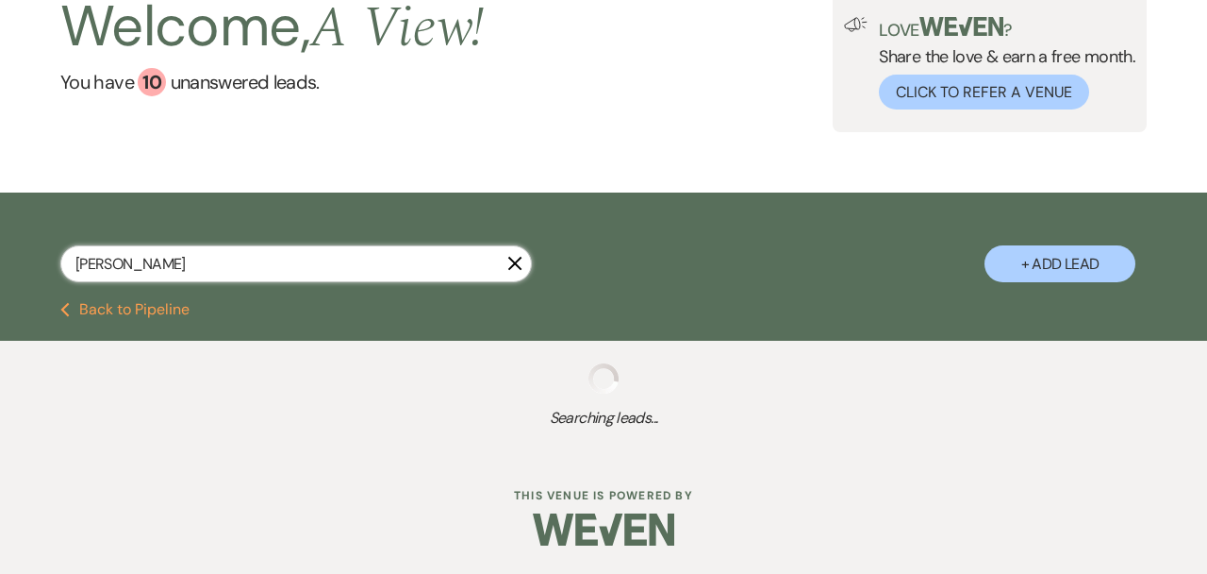
select select "4"
select select "8"
select select "4"
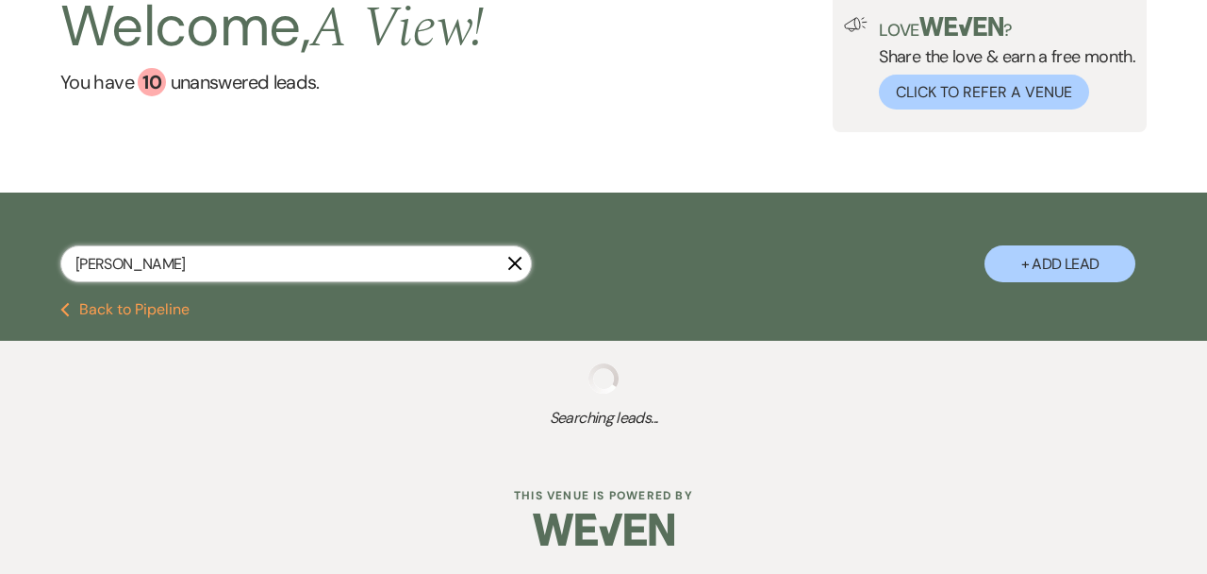
select select "8"
select select "4"
select select "8"
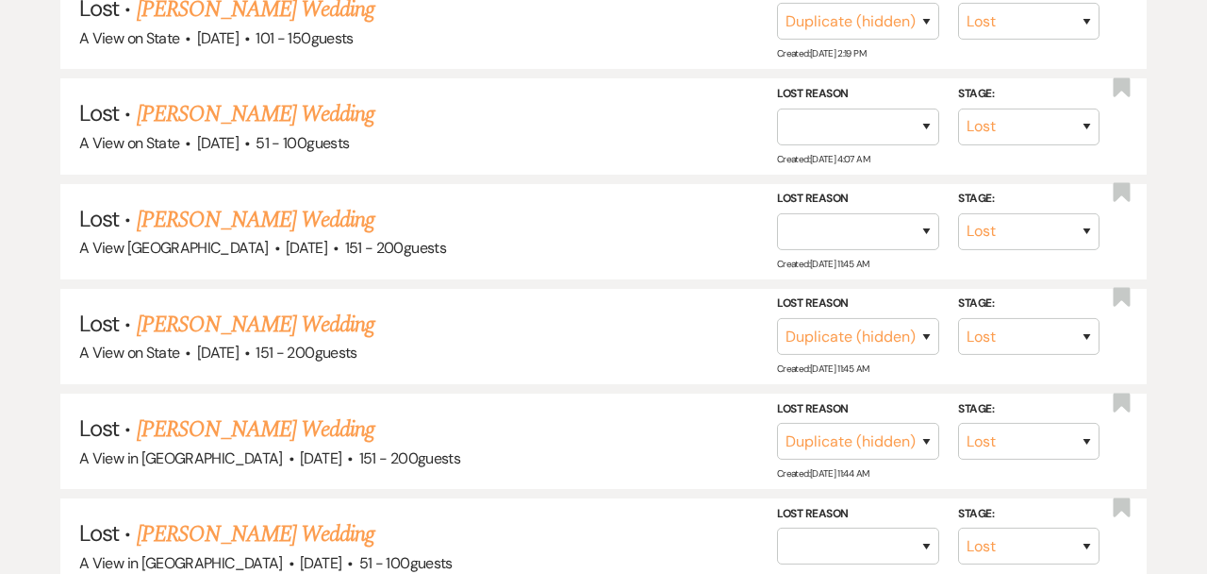
scroll to position [897, 0]
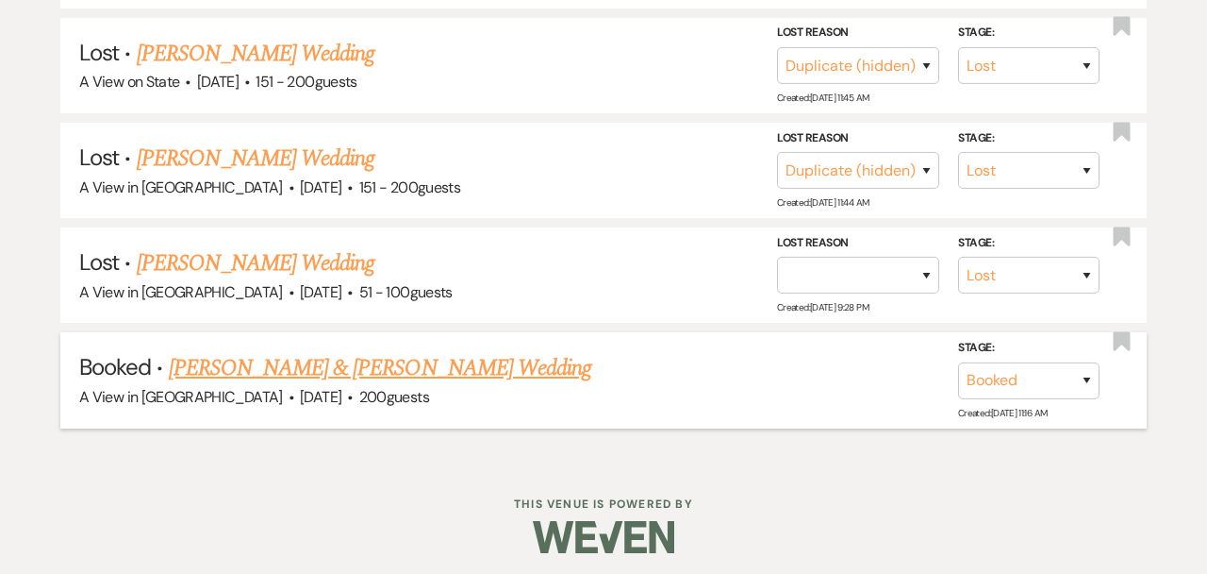
click at [394, 365] on link "Cora Dorau & Caleb Koenig's Wedding" at bounding box center [380, 368] width 423 height 34
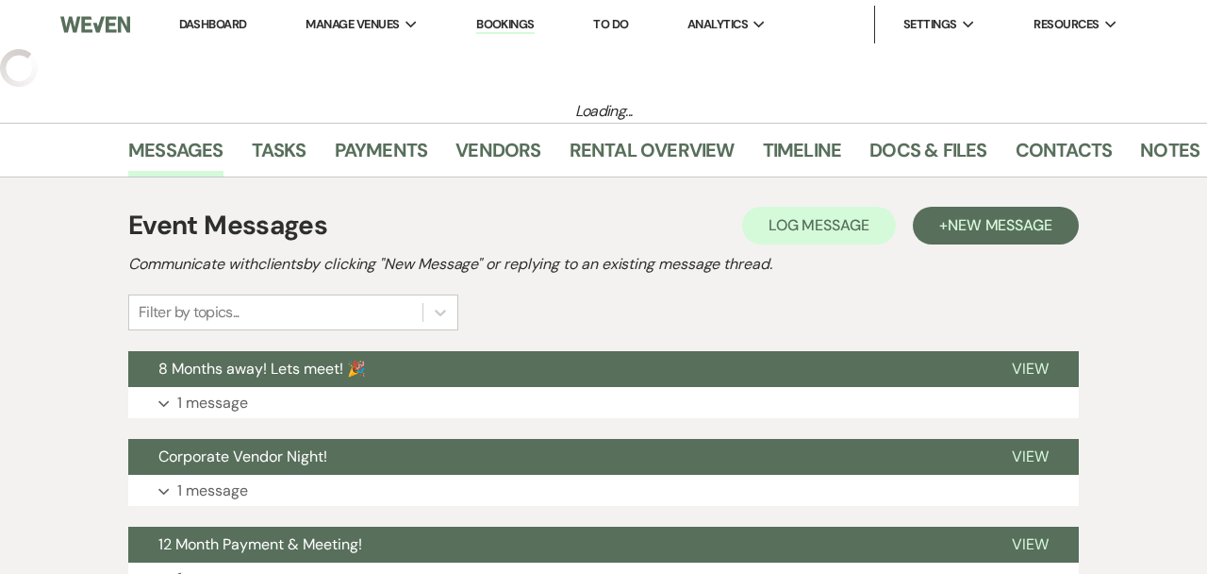
scroll to position [10, 0]
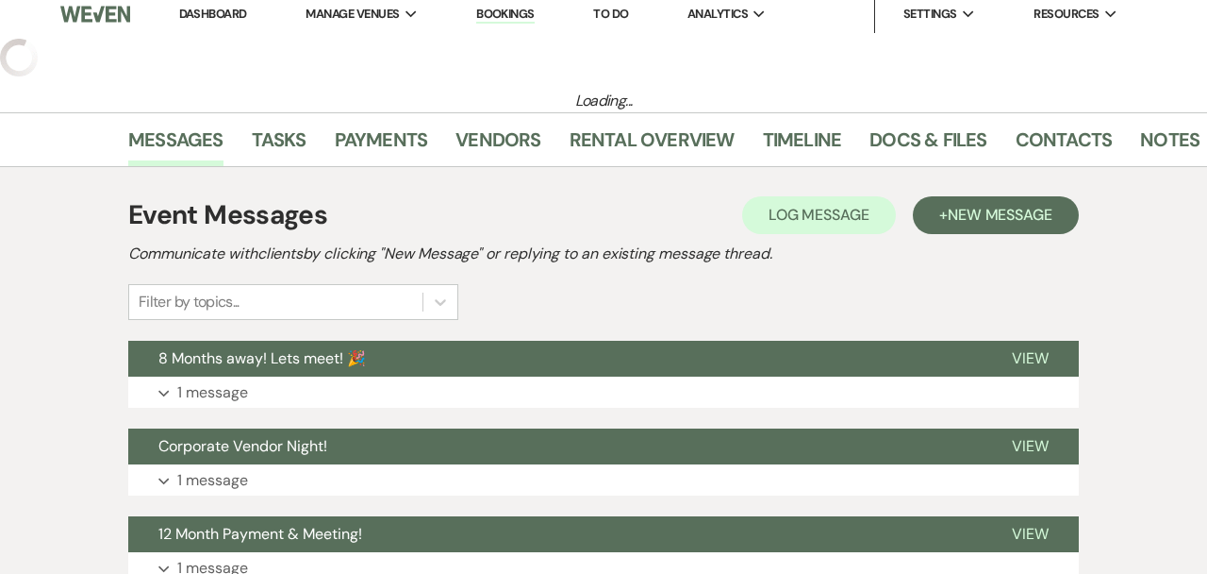
click at [394, 365] on button "8 Months away! Lets meet! 🎉" at bounding box center [555, 359] width 854 height 36
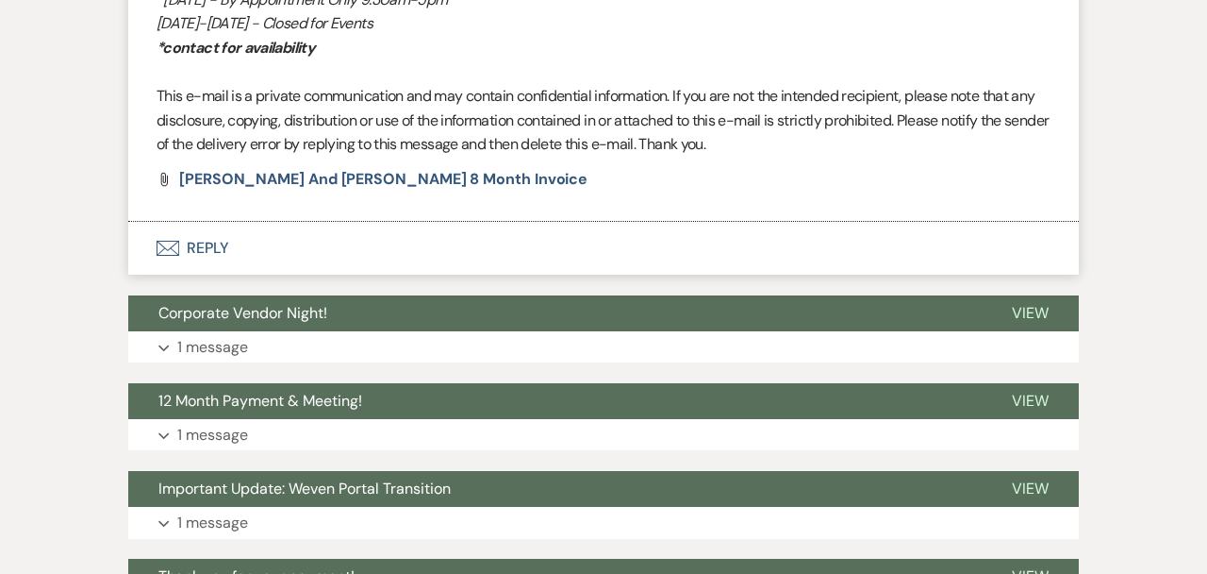
scroll to position [1726, 0]
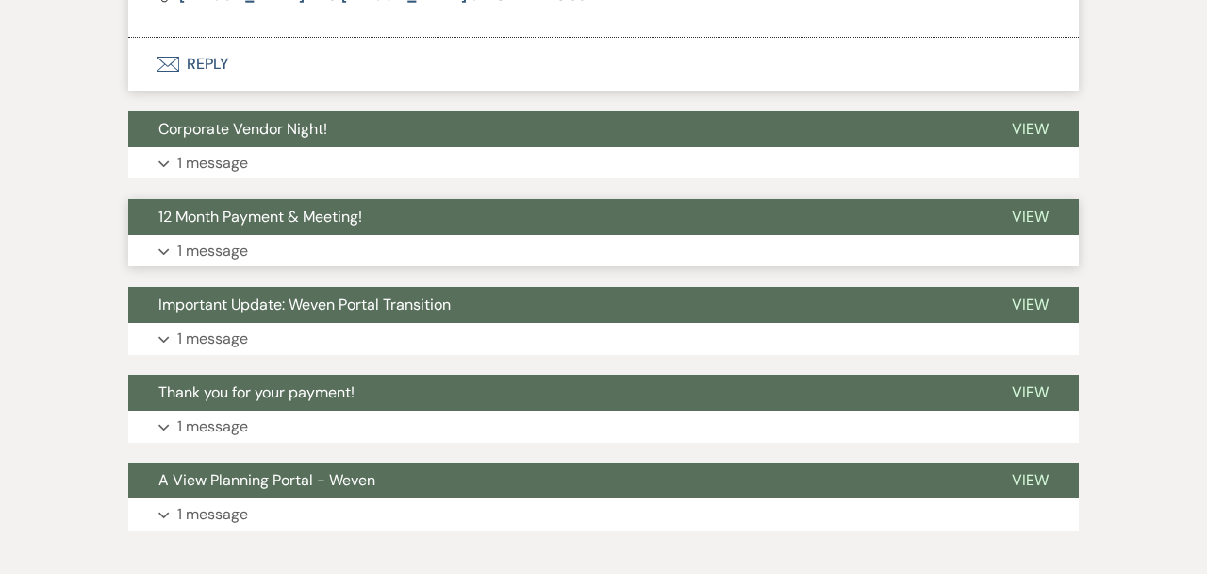
click at [417, 249] on button "Expand 1 message" at bounding box center [603, 251] width 951 height 32
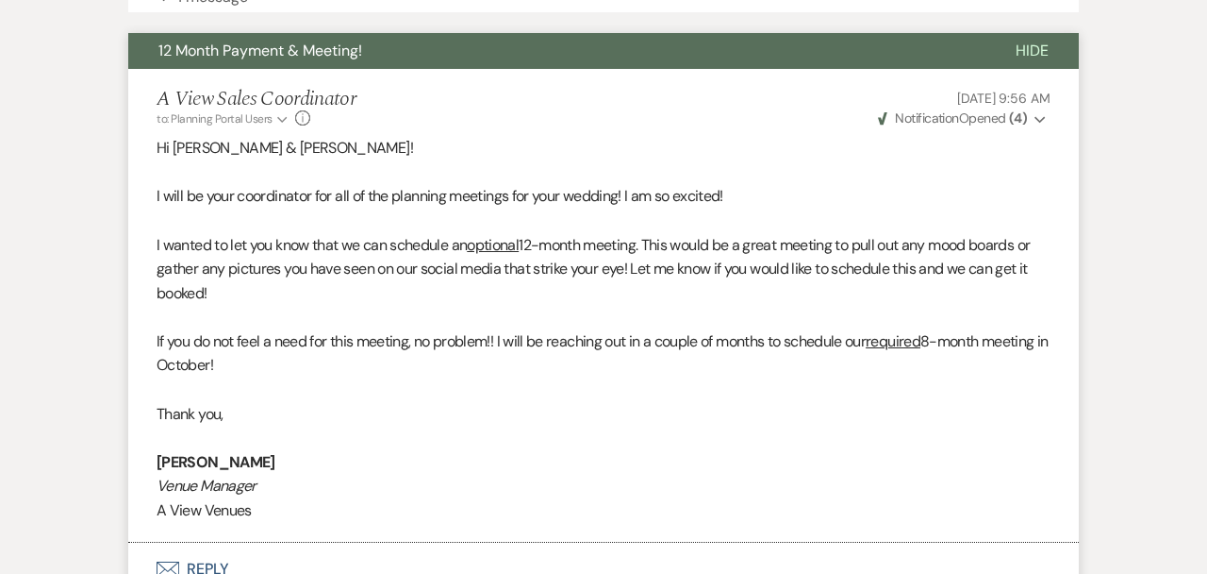
scroll to position [1868, 0]
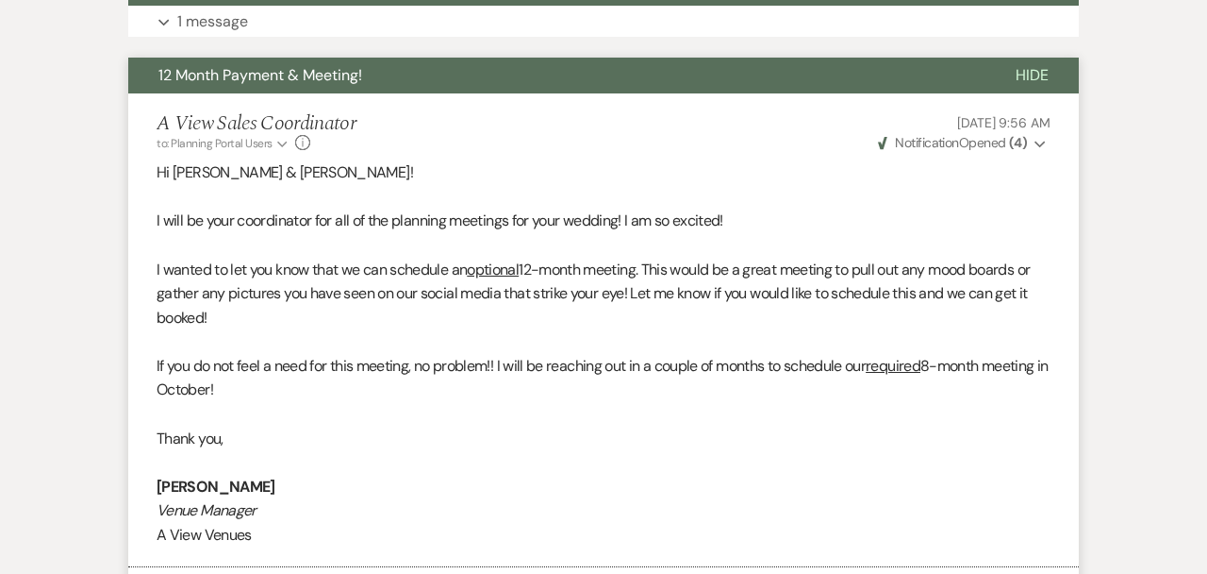
click at [1021, 146] on strong "( 4 )" at bounding box center [1018, 142] width 18 height 17
click at [1040, 144] on icon "Collapse" at bounding box center [1040, 144] width 11 height 13
click at [651, 137] on div "A View Sales Coordinator to: Planning Portal Users Expand Info Jun 23, 2025, 9:…" at bounding box center [604, 132] width 894 height 41
click at [682, 88] on button "12 Month Payment & Meeting!" at bounding box center [556, 76] width 857 height 36
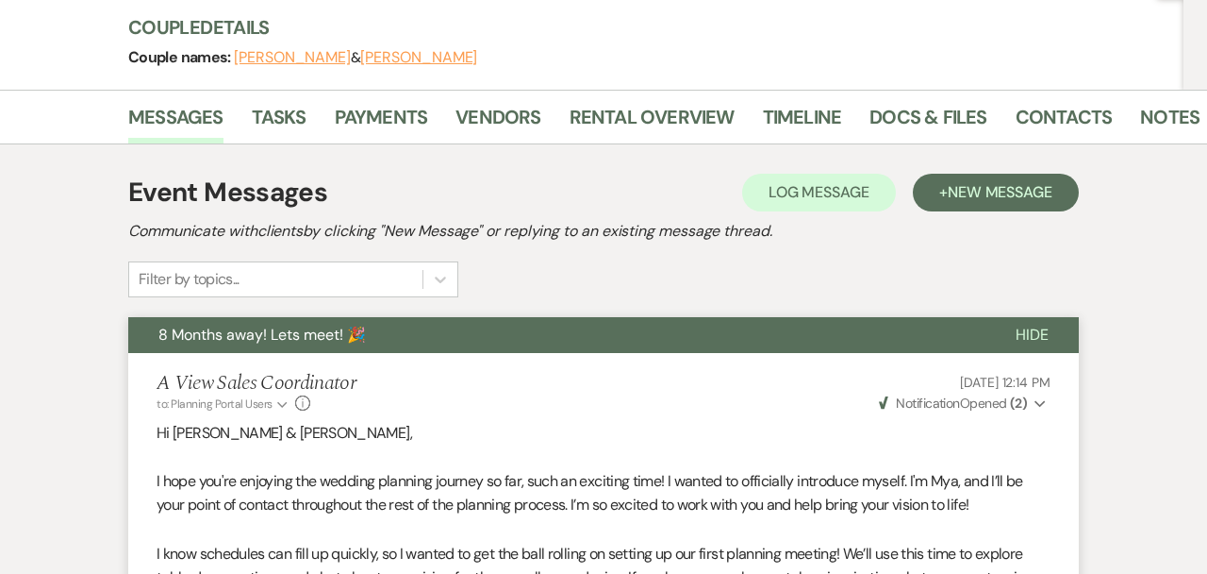
scroll to position [0, 0]
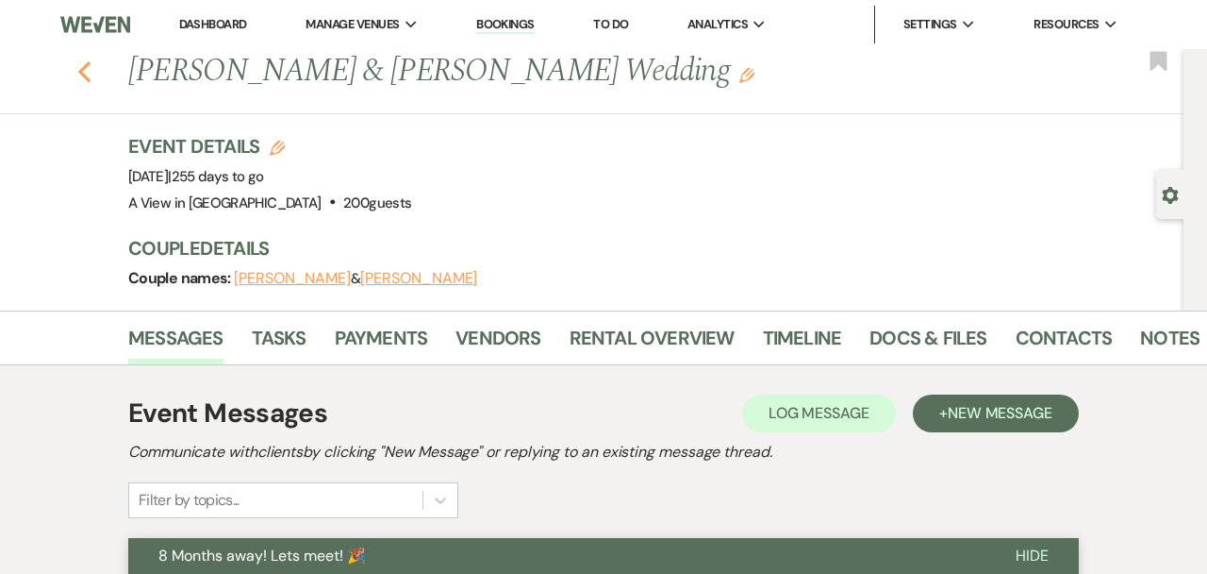
click at [87, 77] on use "button" at bounding box center [84, 71] width 12 height 21
select select "8"
select select "4"
select select "8"
select select "4"
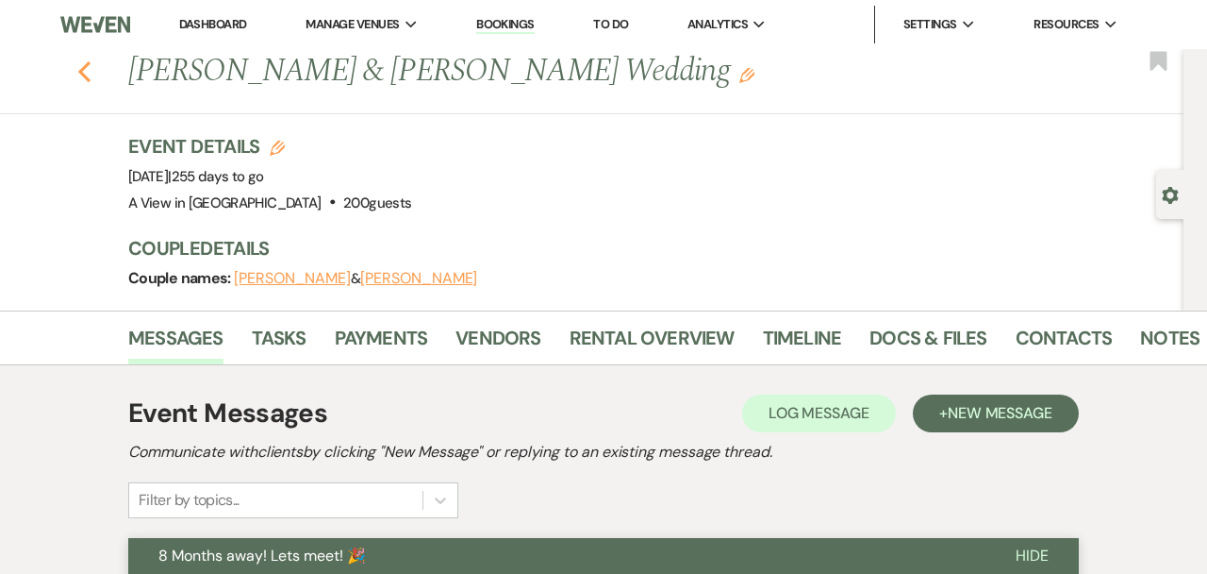
select select "8"
select select "4"
select select "8"
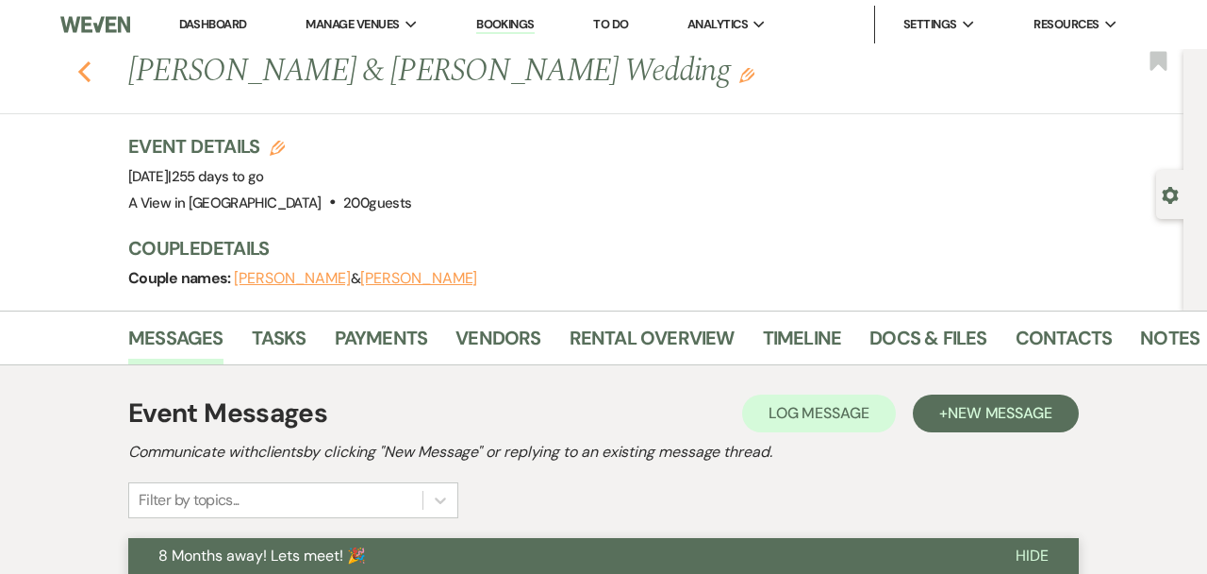
select select "4"
select select "8"
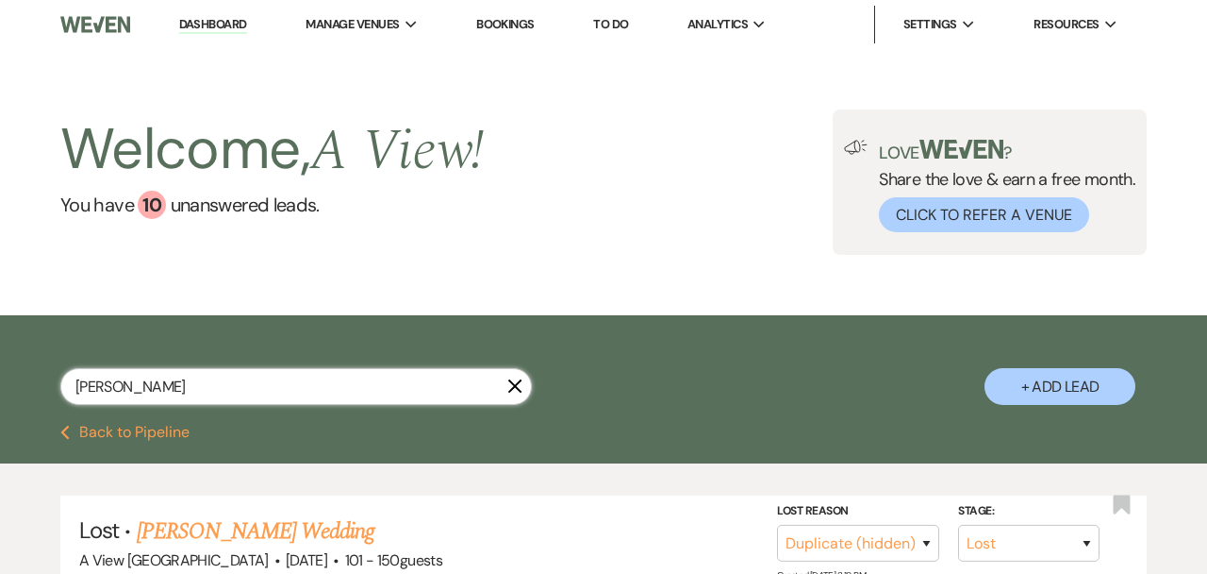
click at [210, 375] on input "Cora Dorau" at bounding box center [296, 386] width 472 height 37
click at [210, 376] on input "Cora Dorau" at bounding box center [296, 386] width 472 height 37
paste input "[PERSON_NAME] & [PERSON_NAME]"
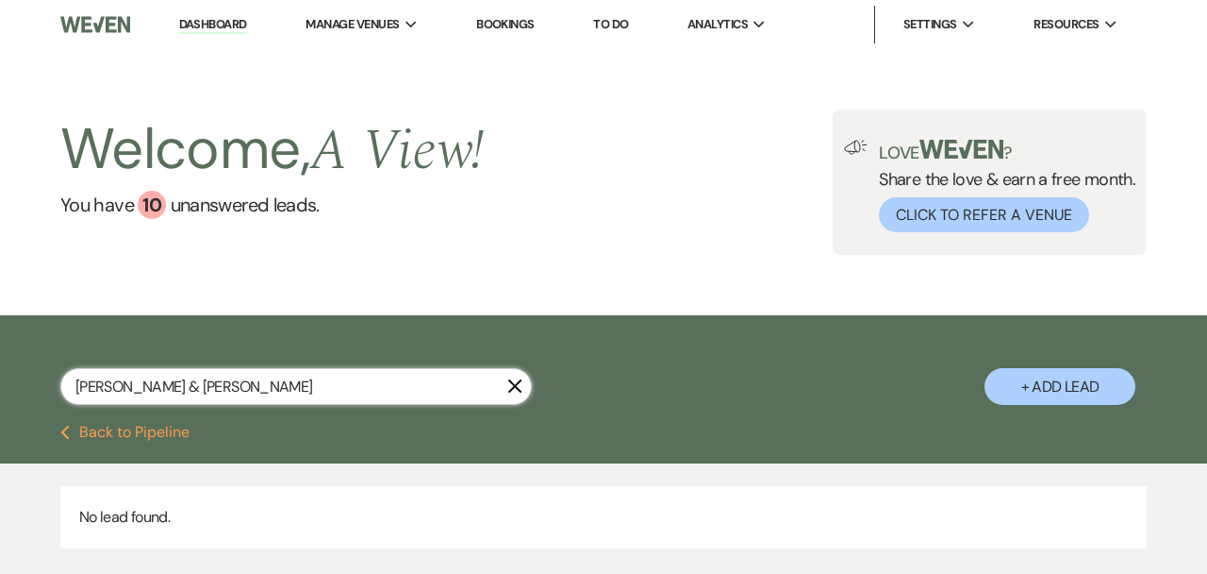
drag, startPoint x: 171, startPoint y: 383, endPoint x: 601, endPoint y: 337, distance: 432.6
click at [601, 337] on div "Hayle Yoakum & Chistian Steenbock X + Add Lead" at bounding box center [603, 371] width 1207 height 95
type input "Chistian Steenbock"
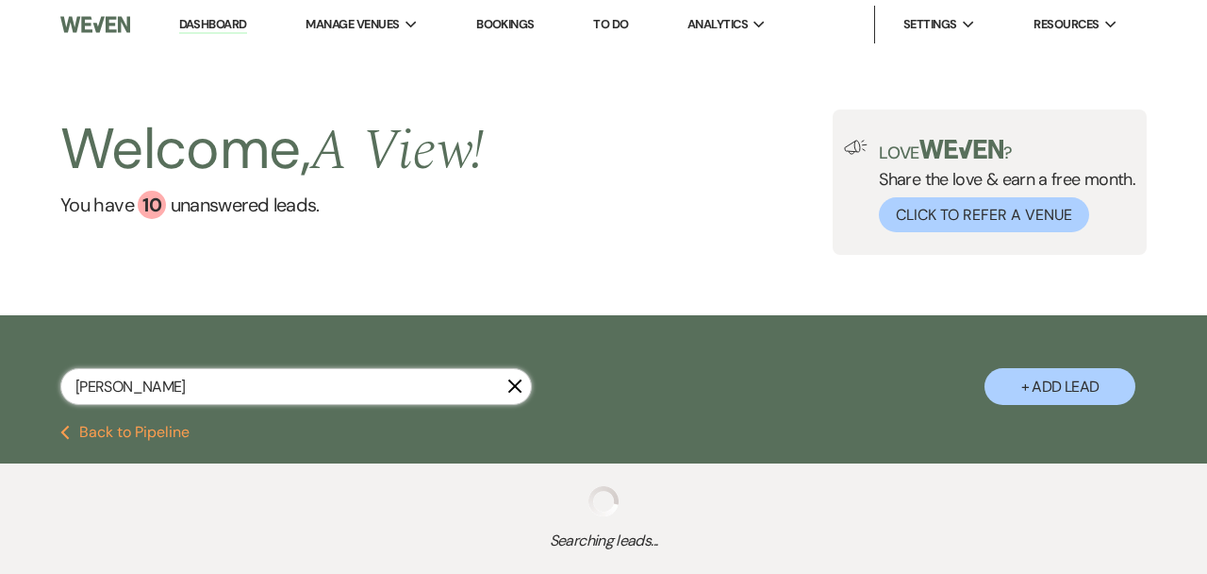
select select "8"
select select "4"
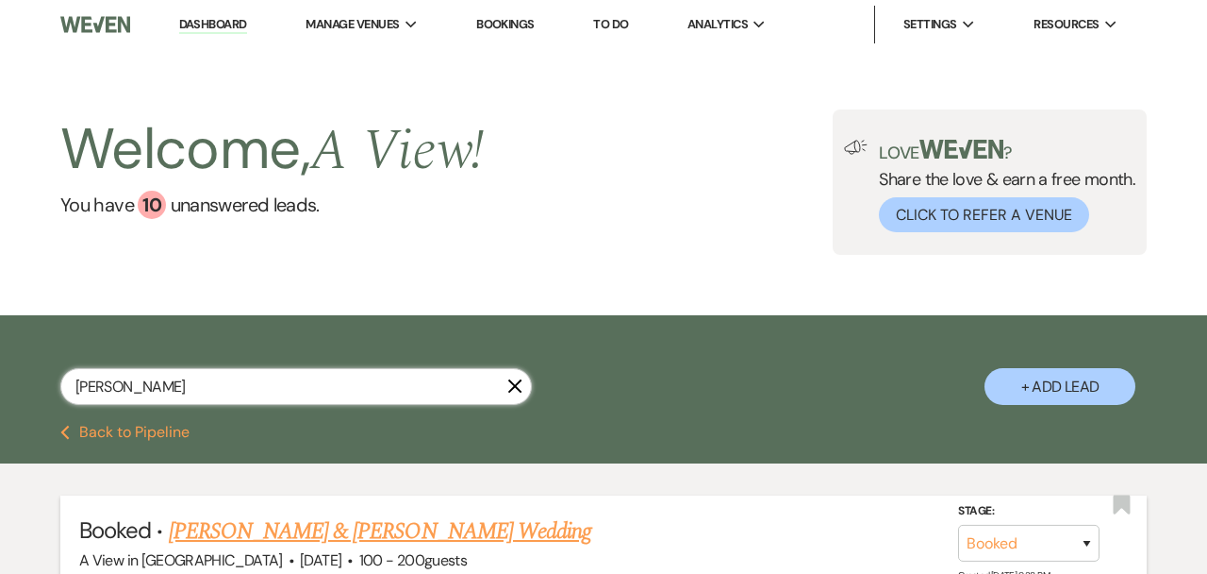
type input "Chistian Steenbock"
click at [482, 525] on link "[PERSON_NAME] & [PERSON_NAME] Wedding" at bounding box center [380, 531] width 423 height 34
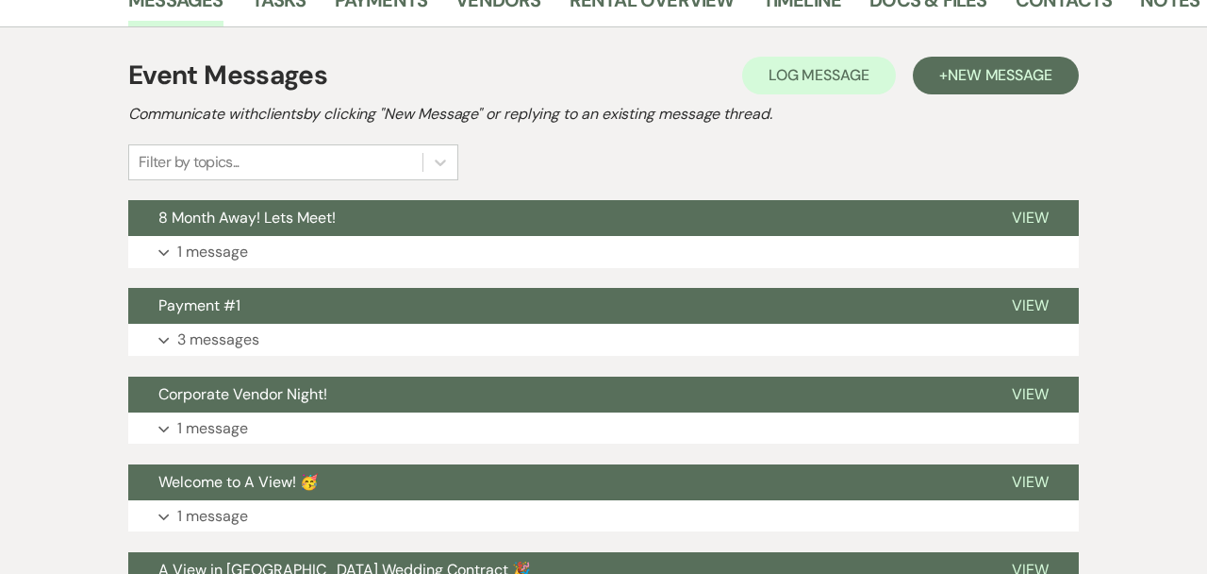
scroll to position [446, 0]
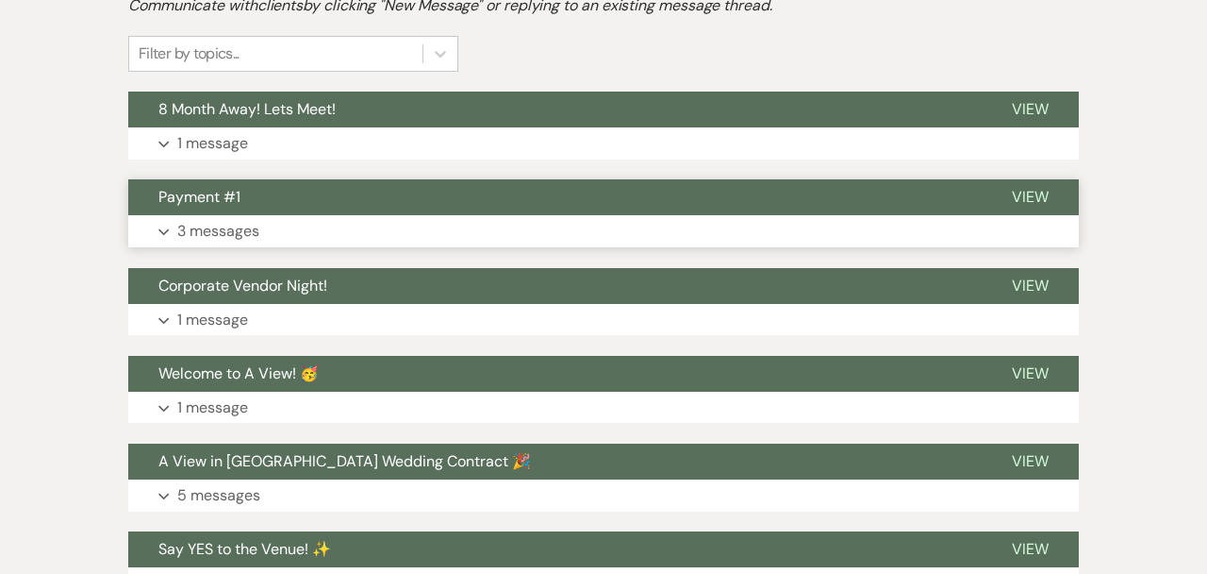
click at [579, 221] on button "Expand 3 messages" at bounding box center [603, 231] width 951 height 32
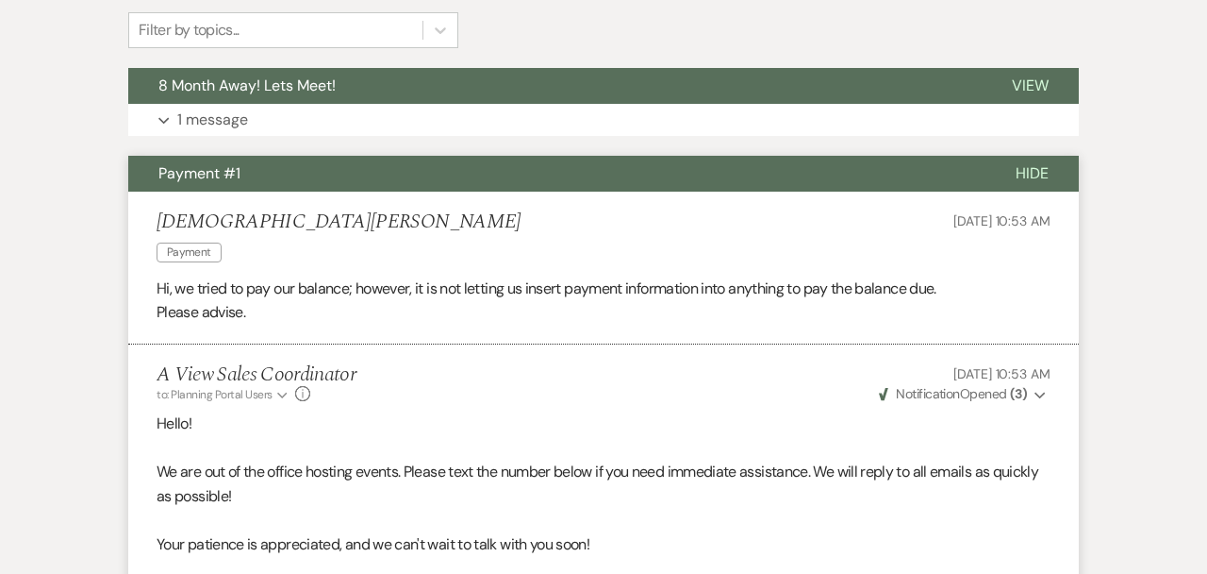
scroll to position [460, 0]
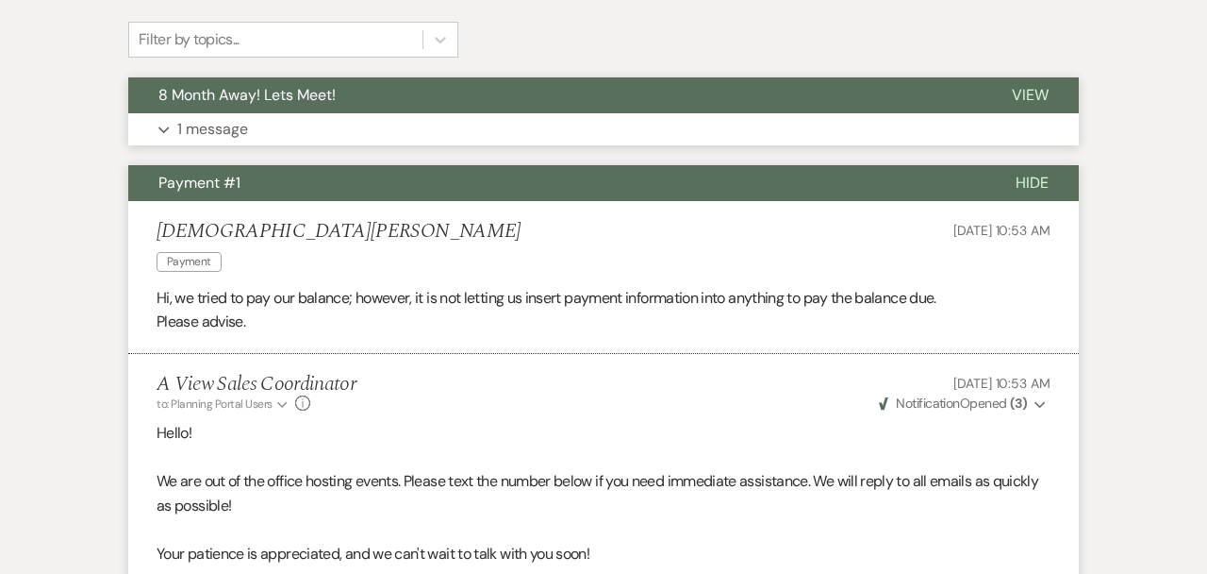
click at [586, 138] on button "Expand 1 message" at bounding box center [603, 129] width 951 height 32
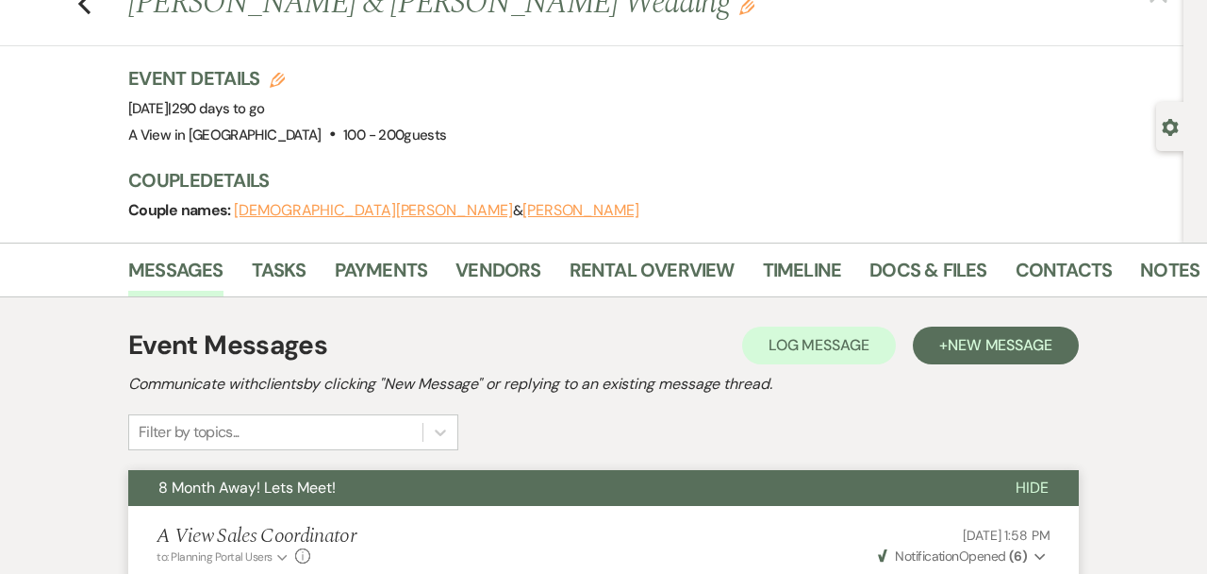
scroll to position [0, 0]
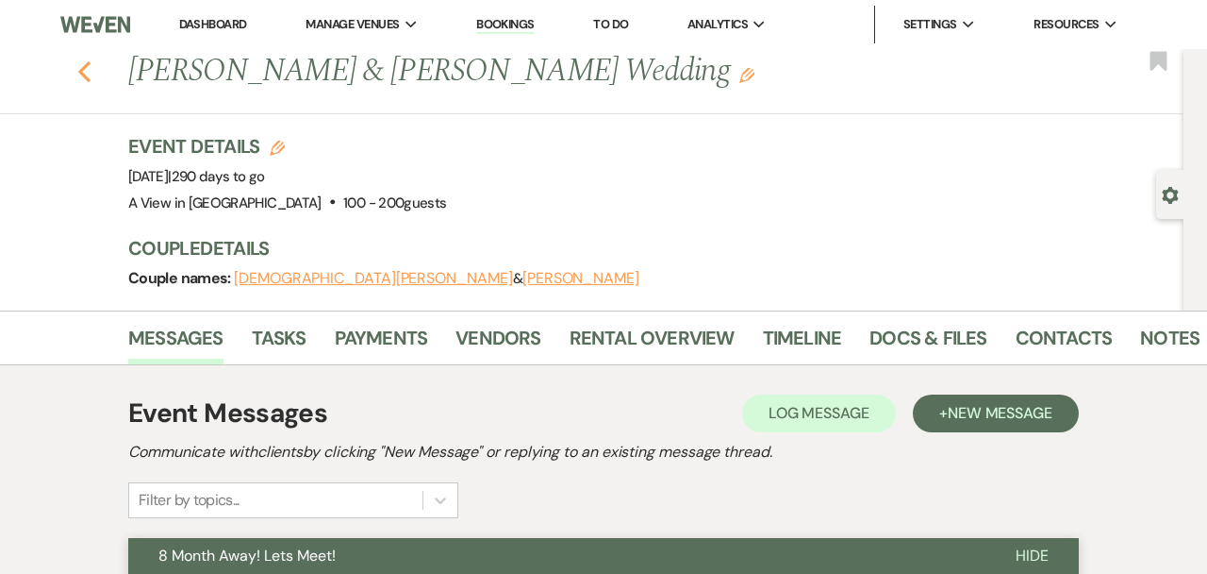
click at [85, 77] on use "button" at bounding box center [84, 71] width 12 height 21
select select "8"
select select "4"
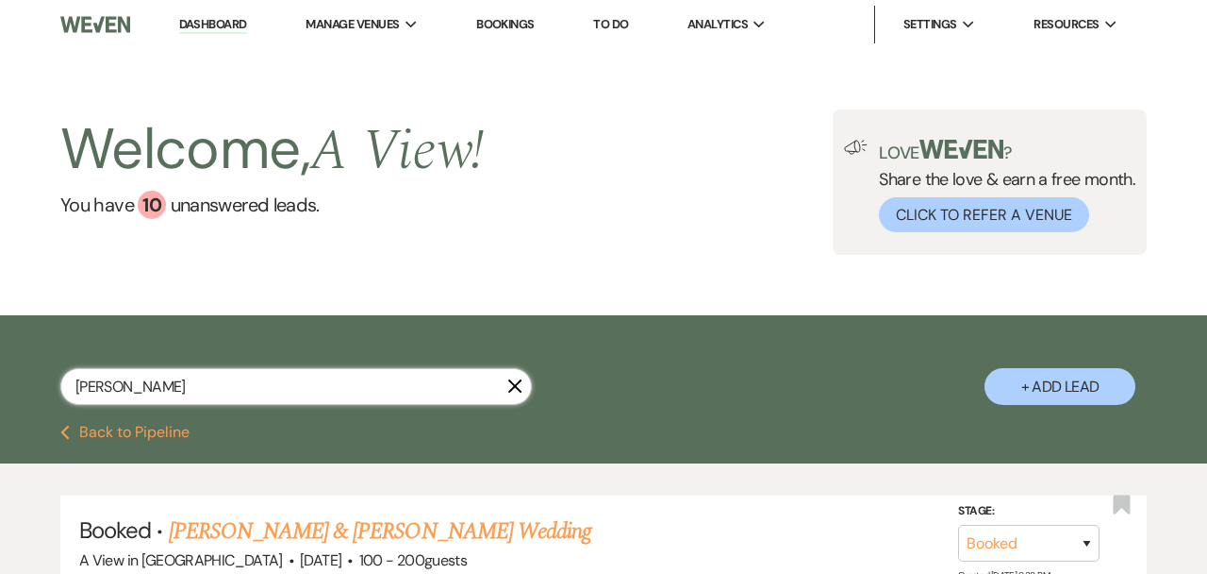
click at [159, 383] on input "Chistian Steenbock" at bounding box center [296, 386] width 472 height 37
paste input "Jayleen Cortes & Adrian Nissen"
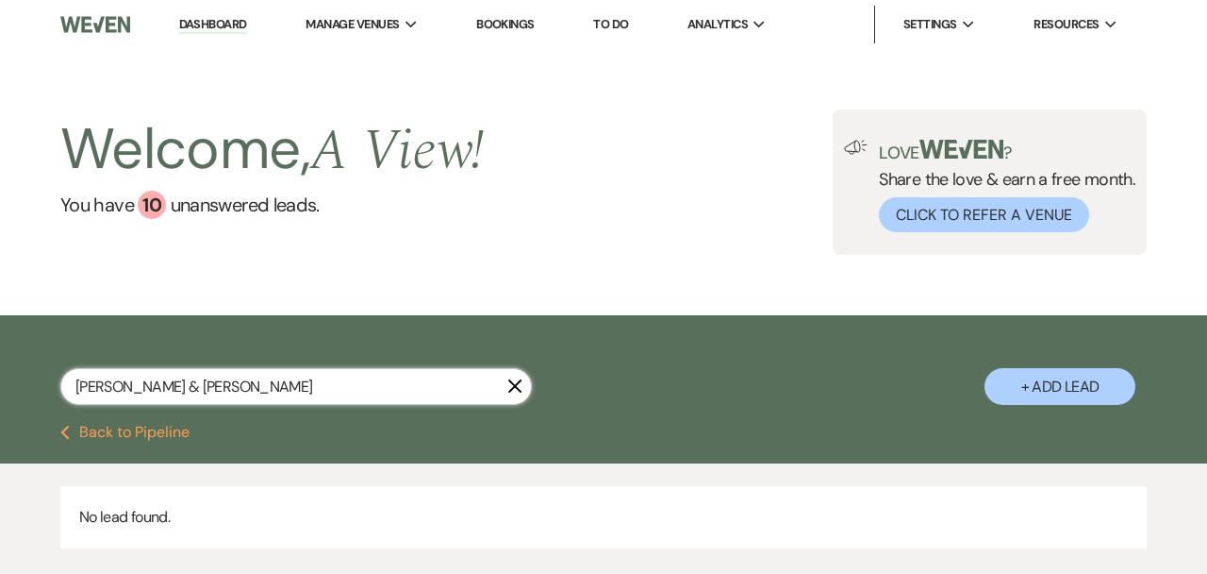
drag, startPoint x: 174, startPoint y: 386, endPoint x: 441, endPoint y: 384, distance: 267.9
click at [441, 384] on input "Jayleen Cortes & Adrian Nissen" at bounding box center [296, 386] width 472 height 37
type input "[PERSON_NAME]"
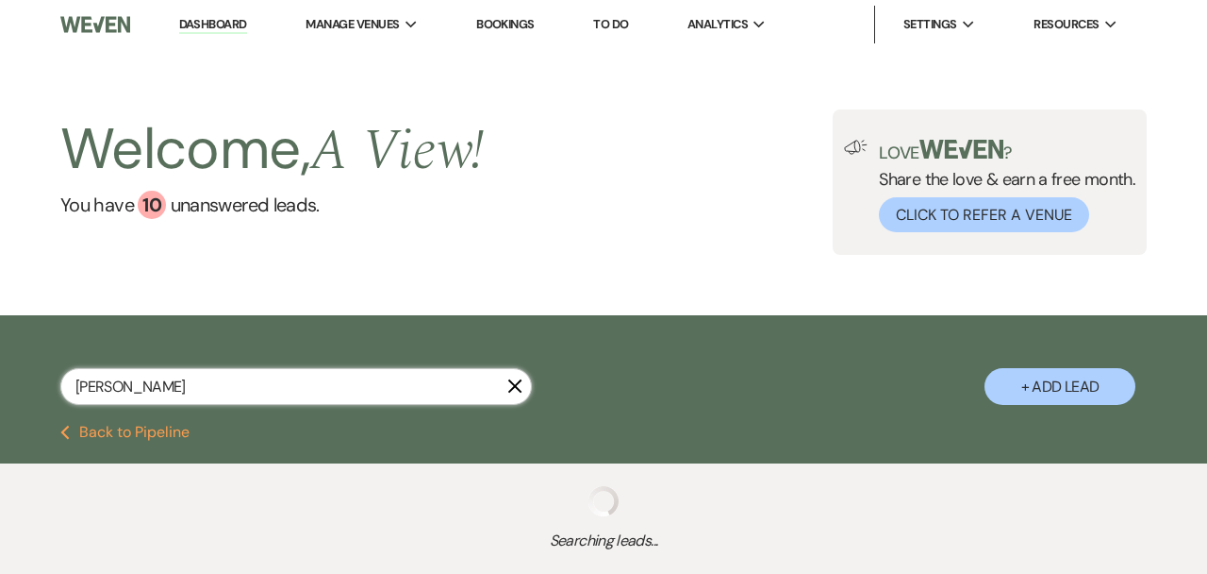
select select "8"
select select "4"
select select "8"
select select "4"
select select "8"
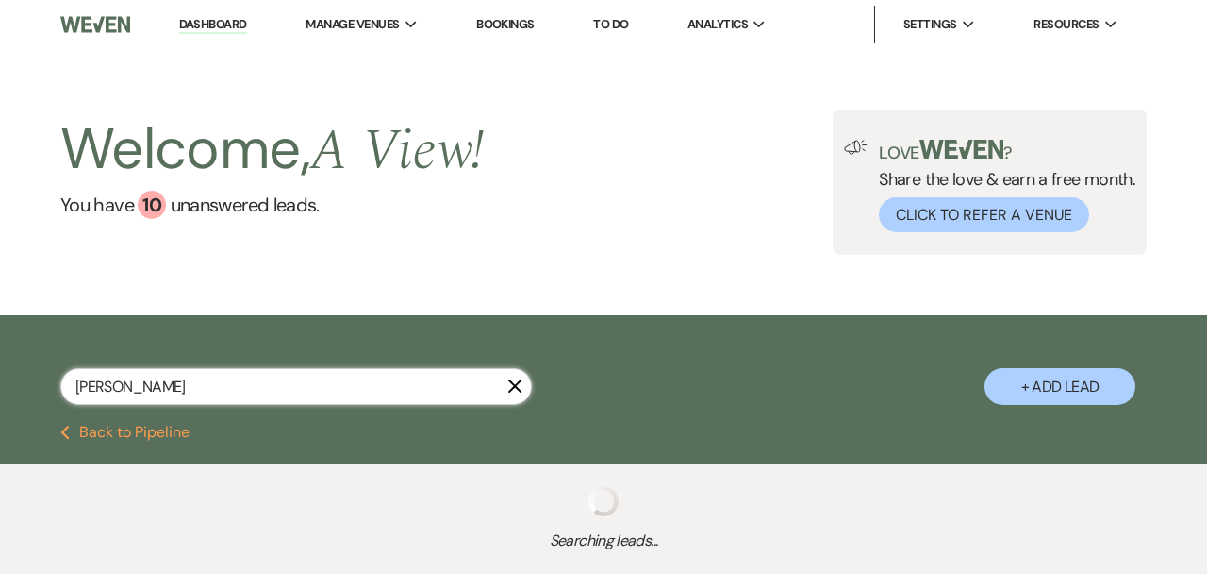
select select "8"
select select "4"
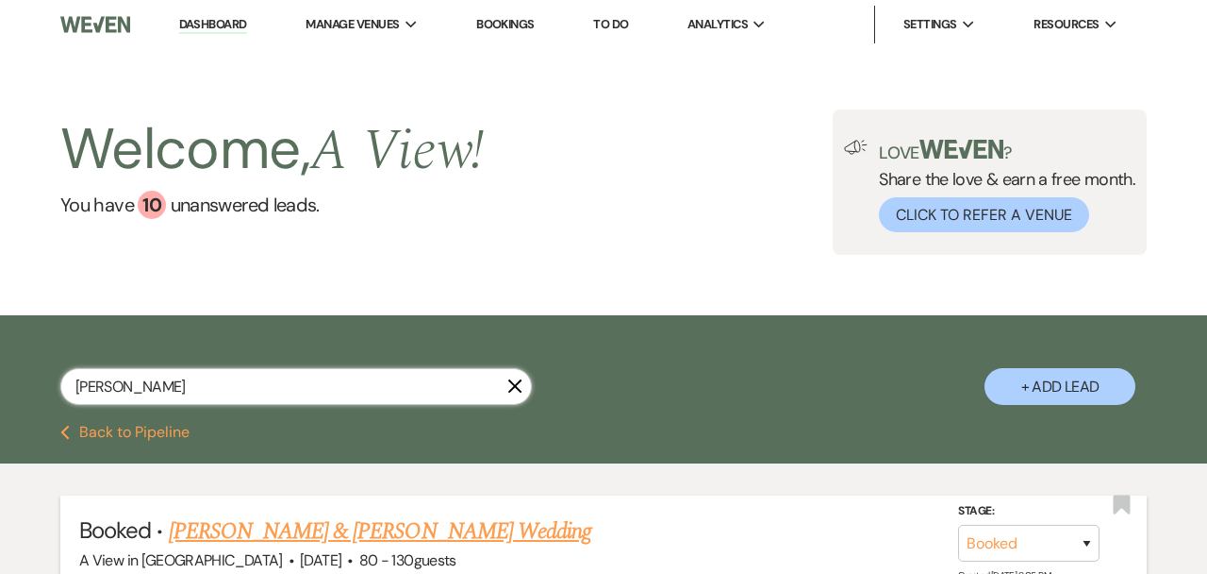
type input "[PERSON_NAME]"
click at [429, 526] on link "[PERSON_NAME] & [PERSON_NAME] Wedding" at bounding box center [380, 531] width 423 height 34
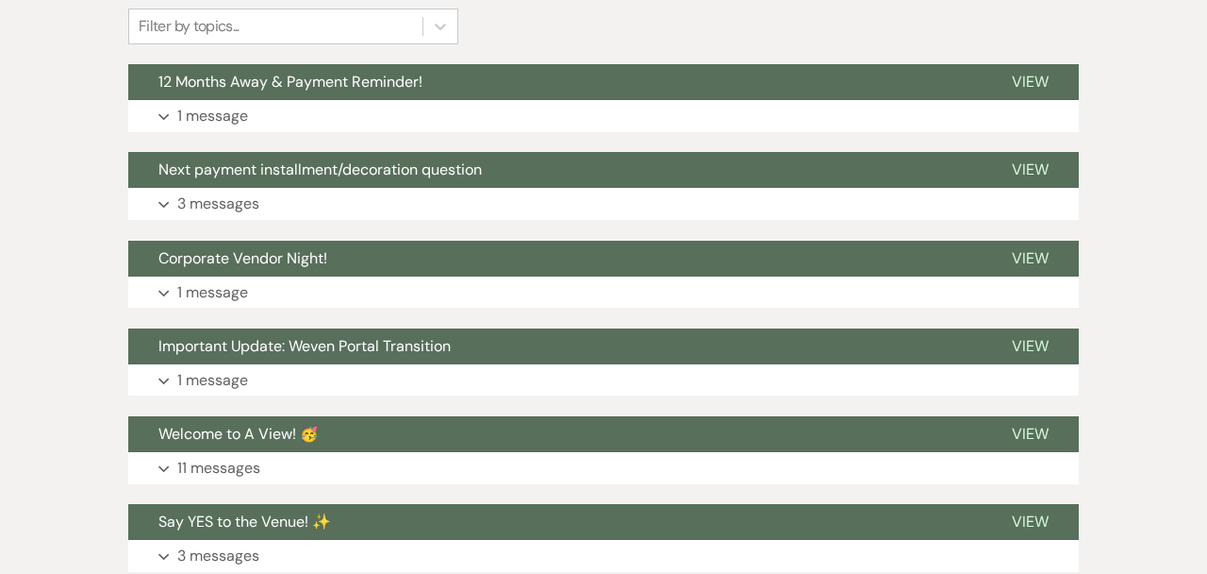
scroll to position [478, 0]
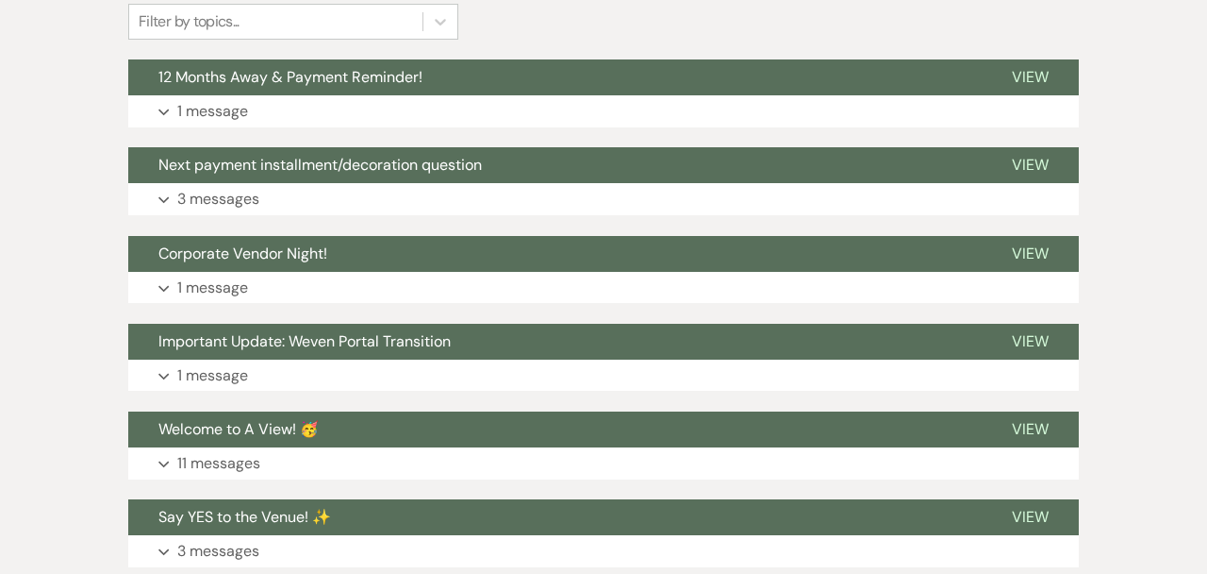
click at [357, 127] on div "Event Messages Log Log Message + New Message Communicate with clients by clicki…" at bounding box center [603, 329] width 951 height 847
click at [357, 108] on button "Expand 1 message" at bounding box center [603, 111] width 951 height 32
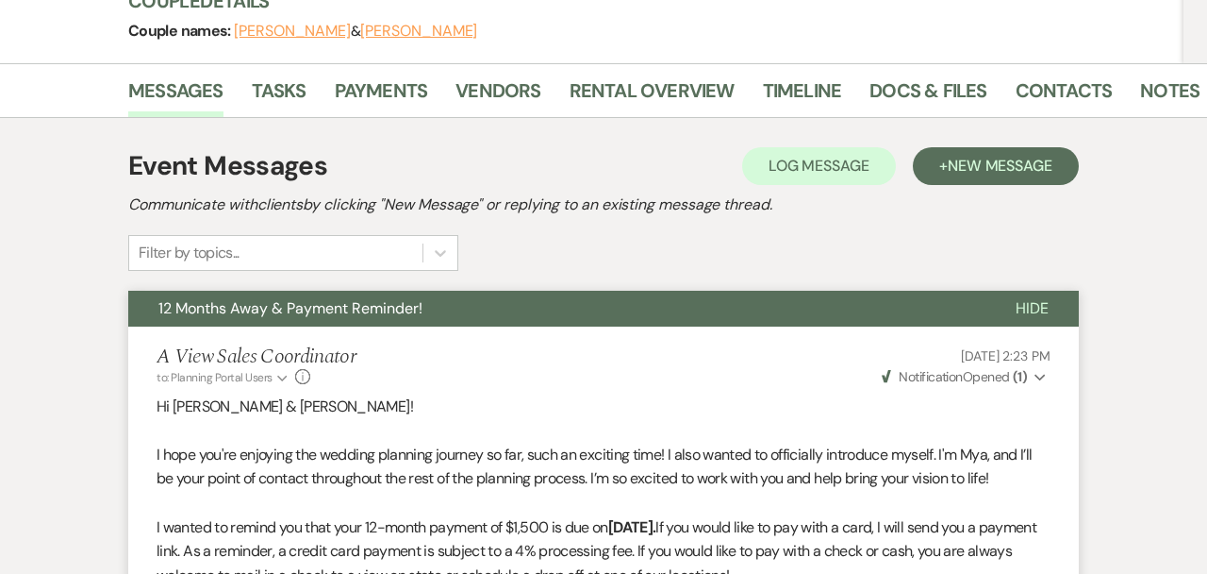
scroll to position [0, 0]
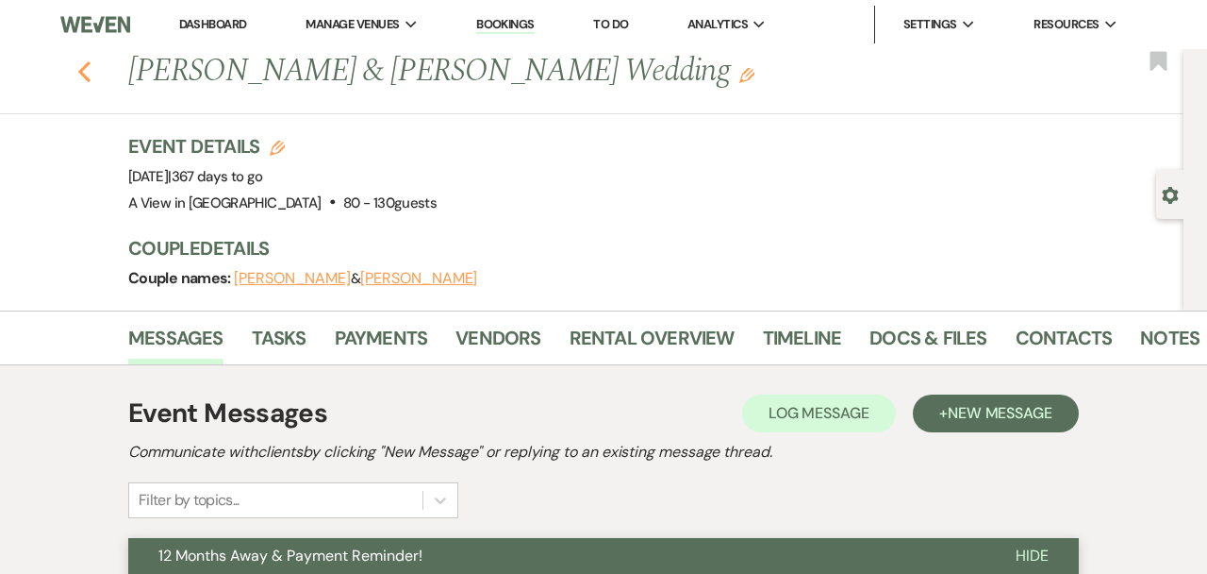
click at [85, 72] on icon "Previous" at bounding box center [84, 71] width 14 height 23
select select "8"
select select "4"
select select "8"
select select "4"
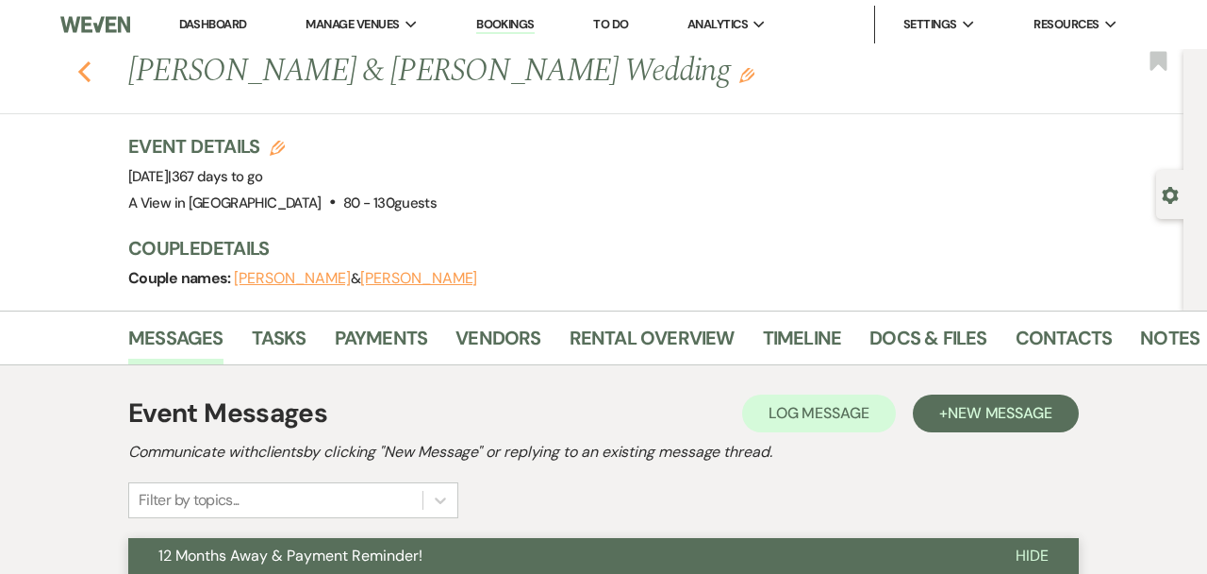
select select "8"
select select "4"
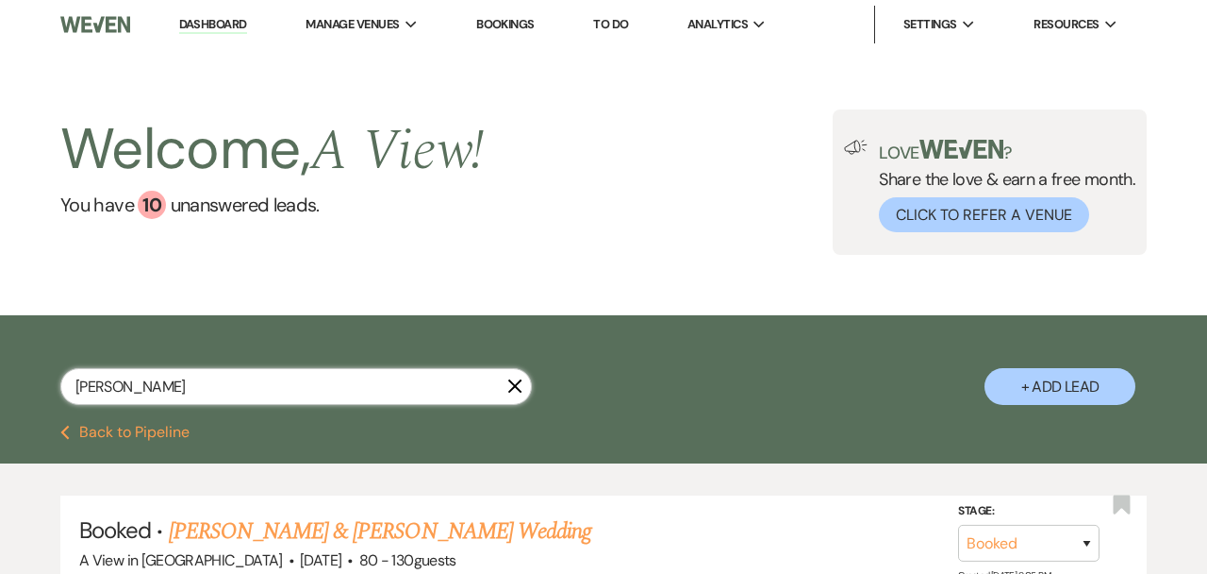
click at [173, 381] on input "[PERSON_NAME]" at bounding box center [296, 386] width 472 height 37
drag, startPoint x: 172, startPoint y: 380, endPoint x: 182, endPoint y: 374, distance: 12.3
click at [182, 374] on input "[PERSON_NAME]" at bounding box center [296, 386] width 472 height 37
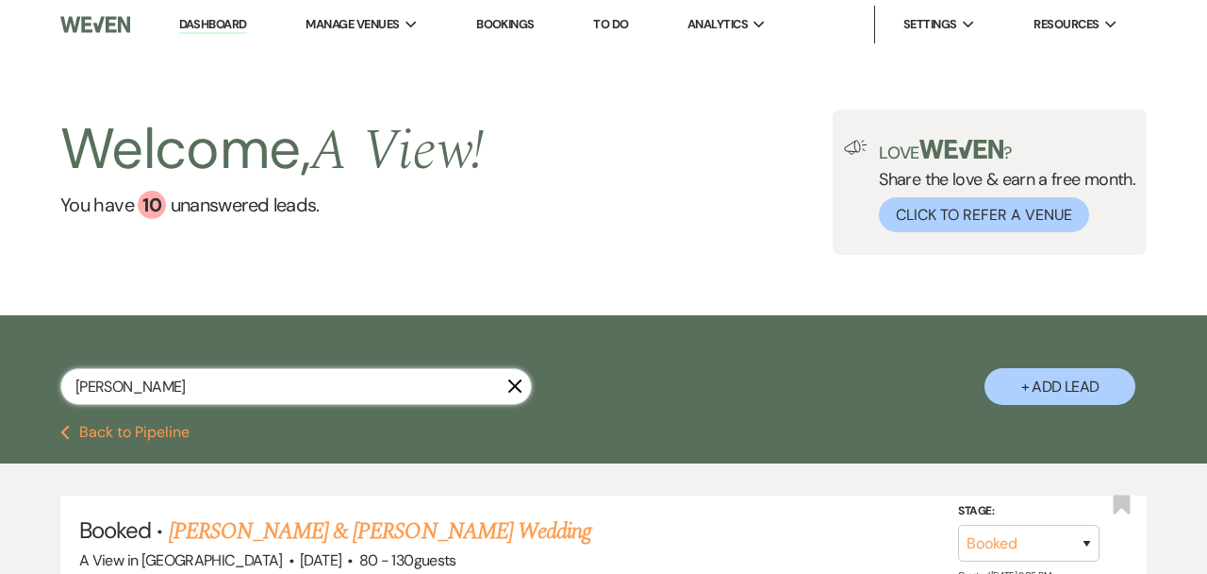
click at [182, 374] on input "[PERSON_NAME]" at bounding box center [296, 386] width 472 height 37
click at [211, 393] on input "[PERSON_NAME]" at bounding box center [296, 386] width 472 height 37
click at [211, 392] on input "[PERSON_NAME]" at bounding box center [296, 386] width 472 height 37
click at [208, 392] on input "[PERSON_NAME]" at bounding box center [296, 386] width 472 height 37
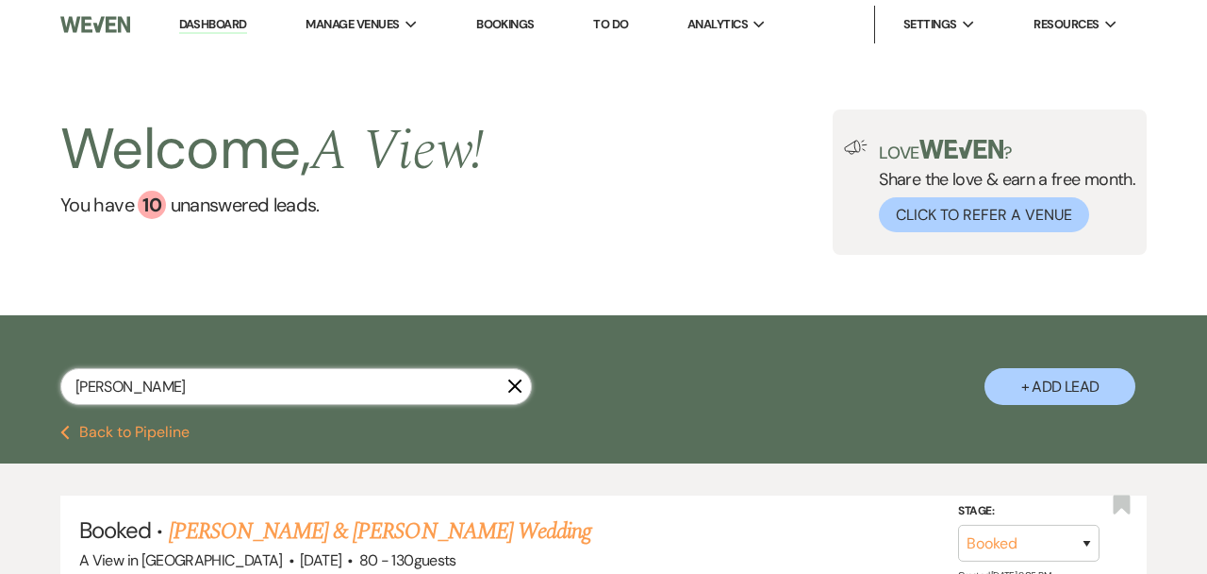
click at [208, 392] on input "[PERSON_NAME]" at bounding box center [296, 386] width 472 height 37
paste input "[PERSON_NAME] & [PERSON_NAME]"
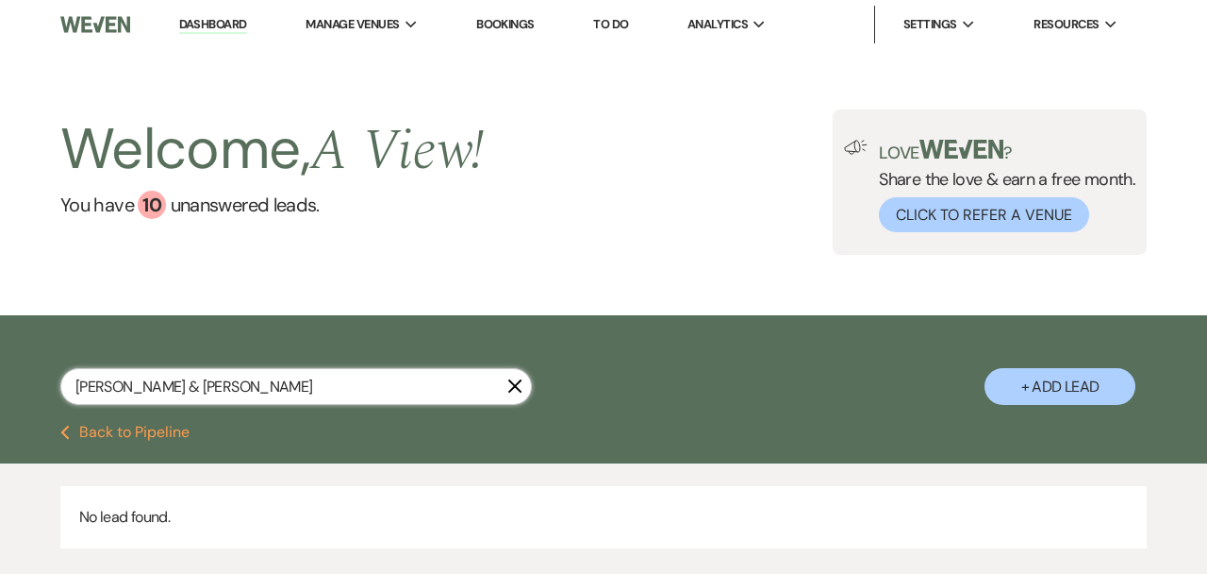
drag, startPoint x: 188, startPoint y: 390, endPoint x: 493, endPoint y: 380, distance: 305.8
click at [493, 380] on input "[PERSON_NAME] & [PERSON_NAME]" at bounding box center [296, 386] width 472 height 37
click at [107, 387] on input "[PERSON_NAME]" at bounding box center [296, 386] width 472 height 37
type input "Kay Lynn Holmes"
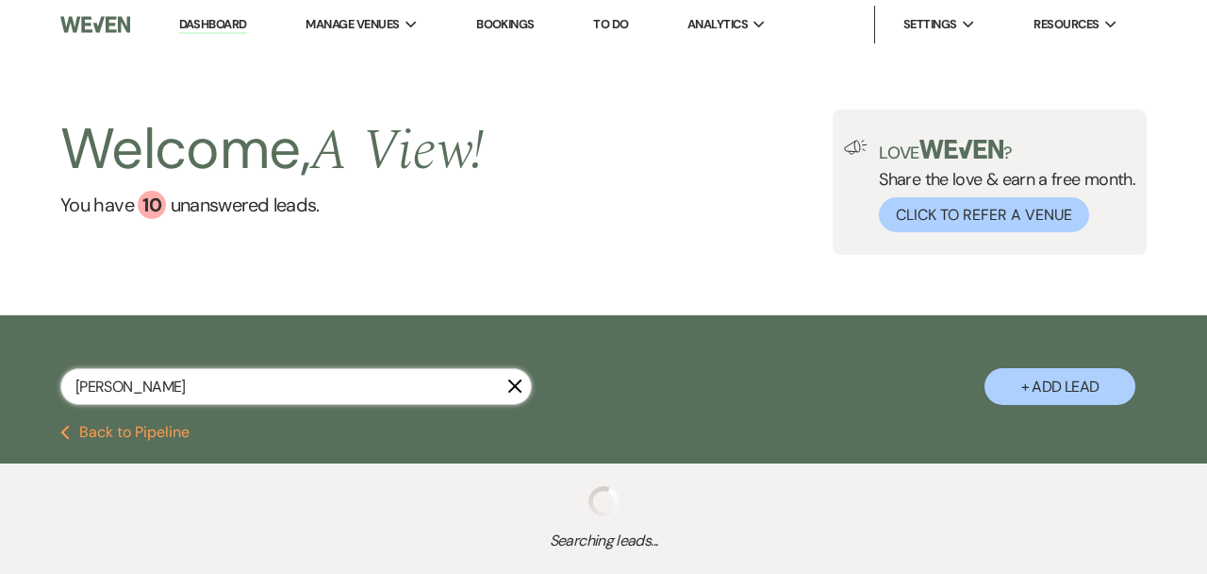
select select "8"
select select "4"
select select "8"
select select "4"
select select "9"
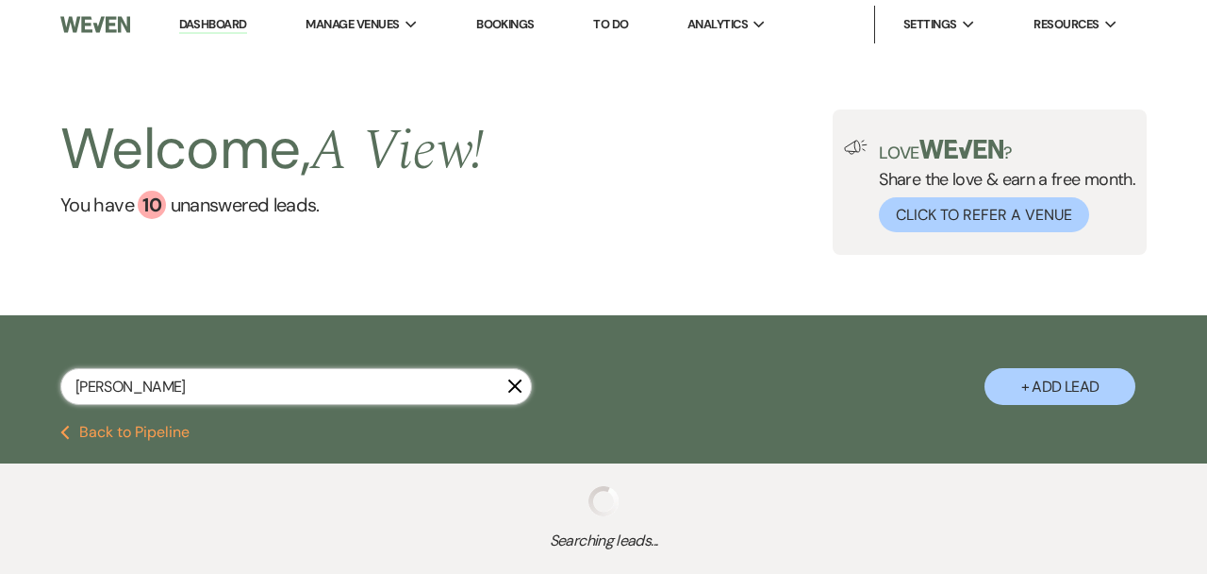
select select "9"
select select "8"
select select "4"
select select "8"
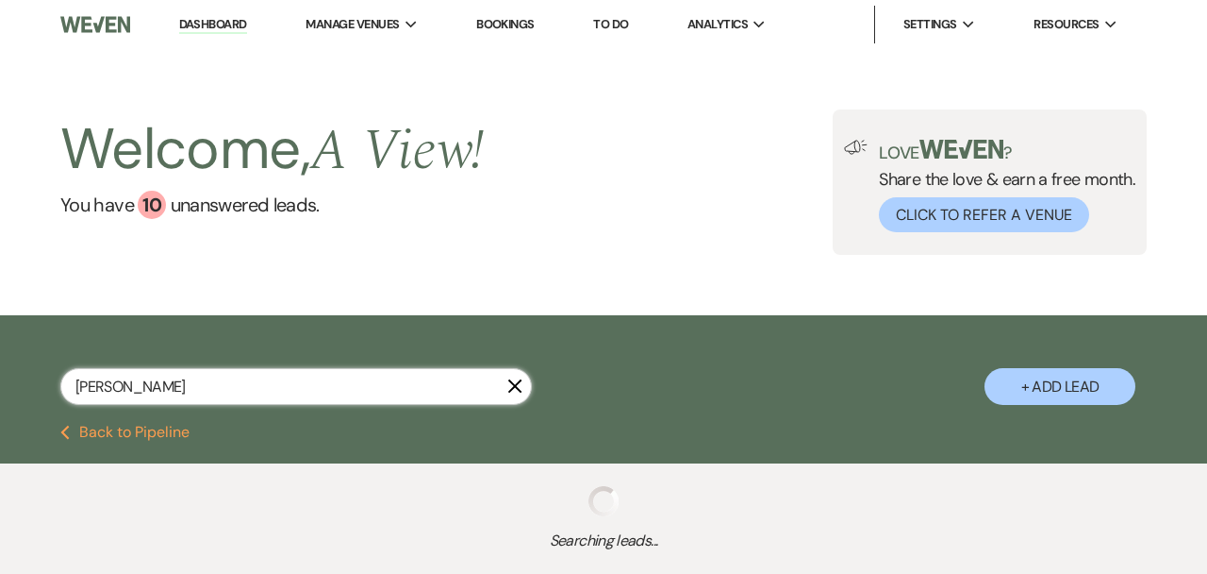
select select "6"
select select "8"
select select "2"
select select "8"
select select "4"
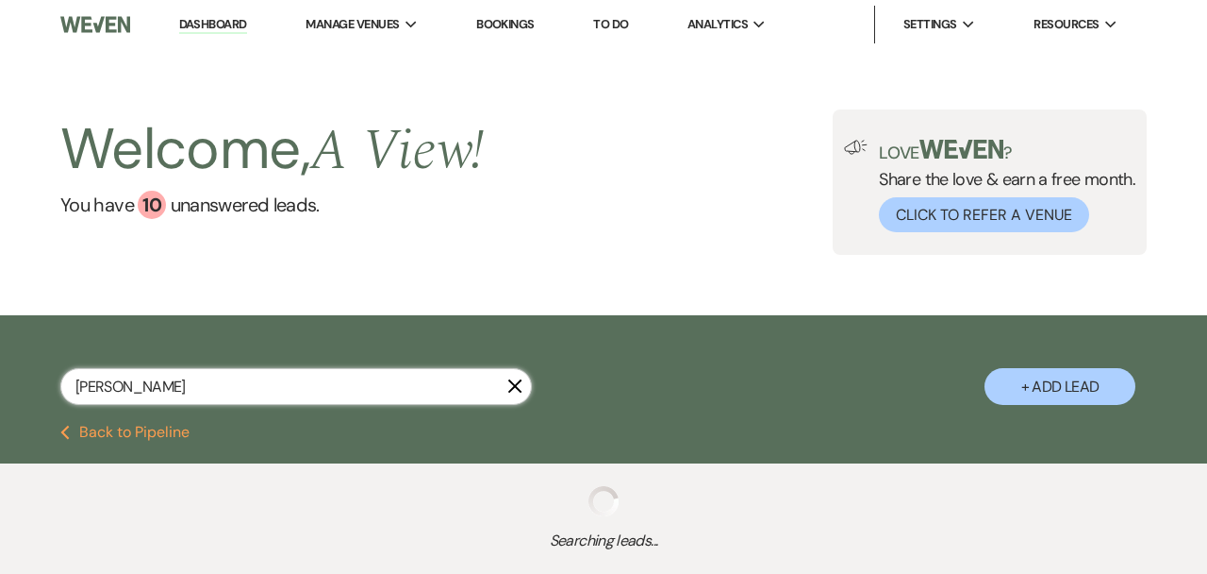
select select "8"
select select "4"
select select "8"
select select "4"
select select "8"
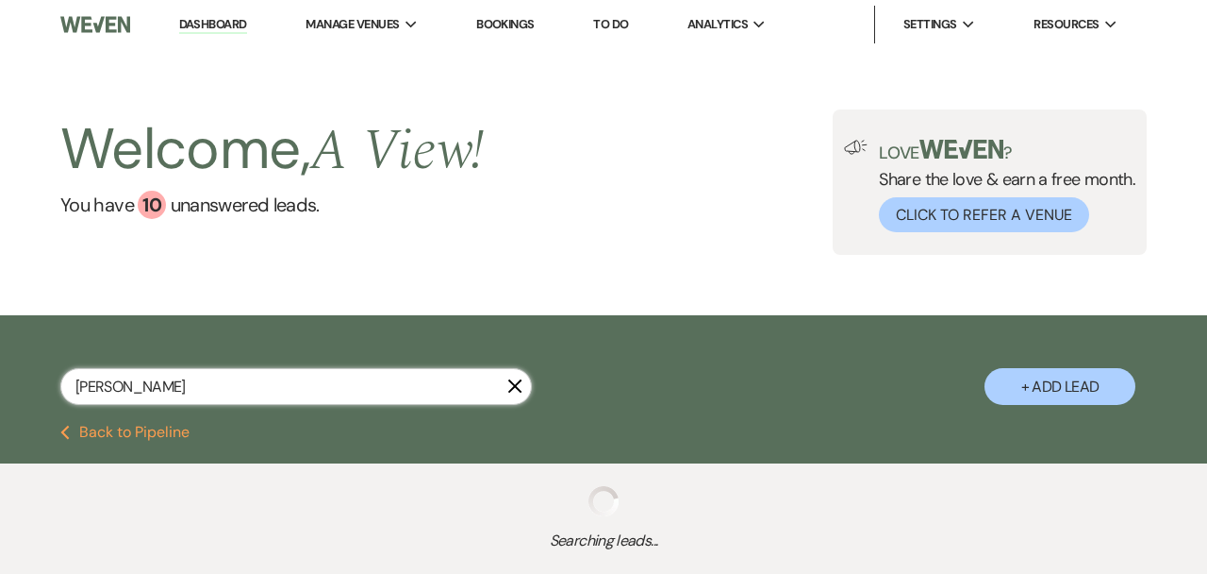
select select "5"
select select "8"
select select "4"
select select "8"
select select "5"
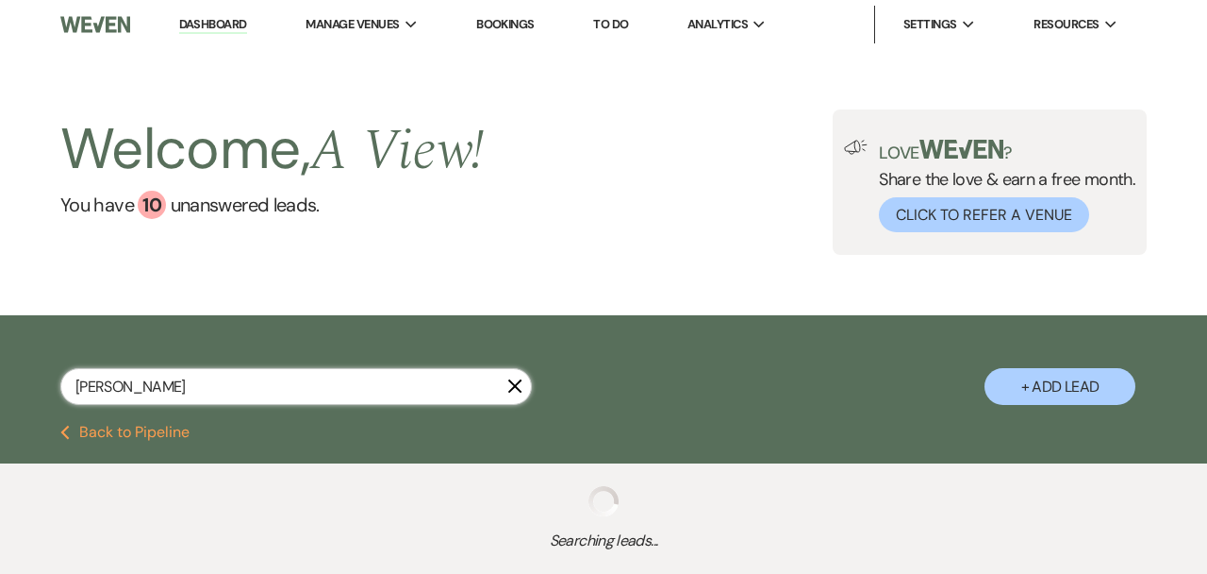
select select "8"
select select "5"
select select "8"
select select "5"
select select "8"
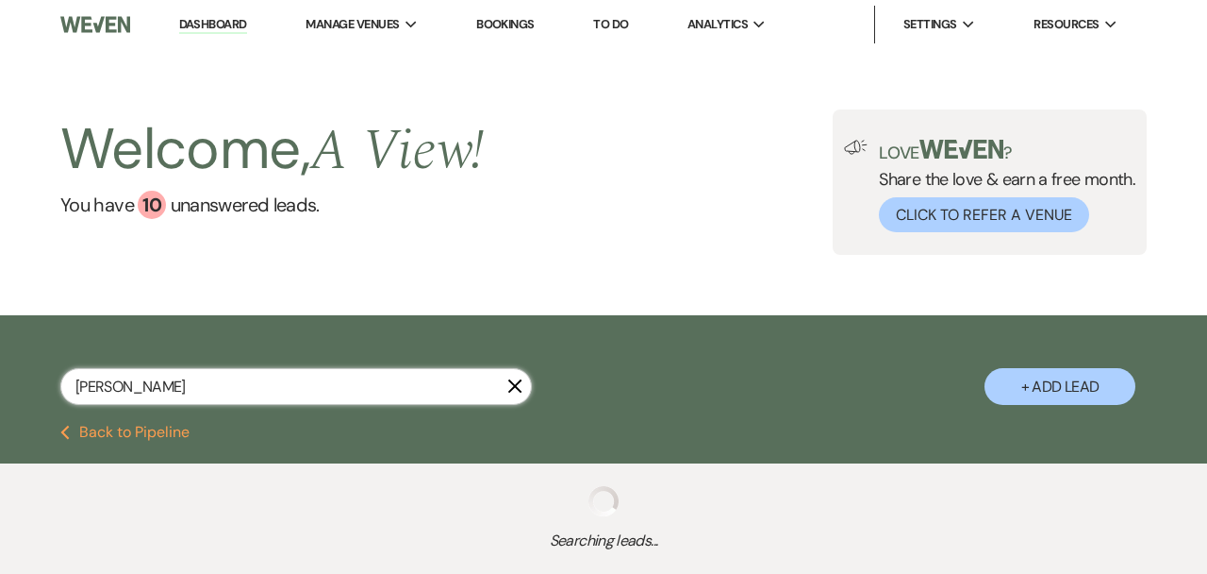
select select "5"
select select "8"
select select "5"
select select "8"
select select "5"
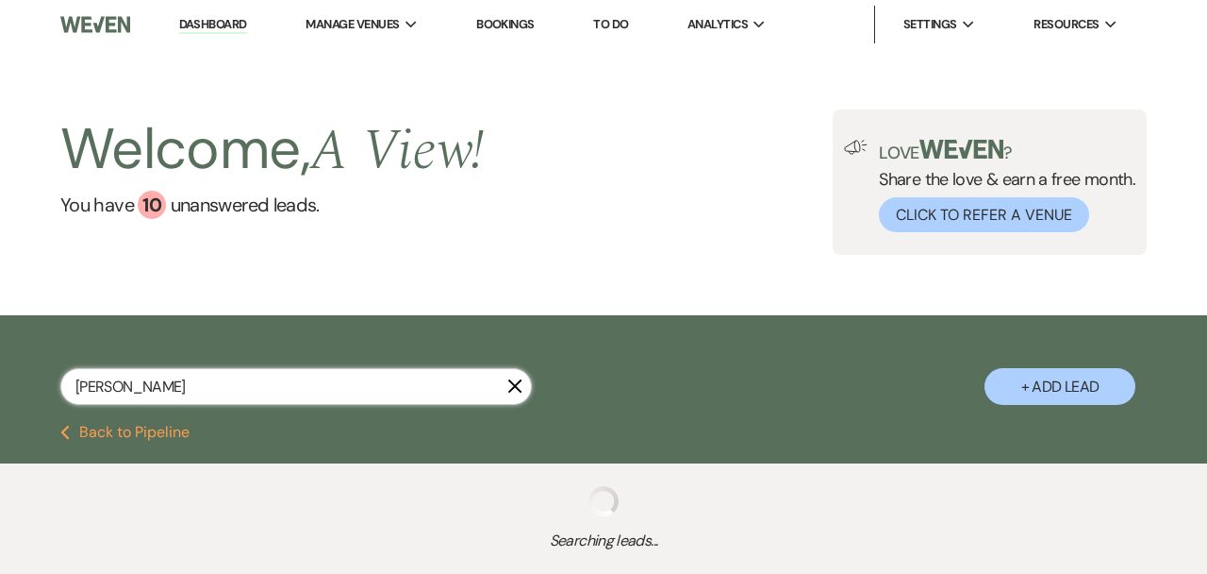
select select "8"
select select "5"
select select "8"
select select "5"
select select "8"
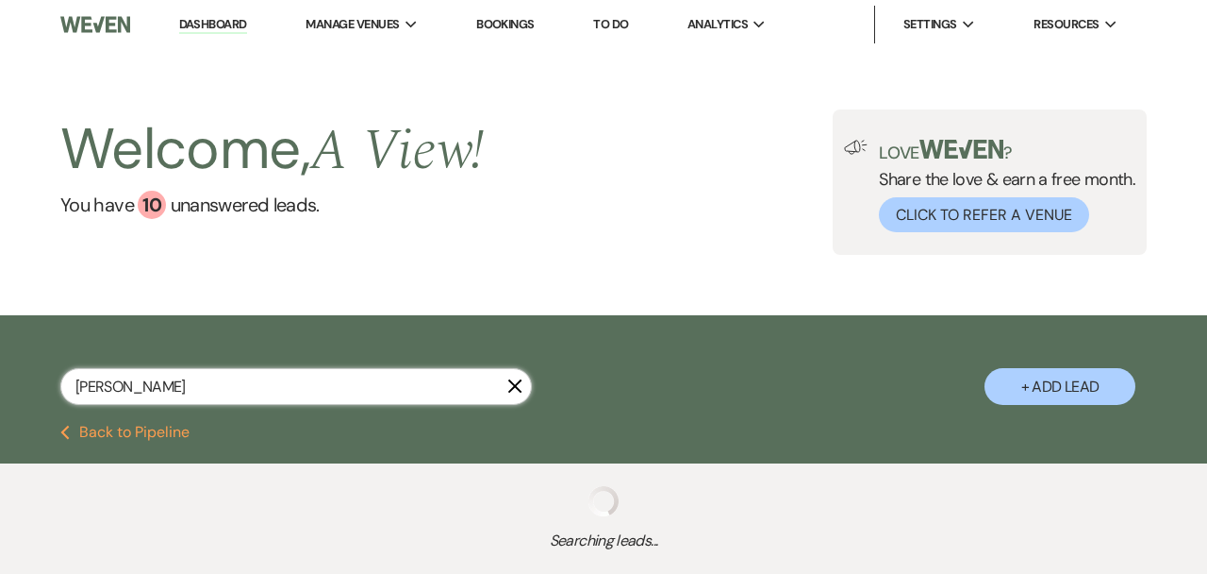
select select "5"
select select "8"
select select "4"
select select "8"
select select "5"
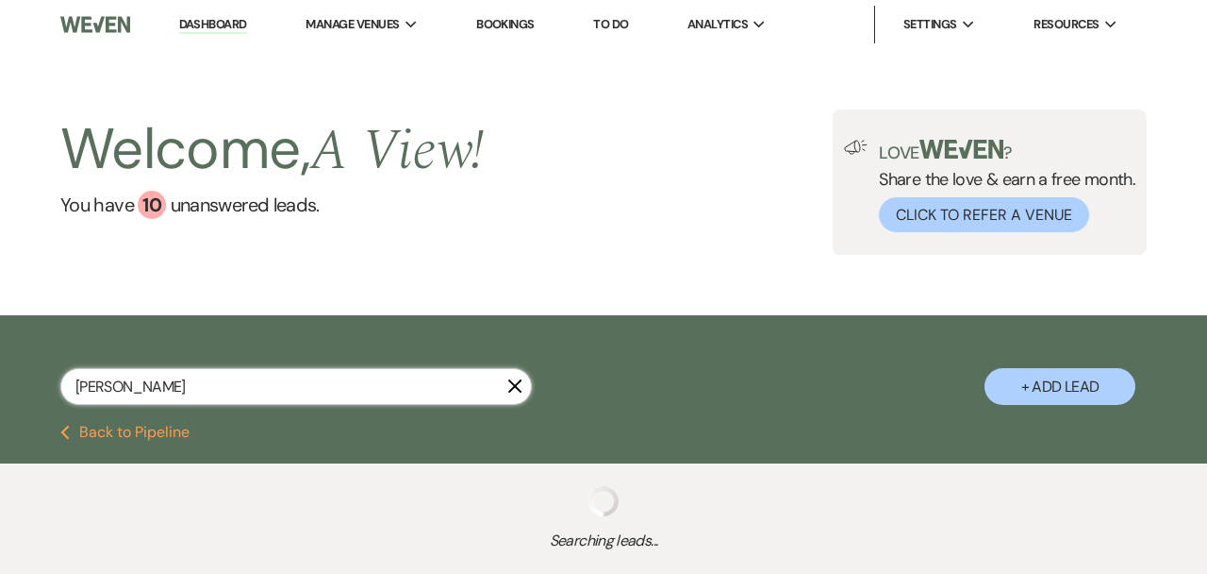
select select "5"
select select "8"
select select "7"
select select "5"
select select "8"
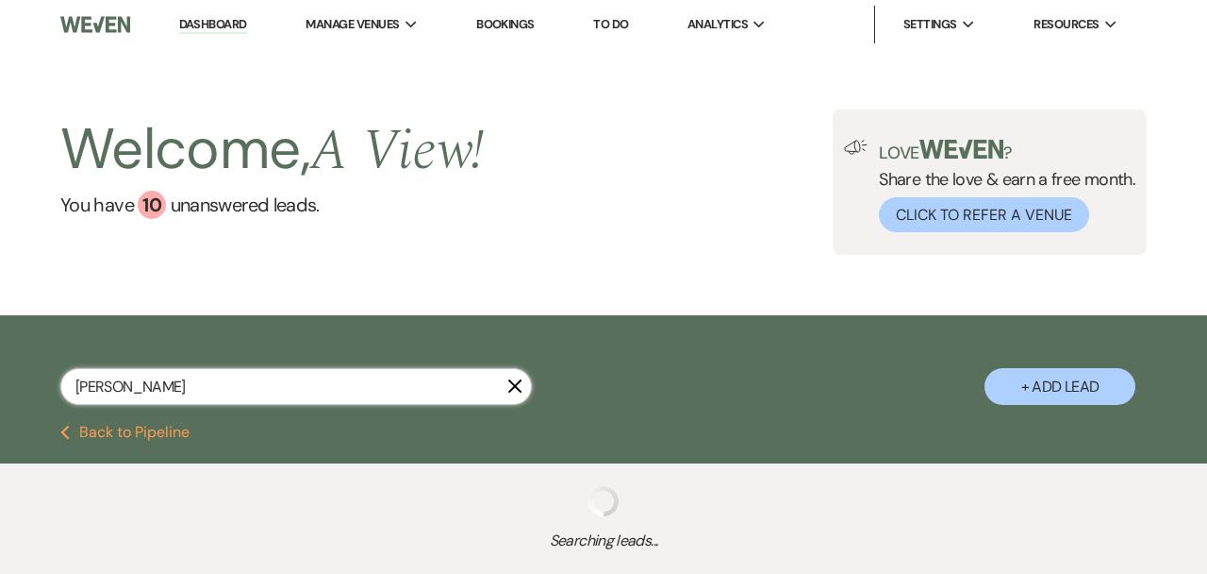
select select "4"
select select "8"
select select "5"
select select "8"
select select "4"
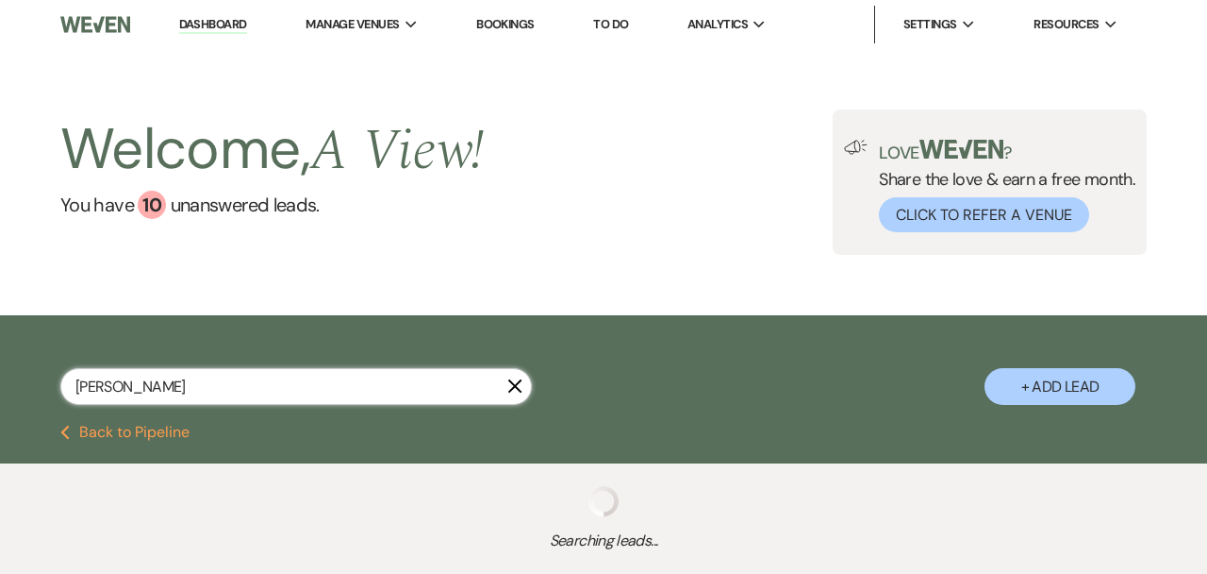
select select "8"
select select "4"
select select "8"
select select "4"
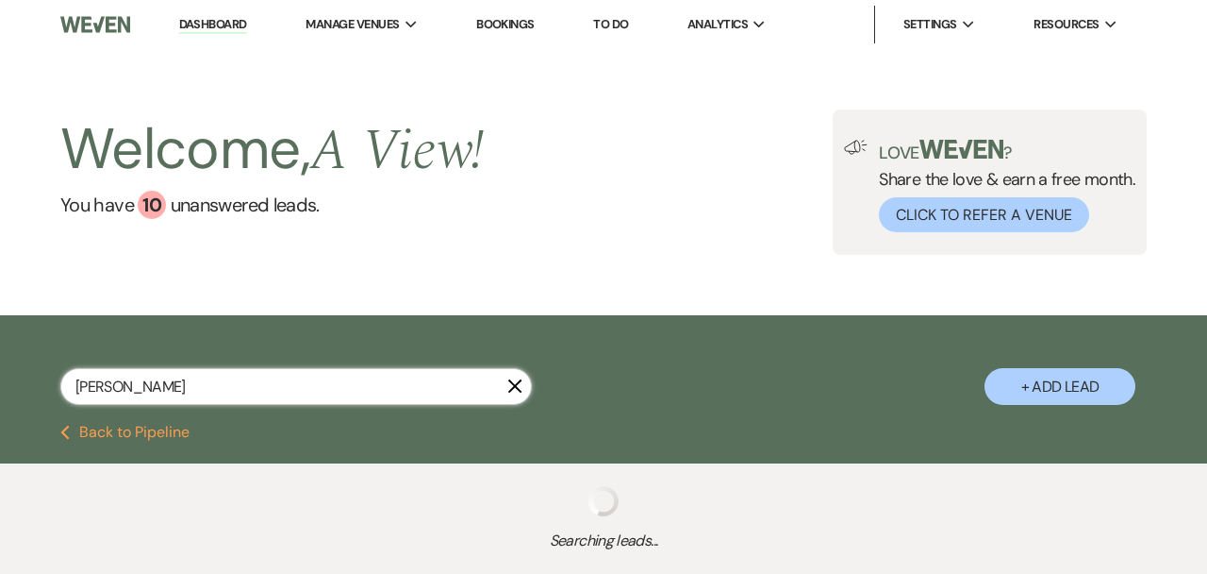
select select "8"
select select "4"
select select "8"
select select "5"
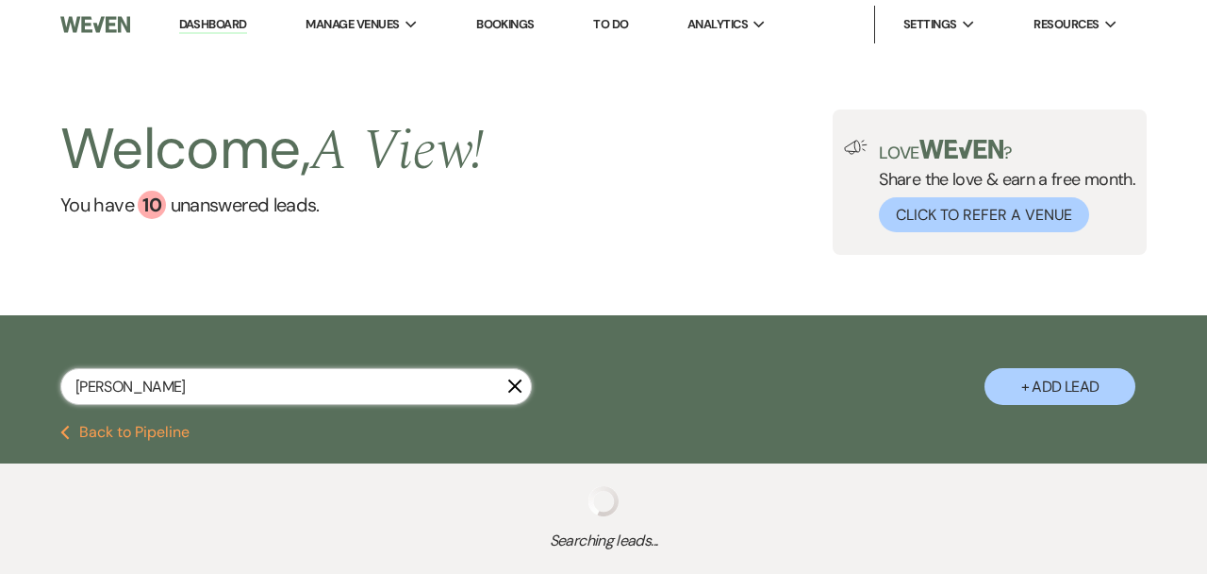
select select "8"
select select "4"
select select "8"
select select "4"
select select "8"
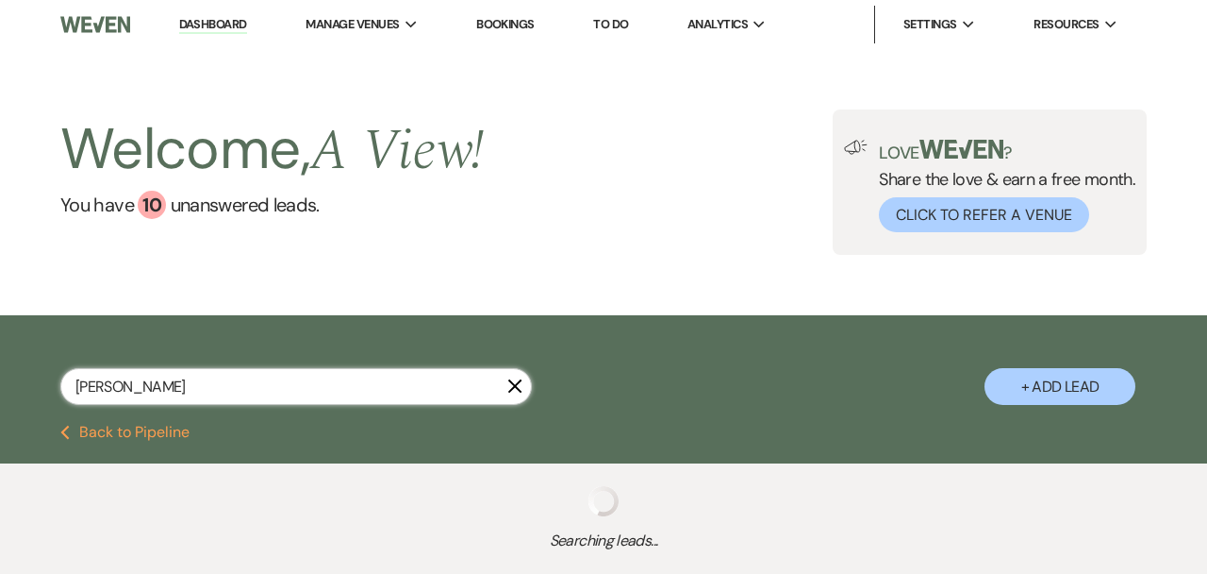
select select "8"
select select "4"
select select "8"
select select "4"
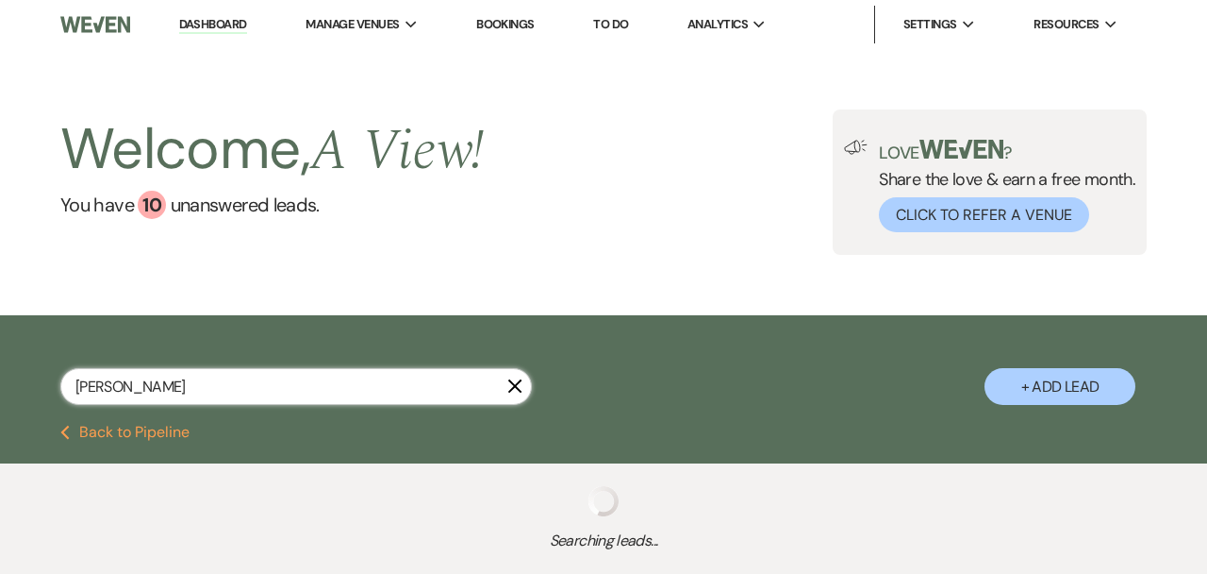
select select "8"
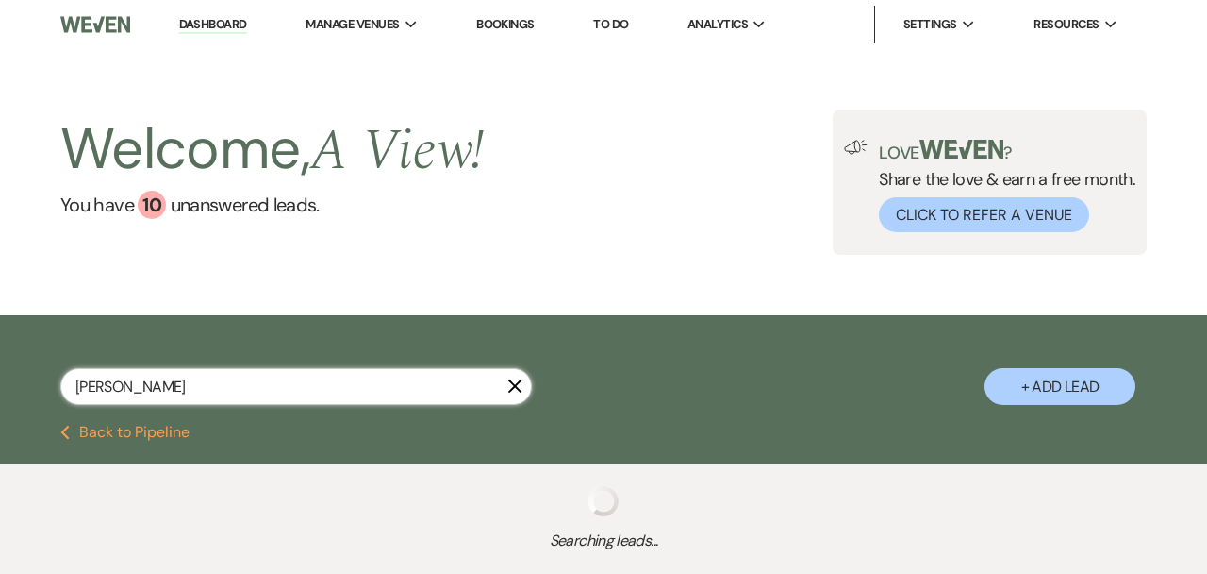
select select "4"
select select "8"
select select "4"
select select "8"
select select "4"
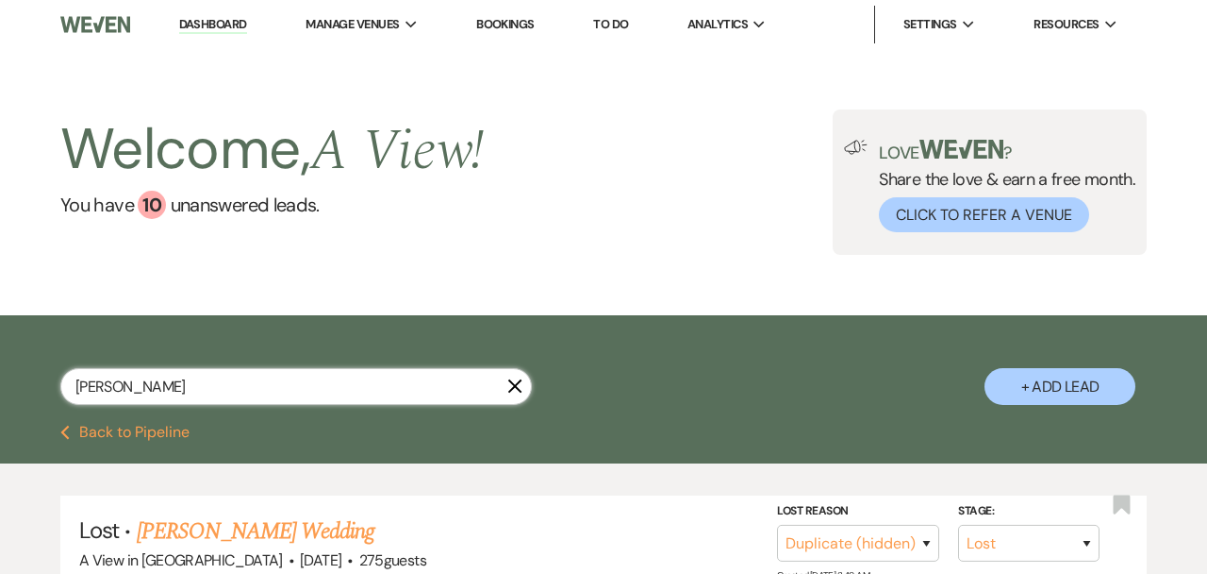
click at [211, 391] on input "Kay Lynn Holmes" at bounding box center [296, 386] width 472 height 37
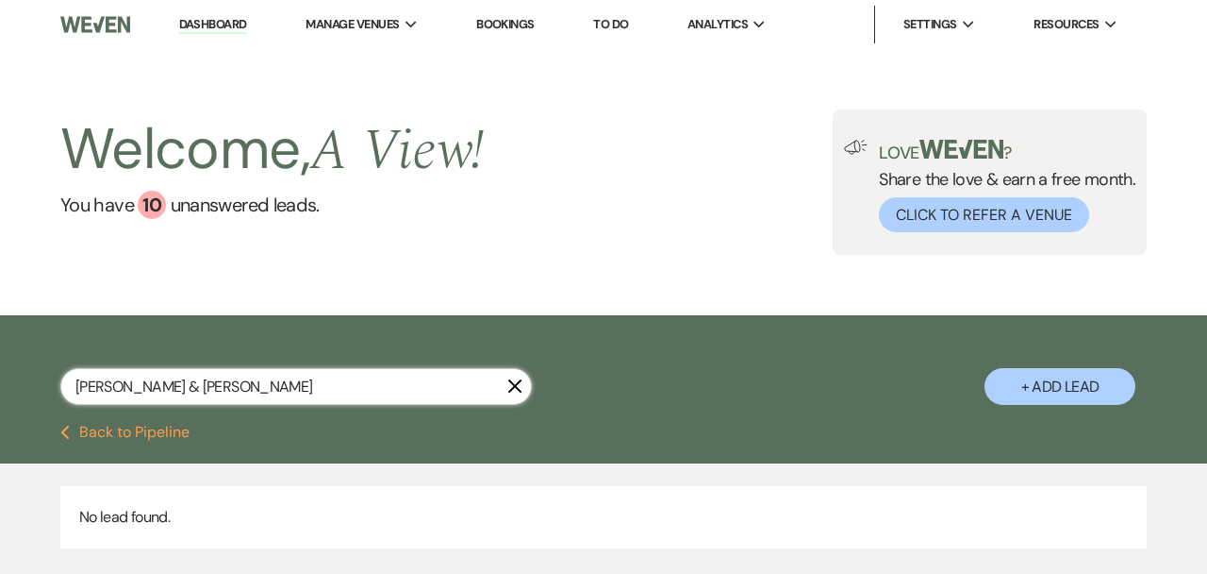
drag, startPoint x: 208, startPoint y: 389, endPoint x: 0, endPoint y: 393, distance: 207.6
click at [0, 393] on div "Kay-Lynn Holmes & Jacob Denny X + Add Lead" at bounding box center [603, 371] width 1207 height 95
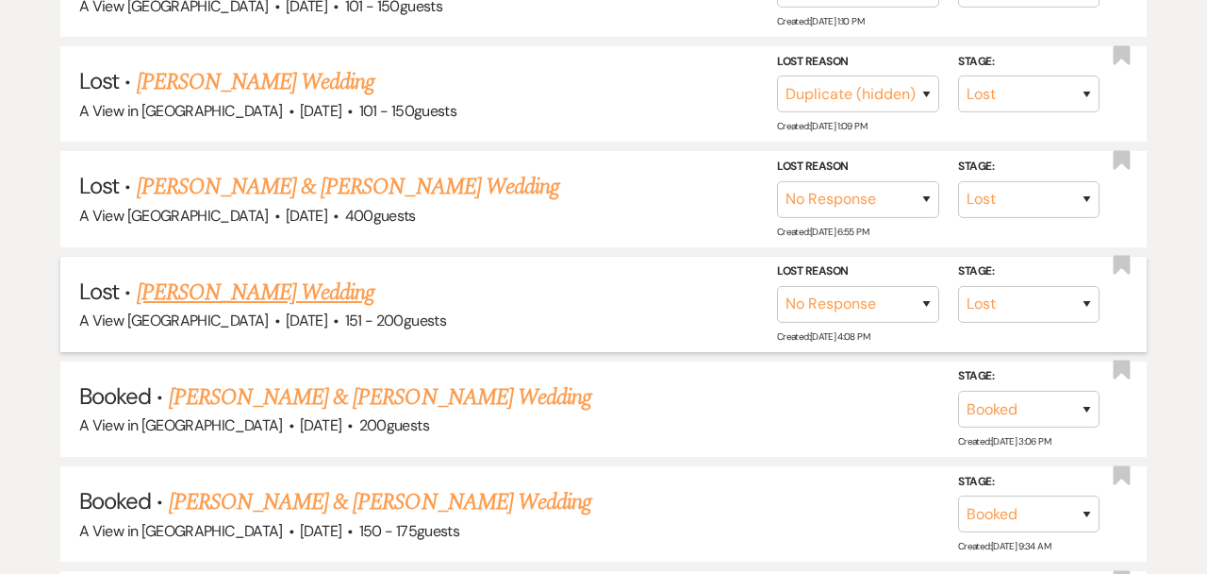
scroll to position [585, 0]
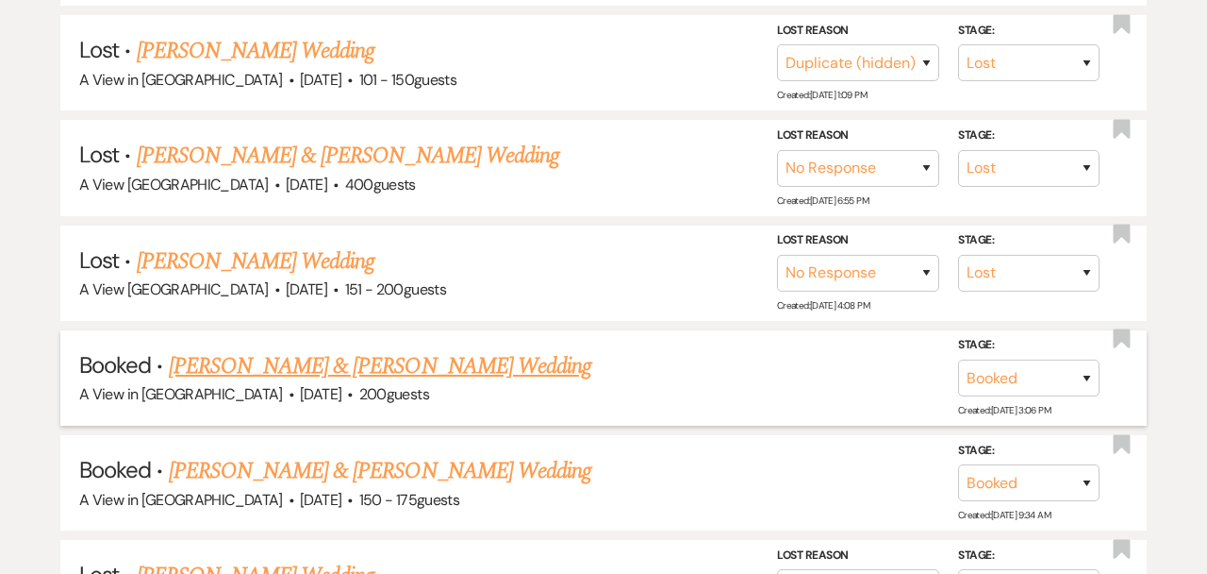
click at [459, 368] on link "[PERSON_NAME] & [PERSON_NAME] Wedding" at bounding box center [380, 366] width 423 height 34
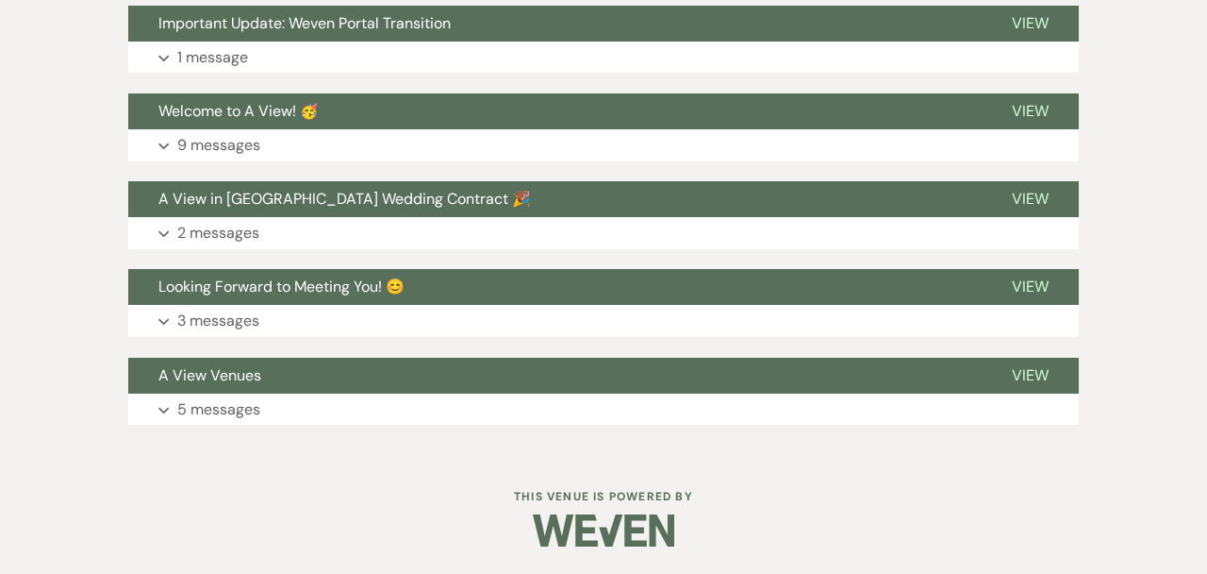
scroll to position [2170, 0]
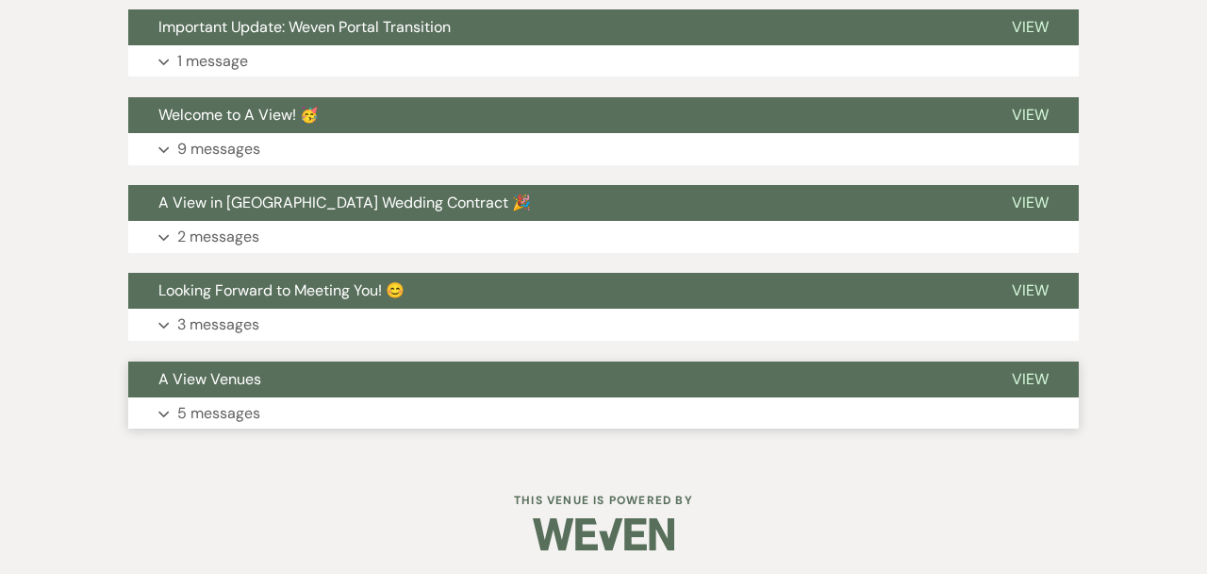
click at [449, 421] on button "Expand 5 messages" at bounding box center [603, 413] width 951 height 32
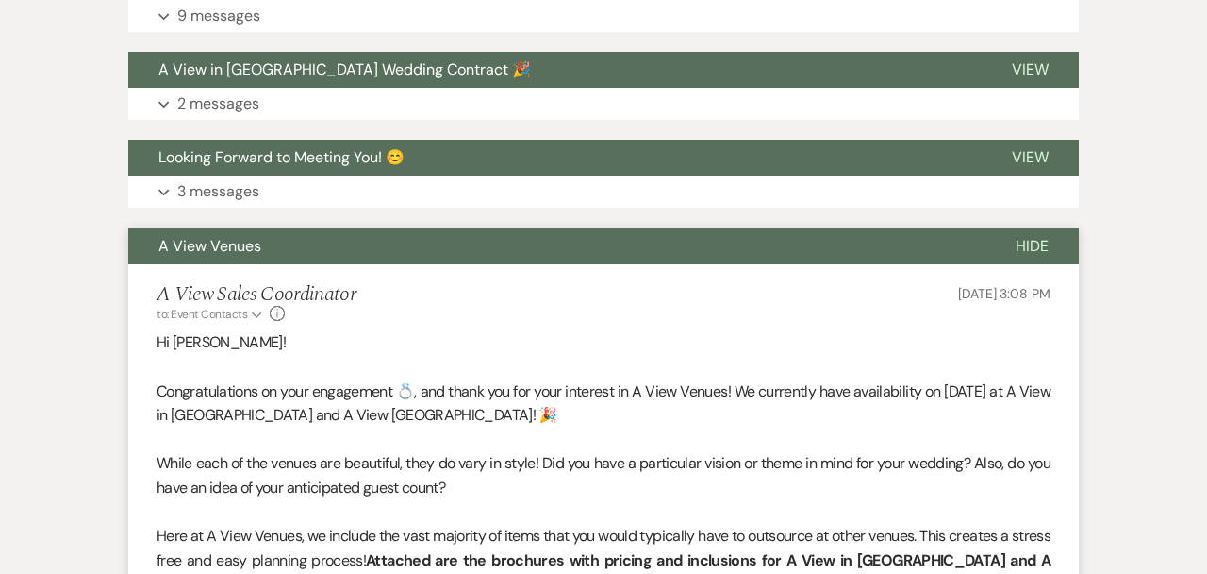
click at [548, 252] on button "A View Venues" at bounding box center [556, 246] width 857 height 36
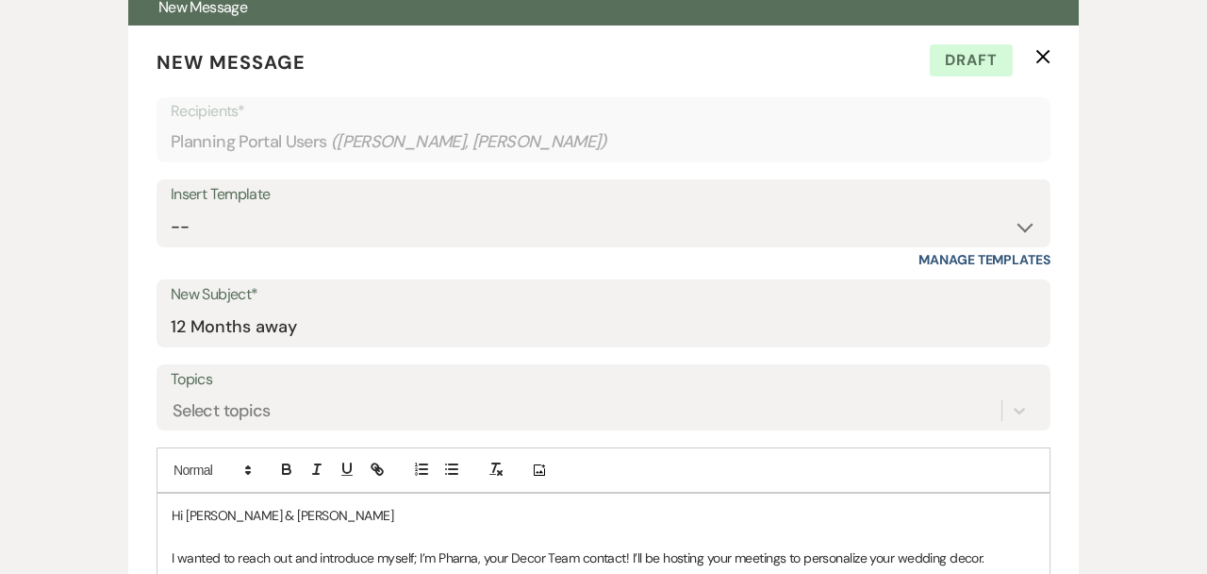
scroll to position [0, 0]
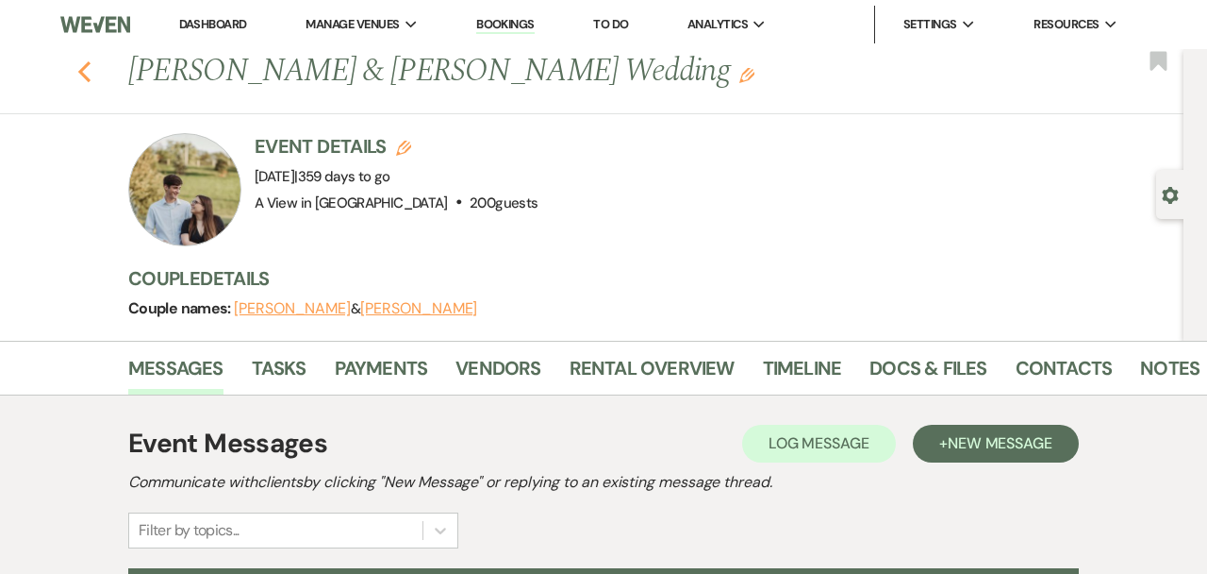
click at [84, 72] on icon "Previous" at bounding box center [84, 71] width 14 height 23
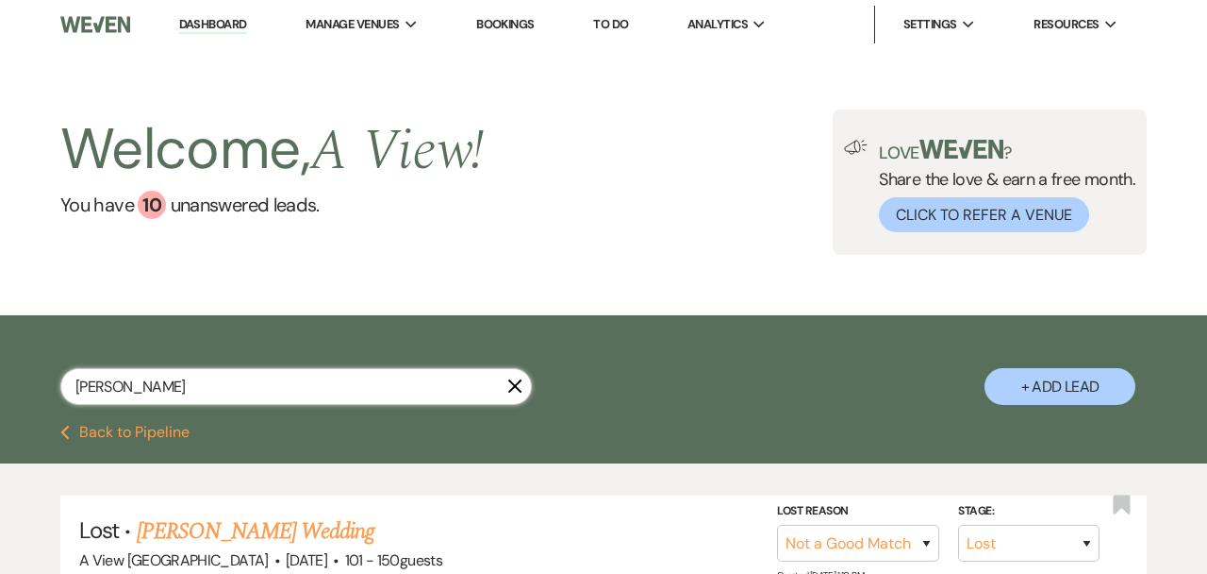
click at [207, 380] on input "[PERSON_NAME]" at bounding box center [296, 386] width 472 height 37
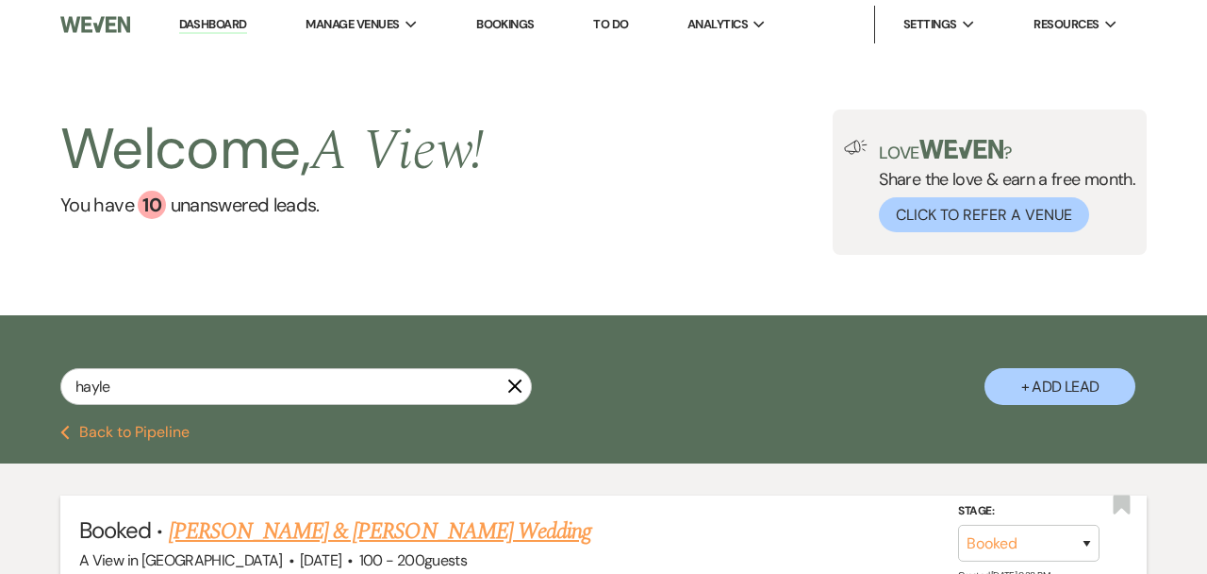
click at [311, 540] on link "[PERSON_NAME] & [PERSON_NAME] Wedding" at bounding box center [380, 531] width 423 height 34
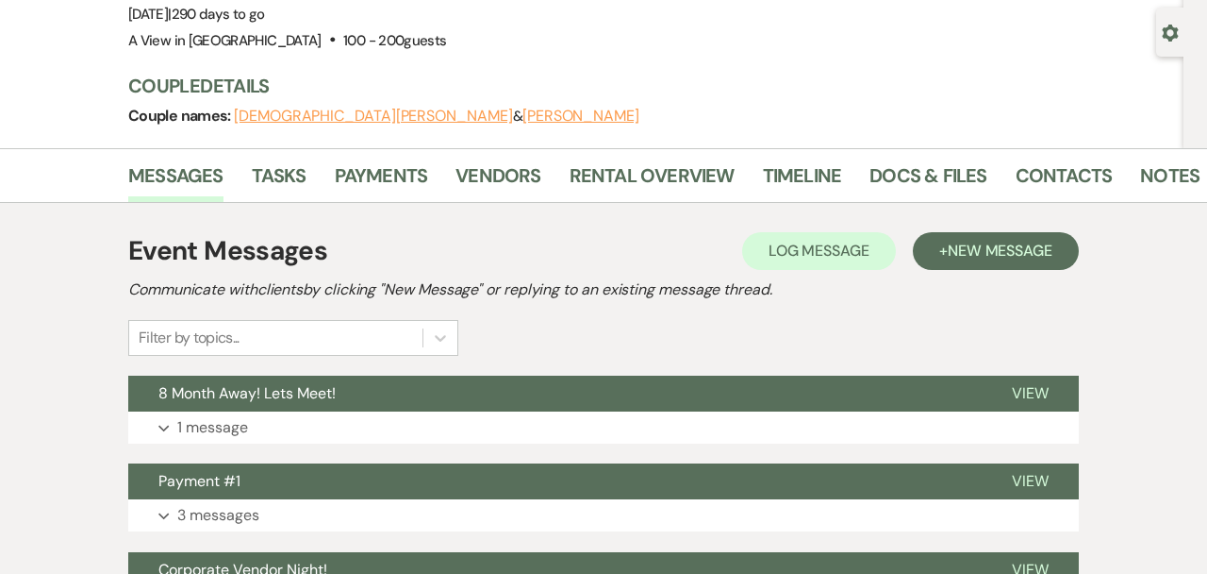
scroll to position [313, 0]
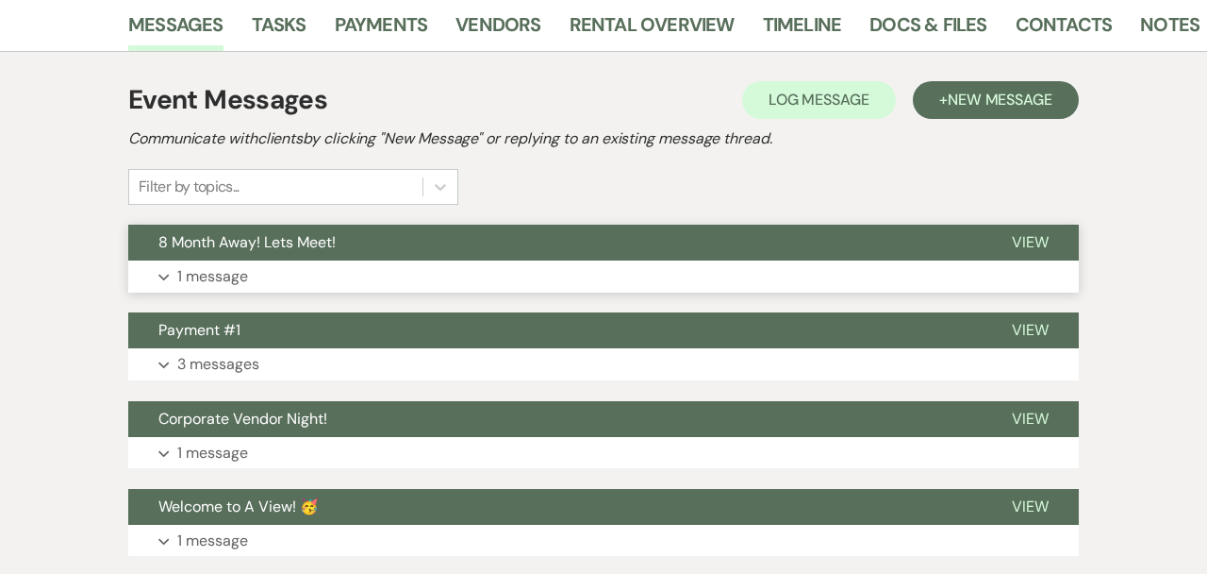
click at [410, 265] on button "Expand 1 message" at bounding box center [603, 276] width 951 height 32
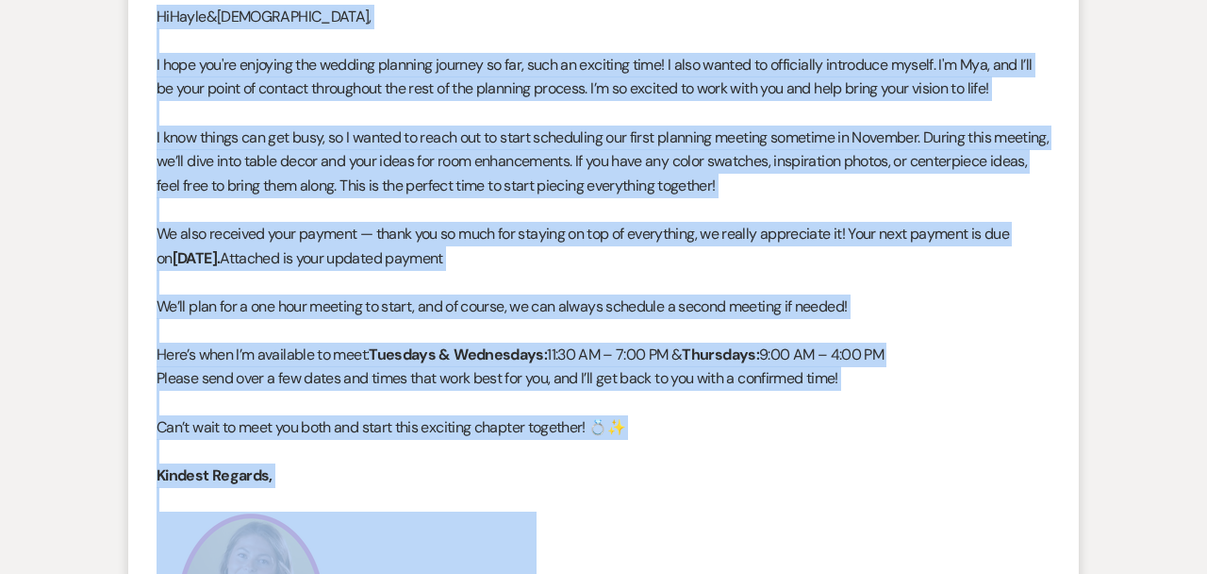
scroll to position [710, 0]
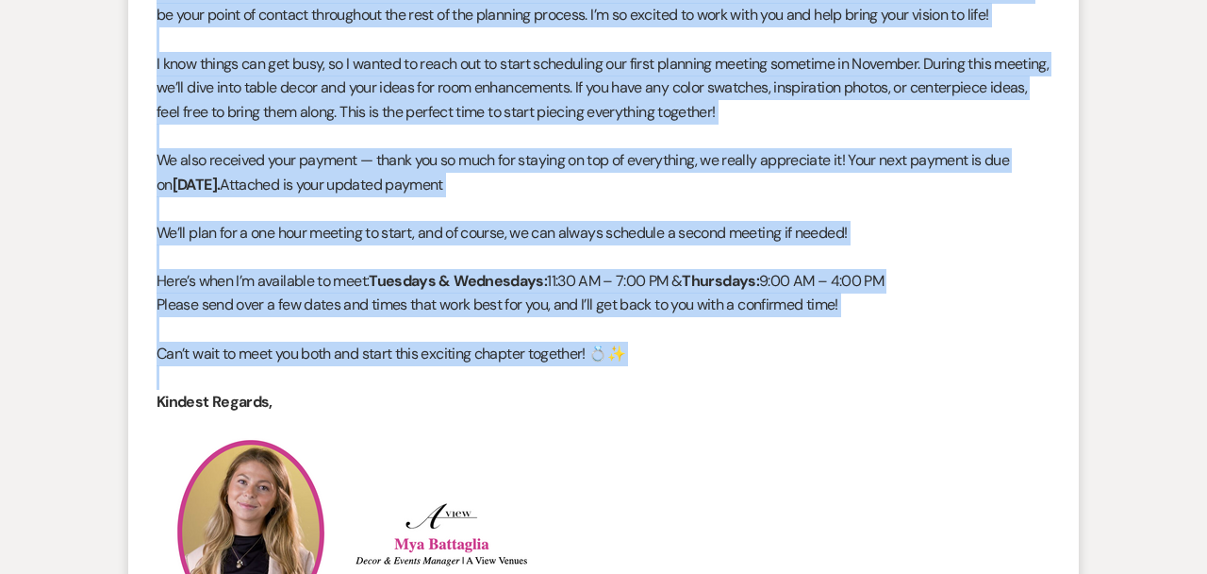
drag, startPoint x: 150, startPoint y: 221, endPoint x: 664, endPoint y: 364, distance: 533.7
click at [664, 364] on li "A View Sales Coordinator to: Planning Portal Users Expand Info Sep 23, 2025, 1:…" at bounding box center [603, 458] width 951 height 1190
copy div "Hi Hayle & Christian , I hope you're enjoying the wedding planning journey so f…"
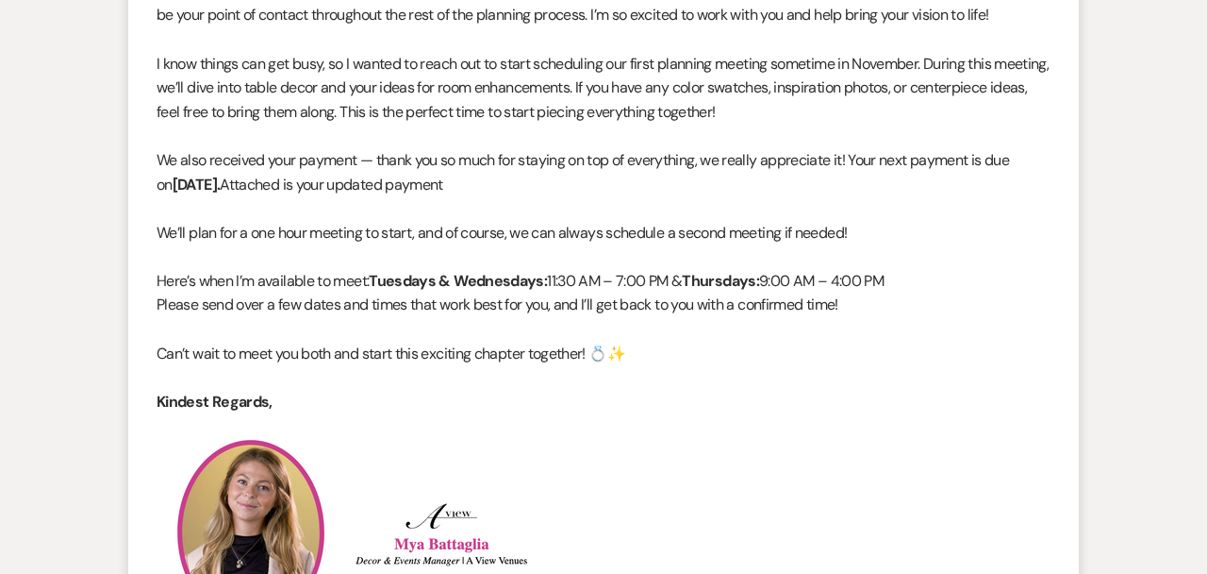
click at [593, 130] on p at bounding box center [604, 136] width 894 height 25
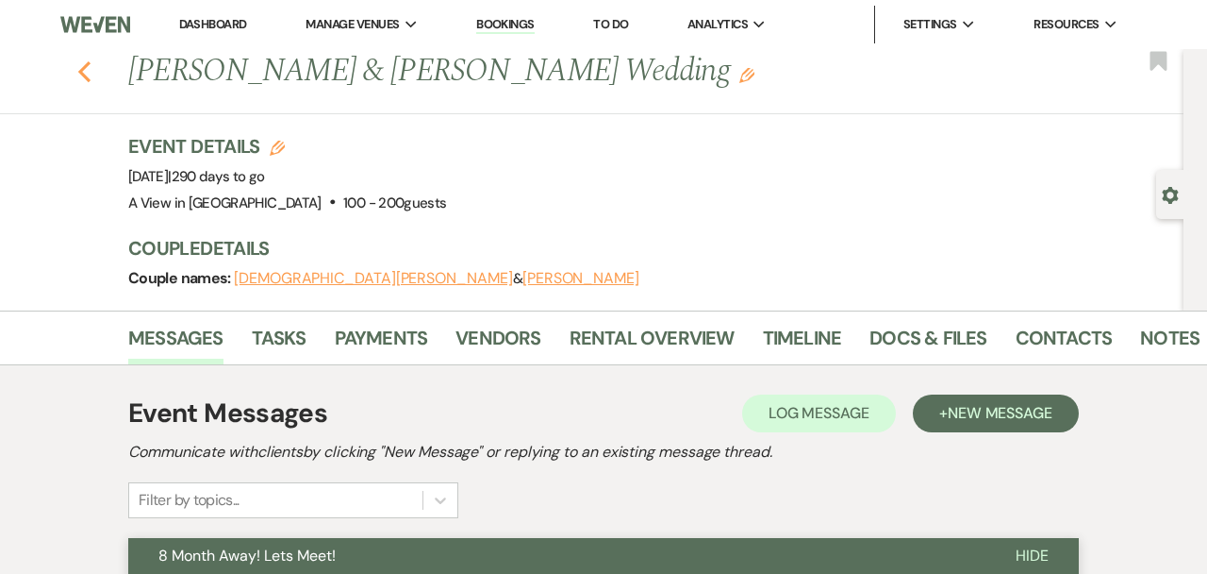
click at [91, 65] on div "Previous [PERSON_NAME] & [PERSON_NAME] Wedding Edit Bookmark" at bounding box center [587, 81] width 1193 height 65
click at [79, 77] on icon "Previous" at bounding box center [84, 71] width 14 height 23
select select "8"
select select "6"
select select "8"
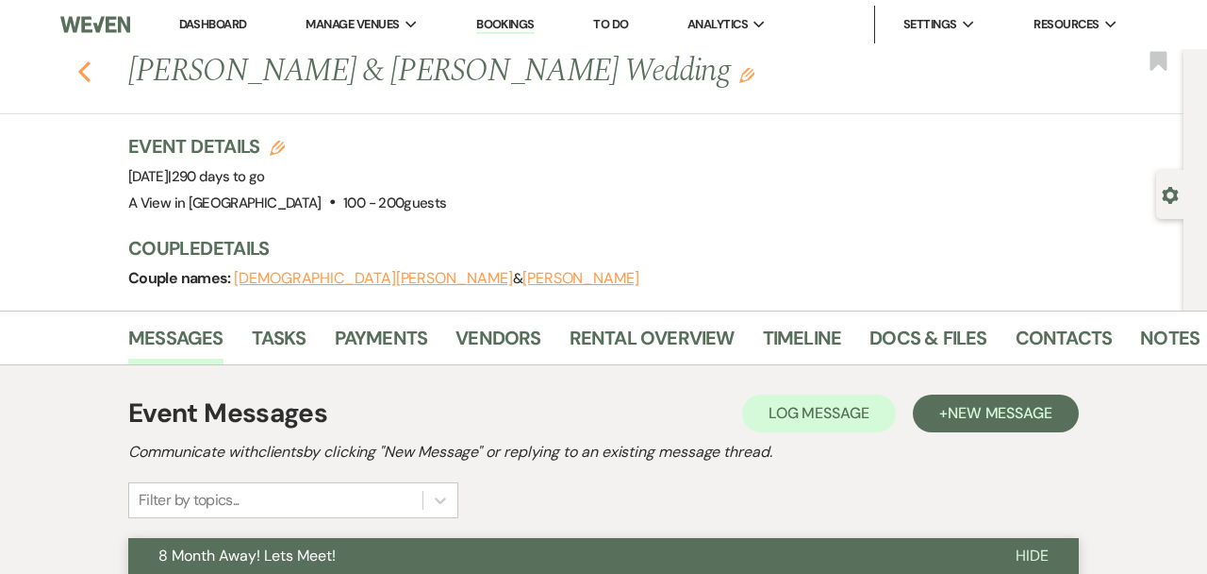
select select "4"
select select "8"
select select "4"
select select "8"
select select "4"
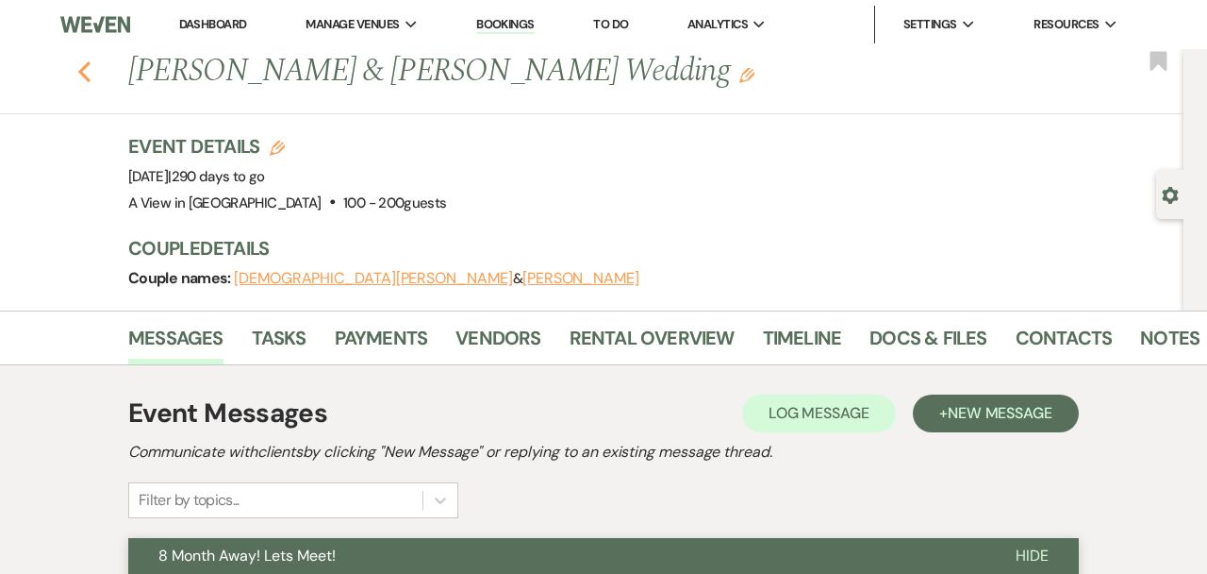
select select "8"
select select "5"
select select "8"
select select "4"
select select "8"
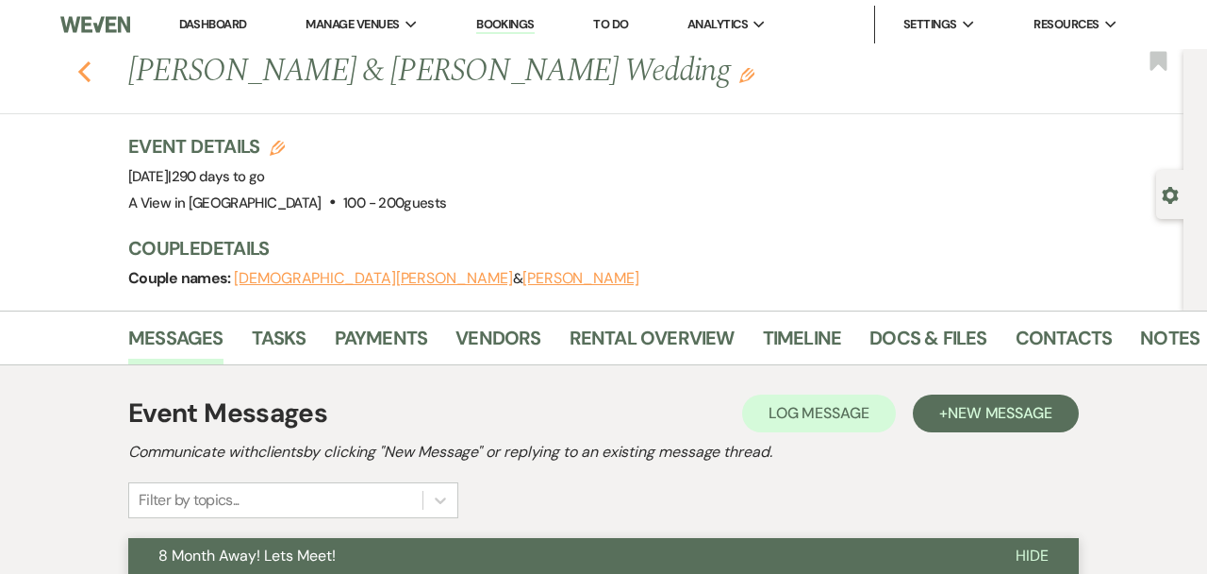
select select "4"
select select "8"
select select "5"
select select "8"
select select "4"
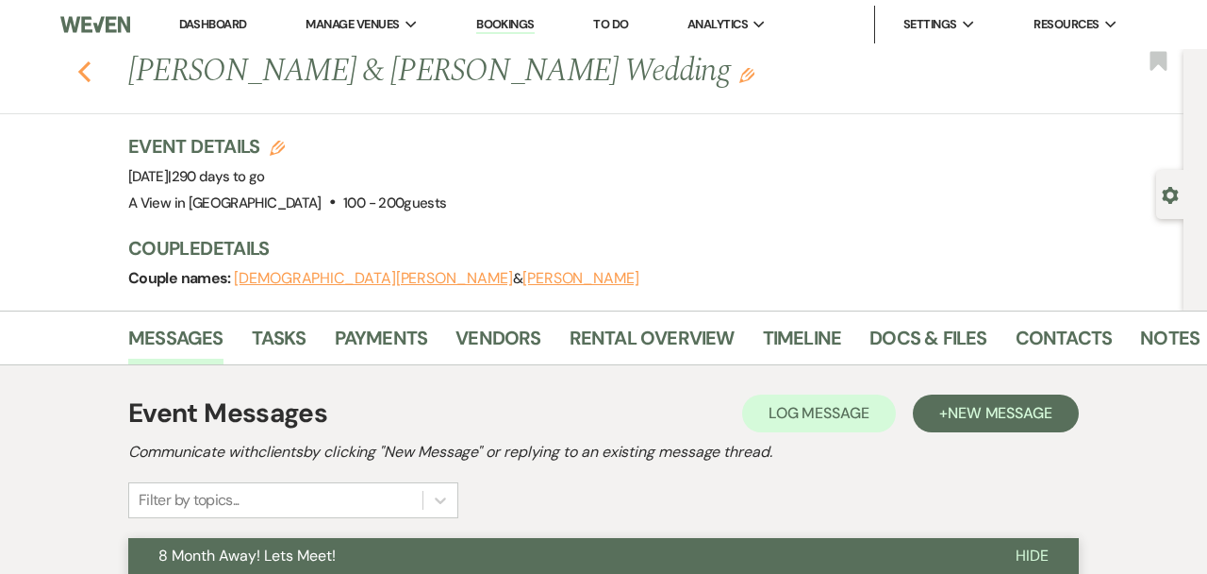
select select "8"
select select "4"
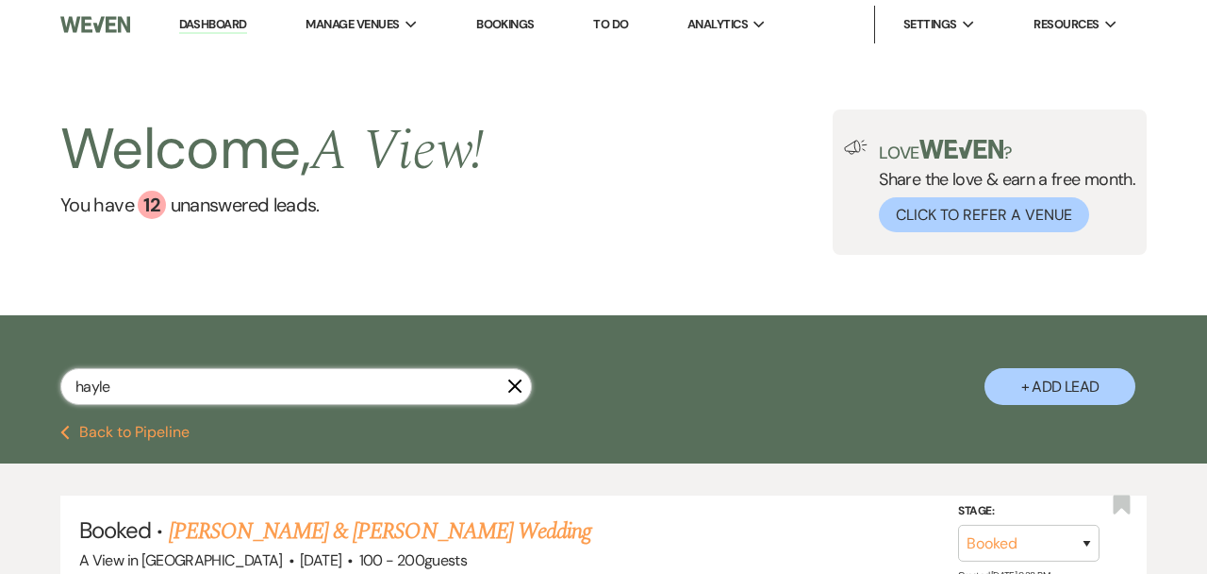
click at [160, 382] on input "hayle" at bounding box center [296, 386] width 472 height 37
paste input "Katlin Bodlak"
type input "Katlin Bodlak"
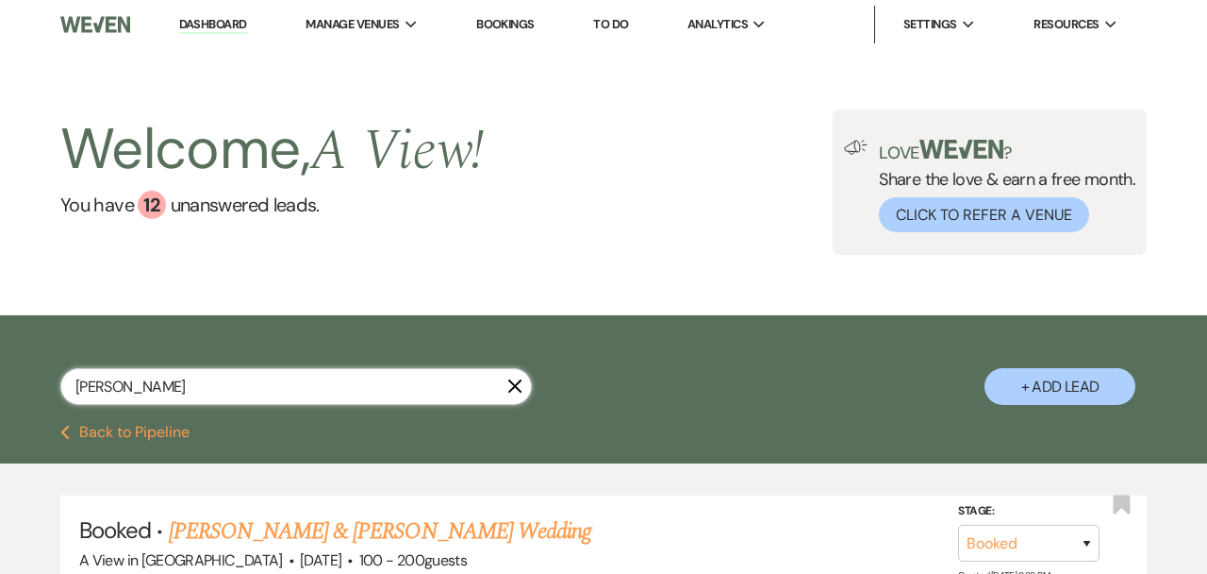
select select "8"
select select "6"
select select "8"
select select "4"
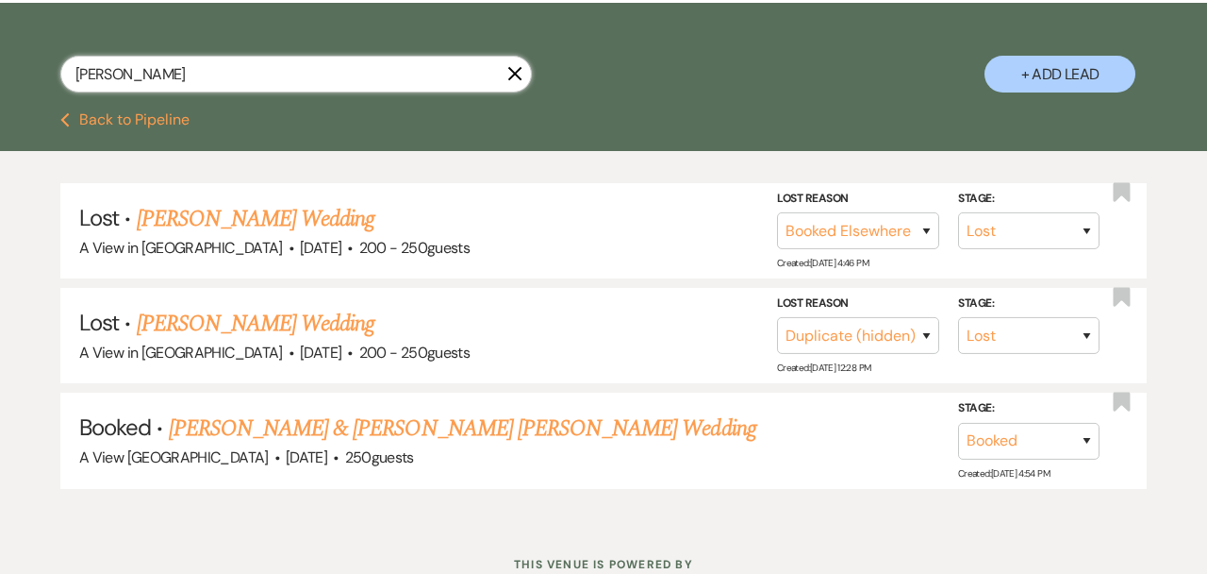
scroll to position [313, 0]
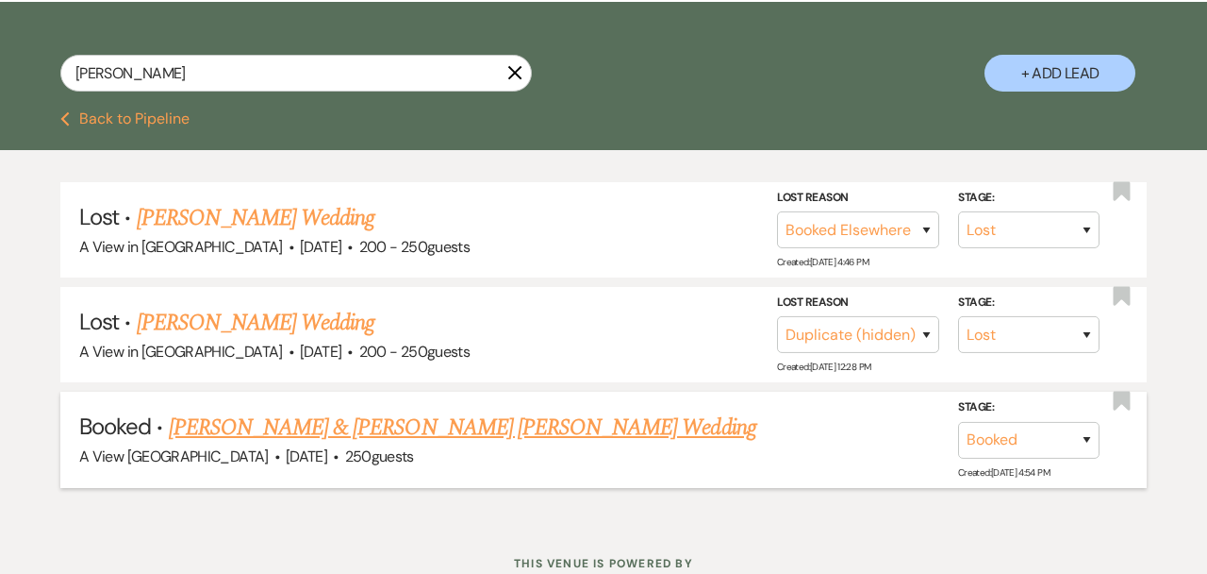
click at [408, 426] on link "Katlin Bodlak & Connor Mabry's Wedding" at bounding box center [463, 427] width 588 height 34
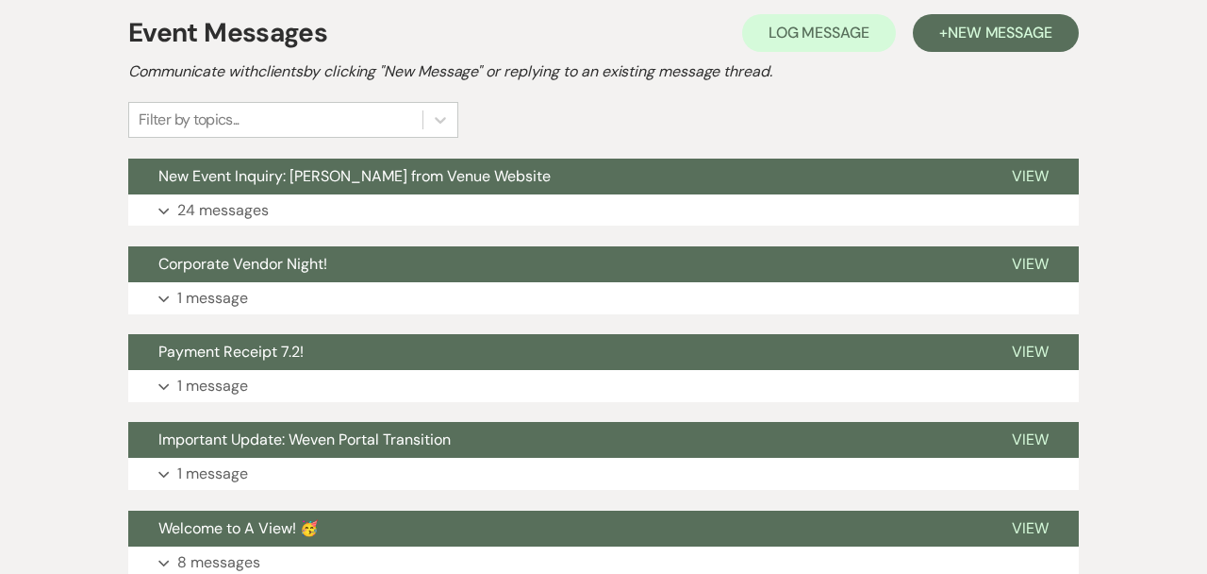
scroll to position [426, 0]
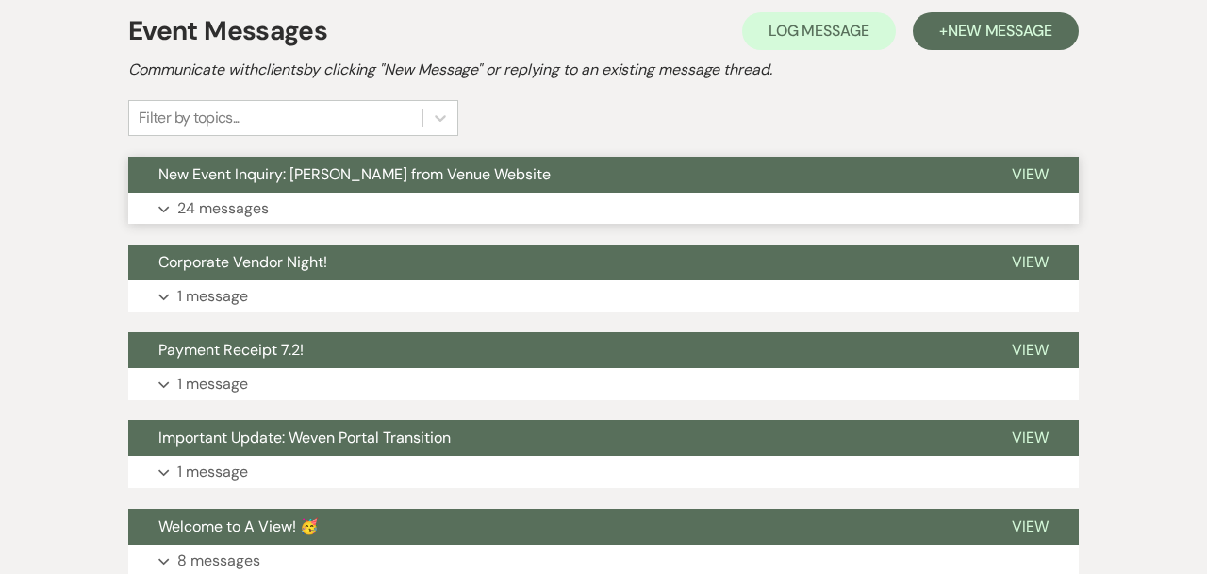
click at [474, 192] on button "Expand 24 messages" at bounding box center [603, 208] width 951 height 32
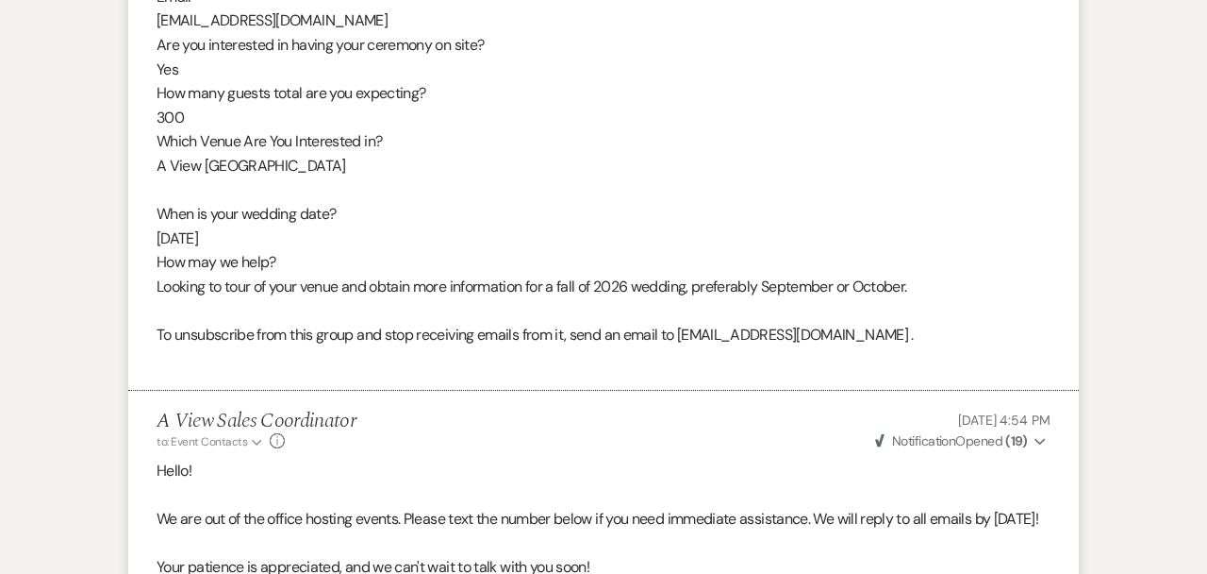
scroll to position [0, 0]
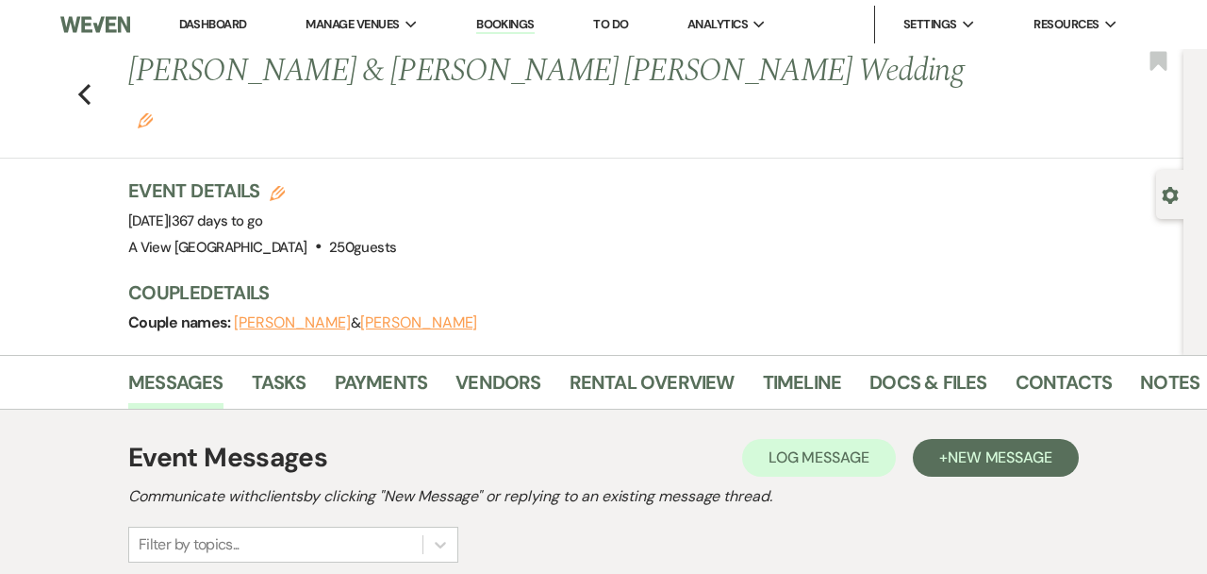
click at [75, 74] on div "Previous Katlin Bodlak & Connor Mabry's Wedding Edit Bookmark" at bounding box center [587, 103] width 1193 height 109
click at [1171, 367] on link "Notes" at bounding box center [1169, 388] width 59 height 42
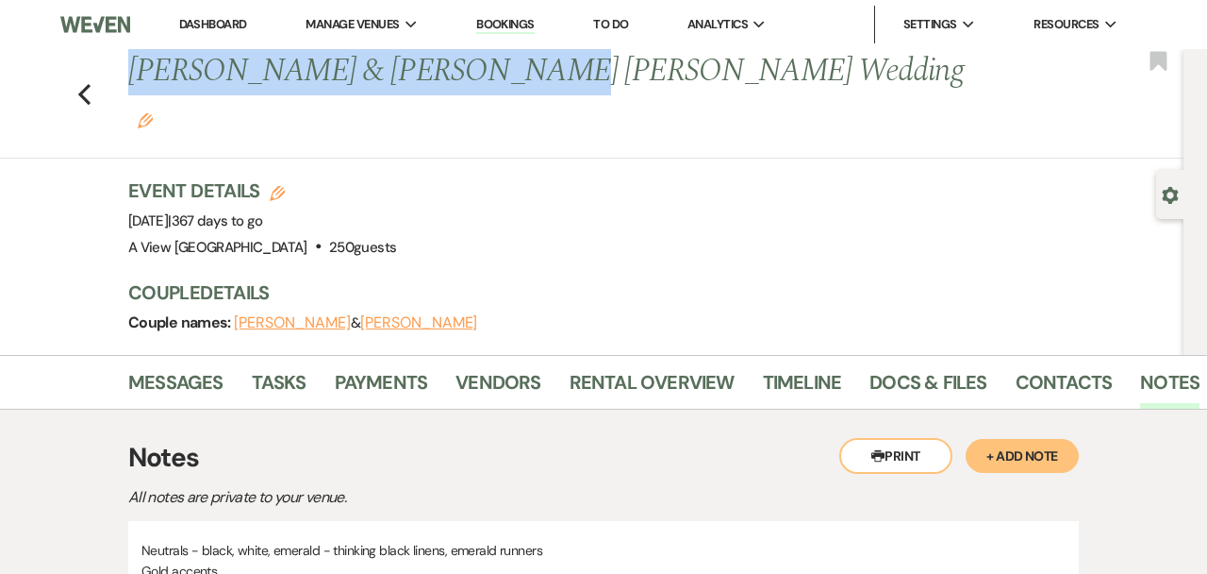
drag, startPoint x: 498, startPoint y: 72, endPoint x: 132, endPoint y: 75, distance: 366.0
click at [132, 76] on h1 "Katlin Bodlak & Connor Mabry's Wedding Edit" at bounding box center [546, 94] width 837 height 90
copy h1 "Katlin Bodlak & Connor Mabry"
